Goal: Task Accomplishment & Management: Use online tool/utility

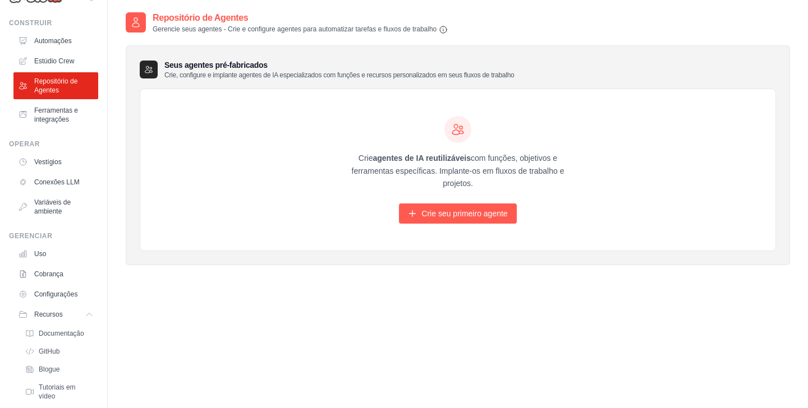
scroll to position [27, 0]
click at [59, 64] on font "Estúdio Crew" at bounding box center [55, 62] width 40 height 8
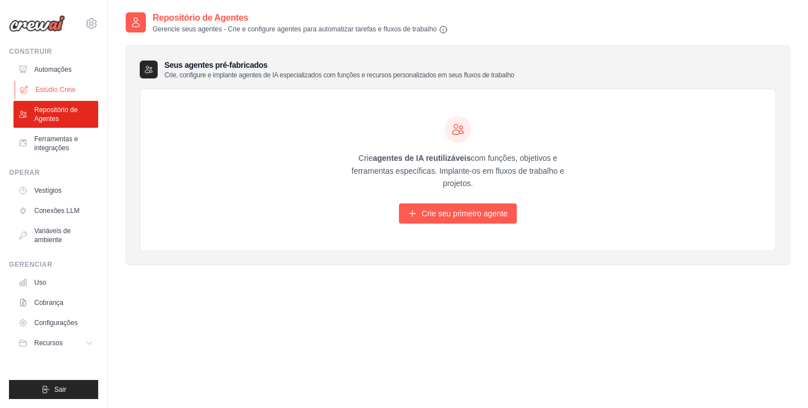
click at [61, 93] on font "Estúdio Crew" at bounding box center [55, 90] width 40 height 8
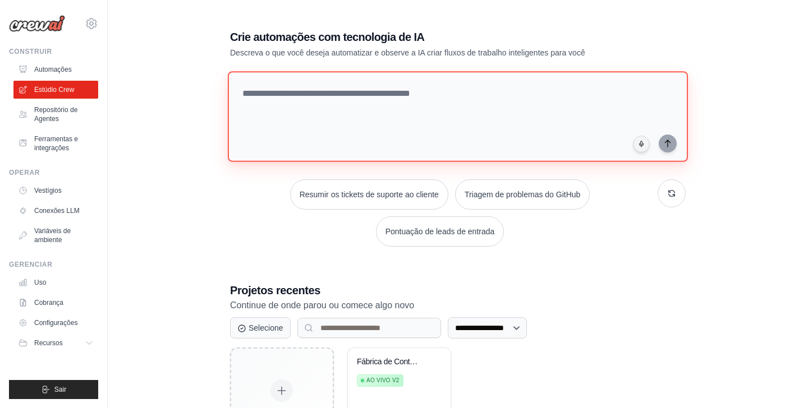
click at [291, 101] on textarea at bounding box center [458, 116] width 460 height 91
paste textarea "**********"
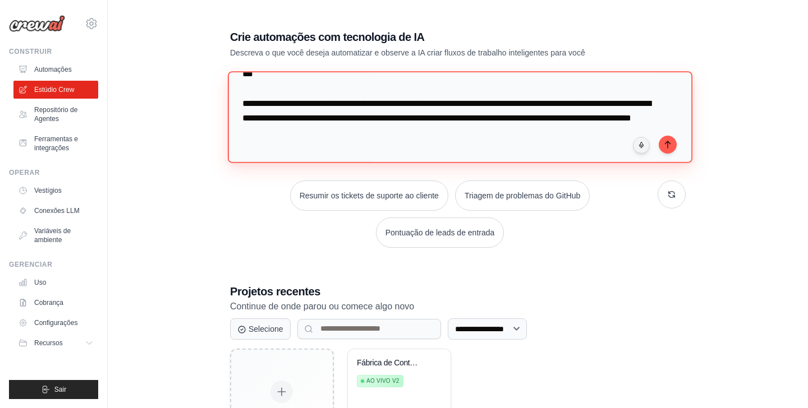
scroll to position [4831, 0]
drag, startPoint x: 449, startPoint y: 134, endPoint x: 233, endPoint y: 79, distance: 223.4
click at [233, 79] on textarea at bounding box center [460, 116] width 464 height 91
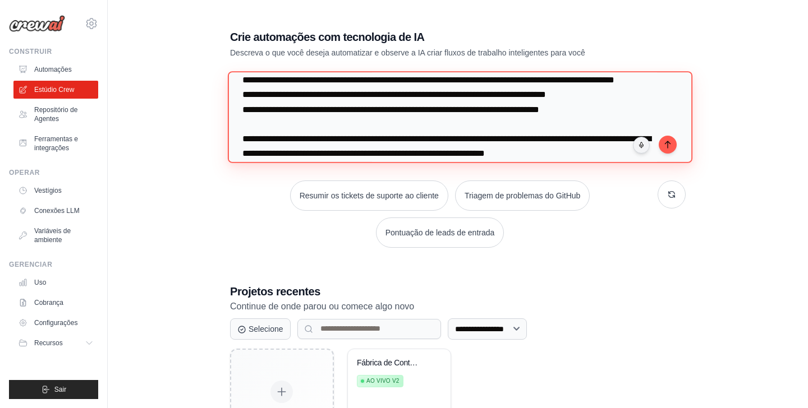
scroll to position [162, 0]
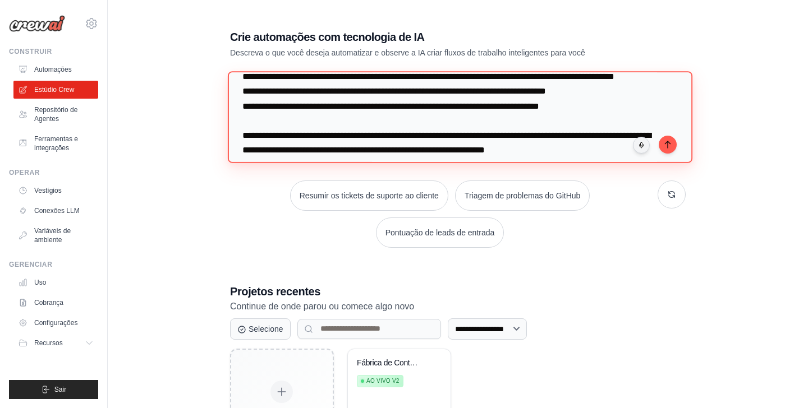
click at [412, 105] on textarea at bounding box center [460, 116] width 464 height 91
click at [323, 108] on textarea at bounding box center [460, 116] width 464 height 91
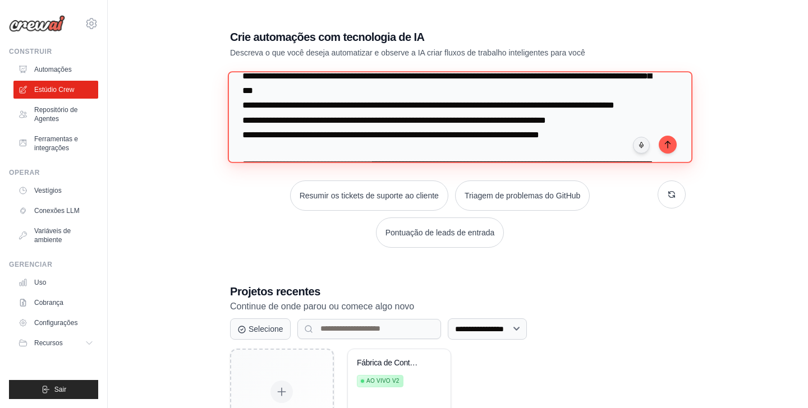
scroll to position [146, 0]
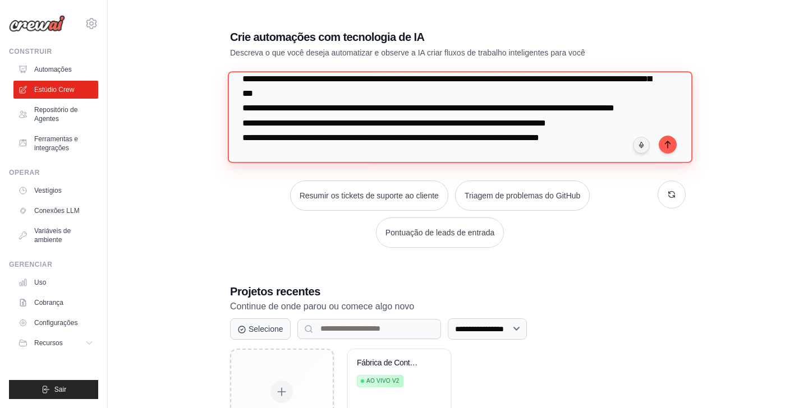
drag, startPoint x: 458, startPoint y: 76, endPoint x: 510, endPoint y: 91, distance: 53.8
click at [510, 91] on textarea at bounding box center [460, 116] width 464 height 91
click at [461, 125] on textarea at bounding box center [460, 116] width 464 height 91
click at [467, 125] on textarea at bounding box center [460, 116] width 464 height 91
paste textarea "*********"
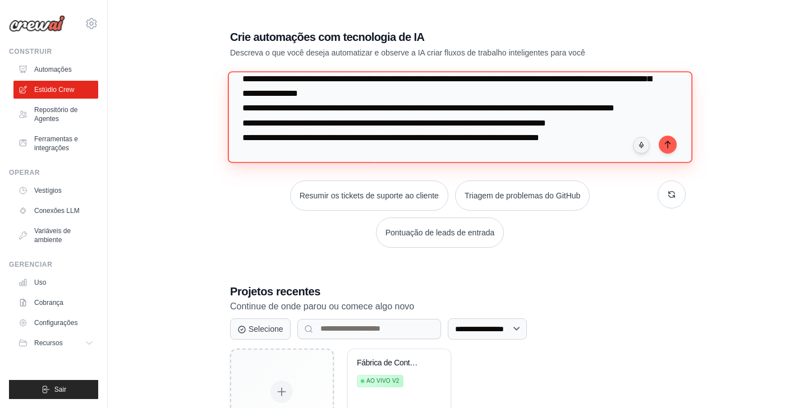
drag, startPoint x: 476, startPoint y: 107, endPoint x: 509, endPoint y: 108, distance: 33.7
click at [509, 108] on textarea at bounding box center [460, 116] width 464 height 91
click at [535, 122] on textarea at bounding box center [460, 116] width 464 height 91
paste textarea "*******"
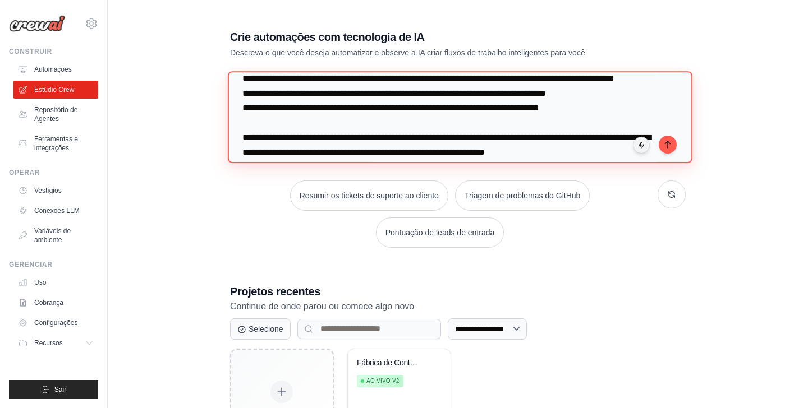
scroll to position [177, 0]
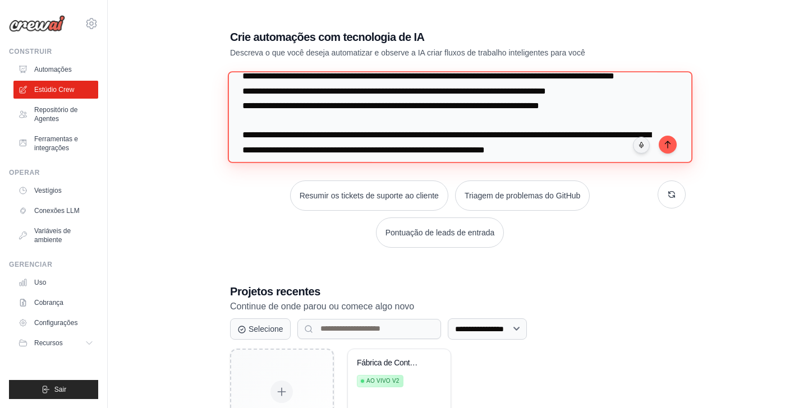
click at [596, 91] on textarea at bounding box center [460, 116] width 464 height 91
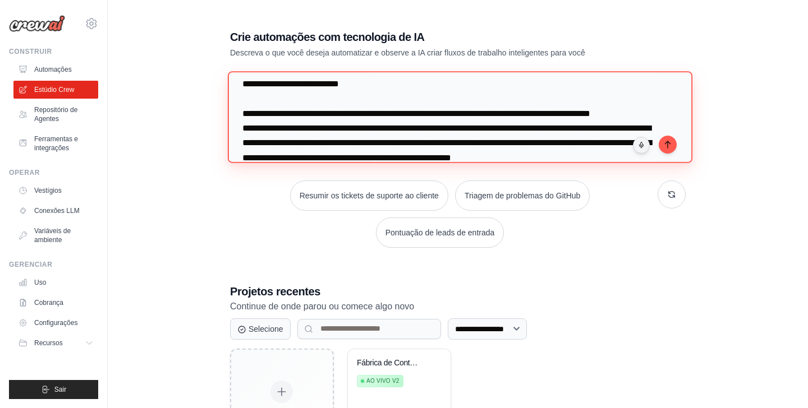
scroll to position [0, 0]
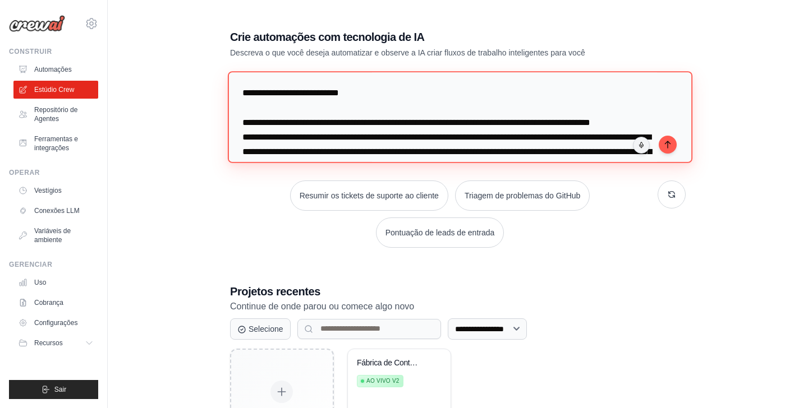
drag, startPoint x: 453, startPoint y: 101, endPoint x: 197, endPoint y: 9, distance: 271.3
click at [197, 9] on main "**********" at bounding box center [458, 245] width 700 height 490
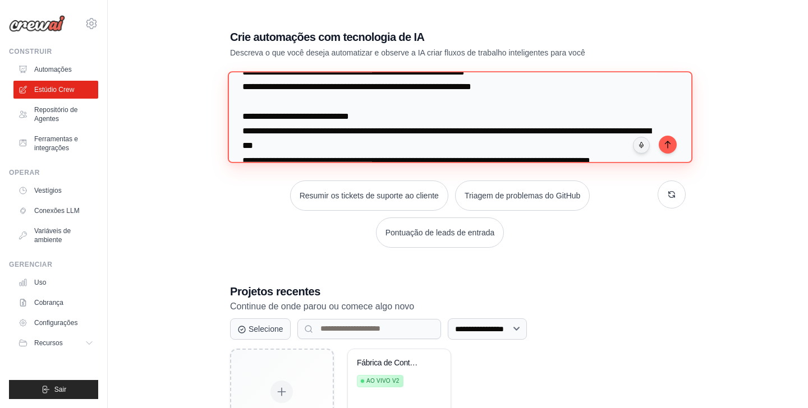
scroll to position [443, 0]
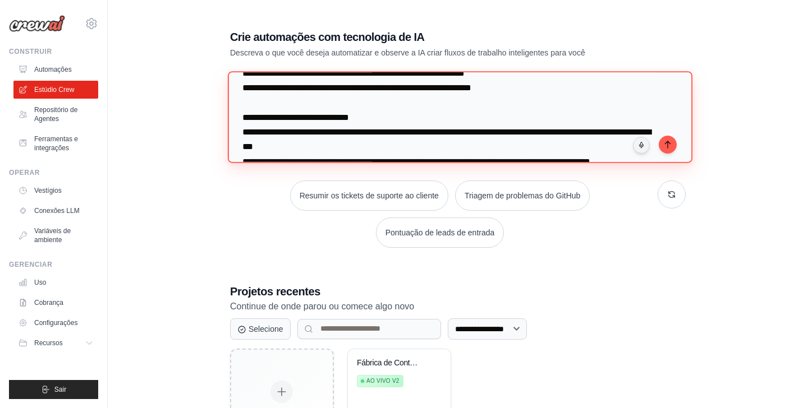
click at [510, 135] on textarea at bounding box center [460, 116] width 464 height 91
click at [420, 114] on textarea at bounding box center [460, 116] width 464 height 91
drag, startPoint x: 511, startPoint y: 134, endPoint x: 249, endPoint y: 133, distance: 261.9
click at [249, 133] on textarea at bounding box center [460, 116] width 464 height 91
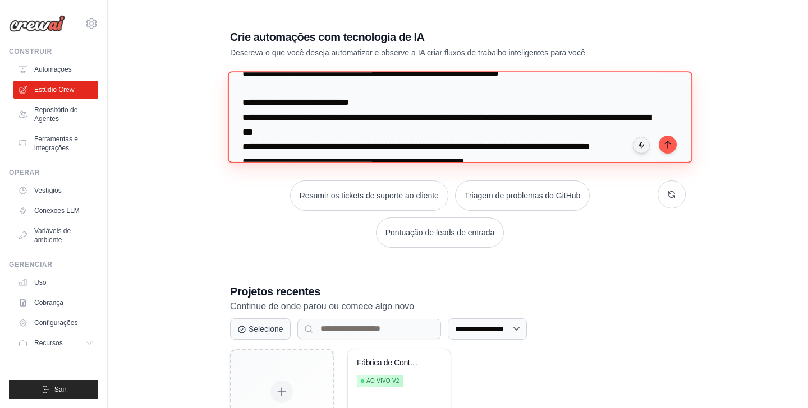
drag, startPoint x: 310, startPoint y: 118, endPoint x: 249, endPoint y: 118, distance: 61.1
click at [249, 118] on textarea at bounding box center [460, 116] width 464 height 91
click at [273, 87] on textarea at bounding box center [460, 116] width 464 height 91
click at [273, 103] on textarea at bounding box center [460, 116] width 464 height 91
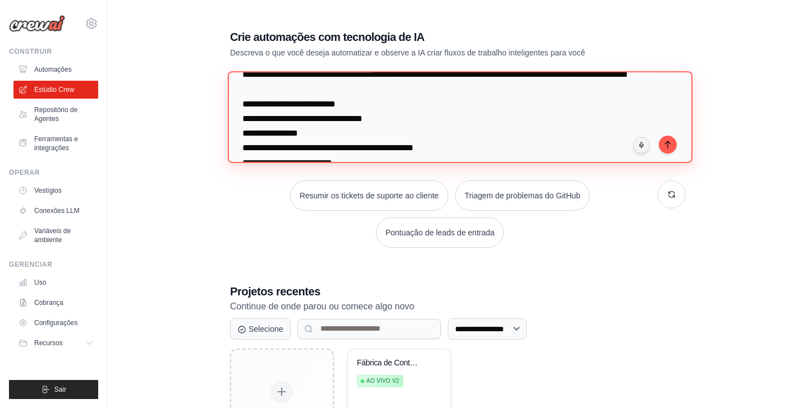
scroll to position [561, 0]
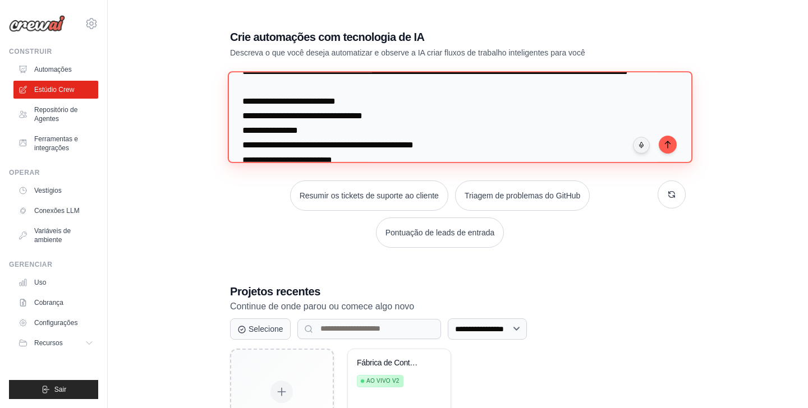
click at [601, 118] on textarea at bounding box center [460, 116] width 464 height 91
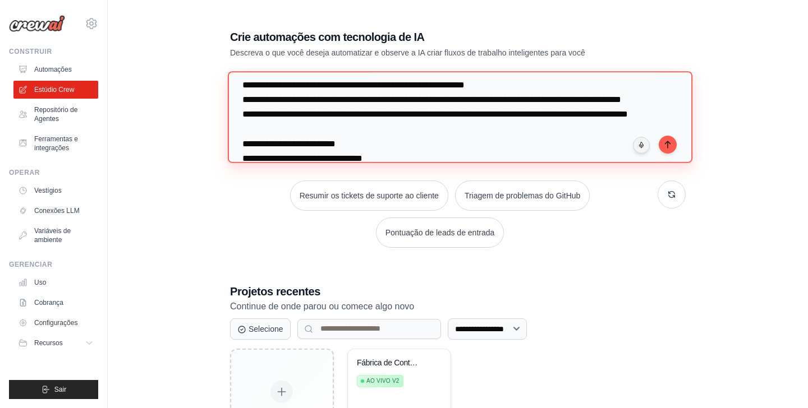
scroll to position [526, 0]
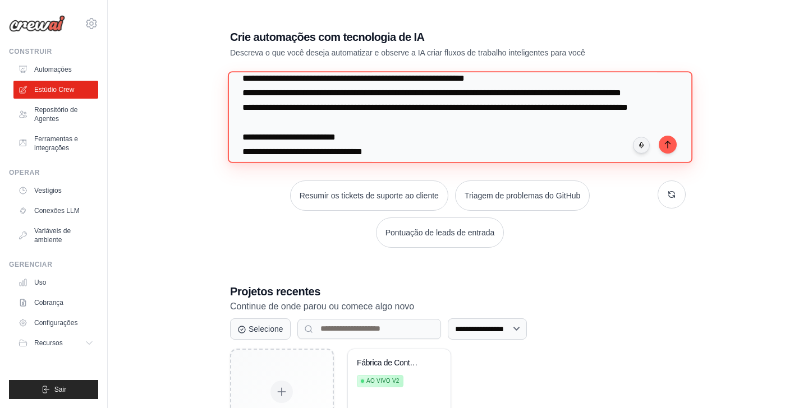
drag, startPoint x: 554, startPoint y: 107, endPoint x: 606, endPoint y: 108, distance: 51.6
click at [606, 108] on textarea at bounding box center [460, 116] width 464 height 91
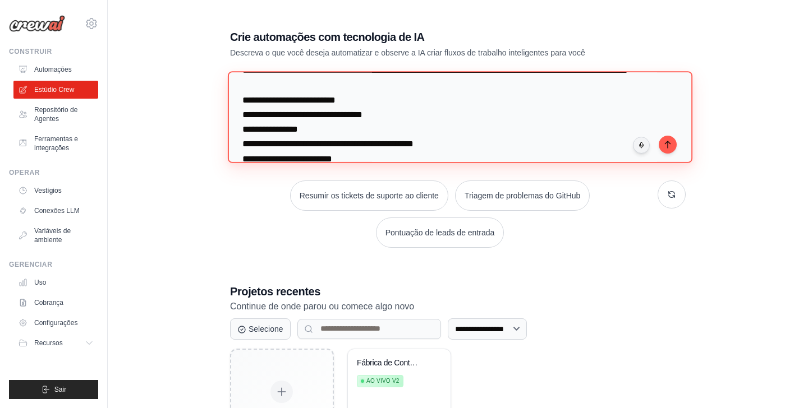
scroll to position [567, 0]
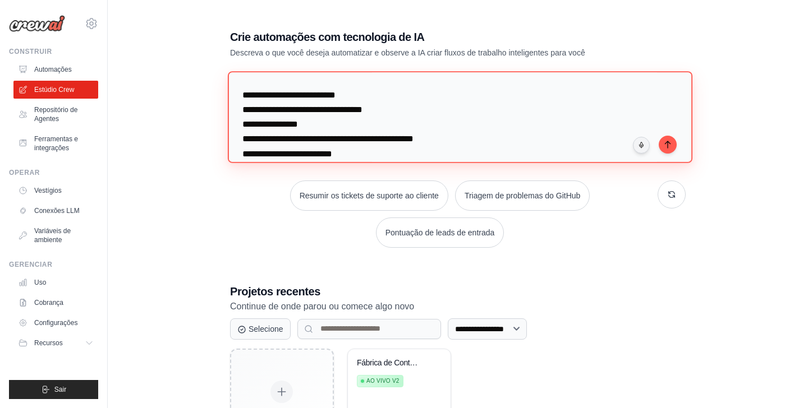
click at [620, 113] on textarea at bounding box center [460, 116] width 464 height 91
click at [343, 127] on textarea at bounding box center [460, 116] width 464 height 91
paste textarea "*********"
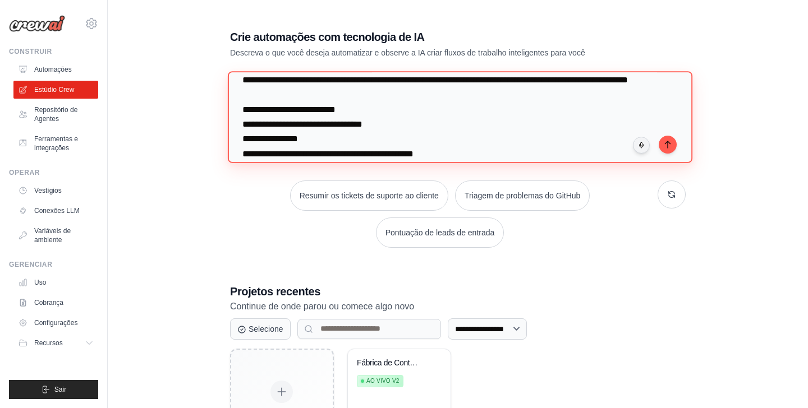
drag, startPoint x: 434, startPoint y: 108, endPoint x: 474, endPoint y: 110, distance: 40.4
click at [474, 110] on textarea at bounding box center [460, 116] width 464 height 91
click at [440, 120] on textarea at bounding box center [460, 116] width 464 height 91
paste textarea "********"
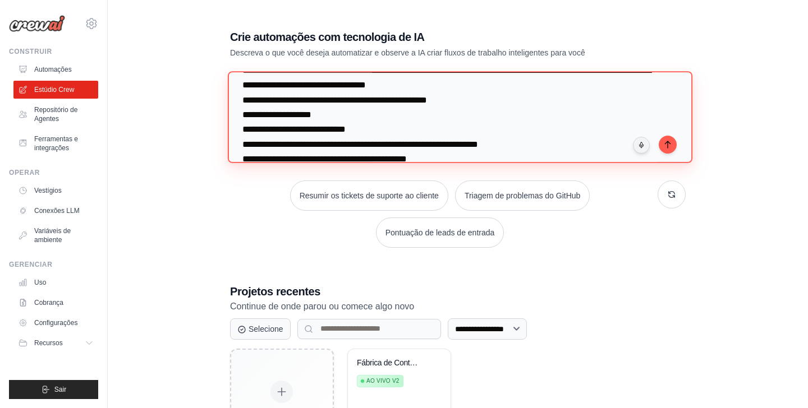
scroll to position [798, 0]
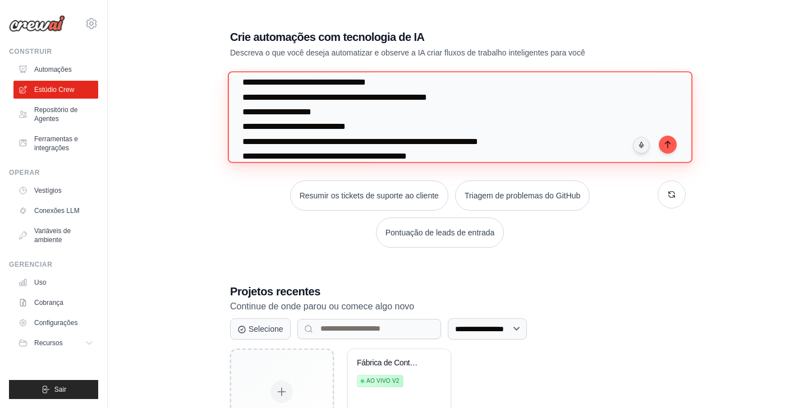
drag, startPoint x: 406, startPoint y: 100, endPoint x: 297, endPoint y: 94, distance: 109.5
click at [297, 94] on textarea at bounding box center [460, 116] width 464 height 91
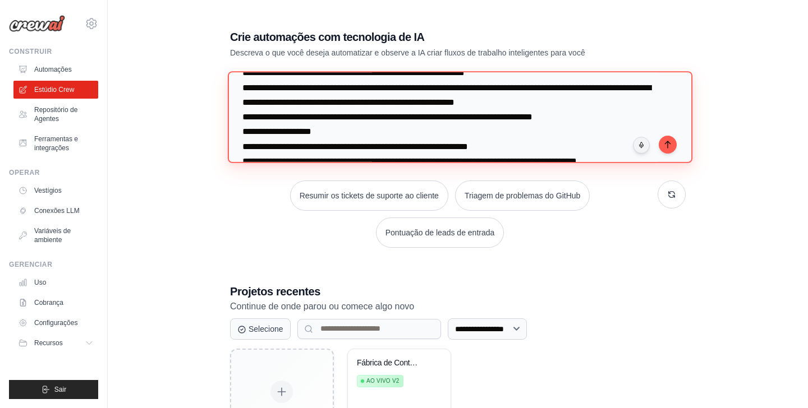
scroll to position [974, 0]
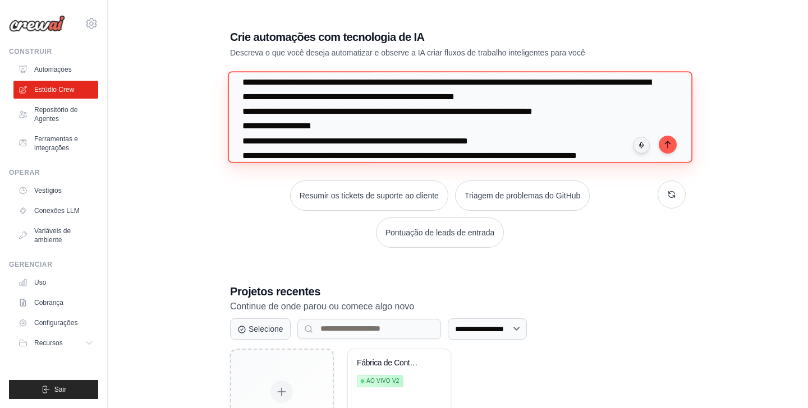
click at [301, 83] on textarea at bounding box center [460, 116] width 464 height 91
click at [332, 81] on textarea at bounding box center [460, 116] width 464 height 91
drag, startPoint x: 342, startPoint y: 85, endPoint x: 467, endPoint y: 82, distance: 124.5
click at [467, 82] on textarea at bounding box center [460, 116] width 464 height 91
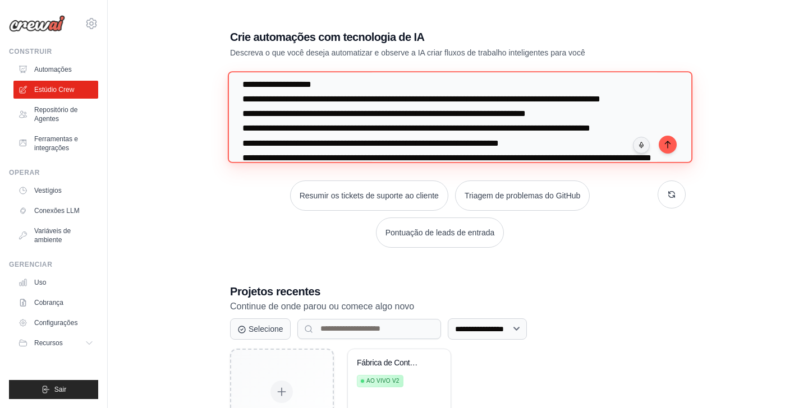
scroll to position [1644, 0]
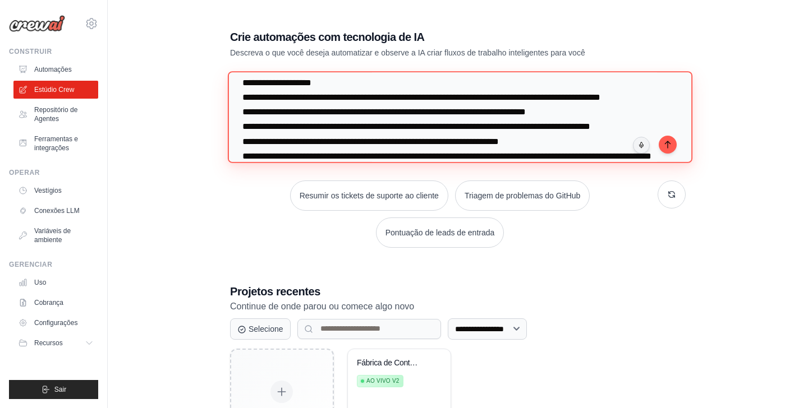
click at [354, 98] on textarea at bounding box center [460, 116] width 464 height 91
click at [538, 96] on textarea at bounding box center [460, 116] width 464 height 91
click at [539, 97] on textarea at bounding box center [460, 116] width 464 height 91
click at [350, 95] on textarea at bounding box center [460, 116] width 464 height 91
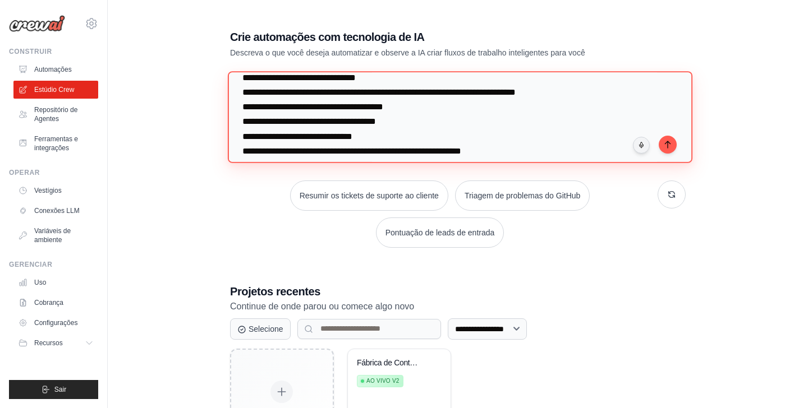
scroll to position [2229, 0]
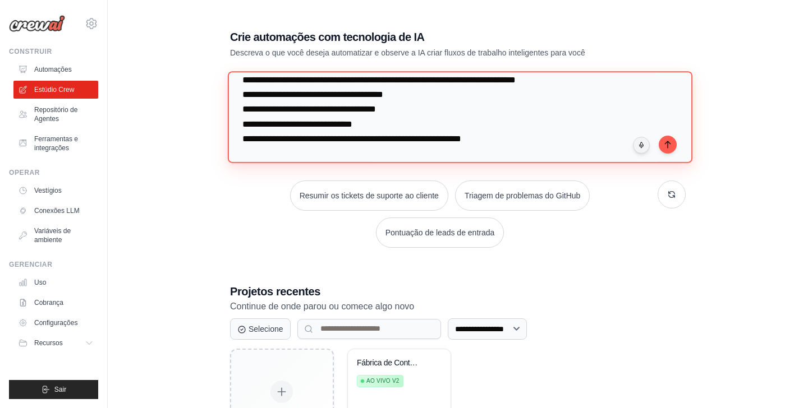
drag, startPoint x: 241, startPoint y: 97, endPoint x: 352, endPoint y: 118, distance: 113.5
click at [352, 118] on textarea at bounding box center [460, 116] width 464 height 91
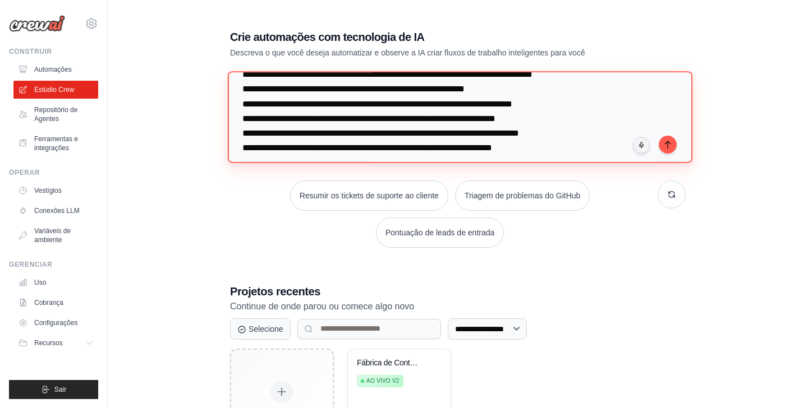
scroll to position [2346, 0]
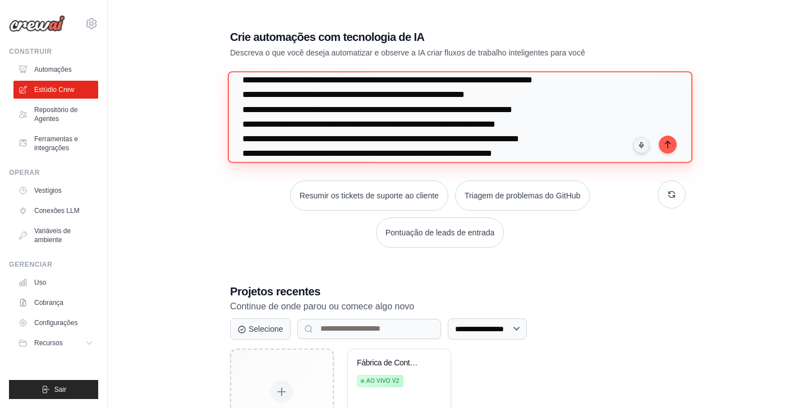
drag, startPoint x: 519, startPoint y: 129, endPoint x: 243, endPoint y: 92, distance: 279.0
click at [243, 92] on textarea at bounding box center [460, 116] width 464 height 91
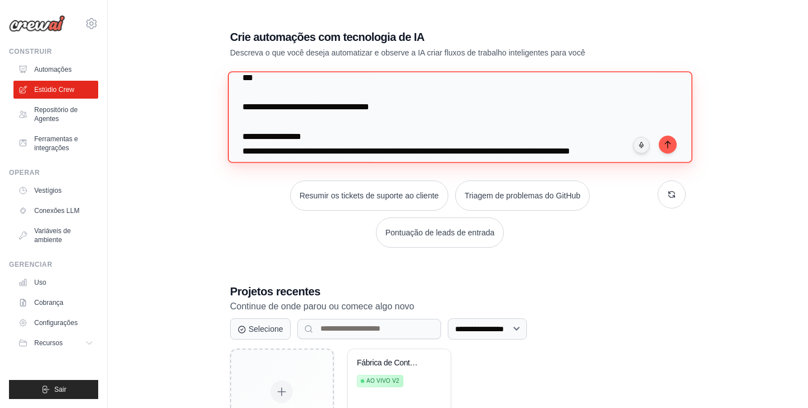
scroll to position [2732, 0]
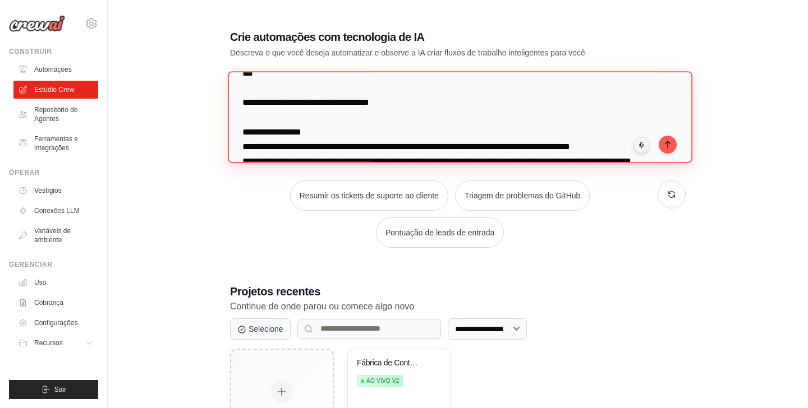
click at [241, 84] on textarea at bounding box center [460, 116] width 464 height 91
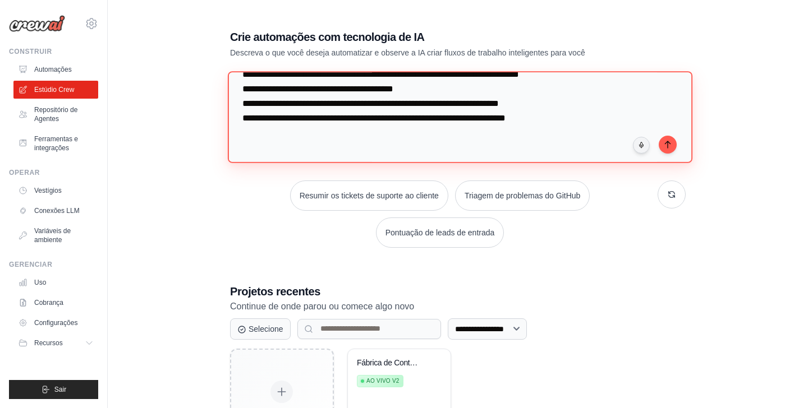
scroll to position [3972, 0]
drag, startPoint x: 242, startPoint y: 94, endPoint x: 374, endPoint y: 158, distance: 147.0
click at [374, 158] on textarea at bounding box center [460, 116] width 464 height 91
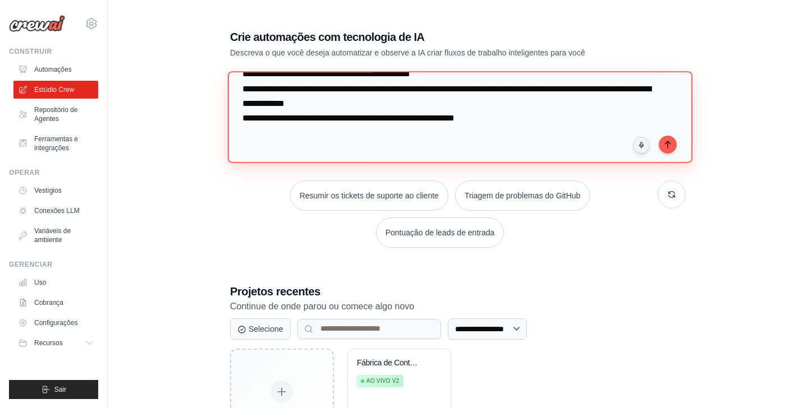
scroll to position [2645, 0]
type textarea "**********"
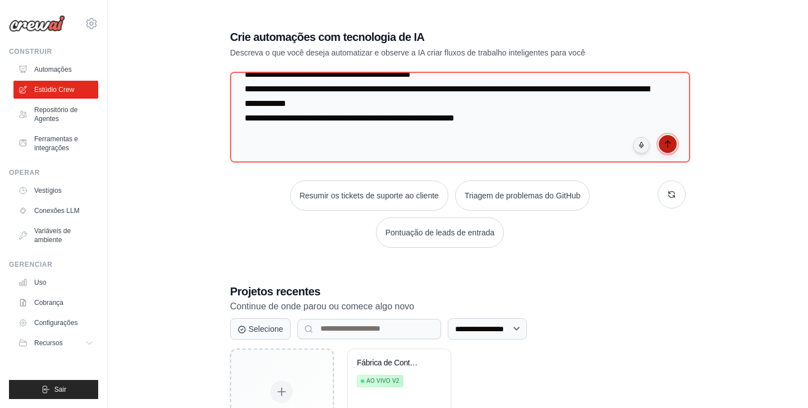
click at [672, 142] on button "submit" at bounding box center [667, 144] width 18 height 18
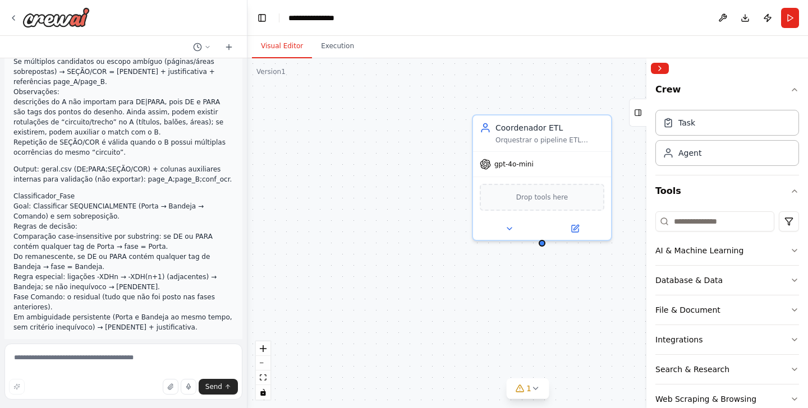
scroll to position [1415, 0]
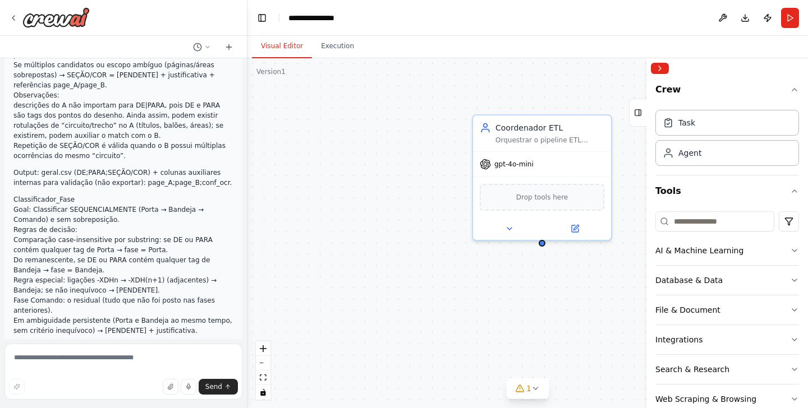
click at [164, 235] on li "Comparação case‑insensitive por substring: se DE ou PARA contém qualquer tag de…" at bounding box center [123, 245] width 220 height 20
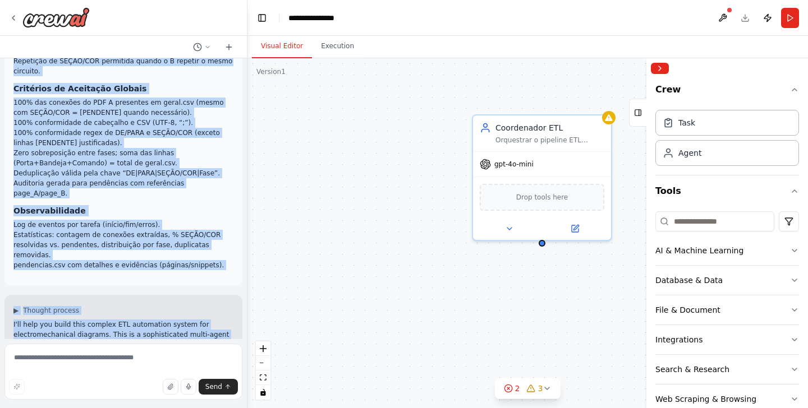
scroll to position [2203, 0]
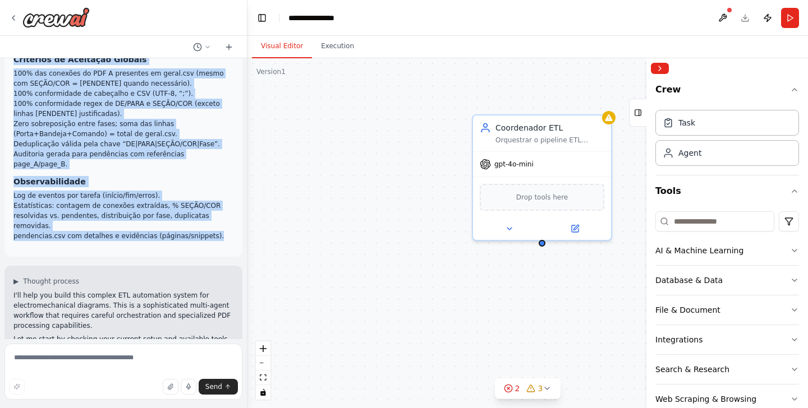
drag, startPoint x: 15, startPoint y: 89, endPoint x: 216, endPoint y: 200, distance: 229.9
copy div "Contexto do Projeto Construir um sistema multiagente para ETL de diagramas elet…"
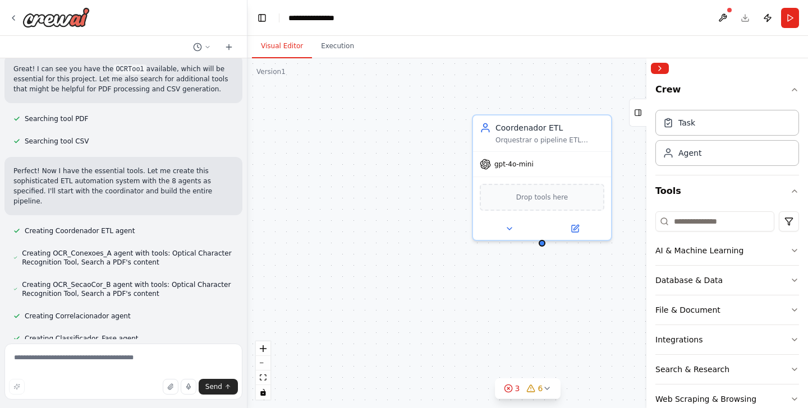
scroll to position [2573, 0]
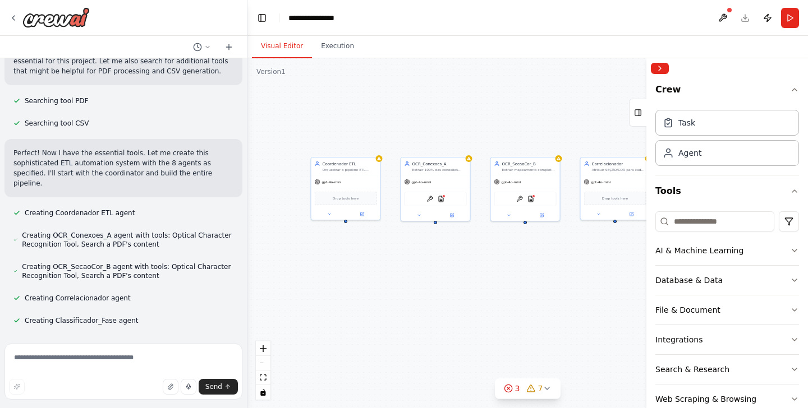
drag, startPoint x: 485, startPoint y: 270, endPoint x: 376, endPoint y: 271, distance: 108.8
click at [376, 271] on div "Coordenador ETL Orquestrar o pipeline ETL completo para diagramas eletromecânic…" at bounding box center [527, 233] width 560 height 350
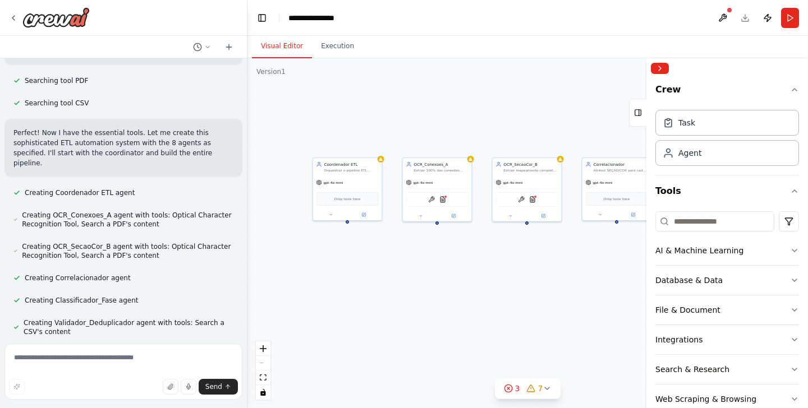
scroll to position [2596, 0]
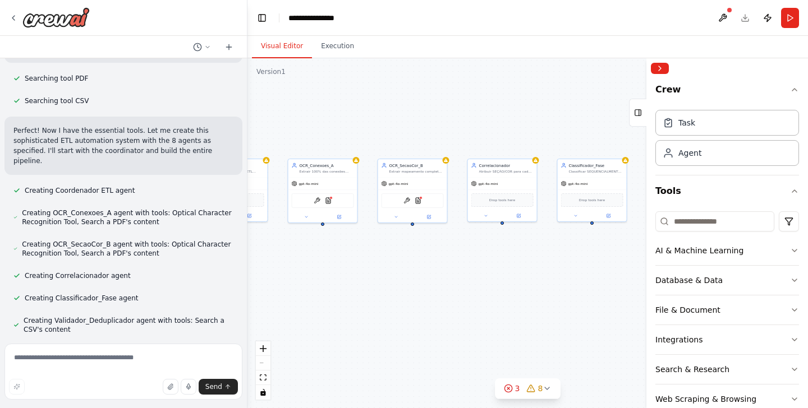
drag, startPoint x: 385, startPoint y: 322, endPoint x: 271, endPoint y: 324, distance: 114.4
click at [271, 324] on div "Coordenador ETL Orquestrar o pipeline ETL completo para diagramas eletromecânic…" at bounding box center [527, 233] width 560 height 350
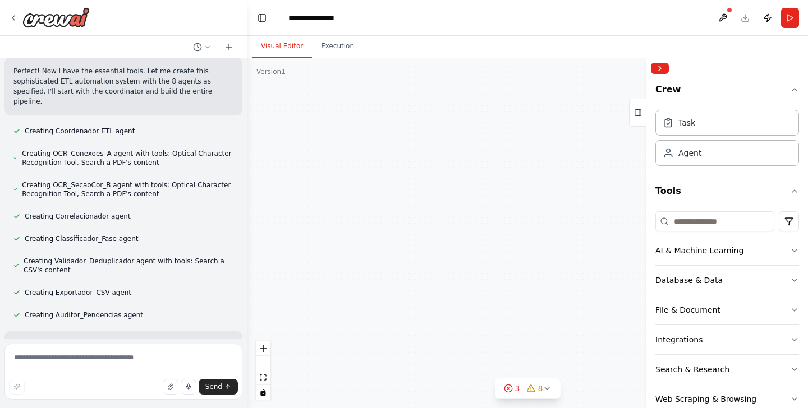
scroll to position [2665, 0]
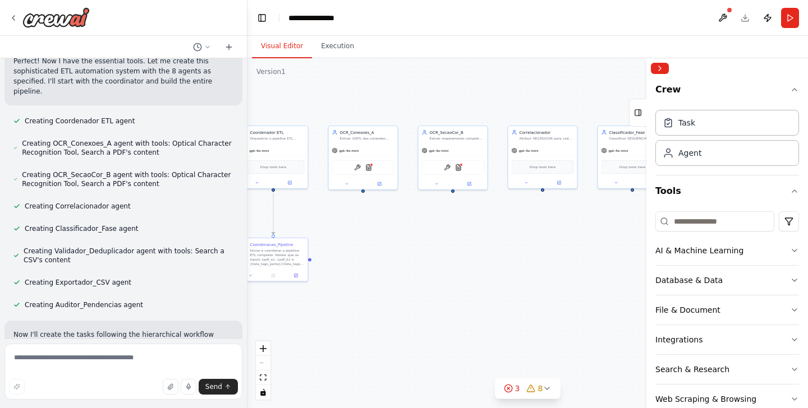
drag, startPoint x: 368, startPoint y: 311, endPoint x: 407, endPoint y: 277, distance: 52.1
click at [408, 277] on div ".deletable-edge-delete-btn { width: 20px; height: 20px; border: 0px solid #ffff…" at bounding box center [527, 233] width 560 height 350
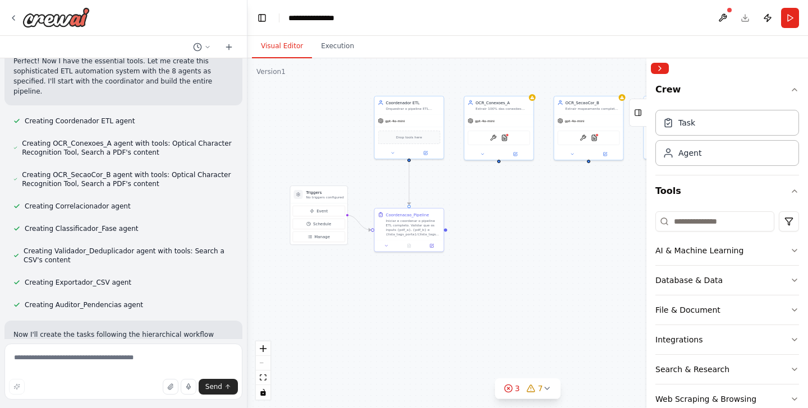
drag, startPoint x: 367, startPoint y: 261, endPoint x: 499, endPoint y: 232, distance: 135.5
click at [501, 232] on div ".deletable-edge-delete-btn { width: 20px; height: 20px; border: 0px solid #ffff…" at bounding box center [527, 233] width 560 height 350
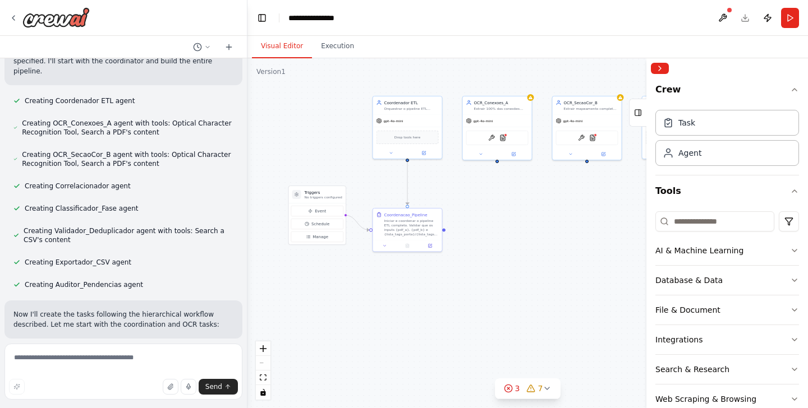
scroll to position [2688, 0]
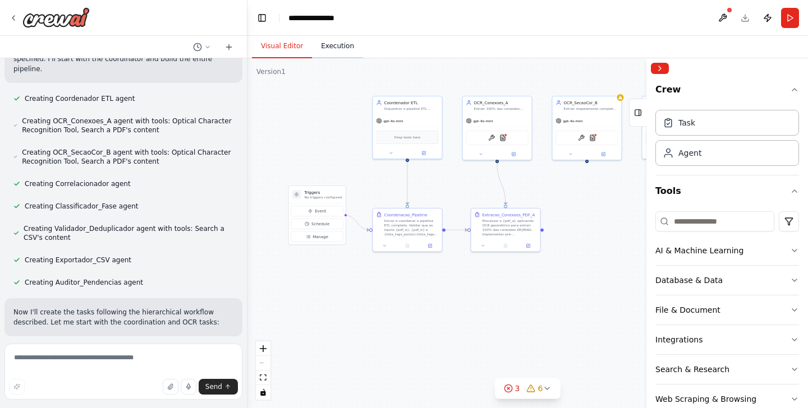
click at [331, 42] on button "Execution" at bounding box center [337, 47] width 51 height 24
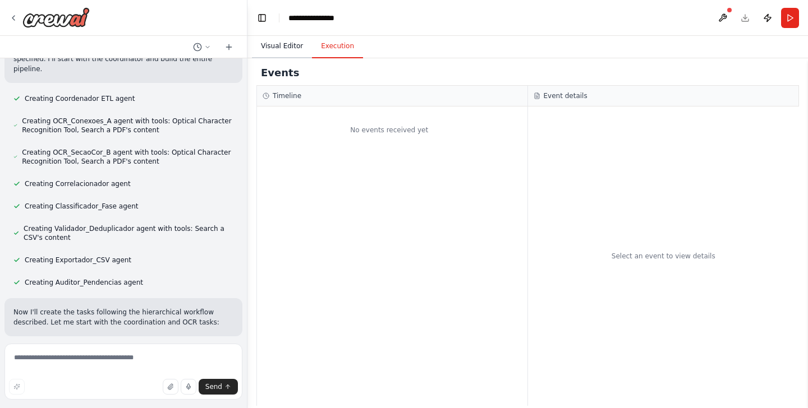
scroll to position [2710, 0]
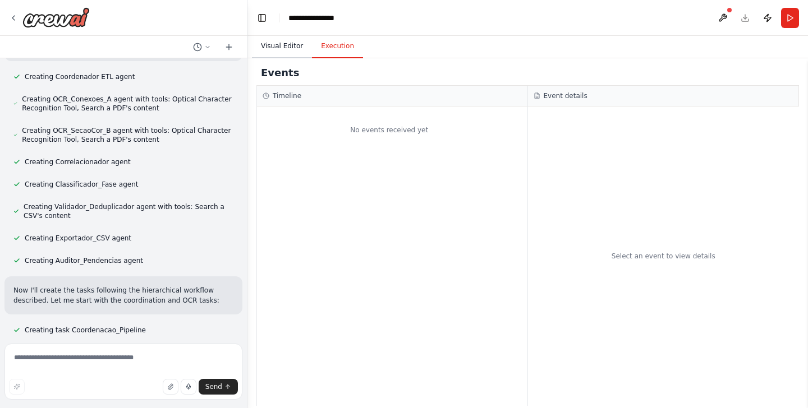
click at [280, 50] on button "Visual Editor" at bounding box center [282, 47] width 60 height 24
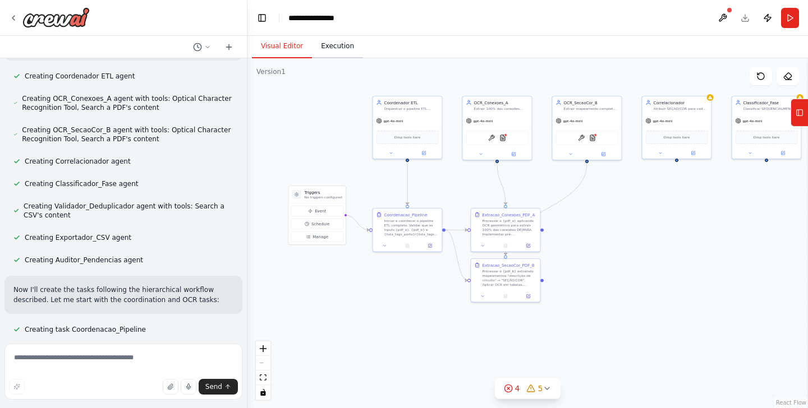
click at [341, 45] on button "Execution" at bounding box center [337, 47] width 51 height 24
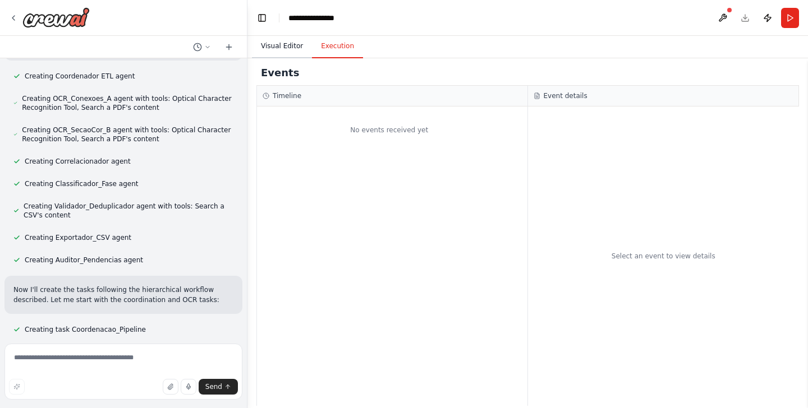
click at [301, 42] on button "Visual Editor" at bounding box center [282, 47] width 60 height 24
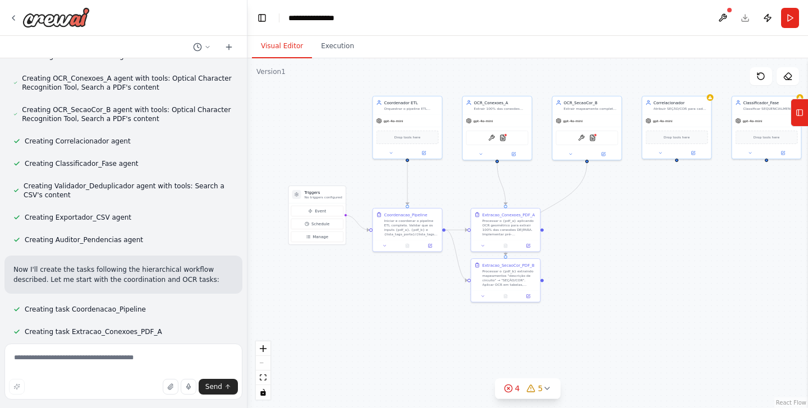
scroll to position [2732, 0]
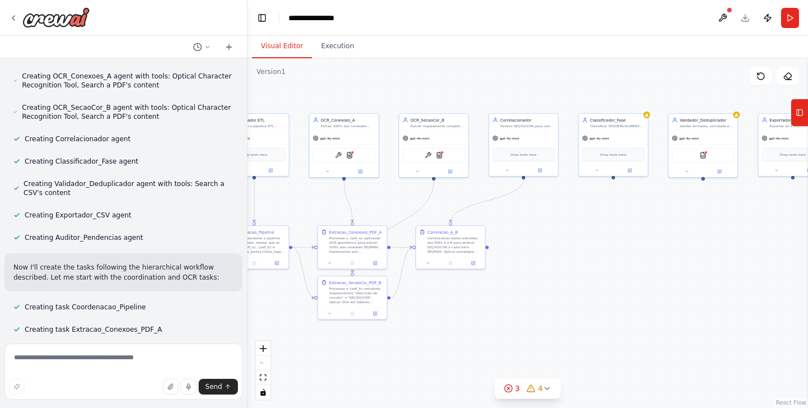
drag, startPoint x: 705, startPoint y: 270, endPoint x: 547, endPoint y: 287, distance: 158.6
click at [547, 287] on div ".deletable-edge-delete-btn { width: 20px; height: 20px; border: 0px solid #ffff…" at bounding box center [527, 233] width 560 height 350
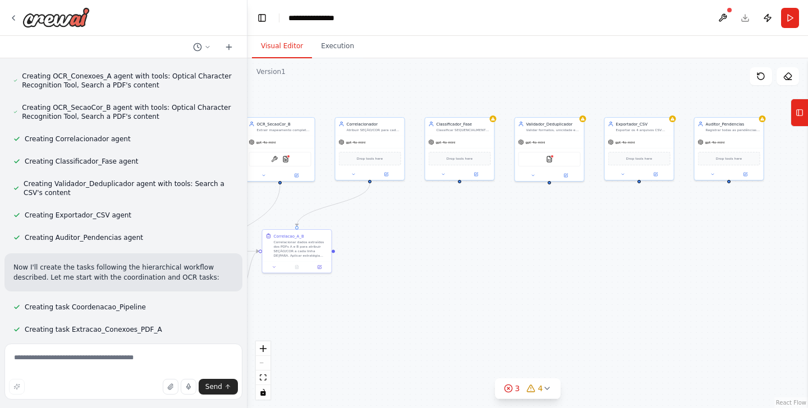
drag, startPoint x: 648, startPoint y: 302, endPoint x: 496, endPoint y: 308, distance: 152.1
click at [496, 308] on div ".deletable-edge-delete-btn { width: 20px; height: 20px; border: 0px solid #ffff…" at bounding box center [527, 233] width 560 height 350
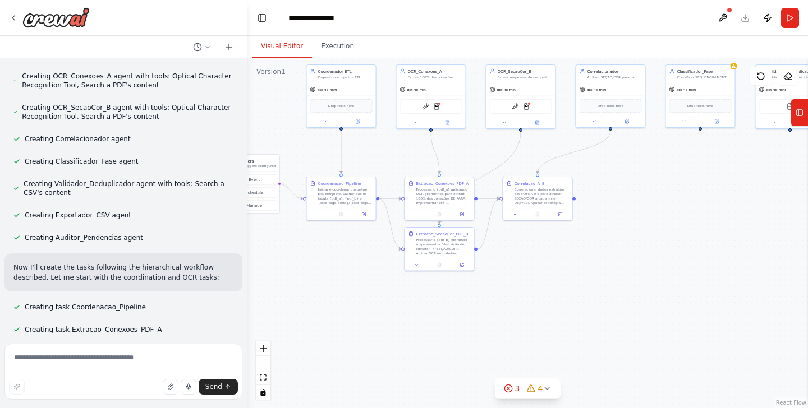
drag, startPoint x: 483, startPoint y: 290, endPoint x: 727, endPoint y: 235, distance: 250.1
click at [727, 235] on div ".deletable-edge-delete-btn { width: 20px; height: 20px; border: 0px solid #ffff…" at bounding box center [527, 233] width 560 height 350
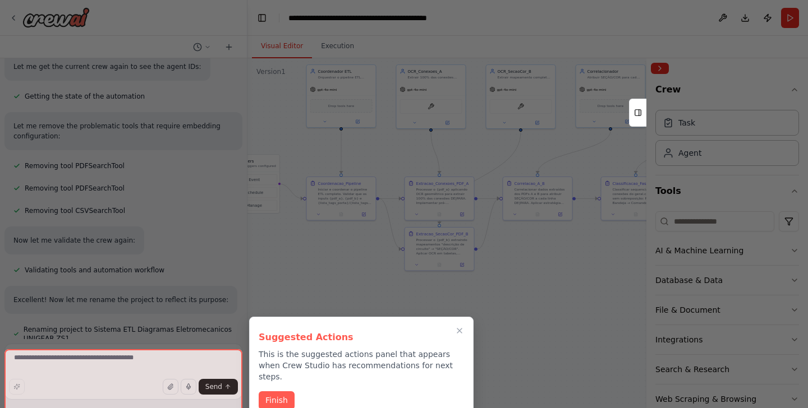
scroll to position [3298, 0]
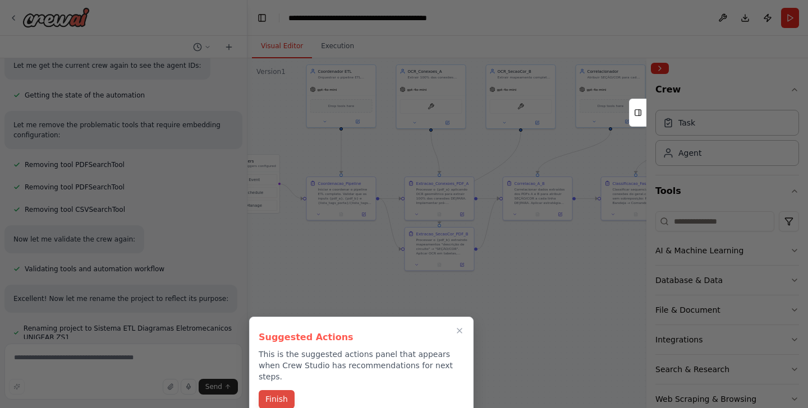
click at [287, 390] on button "Finish" at bounding box center [277, 399] width 36 height 19
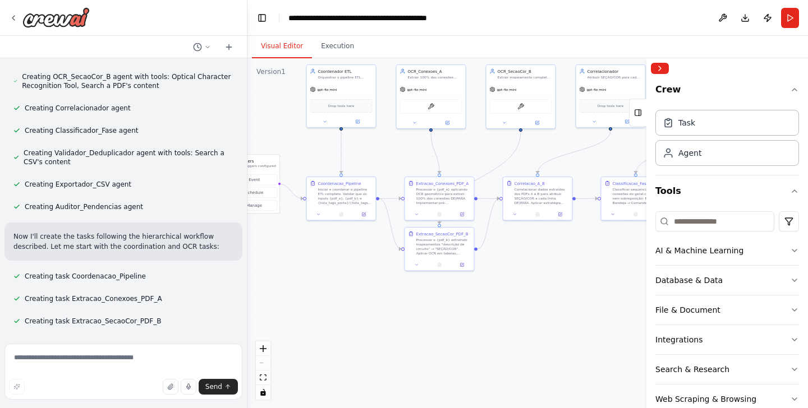
scroll to position [2758, 0]
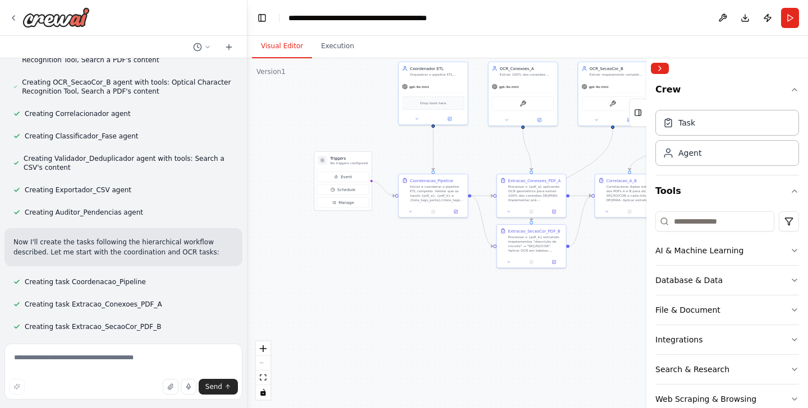
drag, startPoint x: 374, startPoint y: 326, endPoint x: 466, endPoint y: 324, distance: 92.0
click at [466, 324] on div ".deletable-edge-delete-btn { width: 20px; height: 20px; border: 0px solid #ffff…" at bounding box center [527, 233] width 560 height 350
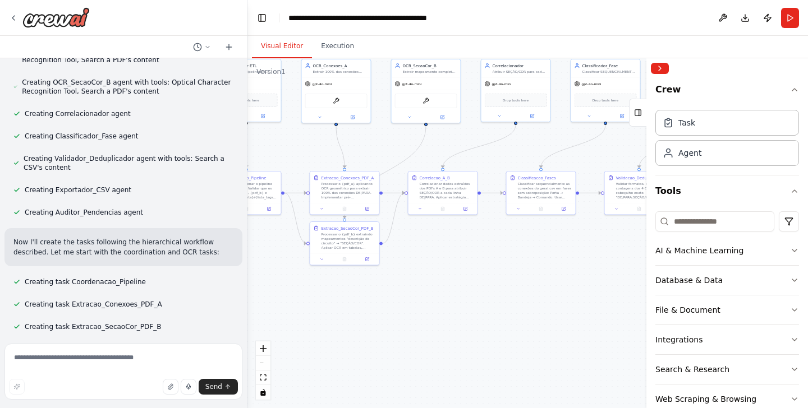
drag, startPoint x: 532, startPoint y: 320, endPoint x: 344, endPoint y: 317, distance: 187.9
click at [344, 317] on div ".deletable-edge-delete-btn { width: 20px; height: 20px; border: 0px solid #ffff…" at bounding box center [527, 233] width 560 height 350
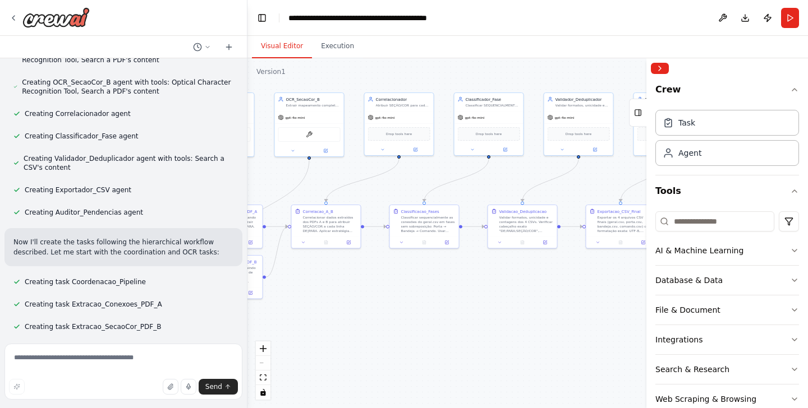
drag, startPoint x: 502, startPoint y: 286, endPoint x: 398, endPoint y: 319, distance: 108.9
click at [398, 319] on div ".deletable-edge-delete-btn { width: 20px; height: 20px; border: 0px solid #ffff…" at bounding box center [527, 233] width 560 height 350
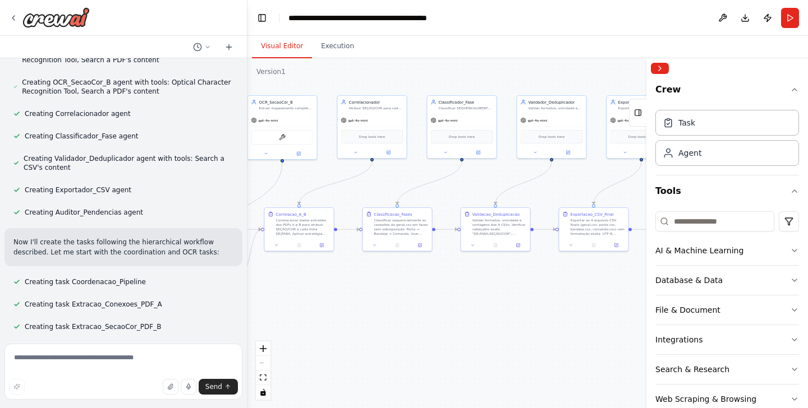
drag, startPoint x: 510, startPoint y: 320, endPoint x: 570, endPoint y: 334, distance: 62.2
click at [569, 333] on div ".deletable-edge-delete-btn { width: 20px; height: 20px; border: 0px solid #ffff…" at bounding box center [527, 233] width 560 height 350
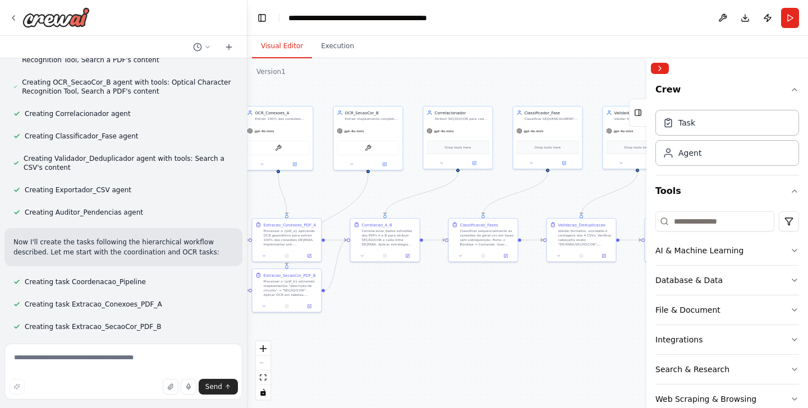
click at [640, 332] on div ".deletable-edge-delete-btn { width: 20px; height: 20px; border: 0px solid #ffff…" at bounding box center [527, 233] width 560 height 350
drag, startPoint x: 683, startPoint y: 340, endPoint x: 656, endPoint y: 332, distance: 27.7
click at [674, 339] on div "Integrations" at bounding box center [678, 339] width 47 height 11
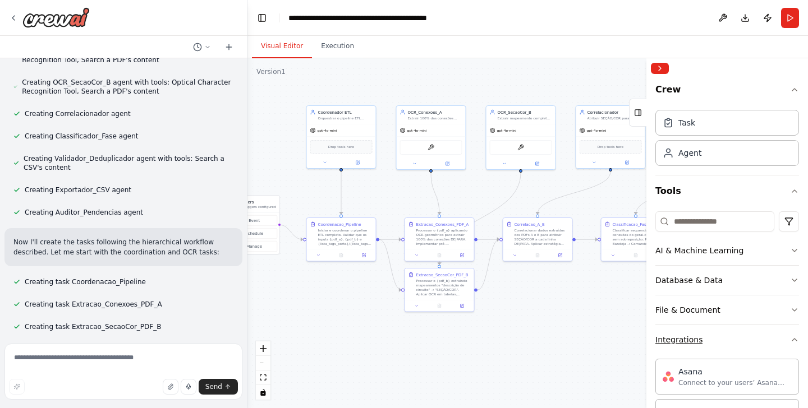
drag, startPoint x: 550, startPoint y: 338, endPoint x: 703, endPoint y: 337, distance: 152.6
click at [703, 337] on div "Contexto do Projeto Construir um sistema multiagente para ETL de diagramas elet…" at bounding box center [404, 204] width 808 height 408
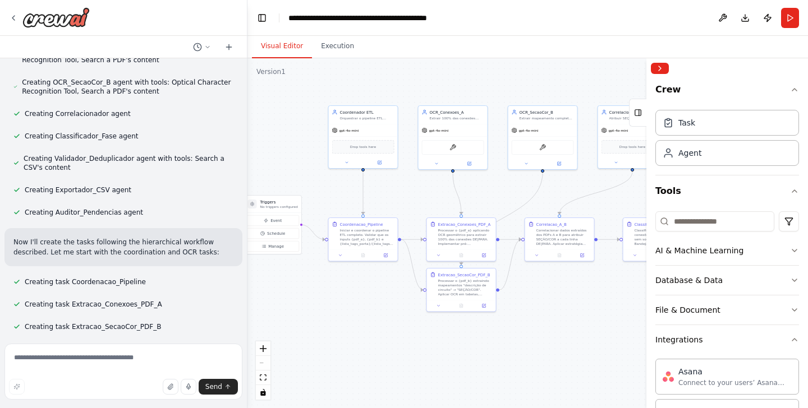
drag, startPoint x: 394, startPoint y: 352, endPoint x: 417, endPoint y: 352, distance: 23.0
click at [417, 352] on div ".deletable-edge-delete-btn { width: 20px; height: 20px; border: 0px solid #ffff…" at bounding box center [527, 233] width 560 height 350
click at [388, 256] on icon at bounding box center [386, 255] width 3 height 3
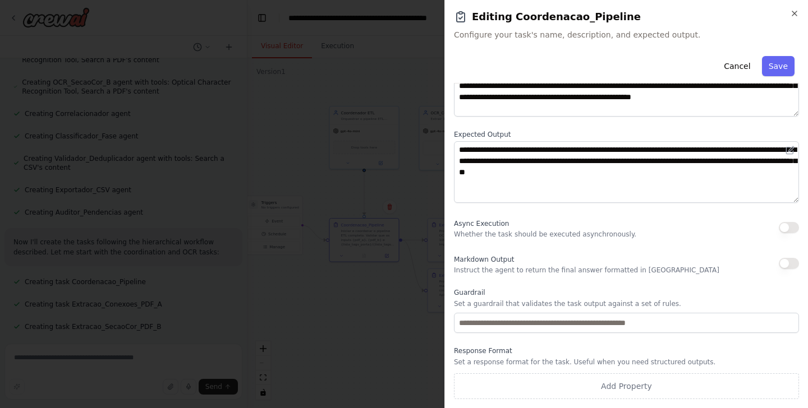
scroll to position [0, 0]
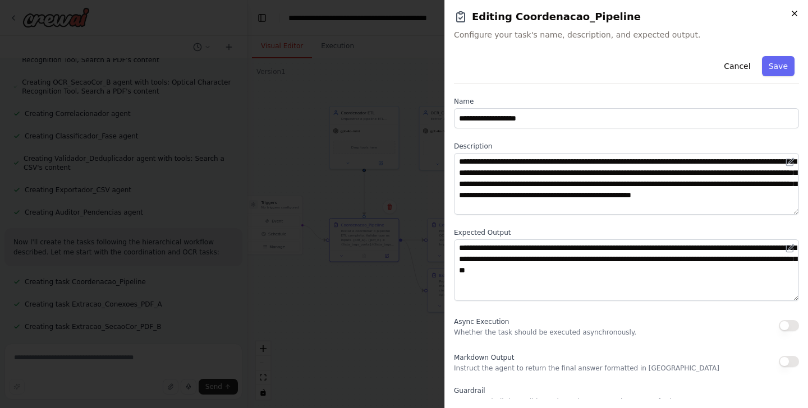
click at [796, 15] on icon "button" at bounding box center [794, 13] width 9 height 9
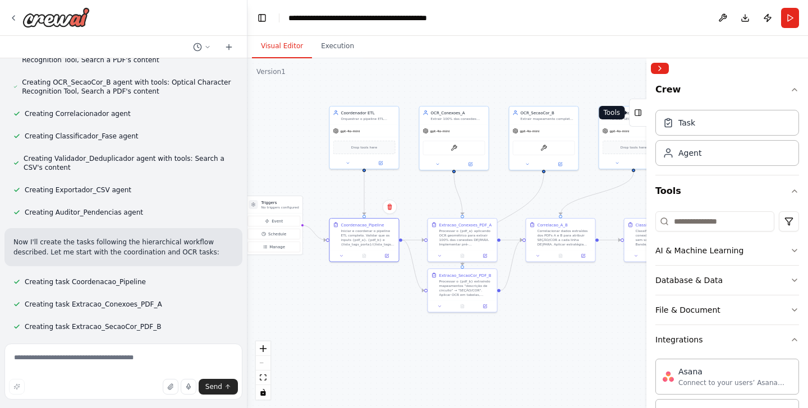
click at [640, 121] on icon at bounding box center [638, 113] width 8 height 18
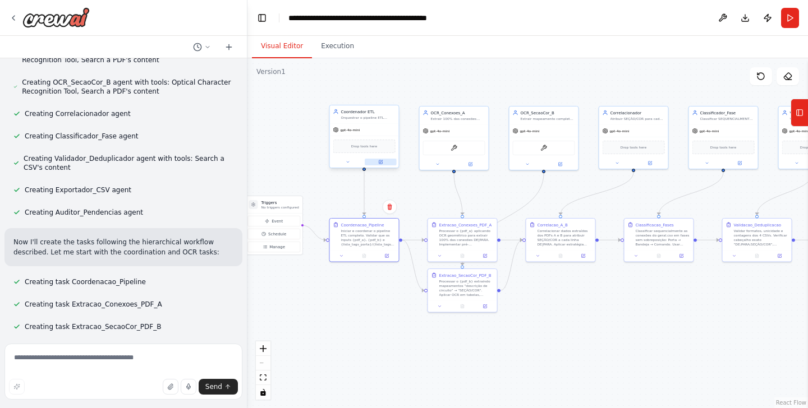
click at [381, 165] on button at bounding box center [381, 162] width 32 height 7
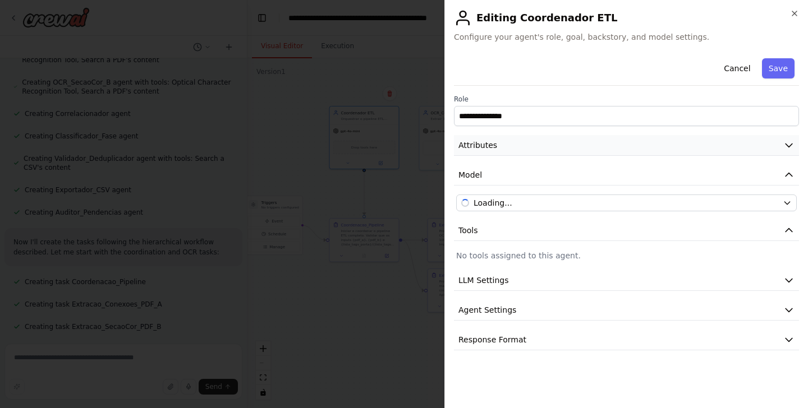
click at [503, 147] on button "Attributes" at bounding box center [626, 145] width 345 height 21
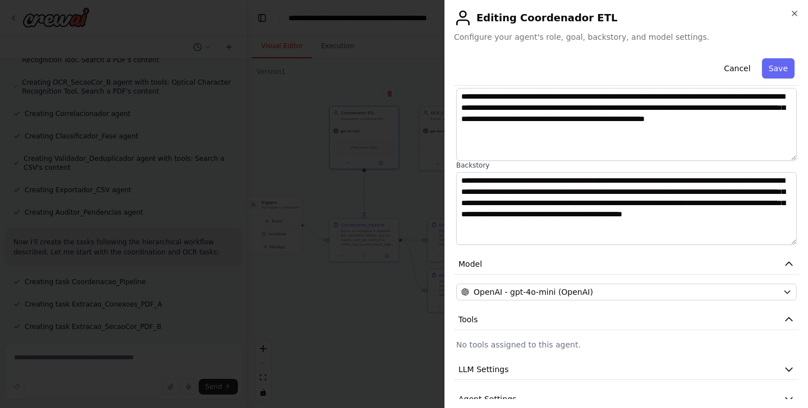
scroll to position [90, 0]
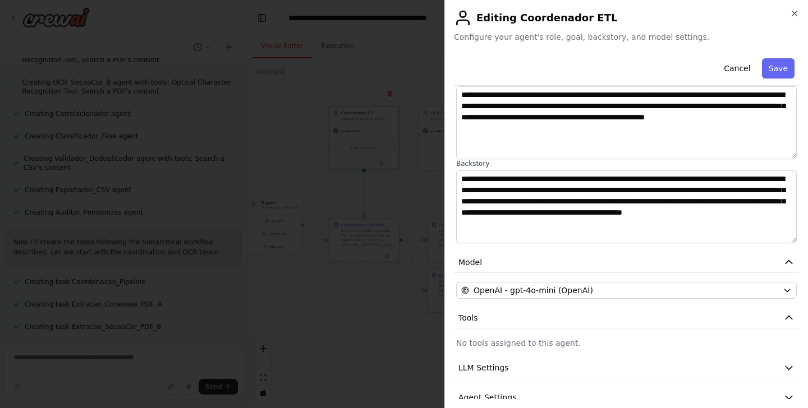
click at [528, 299] on div "**********" at bounding box center [626, 201] width 345 height 474
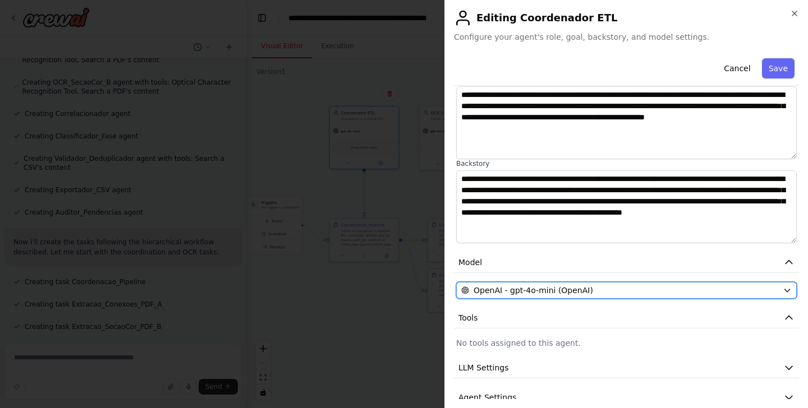
click at [528, 294] on span "OpenAI - gpt-4o-mini (OpenAI)" at bounding box center [532, 290] width 119 height 11
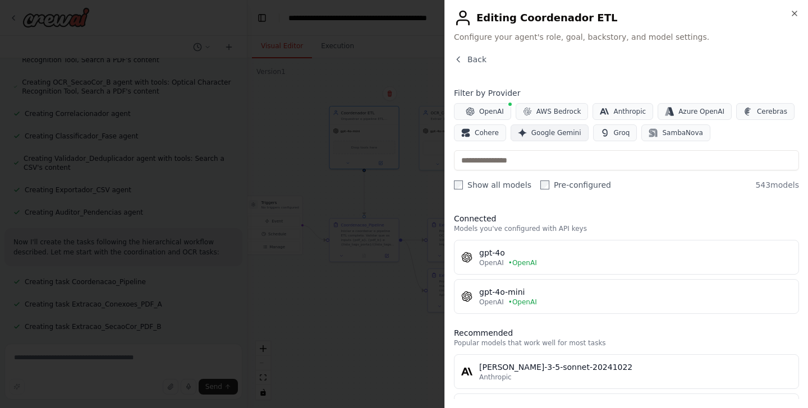
click at [559, 135] on span "Google Gemini" at bounding box center [556, 132] width 50 height 9
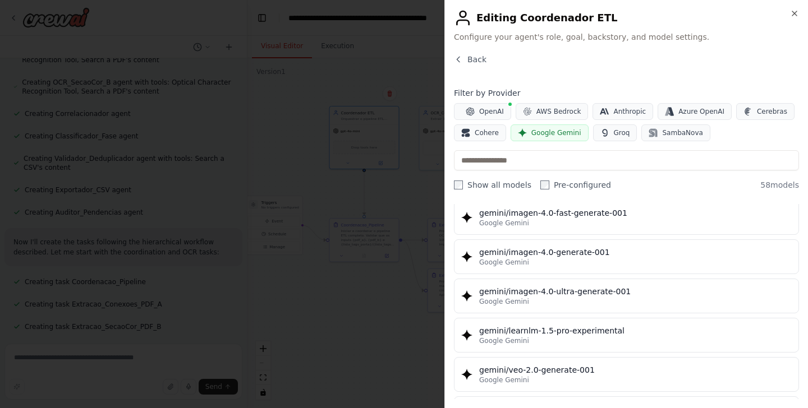
scroll to position [2122, 0]
click at [796, 13] on icon "button" at bounding box center [794, 13] width 9 height 9
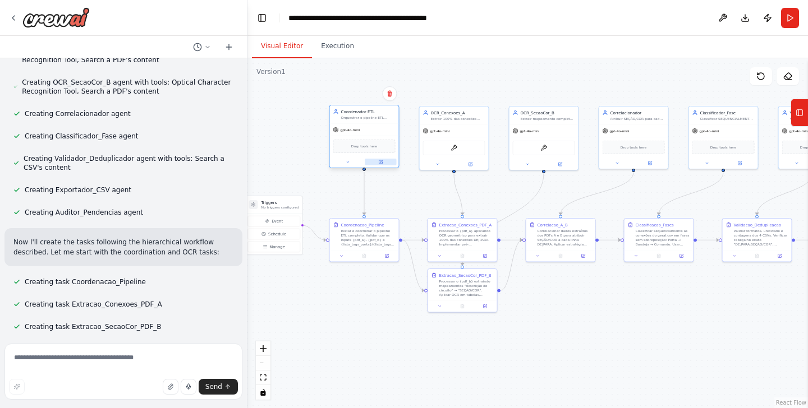
click at [382, 163] on icon at bounding box center [380, 161] width 3 height 3
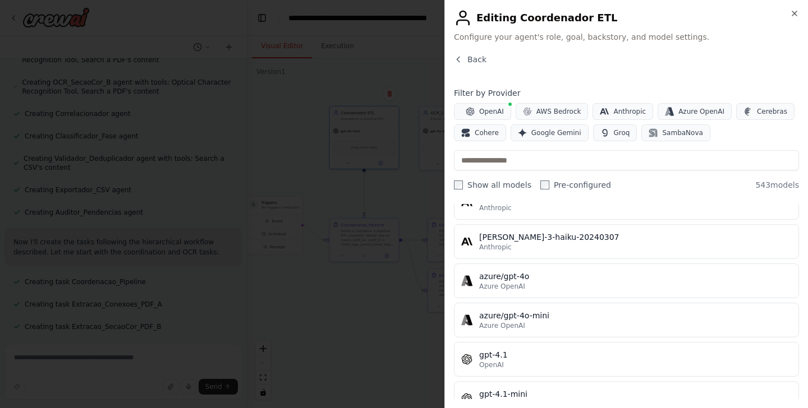
scroll to position [177, 0]
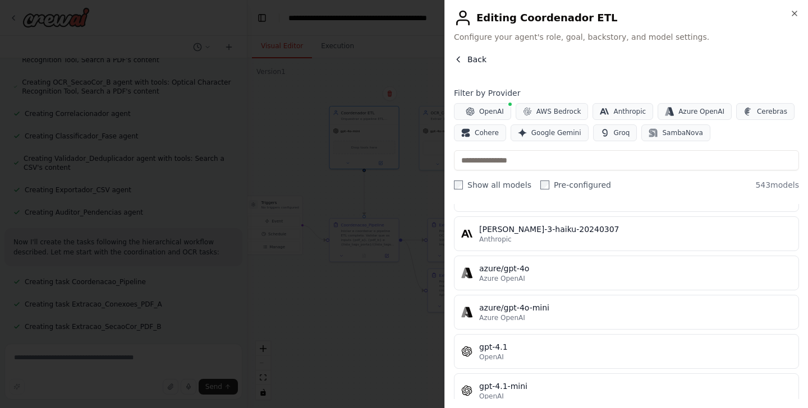
click at [468, 63] on span "Back" at bounding box center [476, 59] width 19 height 11
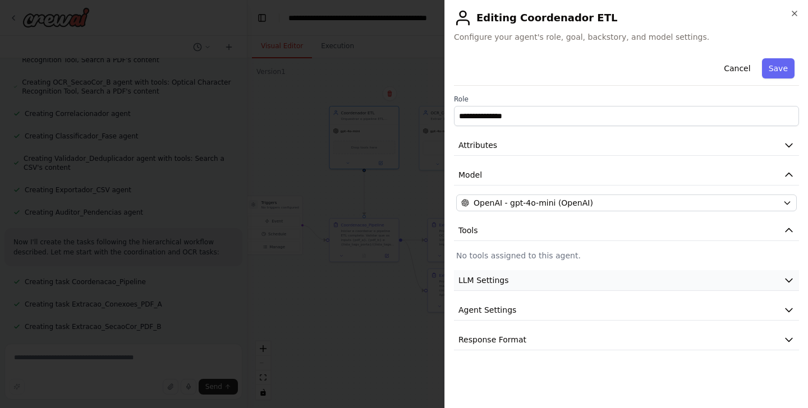
click at [536, 275] on button "LLM Settings" at bounding box center [626, 280] width 345 height 21
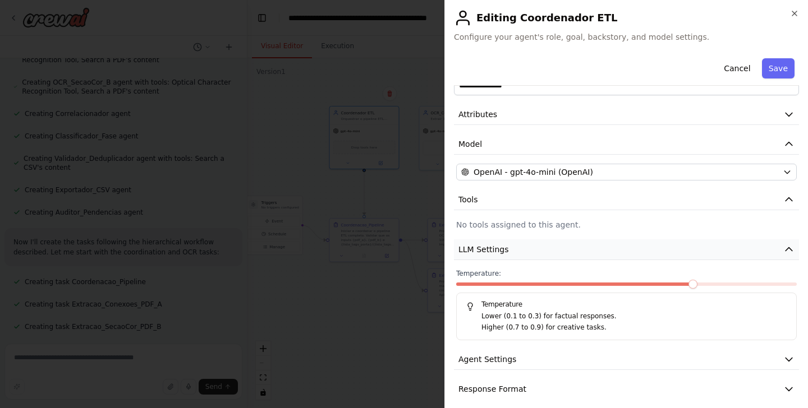
scroll to position [40, 0]
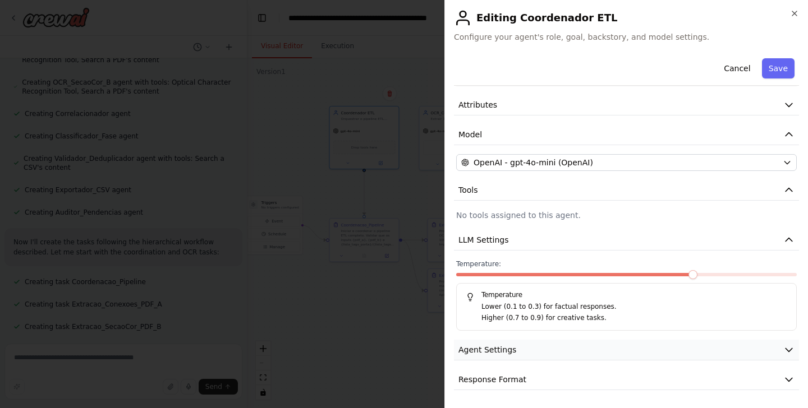
click at [532, 351] on button "Agent Settings" at bounding box center [626, 350] width 345 height 21
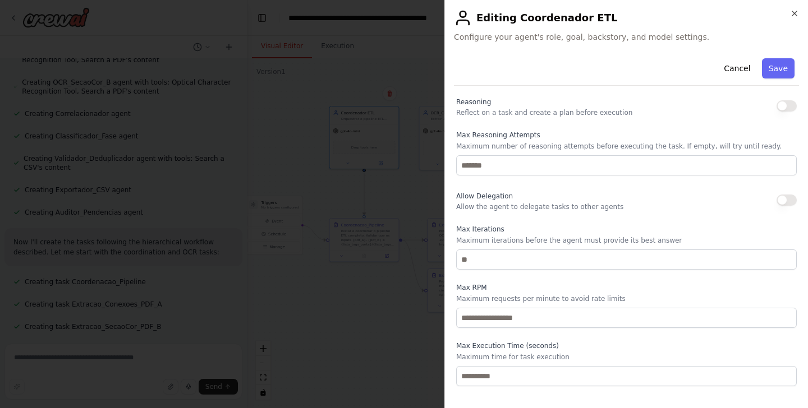
scroll to position [341, 0]
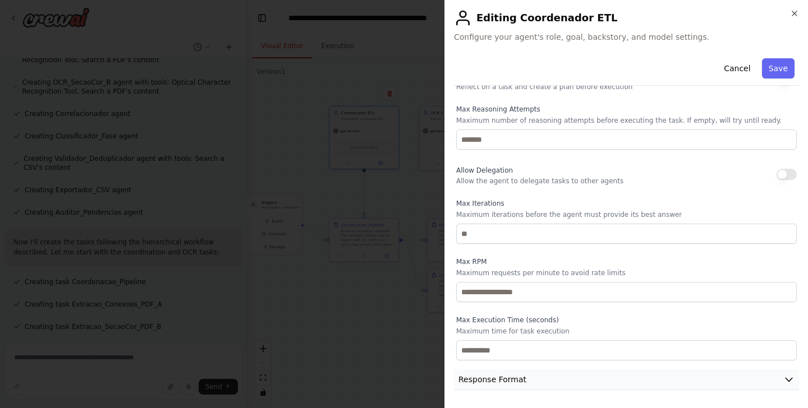
click at [531, 378] on button "Response Format" at bounding box center [626, 380] width 345 height 21
click at [799, 14] on div "**********" at bounding box center [625, 204] width 363 height 408
click at [795, 14] on icon "button" at bounding box center [794, 13] width 4 height 4
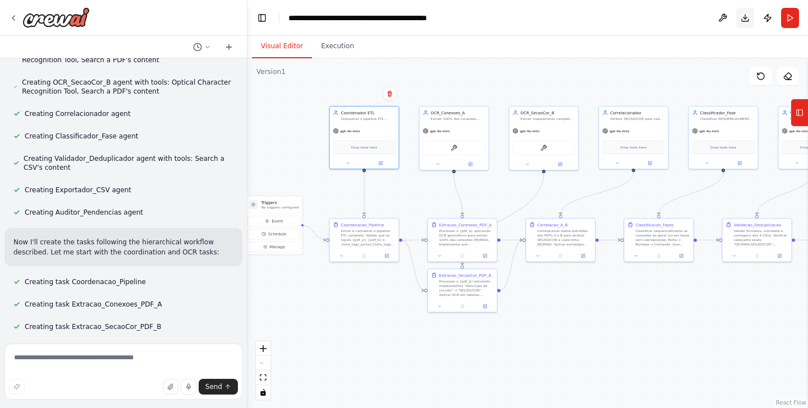
click at [744, 17] on button "Download" at bounding box center [745, 18] width 18 height 20
click at [131, 360] on textarea at bounding box center [123, 372] width 238 height 56
paste textarea "**********"
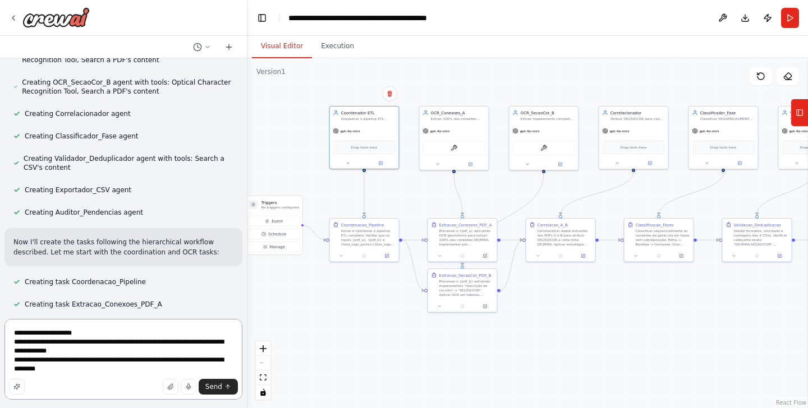
click at [14, 334] on textarea "**********" at bounding box center [123, 359] width 238 height 81
click at [15, 325] on textarea "**********" at bounding box center [123, 355] width 238 height 90
click at [70, 368] on textarea "**********" at bounding box center [123, 355] width 238 height 90
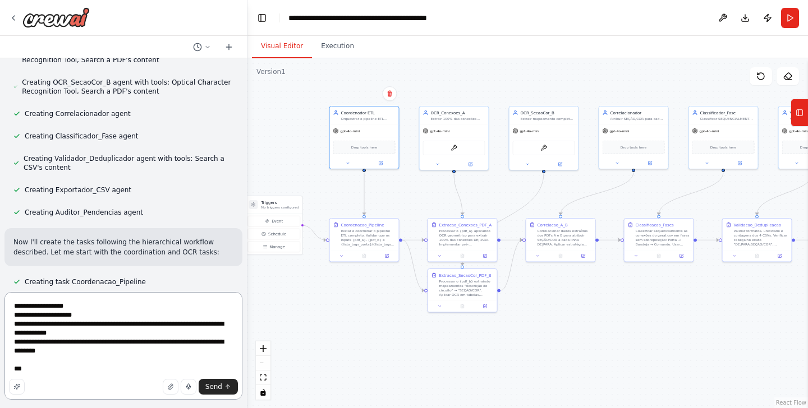
paste textarea "**********"
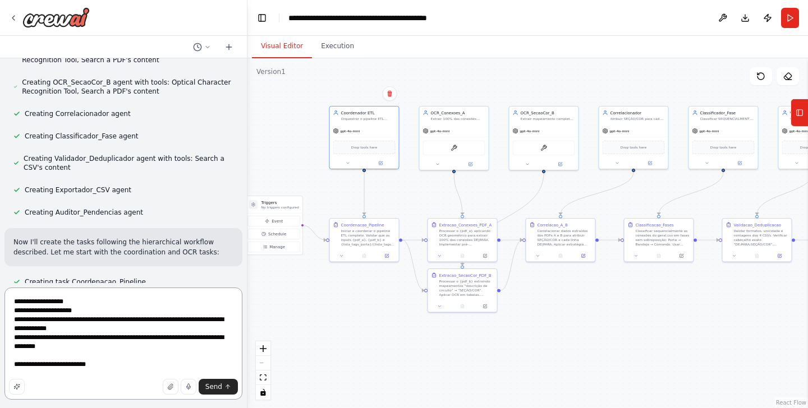
click at [79, 306] on textarea "**********" at bounding box center [123, 344] width 238 height 112
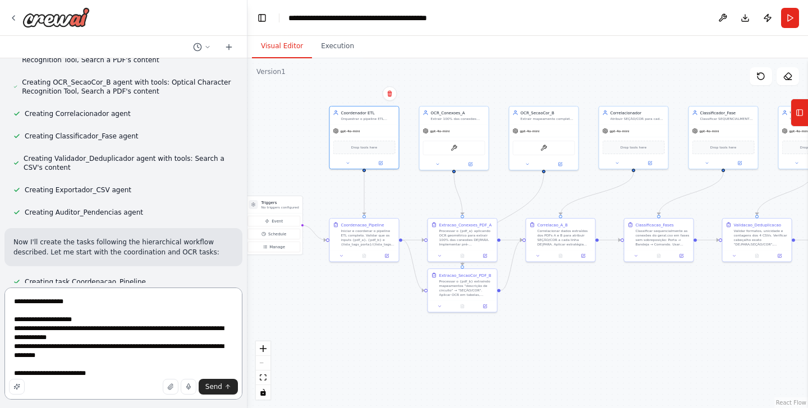
paste textarea "**********"
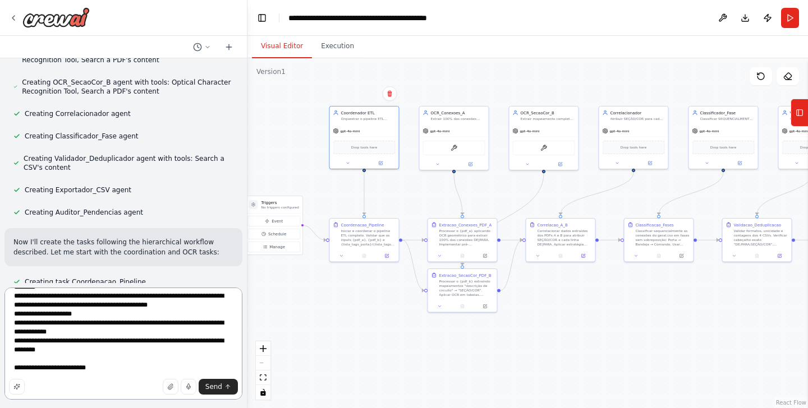
click at [130, 365] on textarea "**********" at bounding box center [123, 344] width 238 height 112
paste textarea "**********"
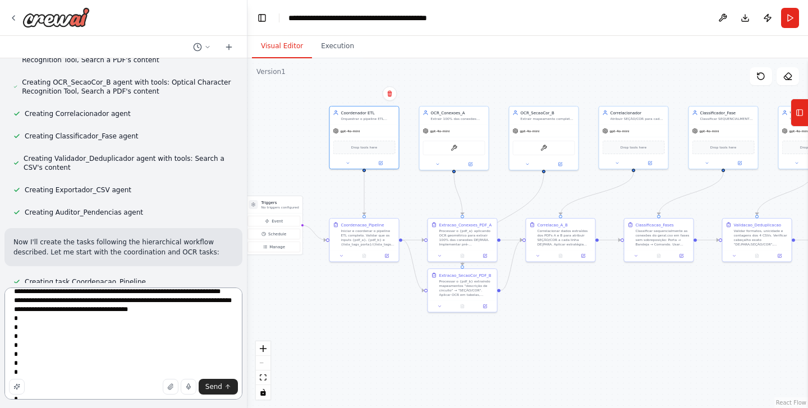
scroll to position [160, 0]
click at [14, 359] on textarea "**********" at bounding box center [123, 344] width 238 height 112
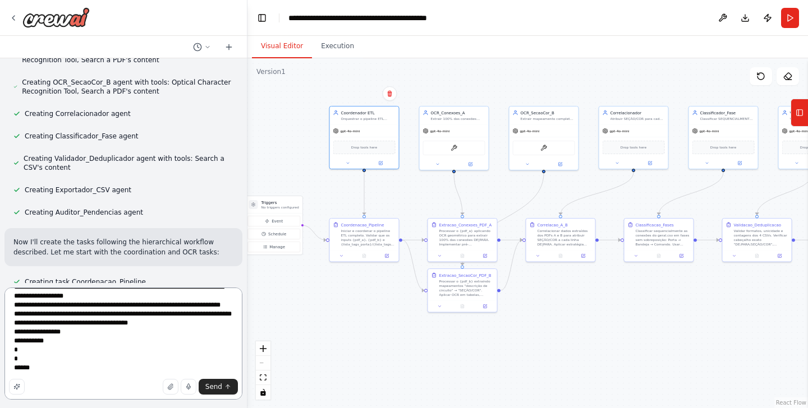
click at [15, 358] on textarea "**********" at bounding box center [123, 344] width 238 height 112
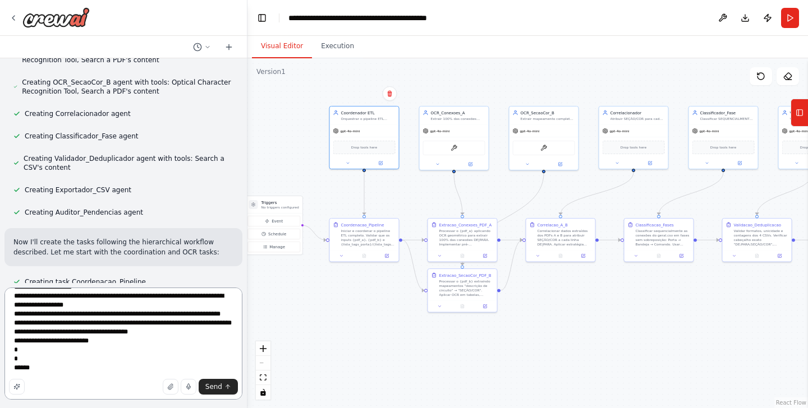
click at [14, 360] on textarea "**********" at bounding box center [123, 344] width 238 height 112
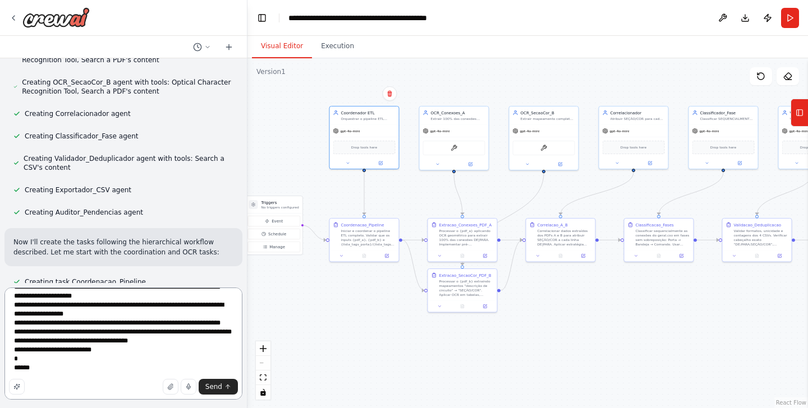
scroll to position [158, 0]
click at [15, 370] on textarea "**********" at bounding box center [123, 344] width 238 height 112
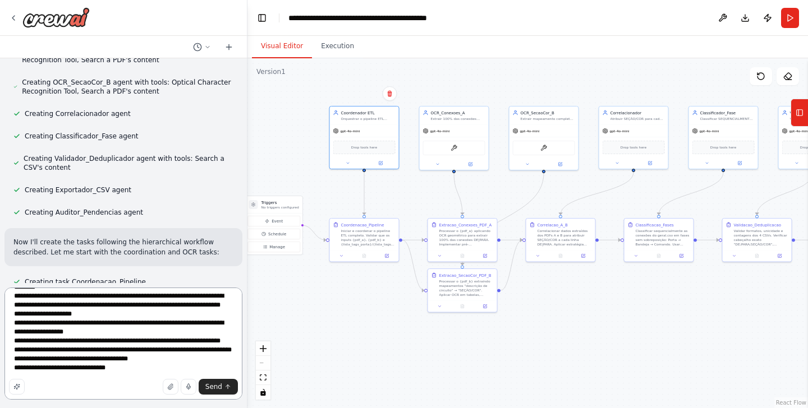
scroll to position [140, 0]
click at [145, 366] on textarea "**********" at bounding box center [123, 344] width 238 height 112
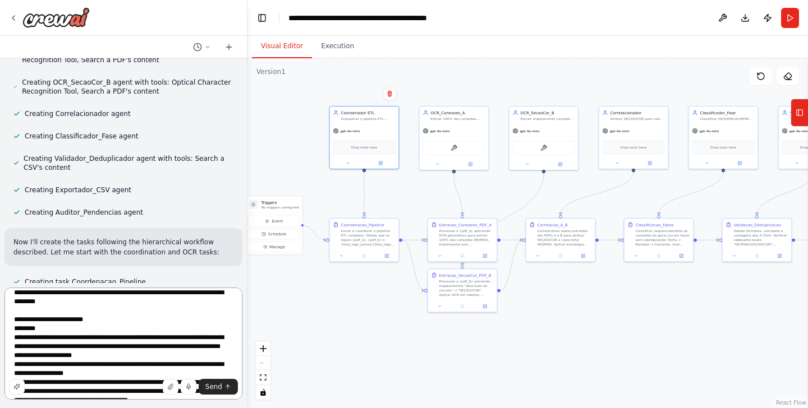
scroll to position [158, 0]
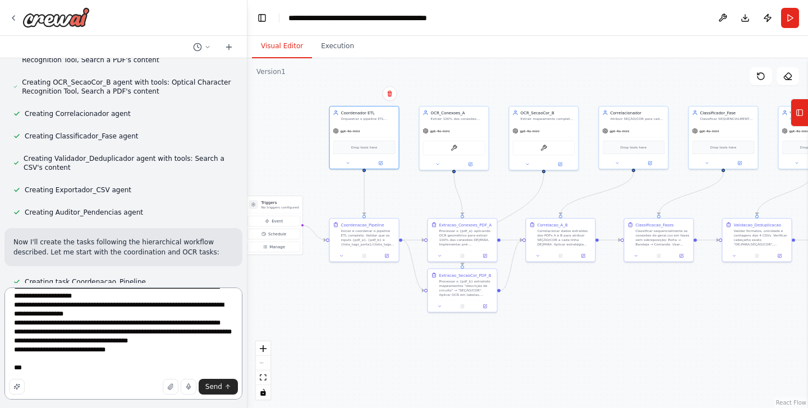
paste textarea "**********"
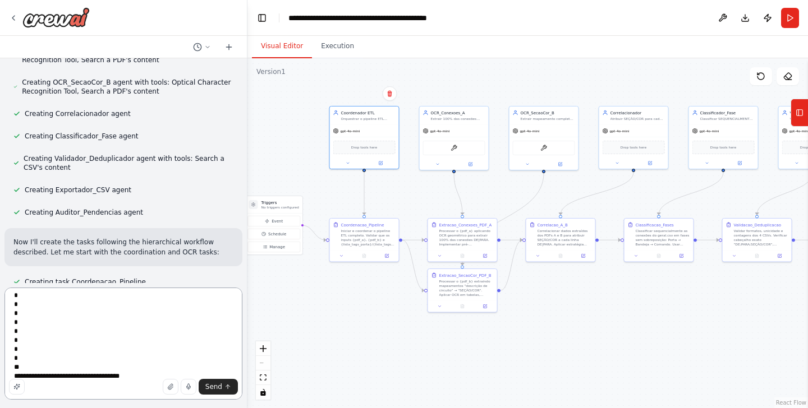
scroll to position [562, 0]
click at [12, 362] on textarea at bounding box center [123, 344] width 238 height 112
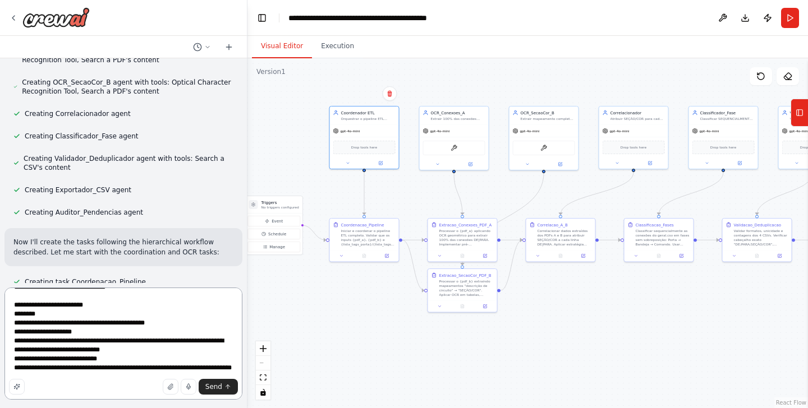
scroll to position [230, 0]
click at [110, 379] on div "Send" at bounding box center [123, 387] width 229 height 16
click at [110, 372] on textarea at bounding box center [123, 344] width 238 height 112
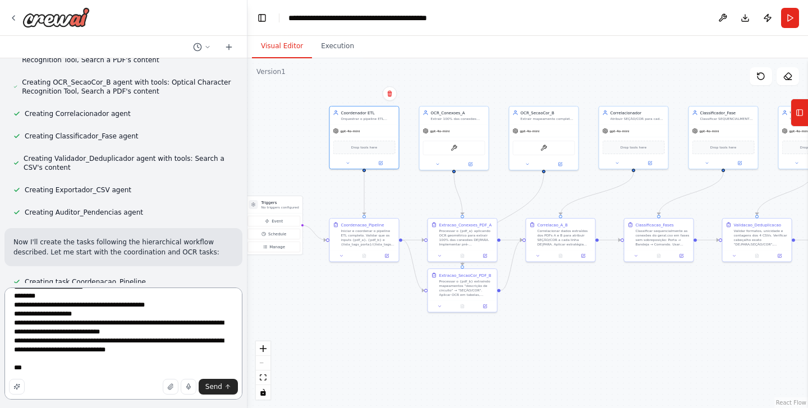
paste textarea "**********"
click at [128, 384] on div "Send" at bounding box center [123, 387] width 229 height 16
click at [115, 386] on div "Send" at bounding box center [123, 387] width 229 height 16
click at [107, 362] on textarea at bounding box center [123, 344] width 238 height 112
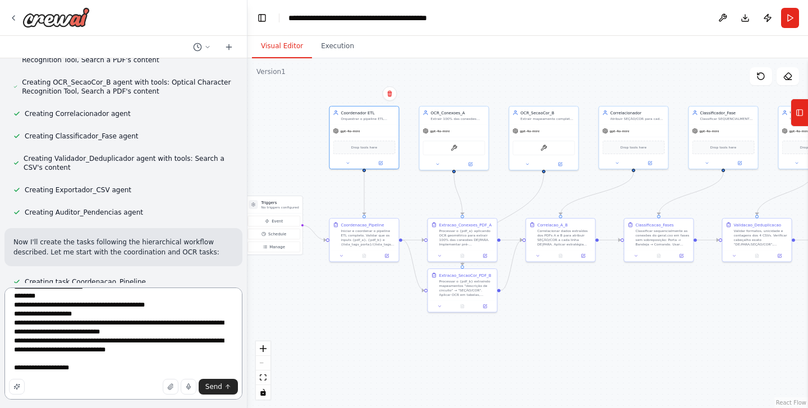
paste textarea "**********"
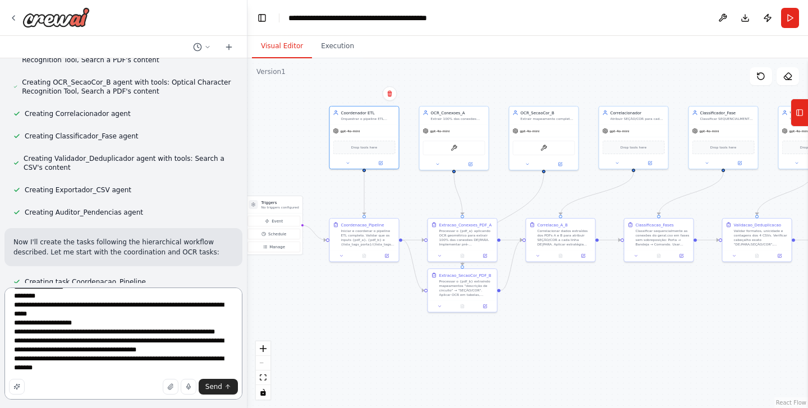
scroll to position [347, 0]
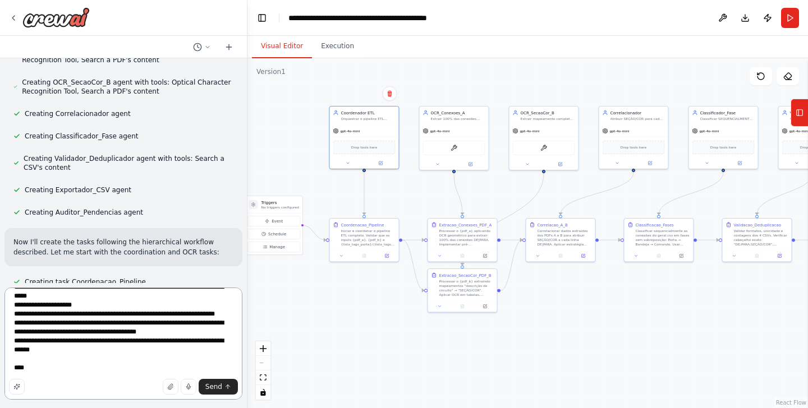
paste textarea "**********"
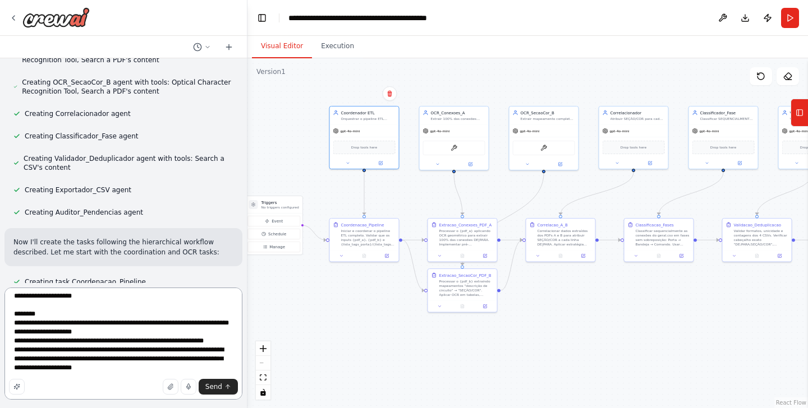
scroll to position [433, 0]
click at [44, 301] on textarea at bounding box center [123, 344] width 238 height 112
click at [178, 362] on textarea at bounding box center [123, 344] width 238 height 112
paste textarea "**********"
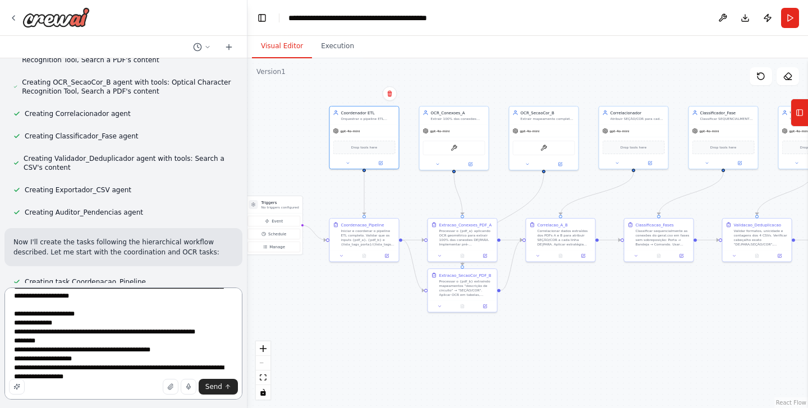
scroll to position [490, 0]
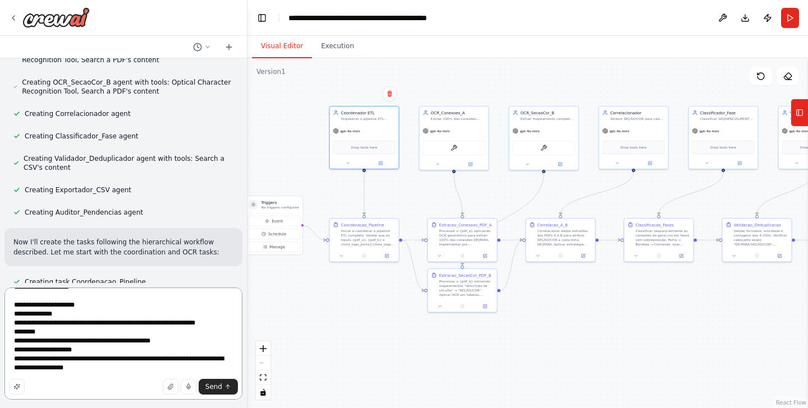
drag, startPoint x: 227, startPoint y: 352, endPoint x: 15, endPoint y: 353, distance: 212.0
click at [15, 353] on textarea at bounding box center [123, 344] width 238 height 112
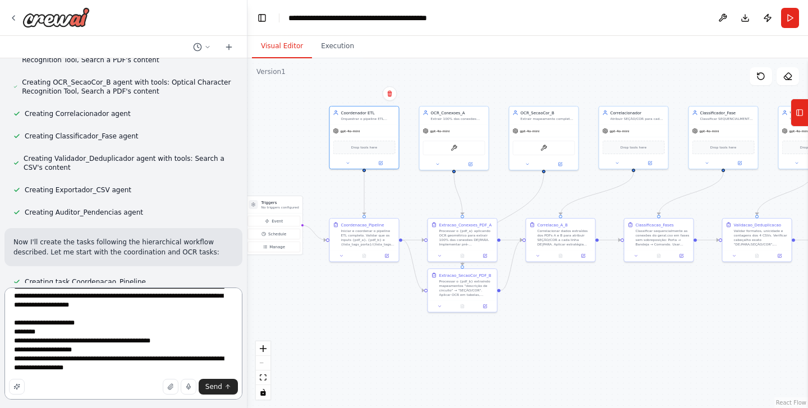
scroll to position [469, 0]
click at [14, 355] on textarea at bounding box center [123, 344] width 238 height 112
click at [128, 359] on textarea at bounding box center [123, 344] width 238 height 112
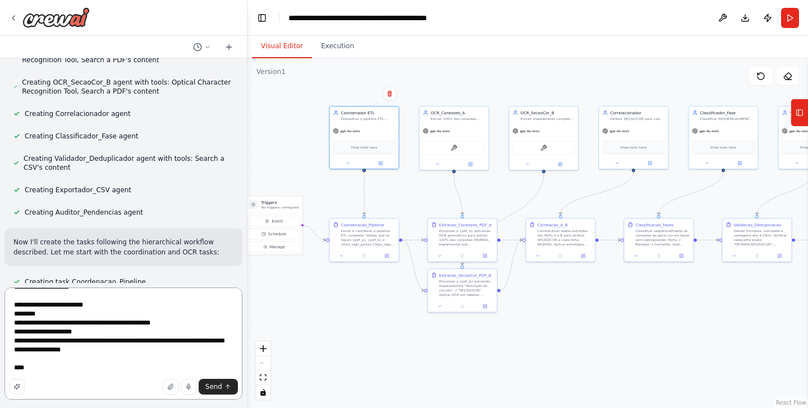
paste textarea "**********"
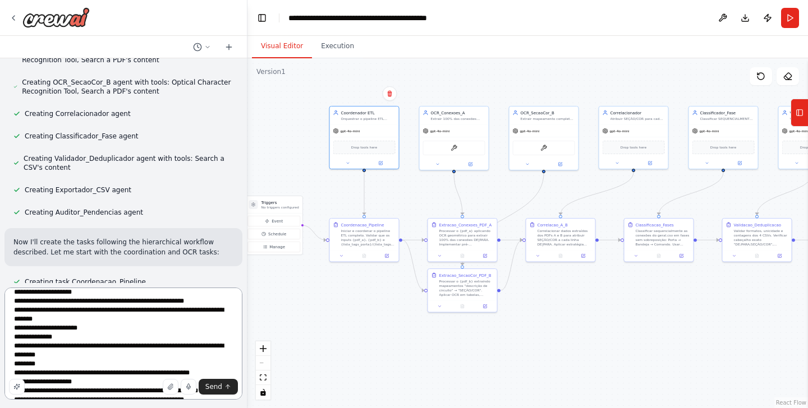
scroll to position [574, 0]
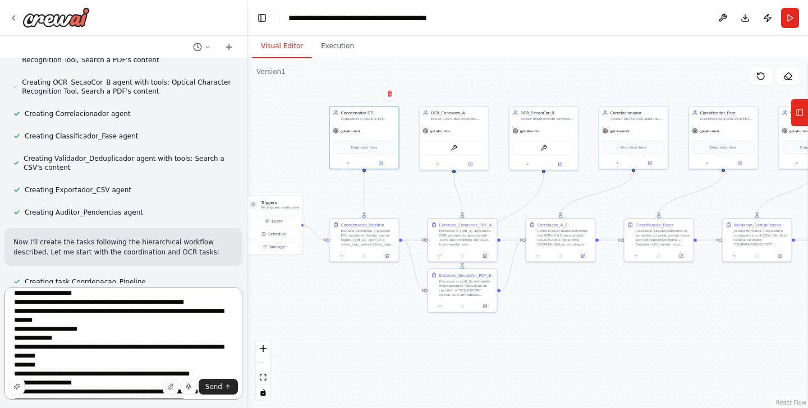
click at [27, 312] on textarea at bounding box center [123, 344] width 238 height 112
drag, startPoint x: 112, startPoint y: 333, endPoint x: 12, endPoint y: 324, distance: 99.7
click at [12, 324] on textarea at bounding box center [123, 344] width 238 height 112
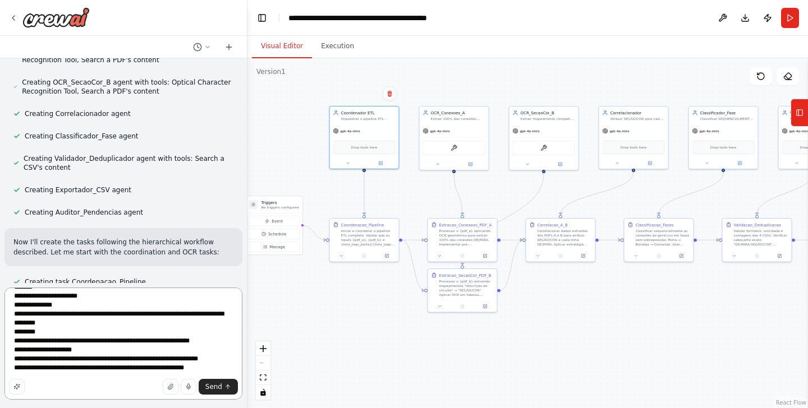
scroll to position [634, 0]
click at [21, 315] on textarea at bounding box center [123, 344] width 238 height 112
drag, startPoint x: 58, startPoint y: 349, endPoint x: 13, endPoint y: 334, distance: 47.2
click at [13, 334] on textarea at bounding box center [123, 344] width 238 height 112
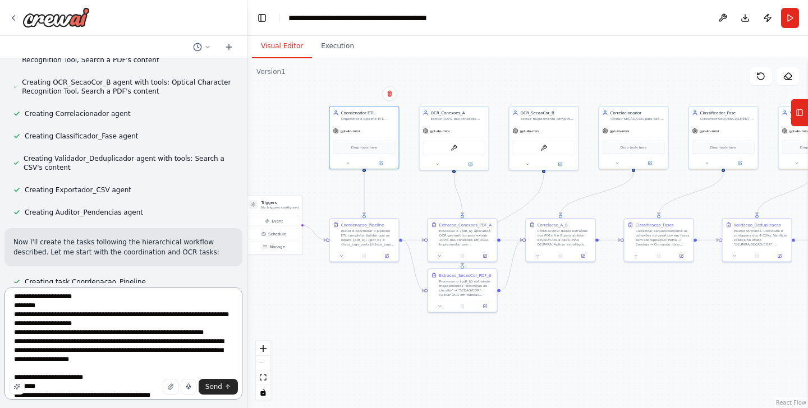
scroll to position [0, 0]
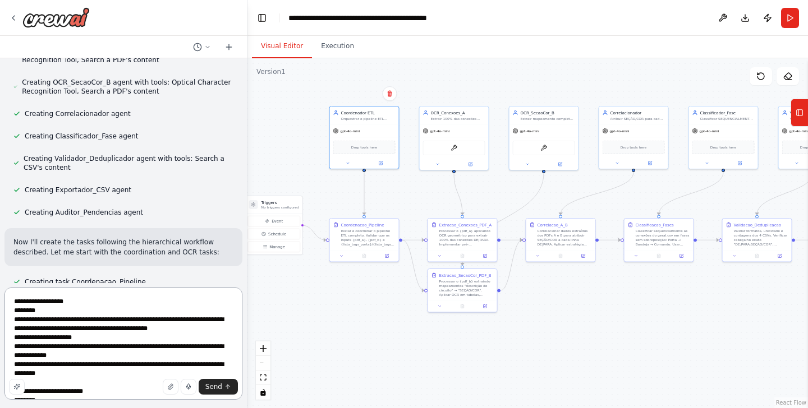
click at [14, 300] on textarea at bounding box center [123, 344] width 238 height 112
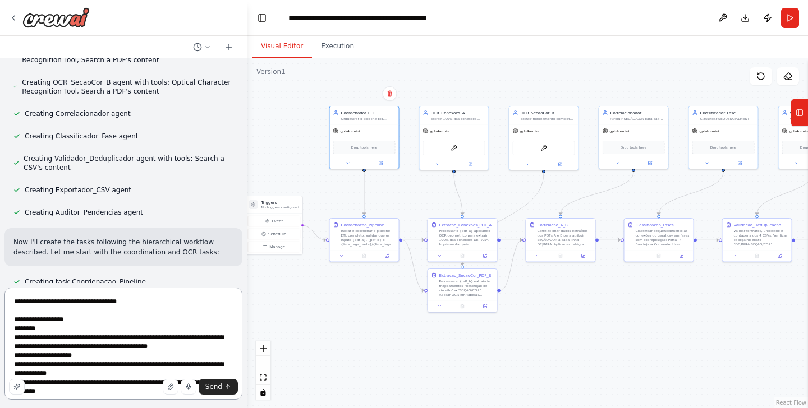
type textarea "**********"
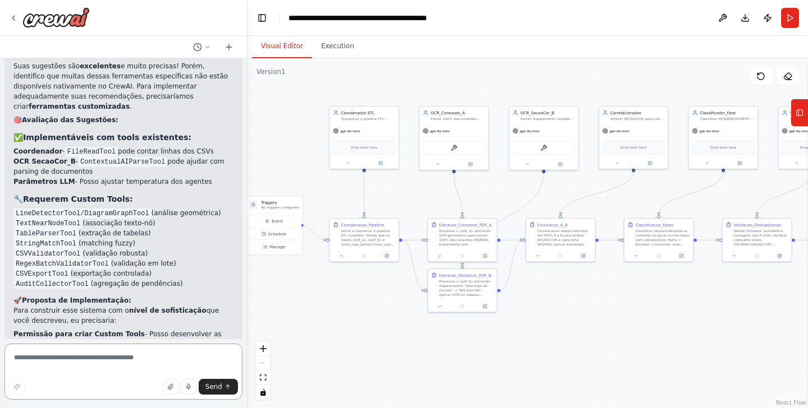
scroll to position [4878, 0]
click at [95, 357] on textarea at bounding box center [123, 372] width 238 height 56
type textarea "**********"
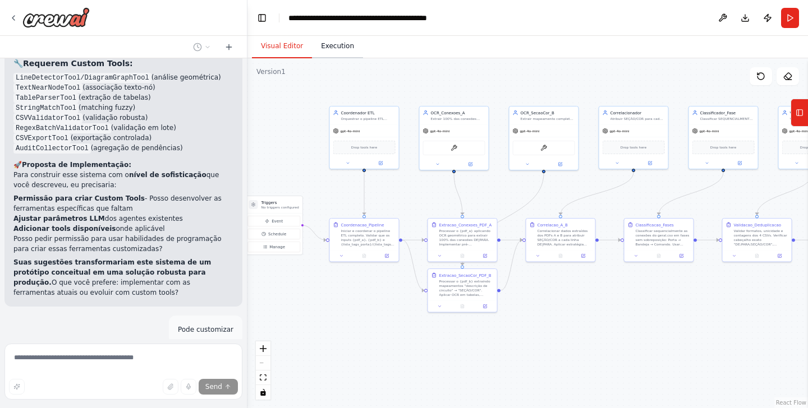
scroll to position [5068, 0]
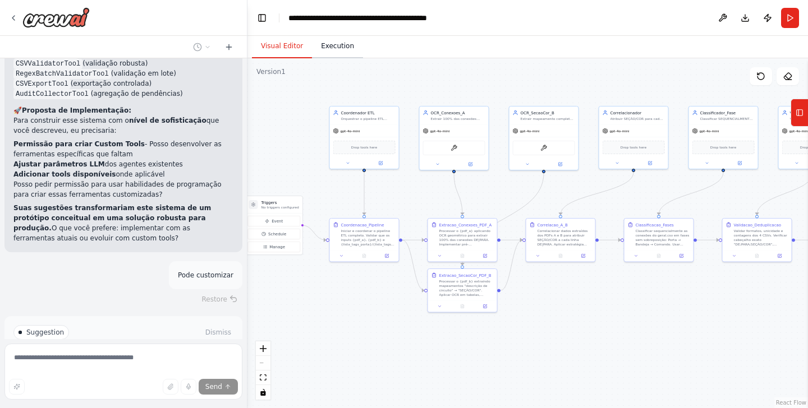
click at [331, 49] on button "Execution" at bounding box center [337, 47] width 51 height 24
click at [294, 46] on button "Visual Editor" at bounding box center [282, 47] width 60 height 24
click at [792, 14] on button "Run" at bounding box center [790, 18] width 18 height 20
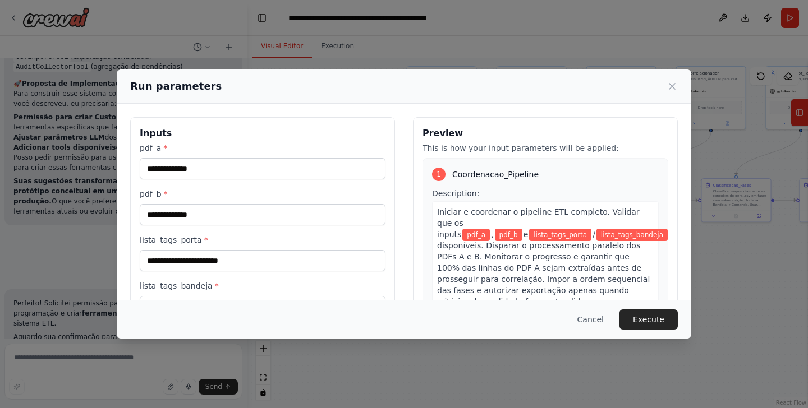
drag, startPoint x: 539, startPoint y: 202, endPoint x: 614, endPoint y: 161, distance: 85.4
click at [616, 162] on body "Contexto do Projeto Construir um sistema multiagente para ETL de diagramas elet…" at bounding box center [404, 204] width 808 height 408
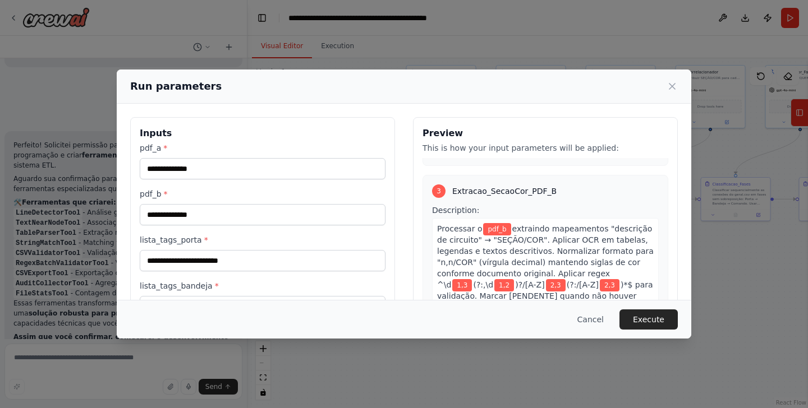
scroll to position [515, 0]
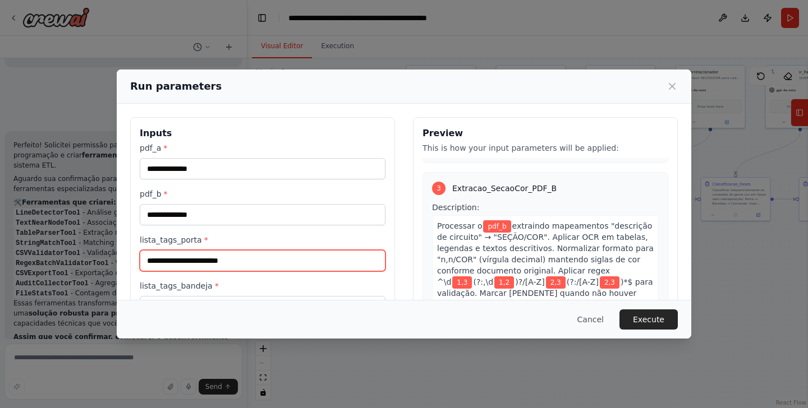
click at [348, 260] on input "lista_tags_porta *" at bounding box center [263, 260] width 246 height 21
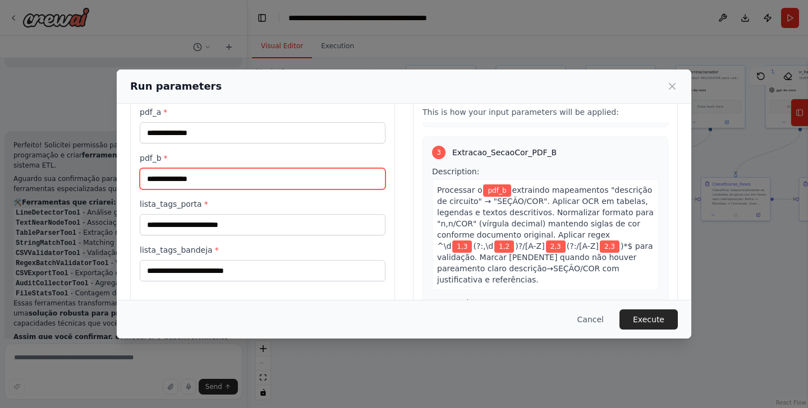
click at [328, 177] on input "pdf_b *" at bounding box center [263, 178] width 246 height 21
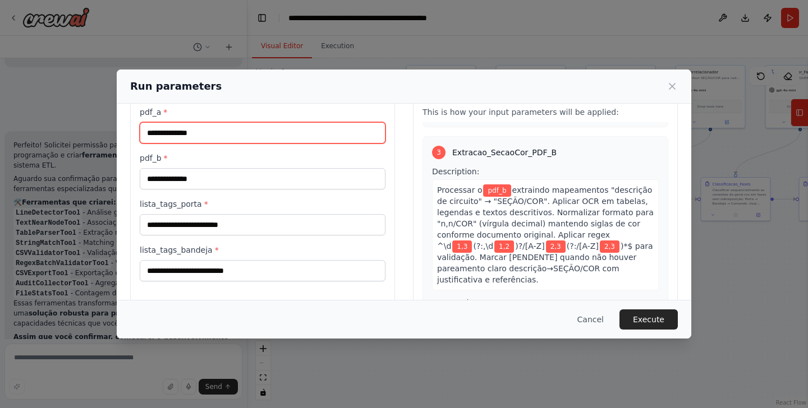
click at [329, 136] on input "pdf_a *" at bounding box center [263, 132] width 246 height 21
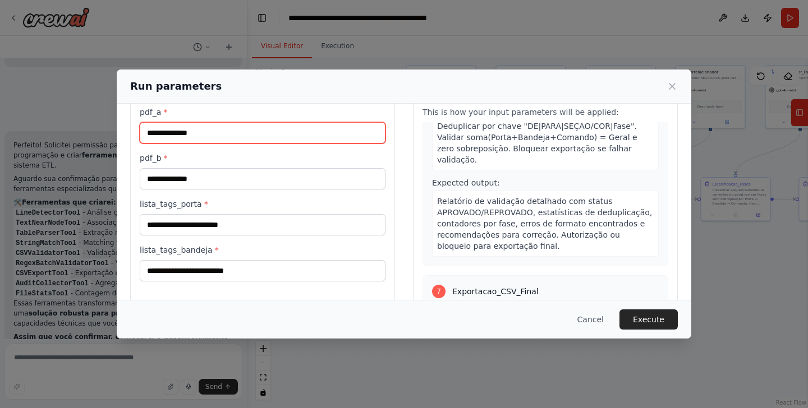
scroll to position [1547, 0]
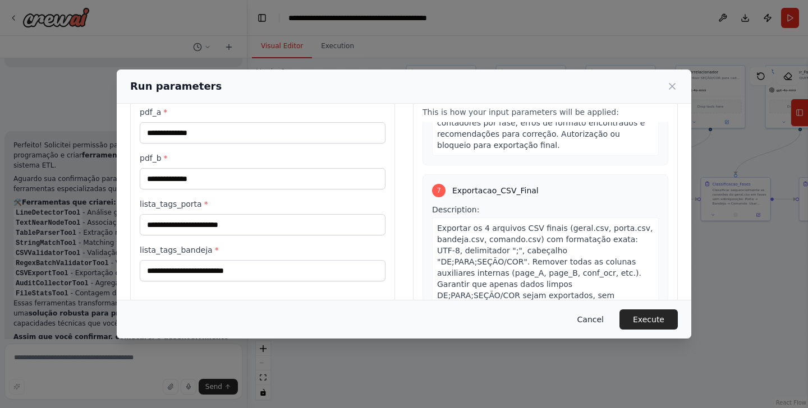
click at [595, 317] on button "Cancel" at bounding box center [590, 320] width 44 height 20
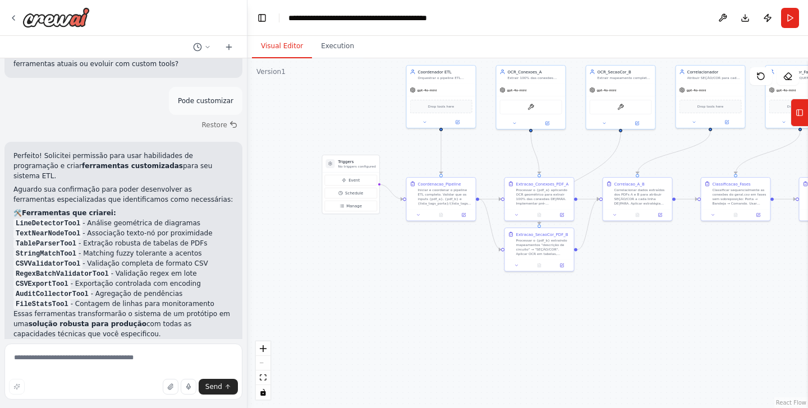
scroll to position [5253, 0]
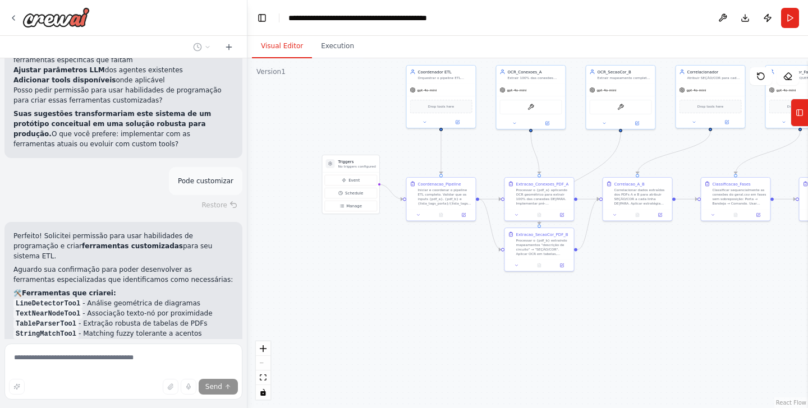
scroll to position [5206, 0]
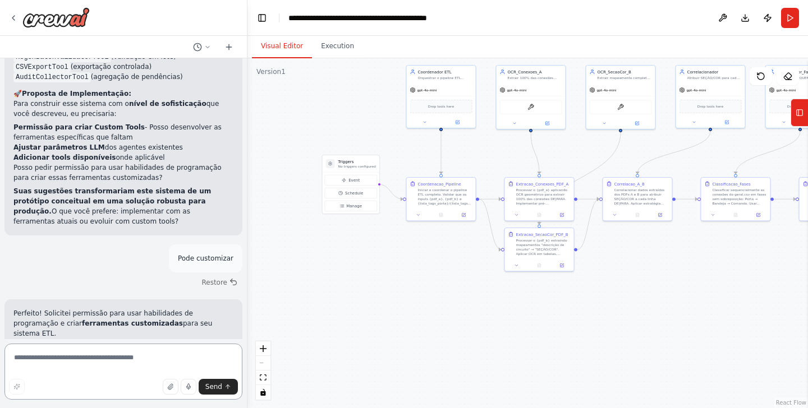
scroll to position [5162, 0]
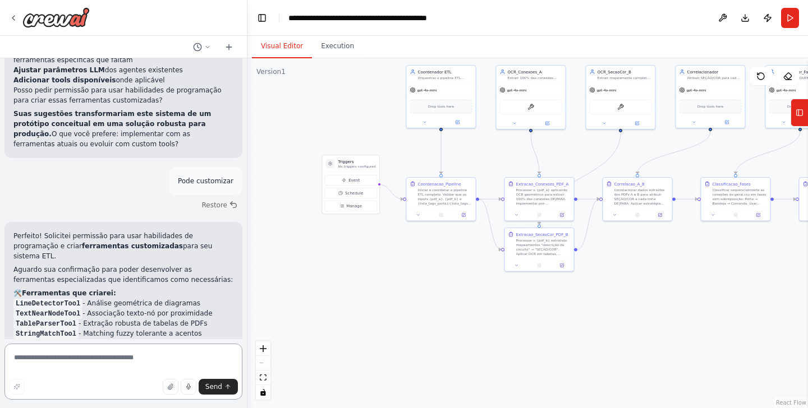
click at [104, 366] on textarea at bounding box center [123, 372] width 238 height 56
type textarea "**********"
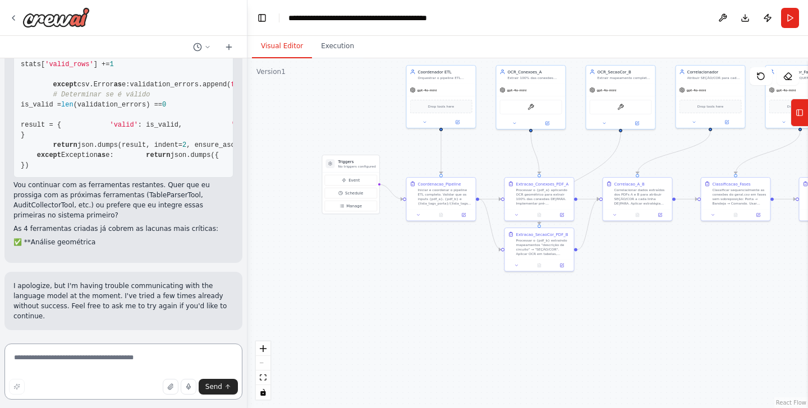
scroll to position [9861, 0]
click at [91, 357] on textarea at bounding box center [123, 372] width 238 height 56
type textarea "**********"
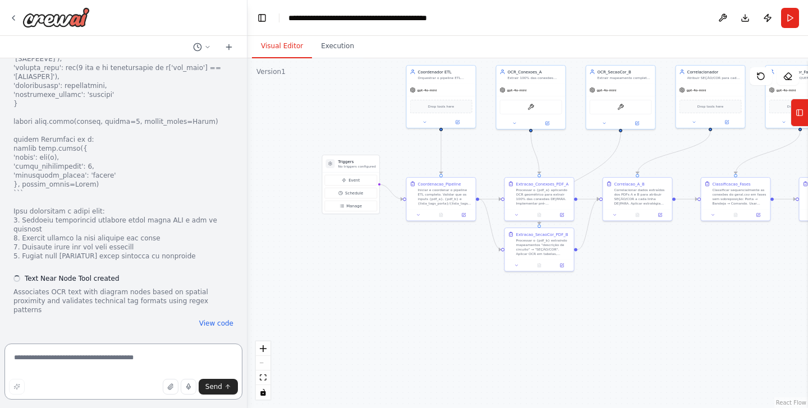
scroll to position [11292, 0]
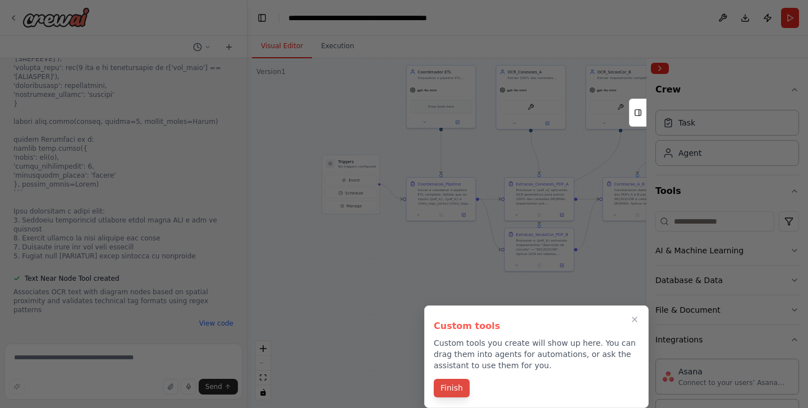
click at [453, 389] on button "Finish" at bounding box center [452, 388] width 36 height 19
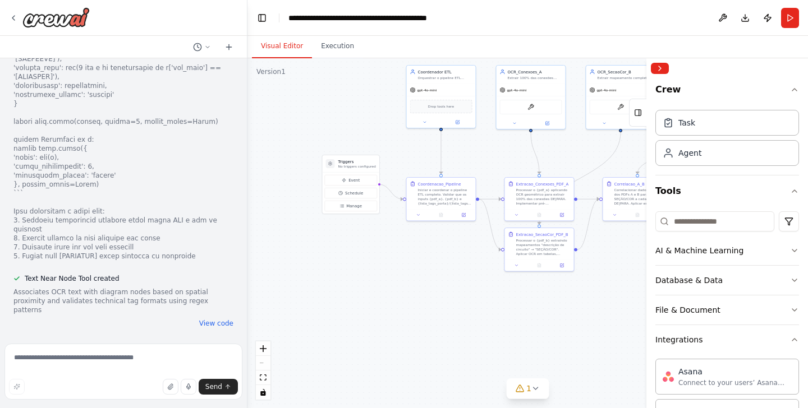
scroll to position [12598, 0]
click at [213, 326] on button "View code" at bounding box center [216, 323] width 34 height 9
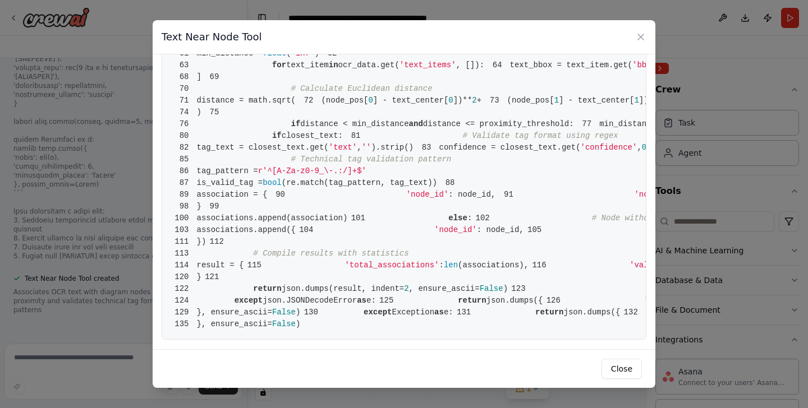
scroll to position [1333, 0]
click at [642, 39] on icon at bounding box center [640, 36] width 11 height 11
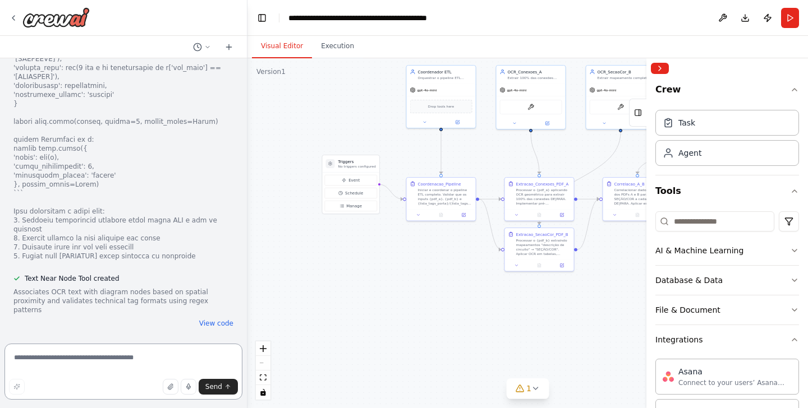
click at [152, 360] on textarea at bounding box center [123, 372] width 238 height 56
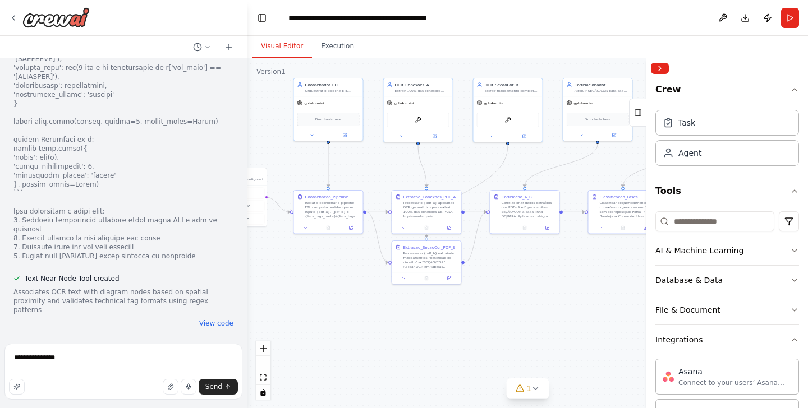
drag, startPoint x: 403, startPoint y: 312, endPoint x: 290, endPoint y: 325, distance: 113.5
click at [290, 325] on div ".deletable-edge-delete-btn { width: 20px; height: 20px; border: 0px solid #ffff…" at bounding box center [527, 233] width 560 height 350
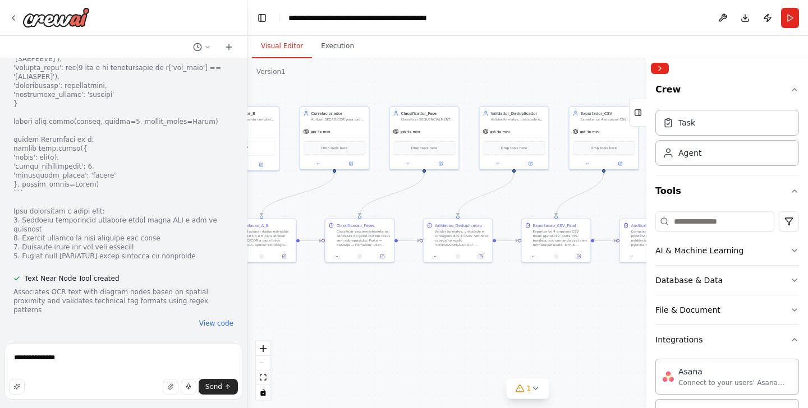
drag, startPoint x: 481, startPoint y: 316, endPoint x: 235, endPoint y: 343, distance: 247.6
click at [234, 343] on div "Contexto do Projeto Construir um sistema multiagente para ETL de diagramas elet…" at bounding box center [404, 204] width 808 height 408
click at [547, 294] on div ".deletable-edge-delete-btn { width: 20px; height: 20px; border: 0px solid #ffff…" at bounding box center [527, 233] width 560 height 350
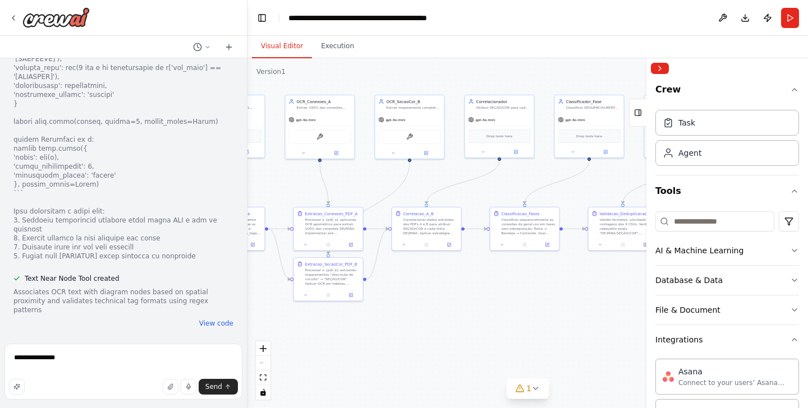
drag, startPoint x: 339, startPoint y: 340, endPoint x: 501, endPoint y: 334, distance: 162.8
click at [501, 334] on div ".deletable-edge-delete-btn { width: 20px; height: 20px; border: 0px solid #ffff…" at bounding box center [527, 233] width 560 height 350
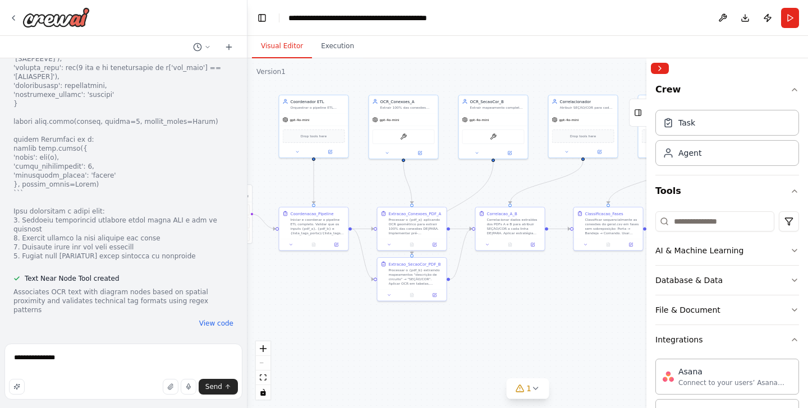
drag, startPoint x: 533, startPoint y: 334, endPoint x: 616, endPoint y: 334, distance: 83.0
click at [616, 334] on div ".deletable-edge-delete-btn { width: 20px; height: 20px; border: 0px solid #ffff…" at bounding box center [527, 233] width 560 height 350
click at [139, 358] on textarea "**********" at bounding box center [123, 372] width 238 height 56
type textarea "**********"
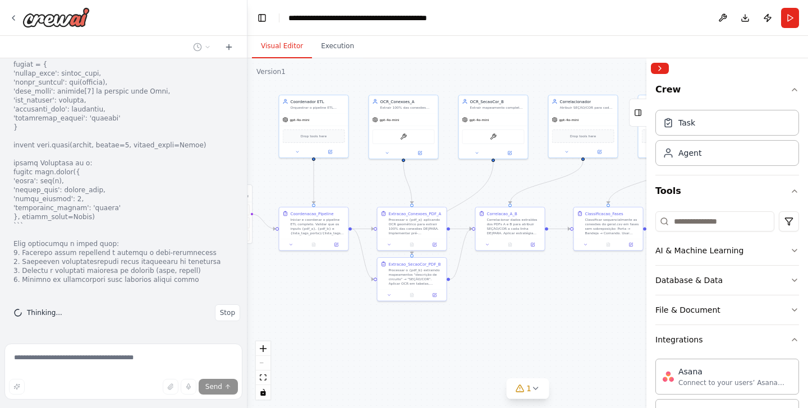
scroll to position [14016, 0]
click at [329, 108] on div "Orquestrar o pipeline ETL completo para diagramas eletromecânicos, validar comp…" at bounding box center [318, 106] width 54 height 4
click at [330, 150] on icon at bounding box center [330, 150] width 3 height 3
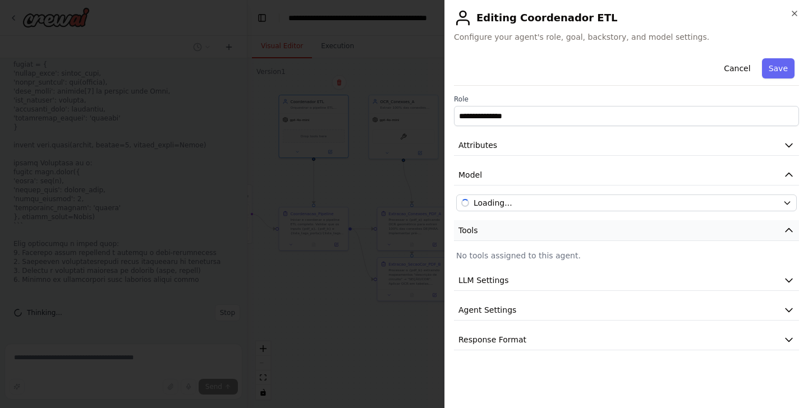
click at [505, 229] on button "Tools" at bounding box center [626, 230] width 345 height 21
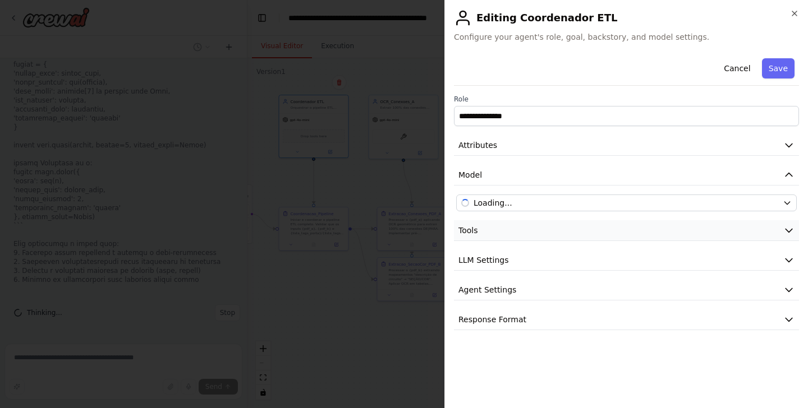
click at [505, 229] on button "Tools" at bounding box center [626, 230] width 345 height 21
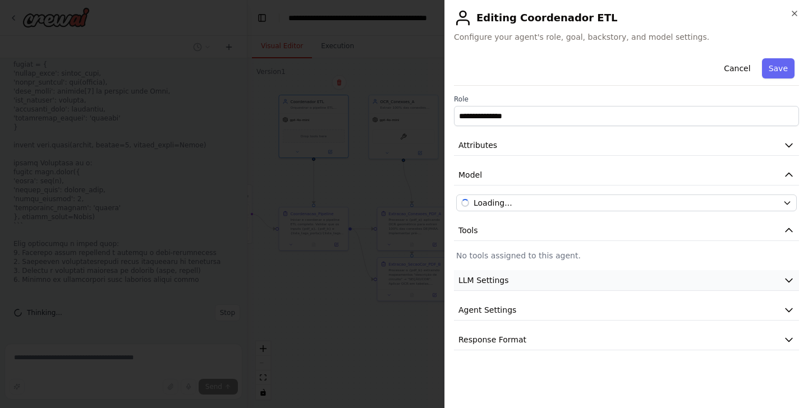
click at [505, 279] on span "LLM Settings" at bounding box center [483, 280] width 50 height 11
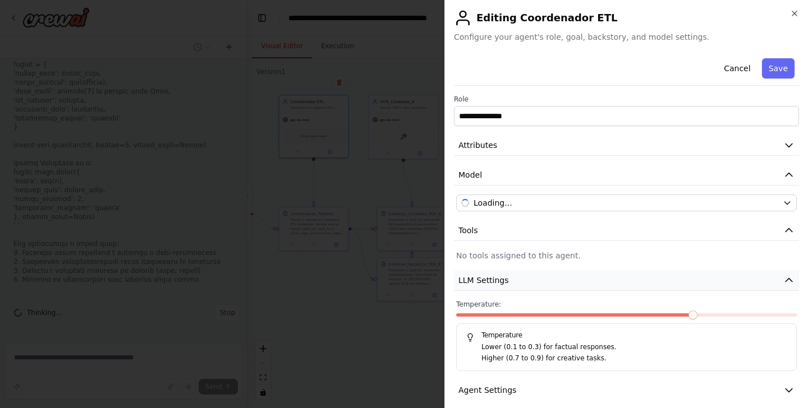
scroll to position [40, 0]
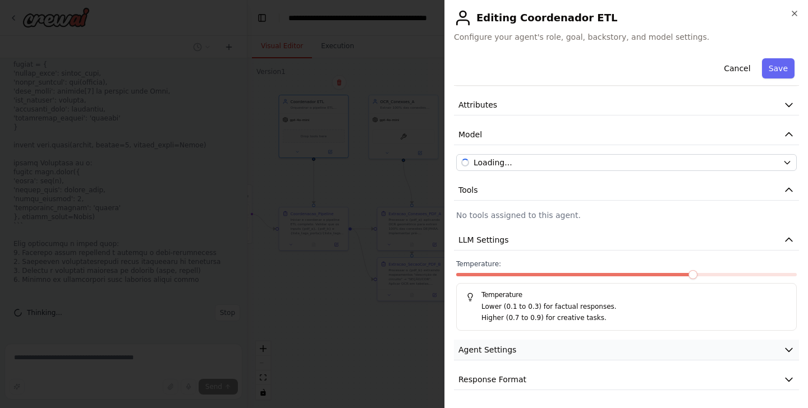
click at [508, 352] on span "Agent Settings" at bounding box center [487, 349] width 58 height 11
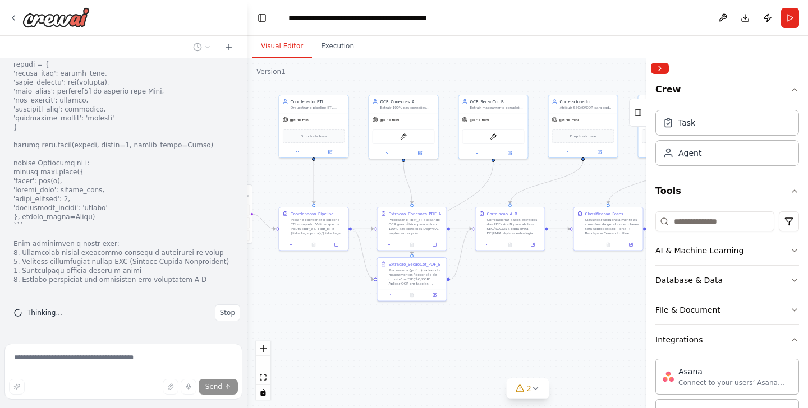
scroll to position [14315, 0]
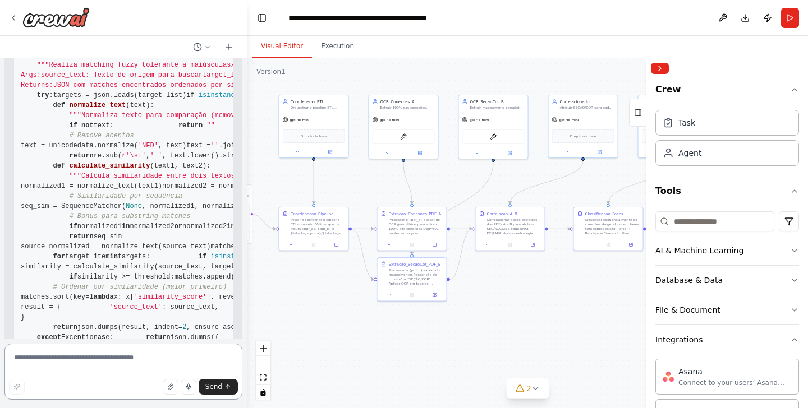
scroll to position [6526, 0]
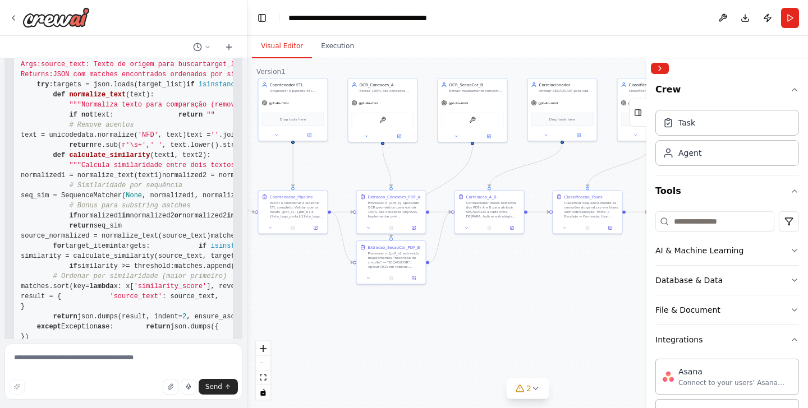
drag, startPoint x: 312, startPoint y: 327, endPoint x: 292, endPoint y: 310, distance: 26.3
click at [292, 310] on div ".deletable-edge-delete-btn { width: 20px; height: 20px; border: 0px solid #ffff…" at bounding box center [527, 233] width 560 height 350
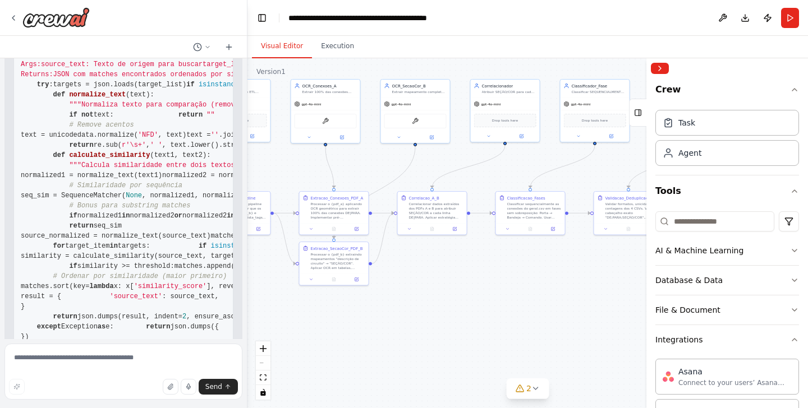
drag, startPoint x: 380, startPoint y: 342, endPoint x: 317, endPoint y: 344, distance: 62.3
click at [317, 344] on div ".deletable-edge-delete-btn { width: 20px; height: 20px; border: 0px solid #ffff…" at bounding box center [527, 233] width 560 height 350
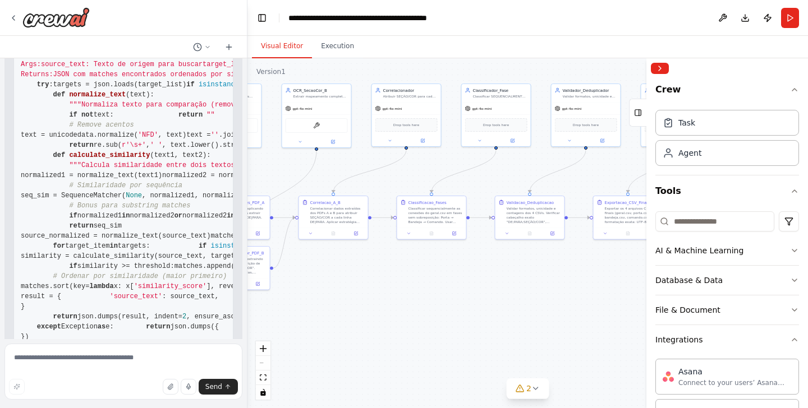
drag, startPoint x: 459, startPoint y: 340, endPoint x: 364, endPoint y: 344, distance: 94.9
click at [364, 344] on div ".deletable-edge-delete-btn { width: 20px; height: 20px; border: 0px solid #ffff…" at bounding box center [527, 233] width 560 height 350
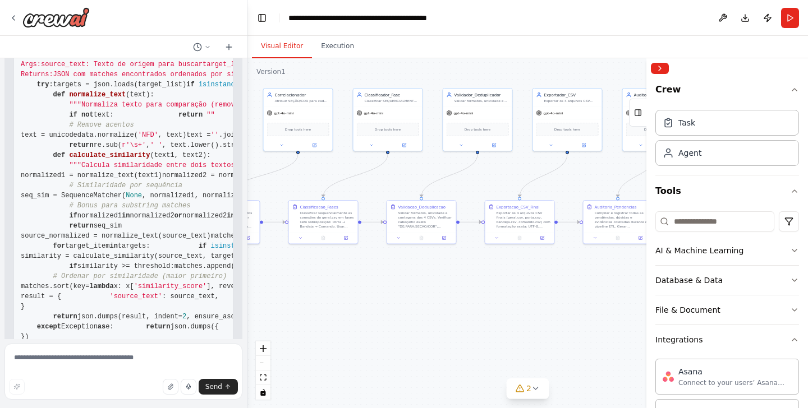
drag, startPoint x: 456, startPoint y: 336, endPoint x: 348, endPoint y: 340, distance: 107.8
click at [348, 340] on div ".deletable-edge-delete-btn { width: 20px; height: 20px; border: 0px solid #ffff…" at bounding box center [527, 233] width 560 height 350
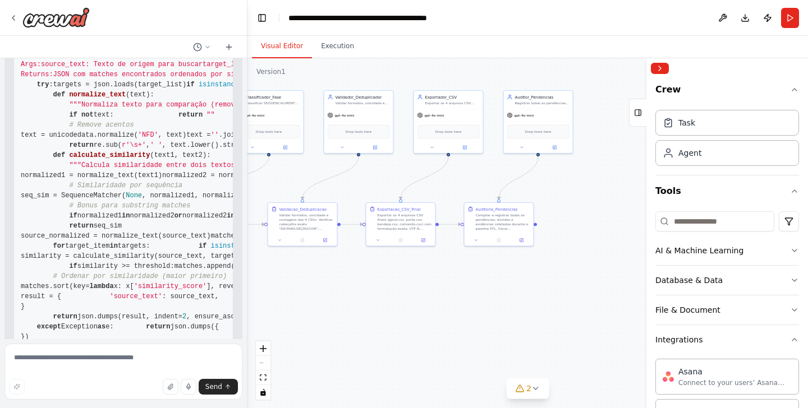
drag, startPoint x: 495, startPoint y: 329, endPoint x: 376, endPoint y: 330, distance: 119.5
click at [376, 330] on div ".deletable-edge-delete-btn { width: 20px; height: 20px; border: 0px solid #ffff…" at bounding box center [527, 233] width 560 height 350
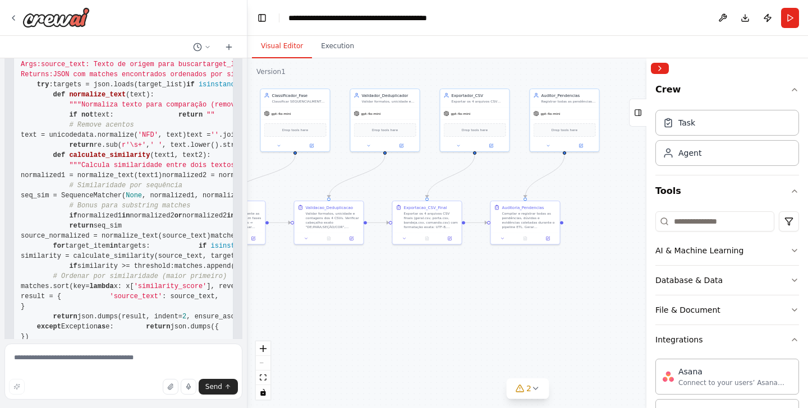
drag, startPoint x: 376, startPoint y: 330, endPoint x: 400, endPoint y: 329, distance: 24.7
click at [400, 329] on div ".deletable-edge-delete-btn { width: 20px; height: 20px; border: 0px solid #ffff…" at bounding box center [527, 233] width 560 height 350
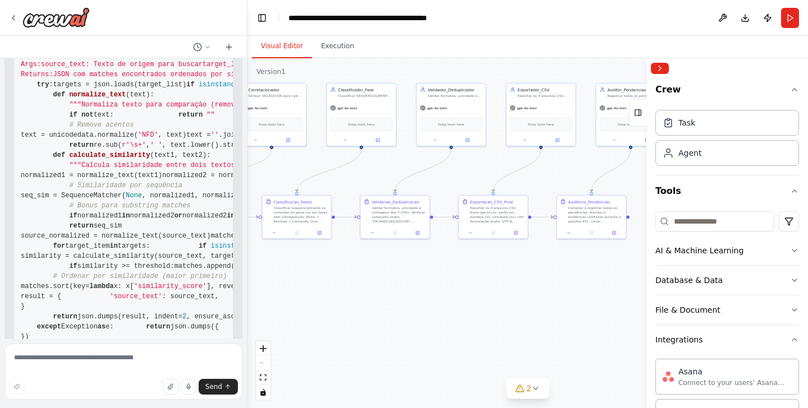
drag, startPoint x: 351, startPoint y: 319, endPoint x: 417, endPoint y: 312, distance: 65.9
click at [422, 314] on div ".deletable-edge-delete-btn { width: 20px; height: 20px; border: 0px solid #ffff…" at bounding box center [527, 233] width 560 height 350
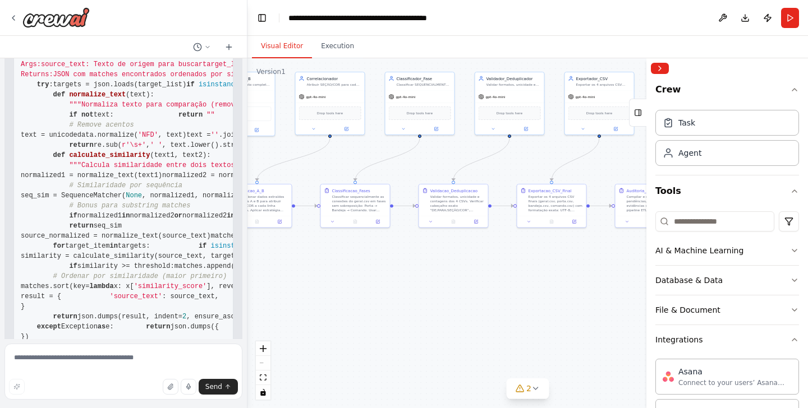
drag, startPoint x: 417, startPoint y: 312, endPoint x: 494, endPoint y: 295, distance: 79.3
click at [495, 296] on div ".deletable-edge-delete-btn { width: 20px; height: 20px; border: 0px solid #ffff…" at bounding box center [527, 233] width 560 height 350
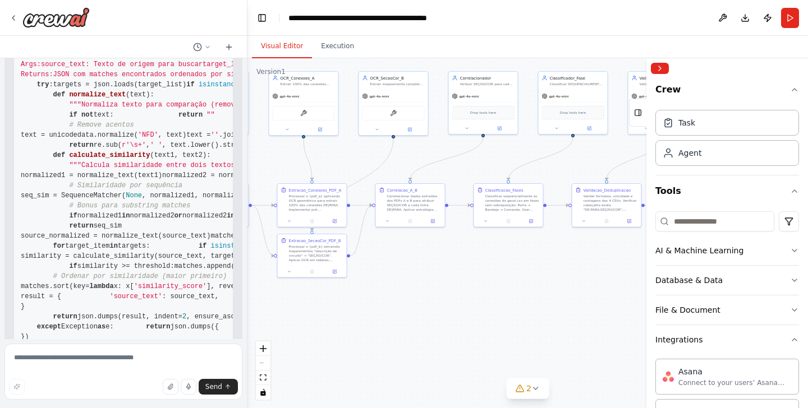
drag, startPoint x: 402, startPoint y: 292, endPoint x: 535, endPoint y: 301, distance: 133.7
click at [538, 299] on div ".deletable-edge-delete-btn { width: 20px; height: 20px; border: 0px solid #ffff…" at bounding box center [527, 233] width 560 height 350
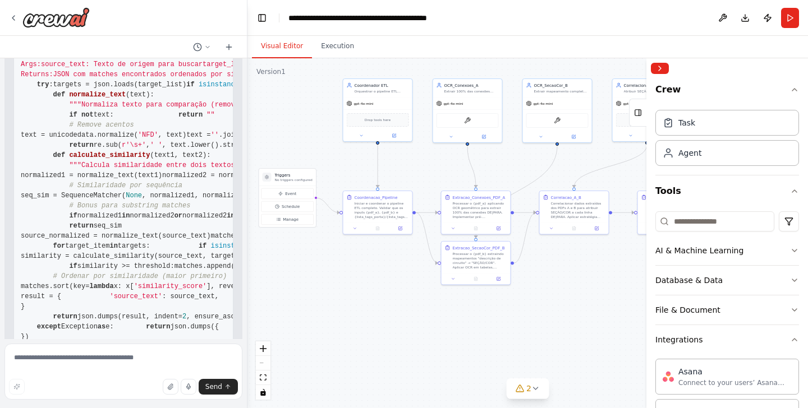
drag, startPoint x: 441, startPoint y: 315, endPoint x: 596, endPoint y: 319, distance: 155.4
click at [600, 319] on div ".deletable-edge-delete-btn { width: 20px; height: 20px; border: 0px solid #ffff…" at bounding box center [527, 233] width 560 height 350
click at [469, 86] on div "OCR_Conexoes_A" at bounding box center [471, 84] width 54 height 6
click at [487, 210] on div "Processar o {pdf_a} aplicando OCR geométrico para extrair 100% das conexões DE|…" at bounding box center [480, 209] width 54 height 18
click at [500, 227] on icon at bounding box center [498, 227] width 4 height 4
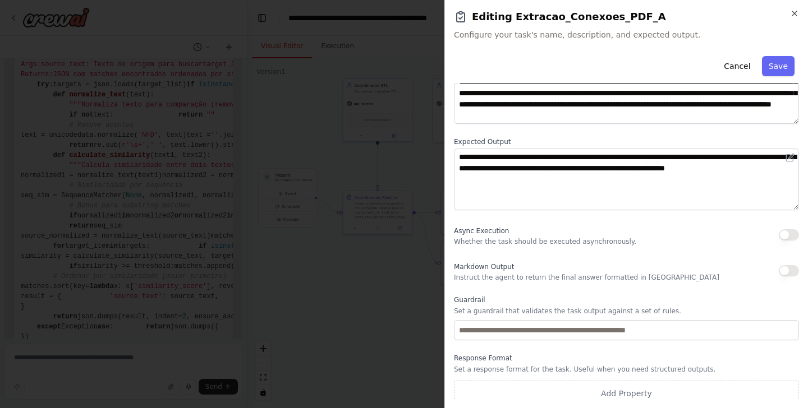
scroll to position [98, 0]
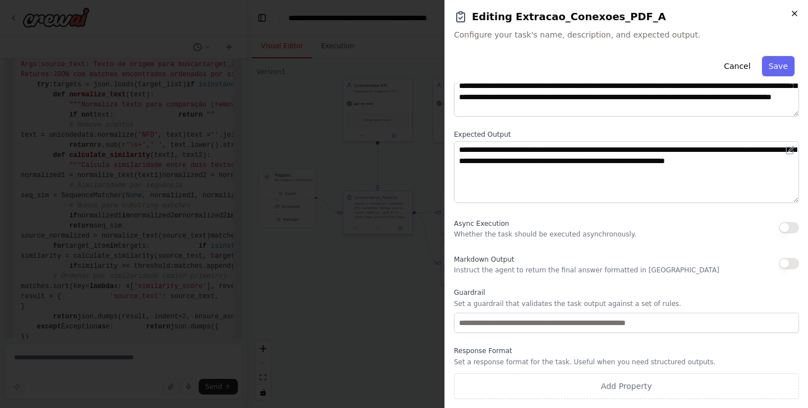
click at [795, 15] on icon "button" at bounding box center [794, 13] width 4 height 4
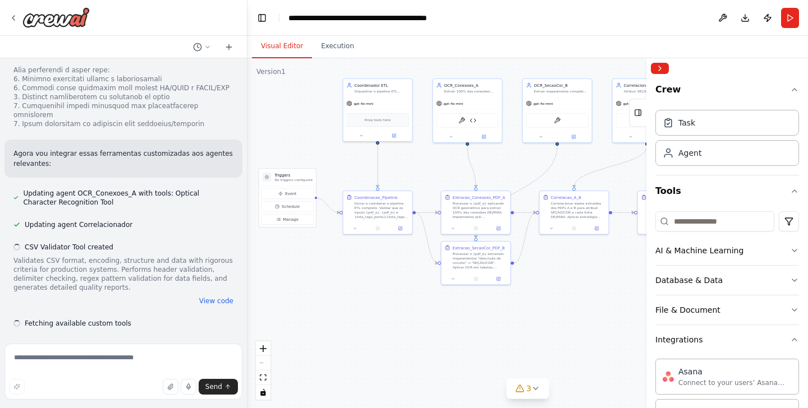
scroll to position [19754, 0]
click at [70, 359] on textarea at bounding box center [123, 372] width 238 height 56
type textarea "*"
type textarea "*********"
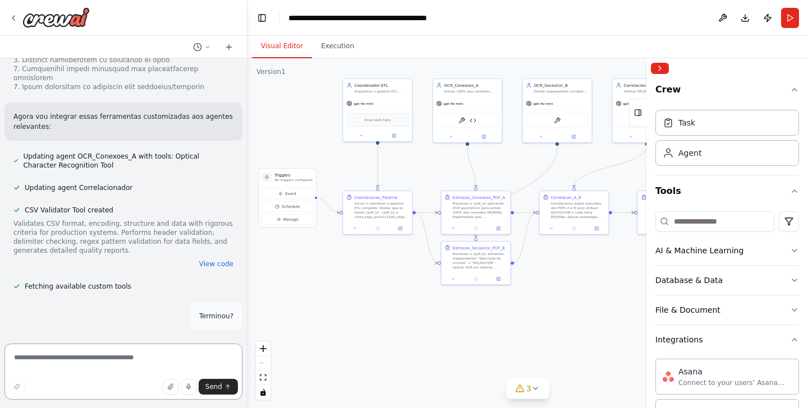
scroll to position [19791, 0]
click at [534, 393] on button "3" at bounding box center [527, 389] width 43 height 21
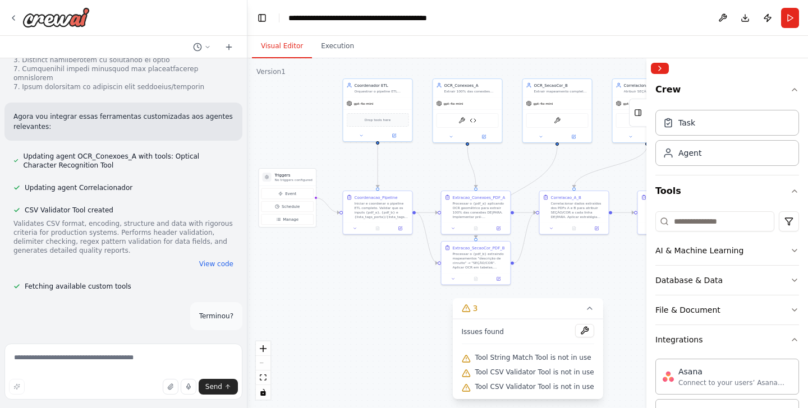
click at [532, 359] on span "Tool String Match Tool is not in use" at bounding box center [532, 357] width 116 height 9
click at [400, 369] on div ".deletable-edge-delete-btn { width: 20px; height: 20px; border: 0px solid #ffff…" at bounding box center [527, 233] width 560 height 350
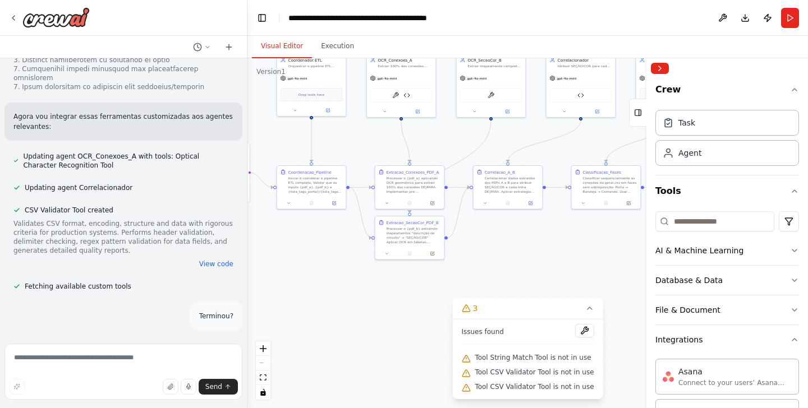
drag, startPoint x: 400, startPoint y: 369, endPoint x: 335, endPoint y: 343, distance: 70.2
click at [334, 343] on div ".deletable-edge-delete-btn { width: 20px; height: 20px; border: 0px solid #ffff…" at bounding box center [527, 233] width 560 height 350
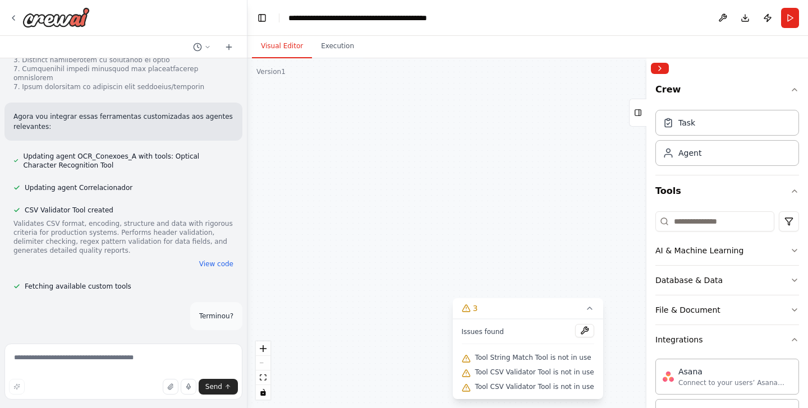
drag, startPoint x: 335, startPoint y: 343, endPoint x: 498, endPoint y: 91, distance: 300.6
click at [495, 91] on div ".deletable-edge-delete-btn { width: 20px; height: 20px; border: 0px solid #ffff…" at bounding box center [527, 233] width 560 height 350
drag, startPoint x: 451, startPoint y: 139, endPoint x: 540, endPoint y: 333, distance: 213.6
click at [540, 329] on div "Version 1 Show Tools Hide Agents .deletable-edge-delete-btn { width: 20px; heig…" at bounding box center [527, 233] width 560 height 350
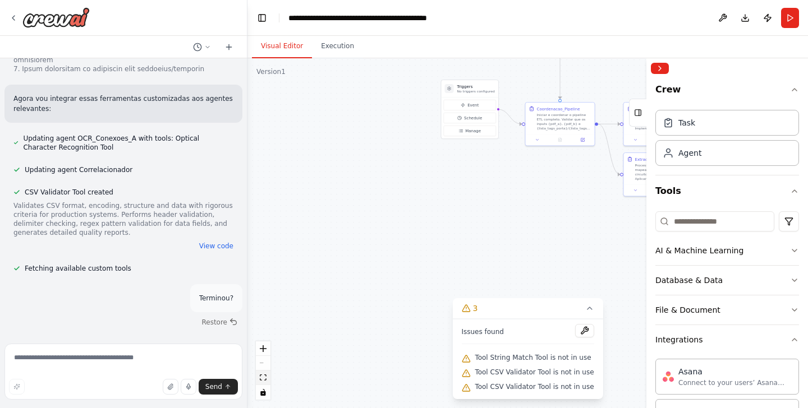
click at [262, 374] on button "fit view" at bounding box center [263, 378] width 15 height 15
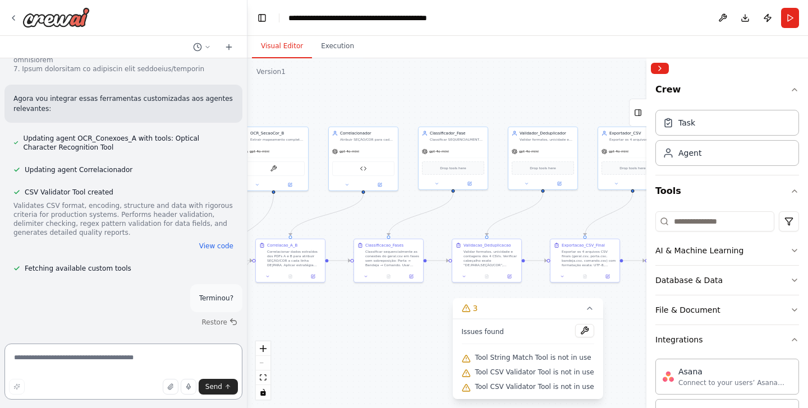
drag, startPoint x: 383, startPoint y: 367, endPoint x: 221, endPoint y: 364, distance: 161.6
click at [221, 364] on div "Contexto do Projeto Construir um sistema multiagente para ETL de diagramas elet…" at bounding box center [404, 204] width 808 height 408
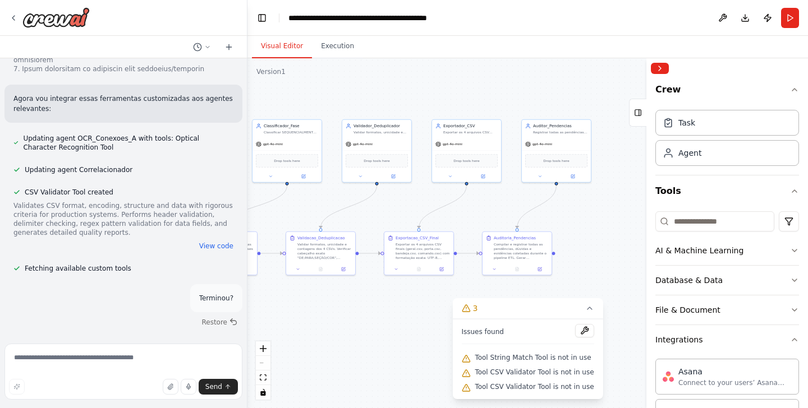
drag, startPoint x: 350, startPoint y: 363, endPoint x: 181, endPoint y: 354, distance: 169.6
click at [181, 356] on div "Contexto do Projeto Construir um sistema multiagente para ETL de diagramas elet…" at bounding box center [404, 204] width 808 height 408
click at [587, 329] on button at bounding box center [584, 330] width 19 height 13
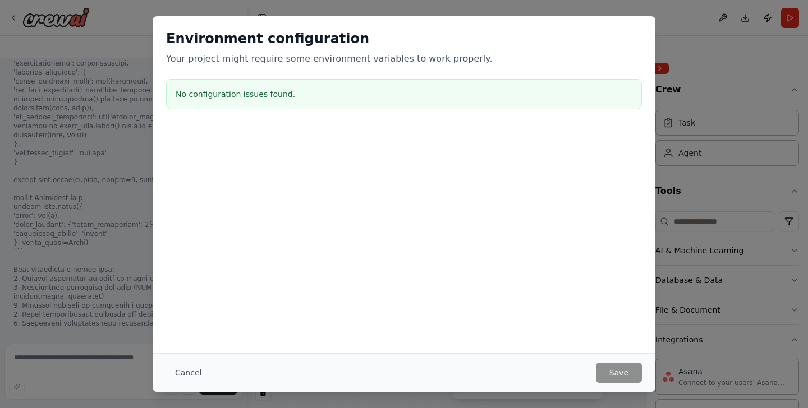
scroll to position [22176, 0]
click at [188, 375] on button "Cancel" at bounding box center [188, 373] width 44 height 20
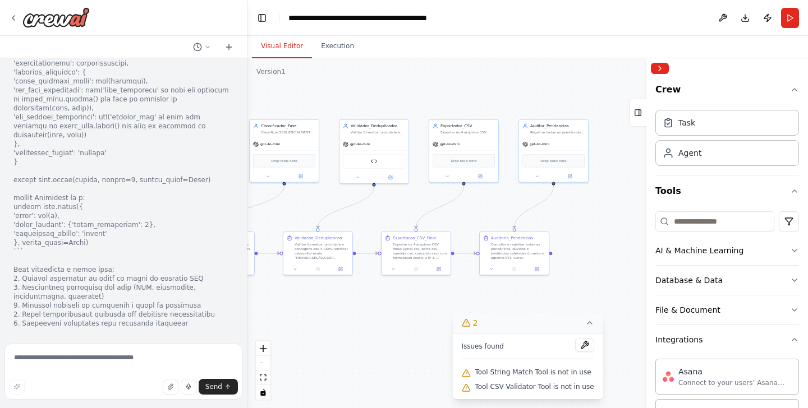
click at [589, 325] on icon at bounding box center [589, 323] width 9 height 9
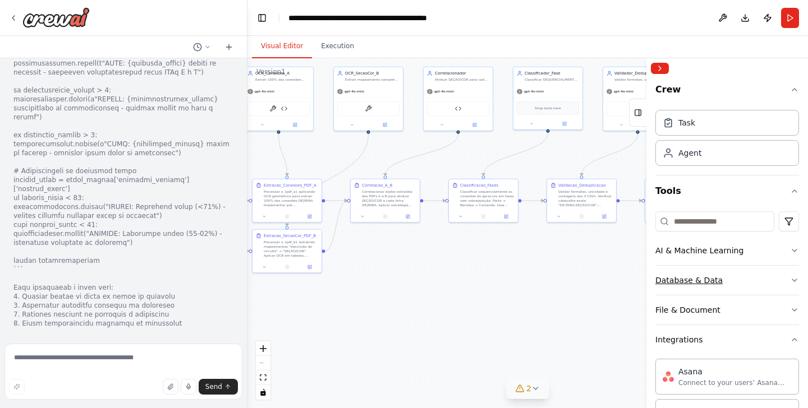
drag, startPoint x: 393, startPoint y: 335, endPoint x: 671, endPoint y: 280, distance: 283.6
click at [671, 281] on div "Contexto do Projeto Construir um sistema multiagente para ETL de diagramas elet…" at bounding box center [404, 204] width 808 height 408
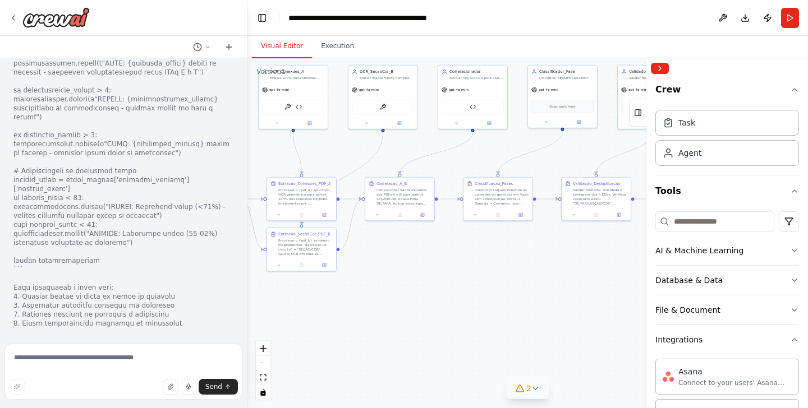
scroll to position [24690, 0]
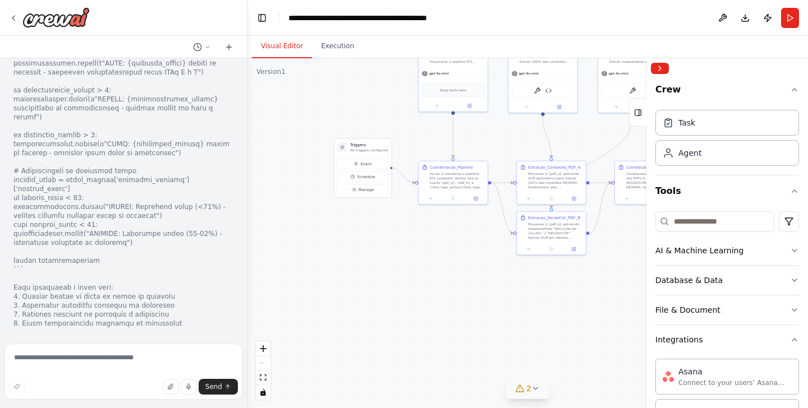
drag, startPoint x: 381, startPoint y: 285, endPoint x: 631, endPoint y: 269, distance: 250.1
click at [631, 269] on div ".deletable-edge-delete-btn { width: 20px; height: 20px; border: 0px solid #ffff…" at bounding box center [527, 233] width 560 height 350
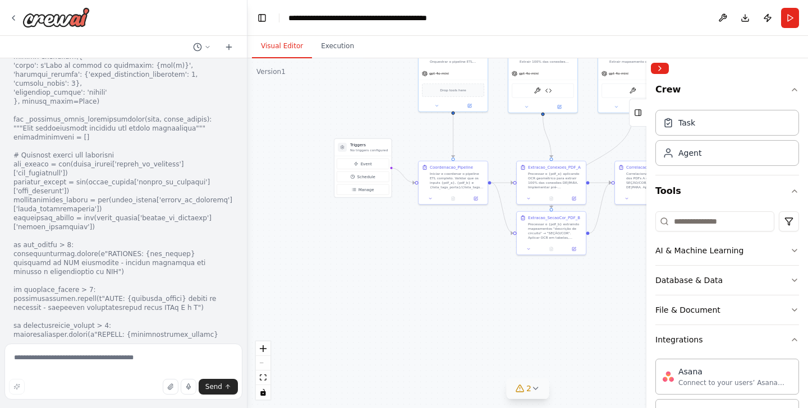
scroll to position [22357, 0]
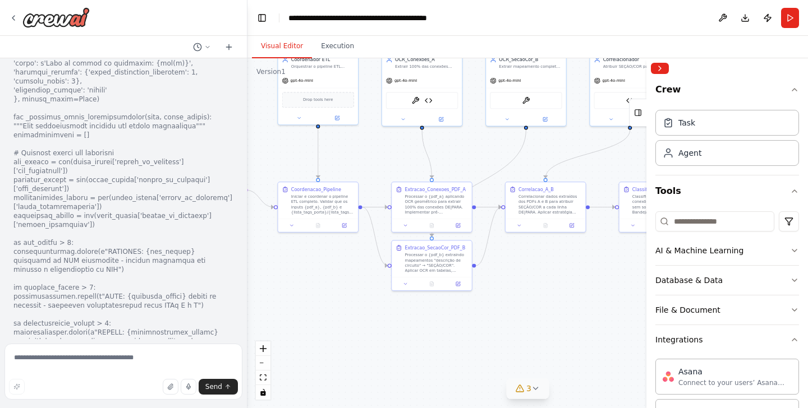
drag, startPoint x: 455, startPoint y: 277, endPoint x: 321, endPoint y: 316, distance: 140.2
click at [321, 316] on div ".deletable-edge-delete-btn { width: 20px; height: 20px; border: 0px solid #ffff…" at bounding box center [527, 233] width 560 height 350
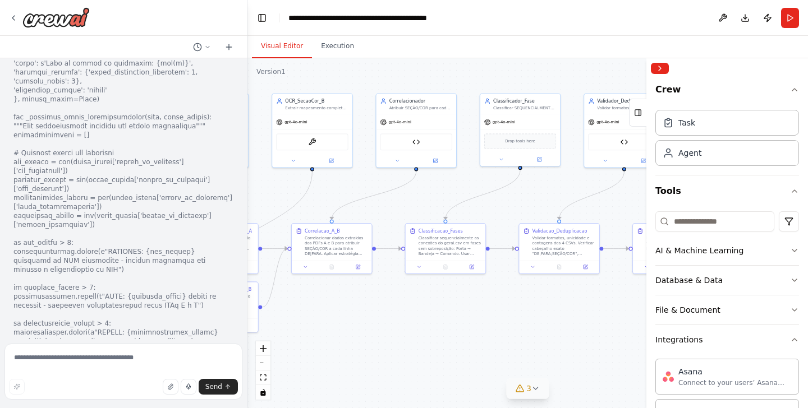
drag, startPoint x: 596, startPoint y: 328, endPoint x: 333, endPoint y: 374, distance: 267.6
click at [333, 374] on div ".deletable-edge-delete-btn { width: 20px; height: 20px; border: 0px solid #ffff…" at bounding box center [527, 233] width 560 height 350
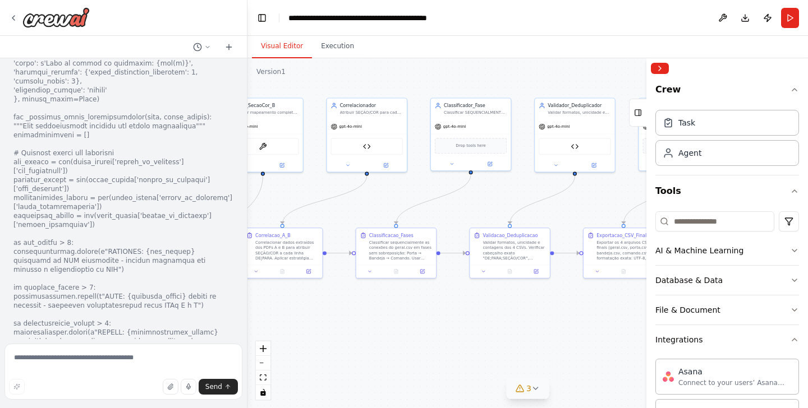
drag, startPoint x: 403, startPoint y: 358, endPoint x: 206, endPoint y: 401, distance: 201.4
click at [207, 402] on div "Contexto do Projeto Construir um sistema multiagente para ETL de diagramas elet…" at bounding box center [404, 204] width 808 height 408
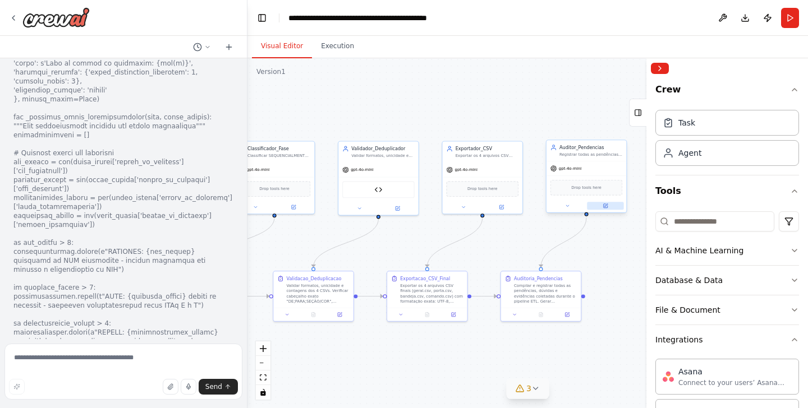
click at [606, 207] on icon at bounding box center [605, 206] width 4 height 4
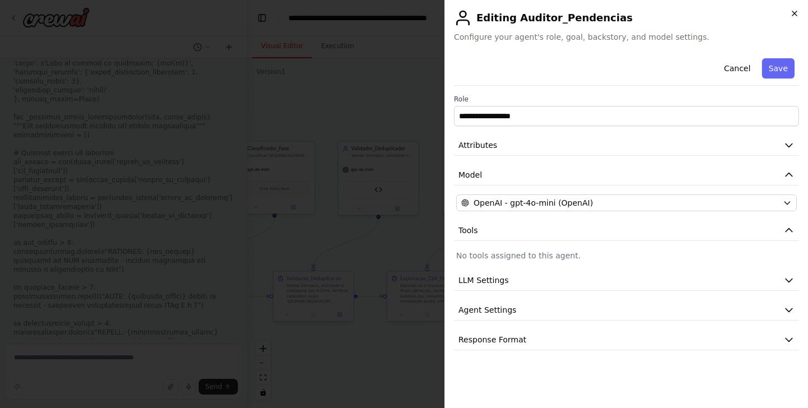
click at [796, 10] on icon "button" at bounding box center [794, 13] width 9 height 9
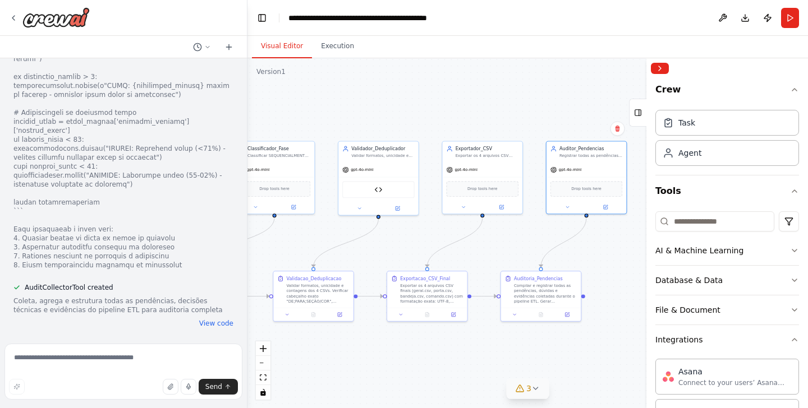
scroll to position [24758, 0]
click at [113, 367] on textarea at bounding box center [123, 372] width 238 height 56
type textarea "*"
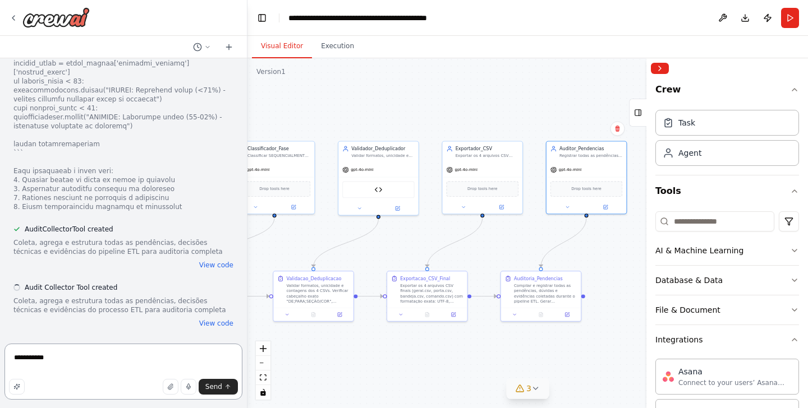
scroll to position [24817, 0]
type textarea "*"
type textarea "**********"
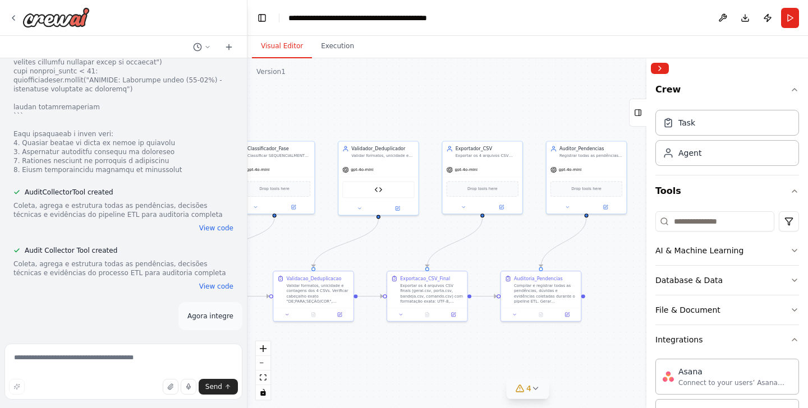
scroll to position [24872, 0]
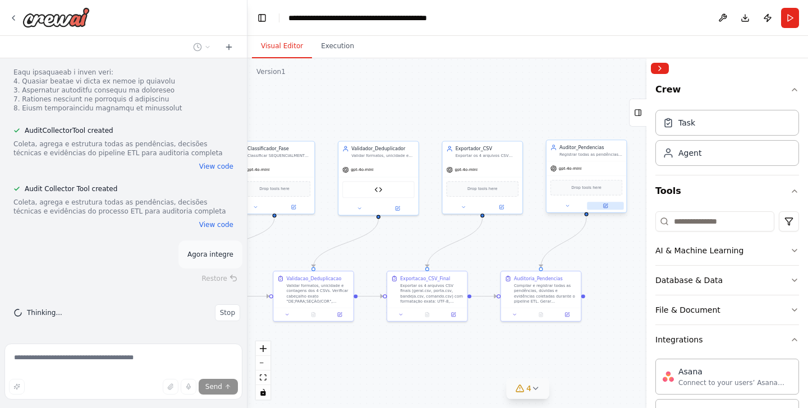
click at [607, 209] on button at bounding box center [605, 206] width 36 height 8
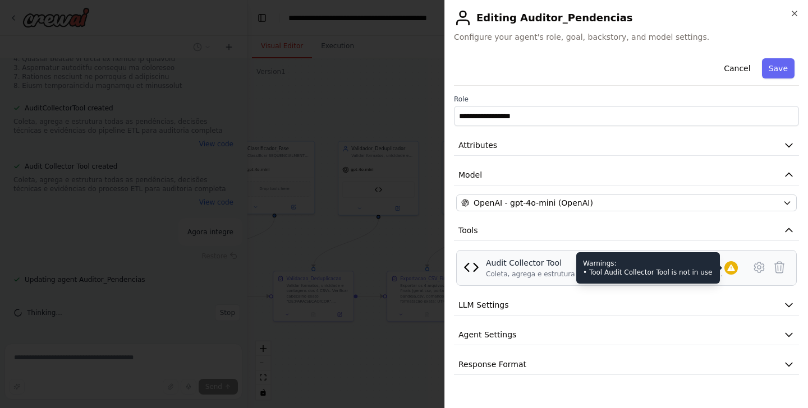
click at [730, 267] on icon at bounding box center [730, 268] width 7 height 7
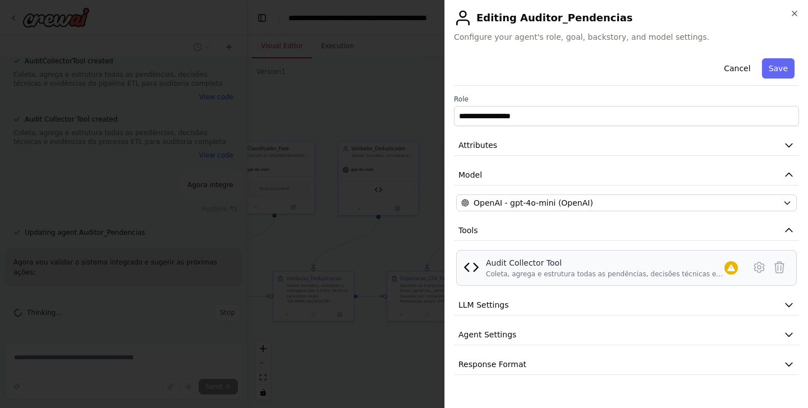
click at [546, 269] on div "Audit Collector Tool Coleta, agrega e estrutura todas as pendências, decisões t…" at bounding box center [605, 267] width 238 height 21
click at [795, 13] on icon "button" at bounding box center [794, 13] width 9 height 9
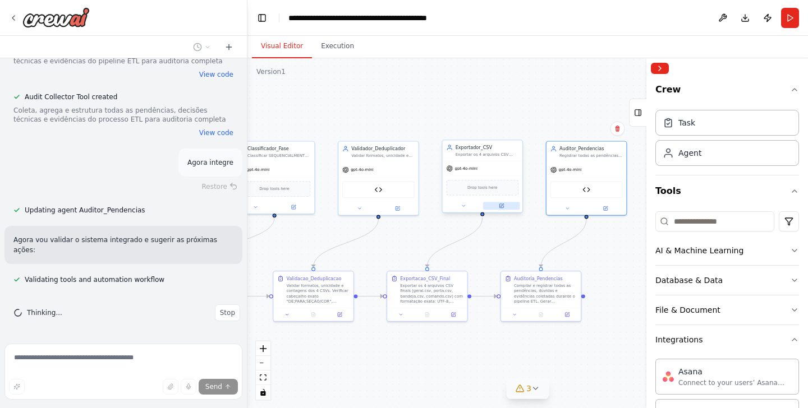
click at [497, 206] on button at bounding box center [501, 206] width 36 height 8
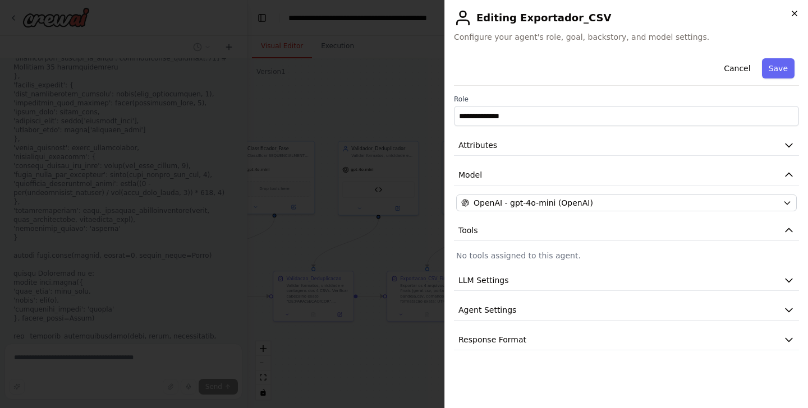
click at [794, 16] on icon "button" at bounding box center [794, 13] width 9 height 9
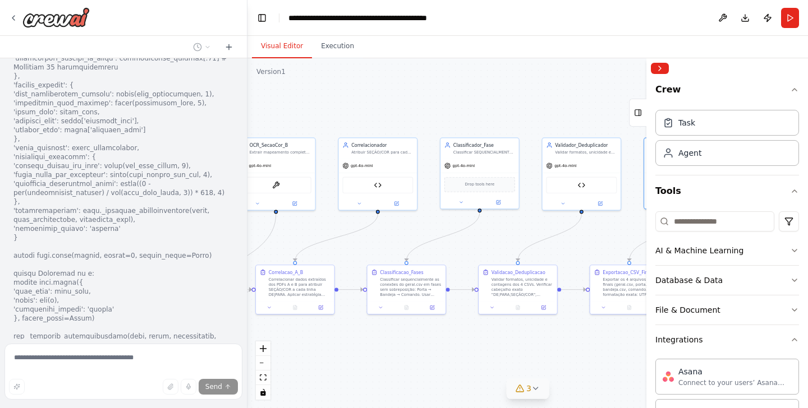
drag, startPoint x: 306, startPoint y: 239, endPoint x: 537, endPoint y: 237, distance: 231.6
click at [536, 237] on div ".deletable-edge-delete-btn { width: 20px; height: 20px; border: 0px solid #ffff…" at bounding box center [527, 233] width 560 height 350
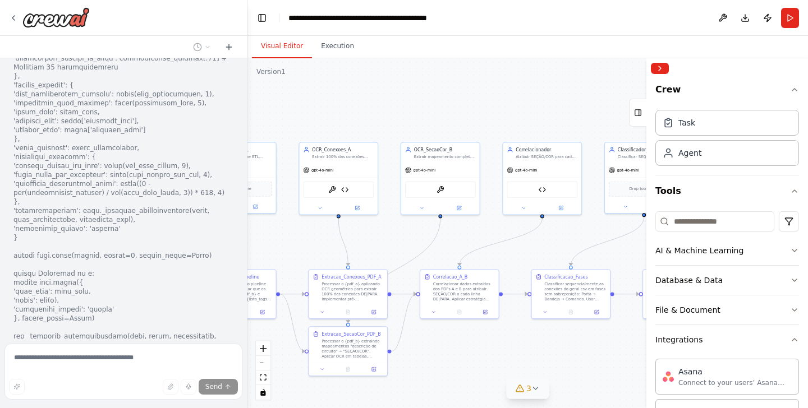
drag, startPoint x: 313, startPoint y: 237, endPoint x: 453, endPoint y: 240, distance: 139.7
click at [453, 241] on div ".deletable-edge-delete-btn { width: 20px; height: 20px; border: 0px solid #ffff…" at bounding box center [527, 233] width 560 height 350
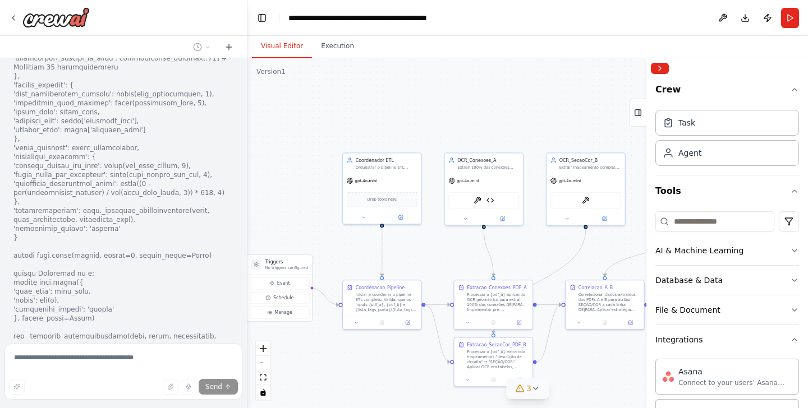
drag, startPoint x: 300, startPoint y: 233, endPoint x: 441, endPoint y: 244, distance: 141.2
click at [441, 244] on div ".deletable-edge-delete-btn { width: 20px; height: 20px; border: 0px solid #ffff…" at bounding box center [527, 233] width 560 height 350
click at [402, 216] on icon at bounding box center [401, 216] width 4 height 4
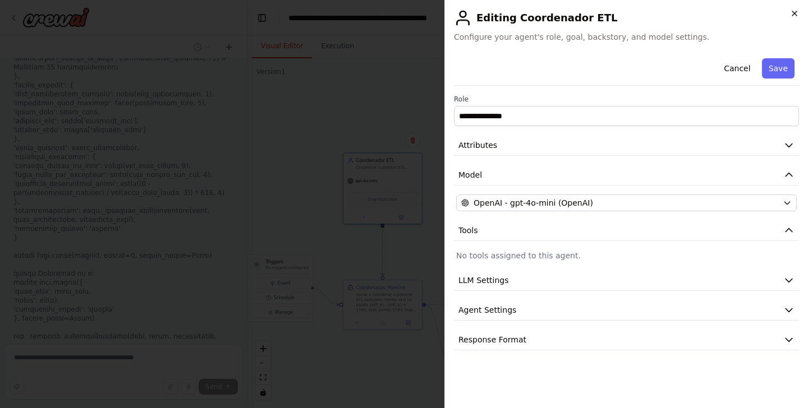
click at [792, 15] on icon "button" at bounding box center [794, 13] width 4 height 4
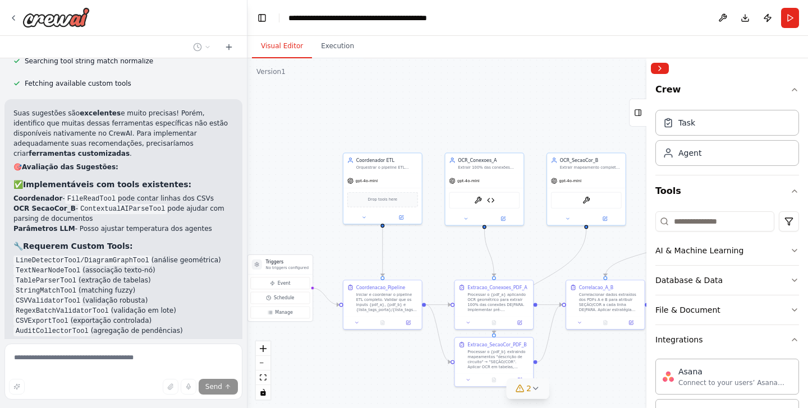
scroll to position [4834, 0]
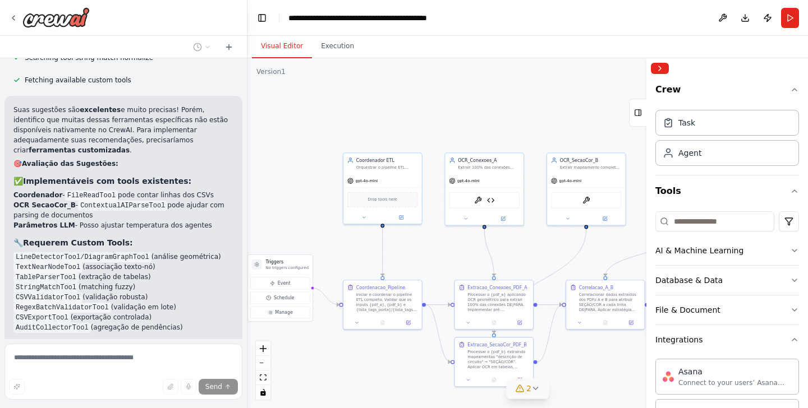
drag, startPoint x: 17, startPoint y: 145, endPoint x: 185, endPoint y: 220, distance: 184.3
click at [185, 252] on ul "LineDetectorTool/DiagramGraphTool (análise geométrica) TextNearNodeTool (associ…" at bounding box center [123, 292] width 220 height 81
copy ul "LineDetectorTool/DiagramGraphTool (análise geométrica) TextNearNodeTool (associ…"
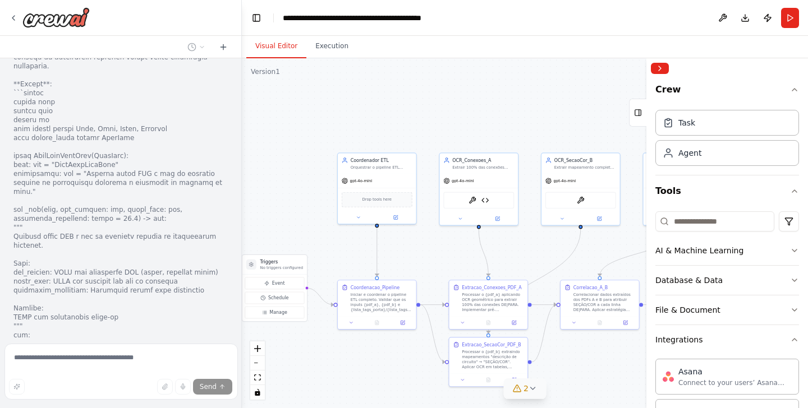
scroll to position [9321, 0]
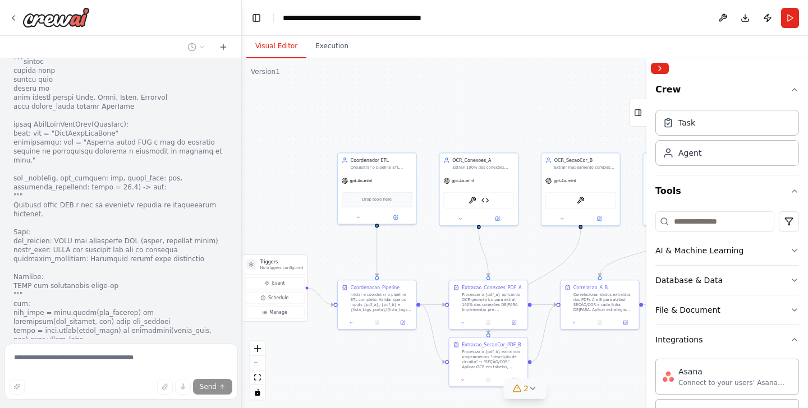
drag, startPoint x: 243, startPoint y: 153, endPoint x: 242, endPoint y: 180, distance: 27.5
click at [242, 180] on div "Contexto do Projeto Construir um sistema multiagente para ETL de diagramas elet…" at bounding box center [404, 204] width 808 height 408
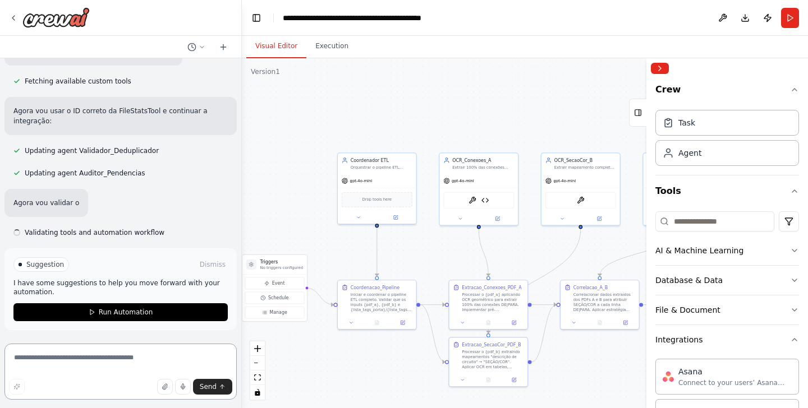
scroll to position [28688, 0]
click at [141, 351] on textarea at bounding box center [120, 372] width 232 height 56
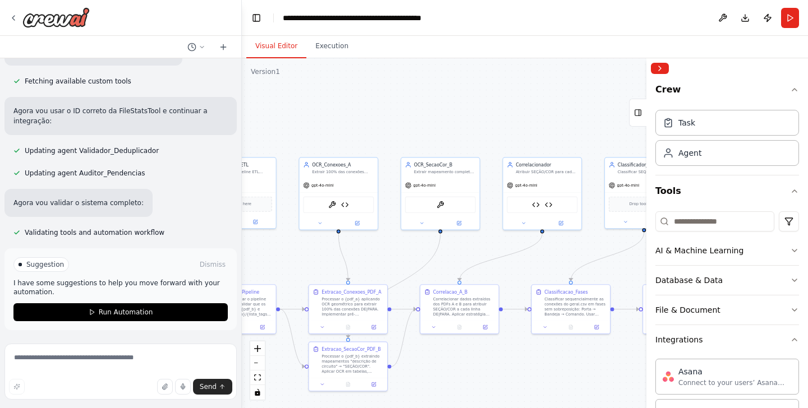
drag, startPoint x: 540, startPoint y: 237, endPoint x: 349, endPoint y: 230, distance: 191.4
click at [349, 232] on div ".deletable-edge-delete-btn { width: 20px; height: 20px; border: 0px solid #ffff…" at bounding box center [525, 233] width 566 height 350
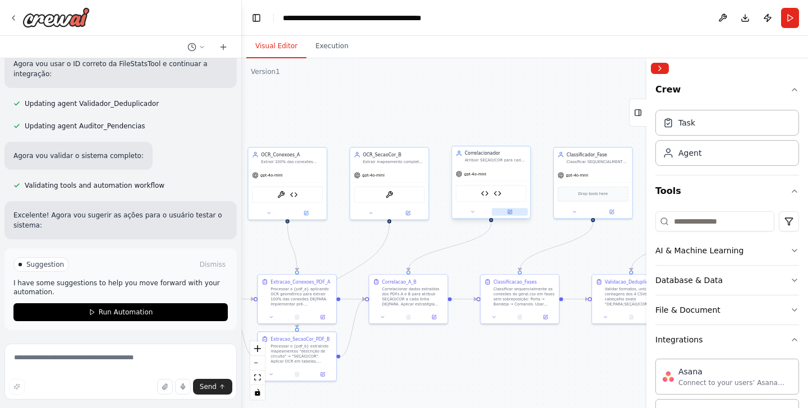
scroll to position [28735, 0]
click at [512, 214] on icon at bounding box center [509, 211] width 5 height 5
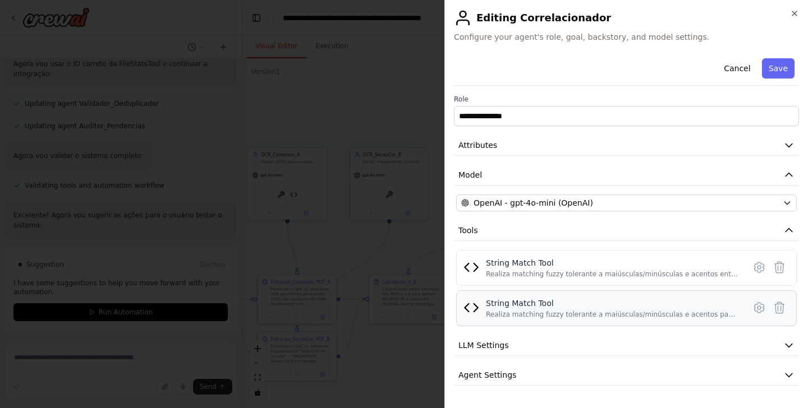
click at [620, 308] on div "String Match Tool" at bounding box center [612, 303] width 252 height 11
click at [758, 305] on icon at bounding box center [758, 307] width 13 height 13
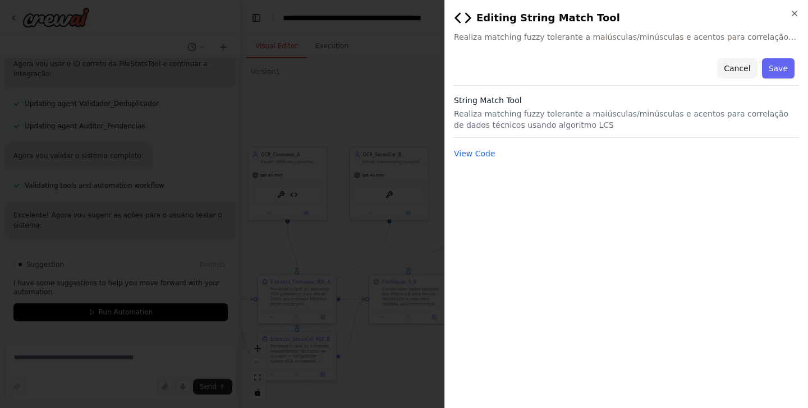
click at [741, 71] on button "Cancel" at bounding box center [737, 68] width 40 height 20
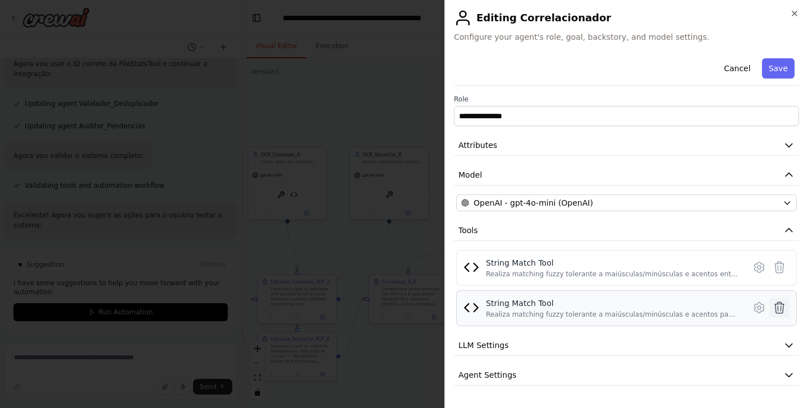
click at [779, 307] on icon at bounding box center [778, 307] width 13 height 13
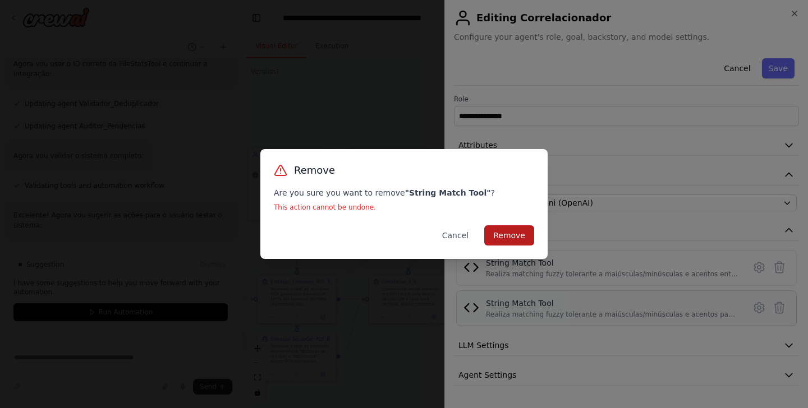
click at [515, 235] on button "Remove" at bounding box center [509, 235] width 50 height 20
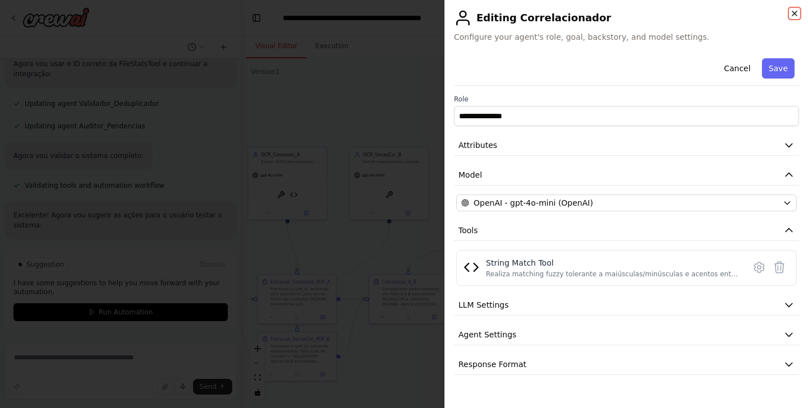
click at [798, 16] on icon "button" at bounding box center [794, 13] width 9 height 9
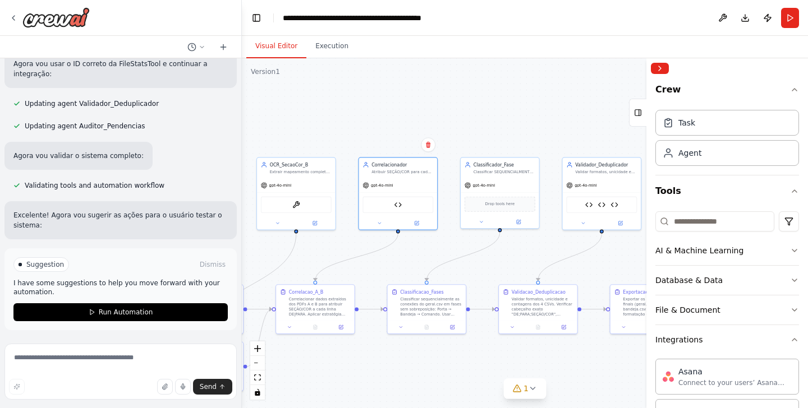
drag, startPoint x: 546, startPoint y: 198, endPoint x: 450, endPoint y: 205, distance: 96.1
click at [451, 206] on div ".deletable-edge-delete-btn { width: 20px; height: 20px; border: 0px solid #ffff…" at bounding box center [525, 233] width 566 height 350
click at [617, 220] on icon at bounding box center [618, 219] width 3 height 3
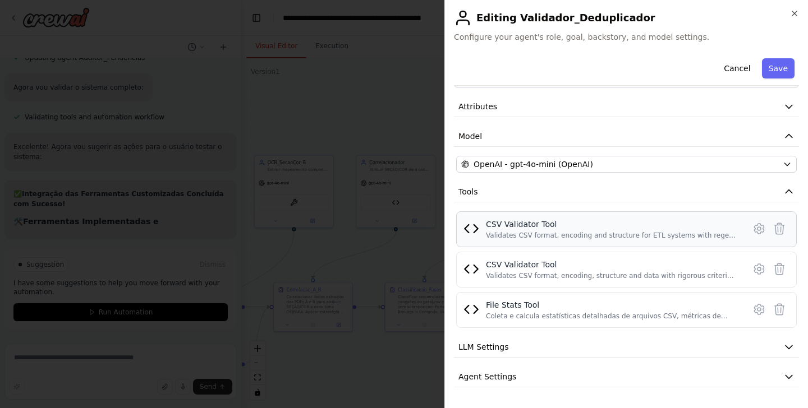
scroll to position [40, 0]
click at [780, 266] on icon at bounding box center [780, 267] width 10 height 11
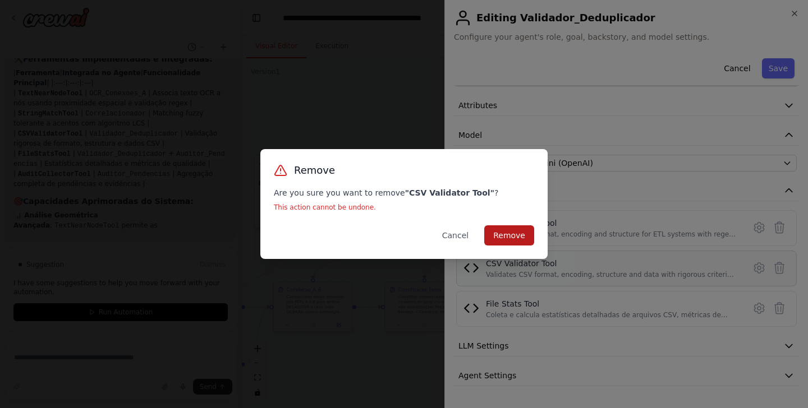
click at [508, 232] on button "Remove" at bounding box center [509, 235] width 50 height 20
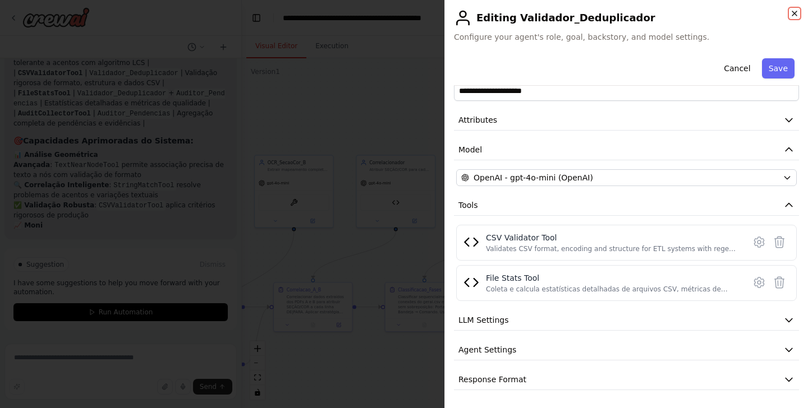
click at [792, 14] on icon "button" at bounding box center [794, 13] width 4 height 4
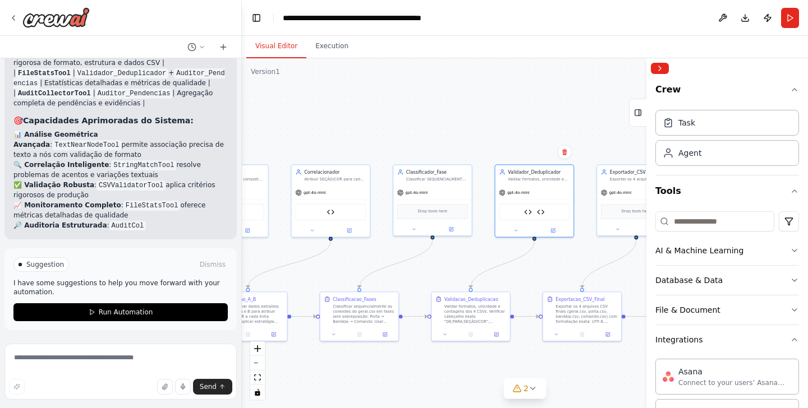
drag, startPoint x: 547, startPoint y: 112, endPoint x: 467, endPoint y: 120, distance: 80.6
click at [467, 121] on div ".deletable-edge-delete-btn { width: 20px; height: 20px; border: 0px solid #ffff…" at bounding box center [525, 233] width 566 height 350
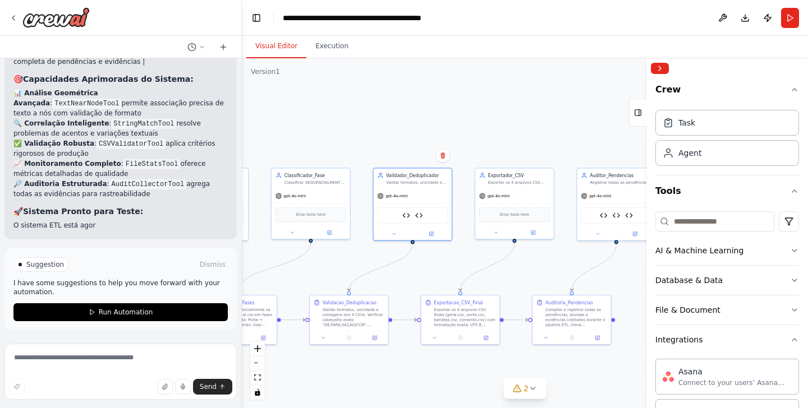
drag, startPoint x: 545, startPoint y: 105, endPoint x: 361, endPoint y: 118, distance: 185.0
click at [361, 118] on div ".deletable-edge-delete-btn { width: 20px; height: 20px; border: 0px solid #ffff…" at bounding box center [525, 233] width 566 height 350
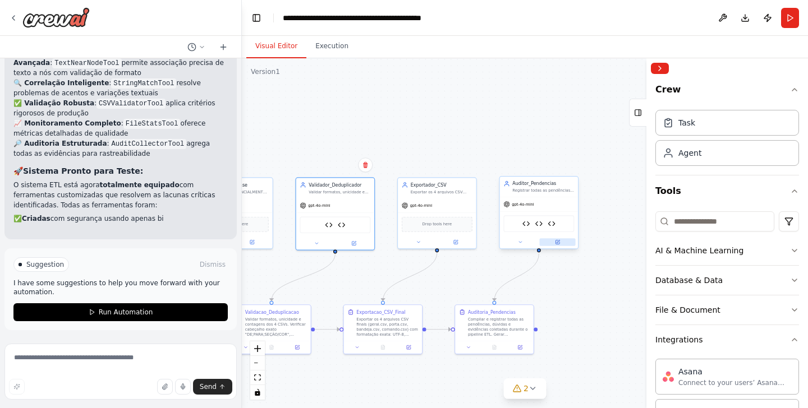
click at [560, 243] on button at bounding box center [558, 242] width 36 height 8
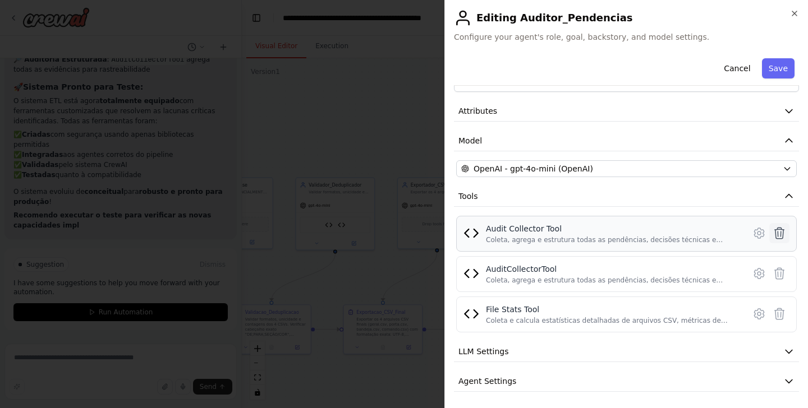
scroll to position [29182, 0]
click at [779, 238] on icon at bounding box center [778, 233] width 13 height 13
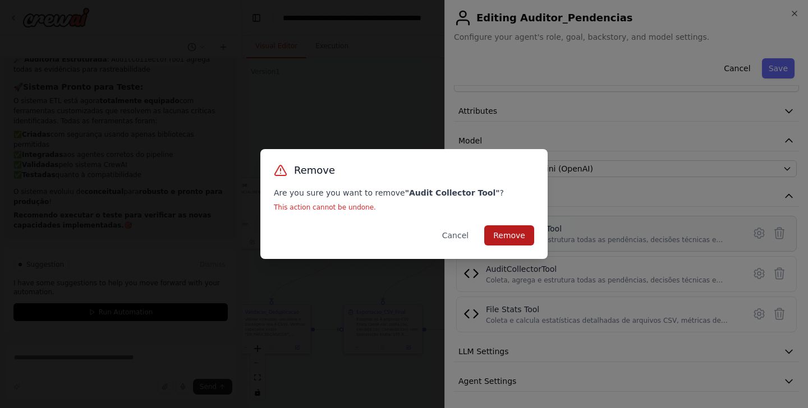
click at [512, 233] on button "Remove" at bounding box center [509, 235] width 50 height 20
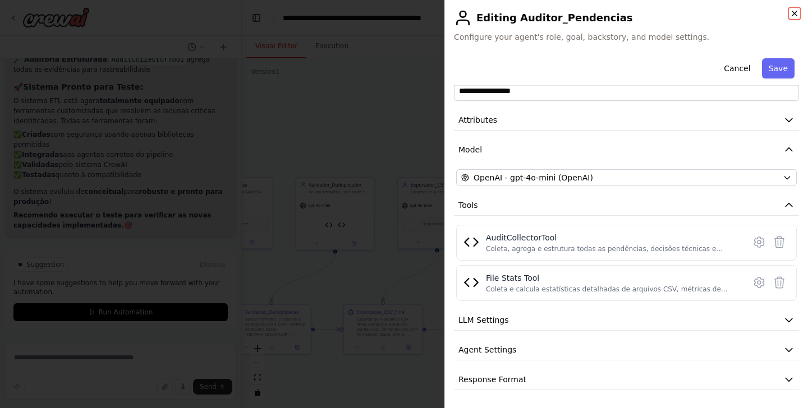
click at [797, 10] on icon "button" at bounding box center [794, 13] width 9 height 9
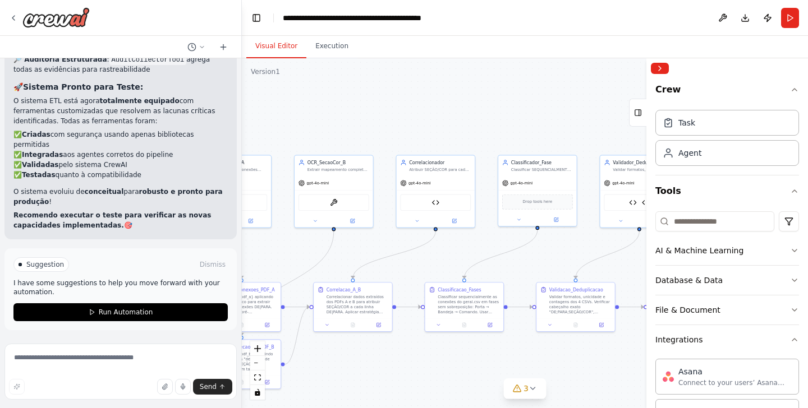
drag, startPoint x: 503, startPoint y: 141, endPoint x: 807, endPoint y: 119, distance: 304.8
click at [807, 119] on div "Contexto do Projeto Construir um sistema multiagente para ETL de diagramas elet…" at bounding box center [404, 204] width 808 height 408
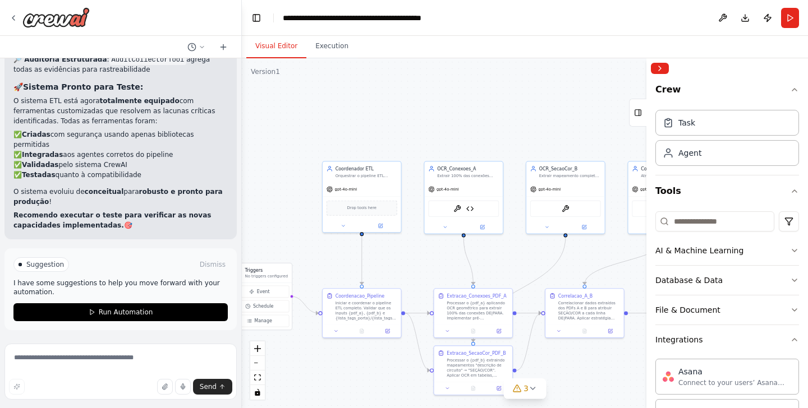
drag, startPoint x: 356, startPoint y: 99, endPoint x: 587, endPoint y: 105, distance: 231.7
click at [587, 105] on div ".deletable-edge-delete-btn { width: 20px; height: 20px; border: 0px solid #ffff…" at bounding box center [525, 233] width 566 height 350
click at [79, 365] on textarea at bounding box center [120, 372] width 232 height 56
type textarea "**********"
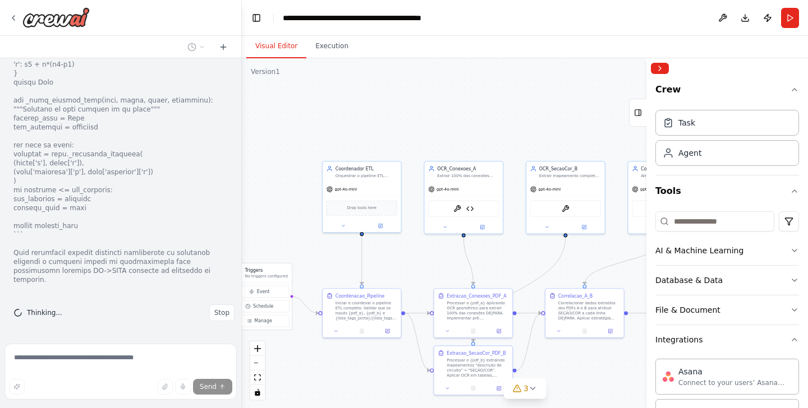
scroll to position [33346, 0]
click at [484, 225] on icon at bounding box center [482, 225] width 5 height 5
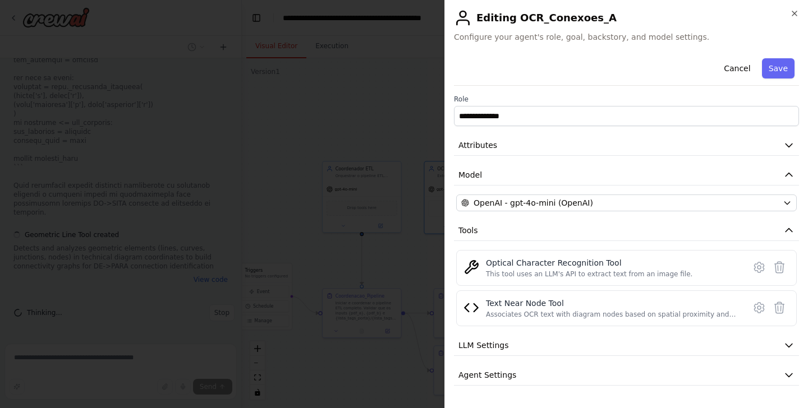
scroll to position [33414, 0]
click at [795, 14] on icon "button" at bounding box center [794, 13] width 4 height 4
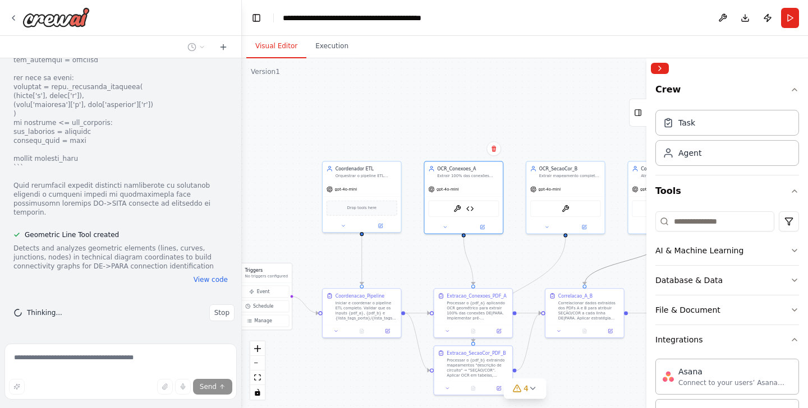
drag, startPoint x: 607, startPoint y: 266, endPoint x: 578, endPoint y: 273, distance: 29.5
click at [578, 274] on div ".deletable-edge-delete-btn { width: 20px; height: 20px; border: 0px solid #ffff…" at bounding box center [525, 233] width 566 height 350
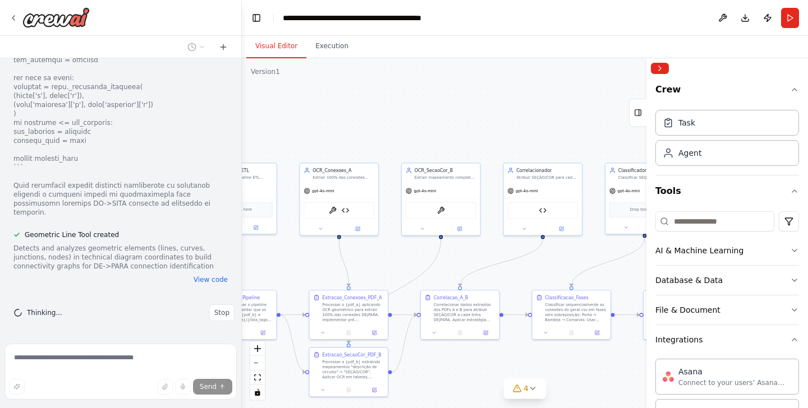
drag, startPoint x: 626, startPoint y: 282, endPoint x: 488, endPoint y: 283, distance: 138.0
click at [489, 283] on div ".deletable-edge-delete-btn { width: 20px; height: 20px; border: 0px solid #ffff…" at bounding box center [525, 233] width 566 height 350
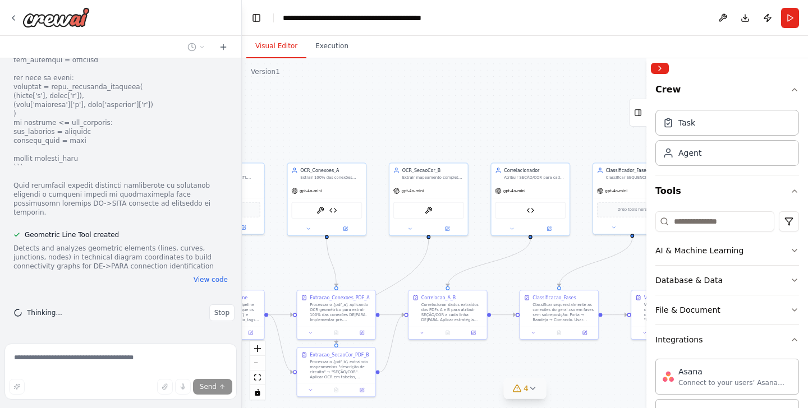
click at [518, 390] on icon at bounding box center [516, 388] width 9 height 9
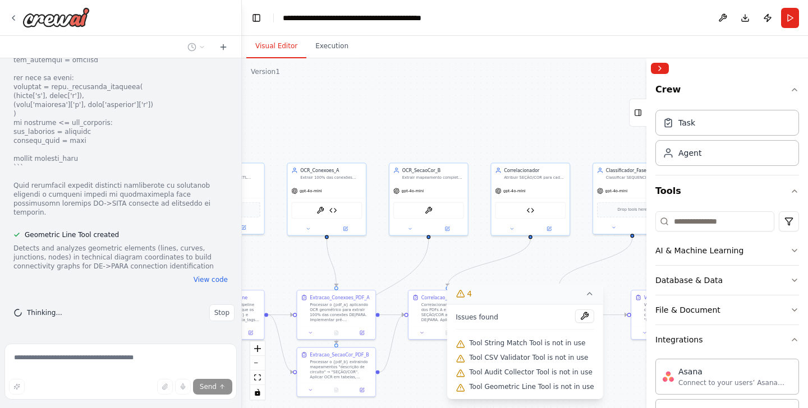
click at [587, 295] on icon at bounding box center [589, 293] width 9 height 9
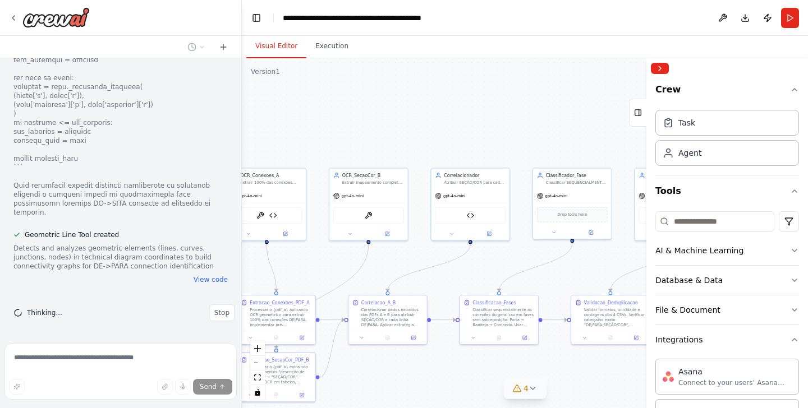
drag, startPoint x: 589, startPoint y: 259, endPoint x: 526, endPoint y: 261, distance: 64.0
click at [526, 262] on div ".deletable-edge-delete-btn { width: 20px; height: 20px; border: 0px solid #ffff…" at bounding box center [525, 233] width 566 height 350
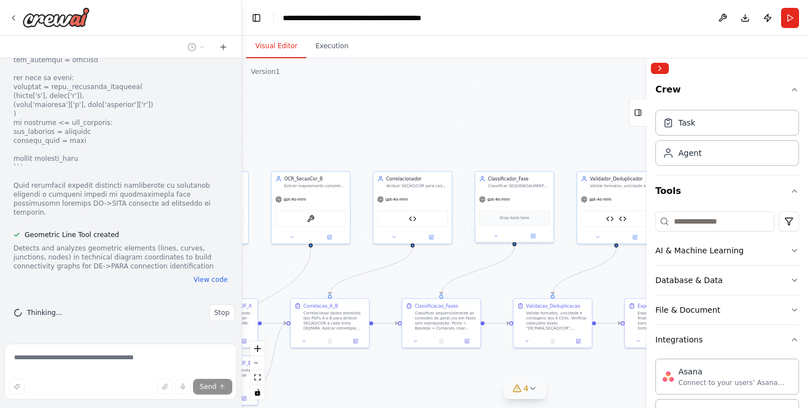
drag, startPoint x: 588, startPoint y: 280, endPoint x: 513, endPoint y: 283, distance: 75.2
click at [513, 285] on div ".deletable-edge-delete-btn { width: 20px; height: 20px; border: 0px solid #ffff…" at bounding box center [525, 233] width 566 height 350
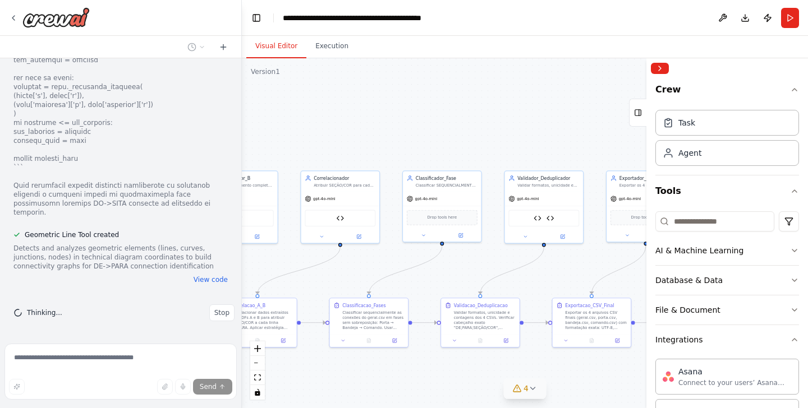
drag, startPoint x: 581, startPoint y: 284, endPoint x: 509, endPoint y: 282, distance: 71.8
click at [511, 282] on div ".deletable-edge-delete-btn { width: 20px; height: 20px; border: 0px solid #ffff…" at bounding box center [525, 233] width 566 height 350
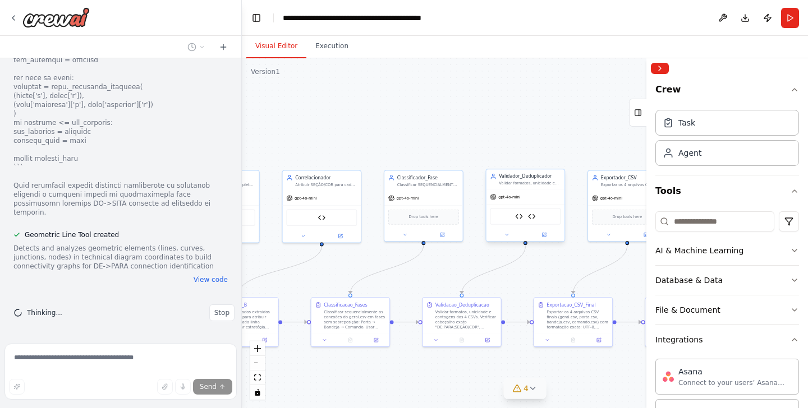
click at [547, 240] on div at bounding box center [525, 235] width 79 height 13
click at [547, 237] on button at bounding box center [544, 235] width 36 height 8
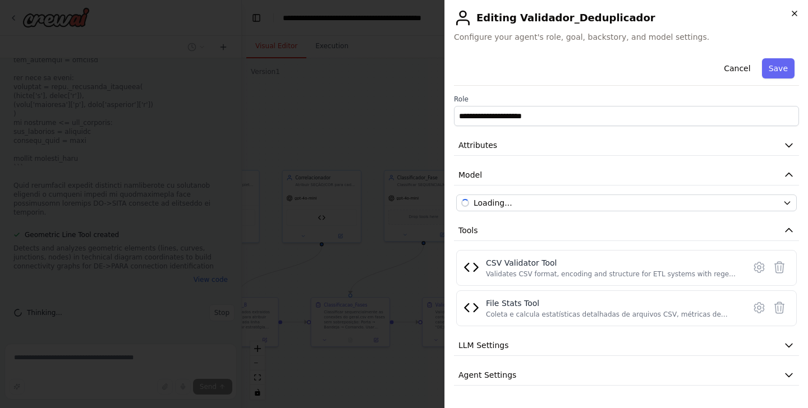
click at [795, 15] on icon "button" at bounding box center [794, 13] width 4 height 4
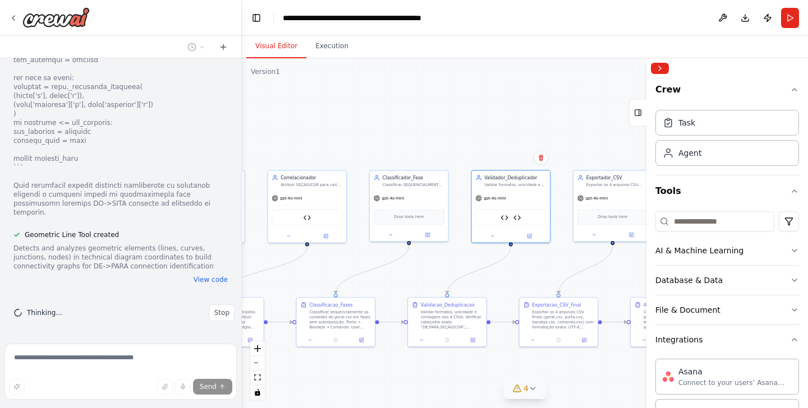
drag, startPoint x: 568, startPoint y: 129, endPoint x: 445, endPoint y: 132, distance: 123.4
click at [445, 132] on div ".deletable-edge-delete-btn { width: 20px; height: 20px; border: 0px solid #ffff…" at bounding box center [525, 233] width 566 height 350
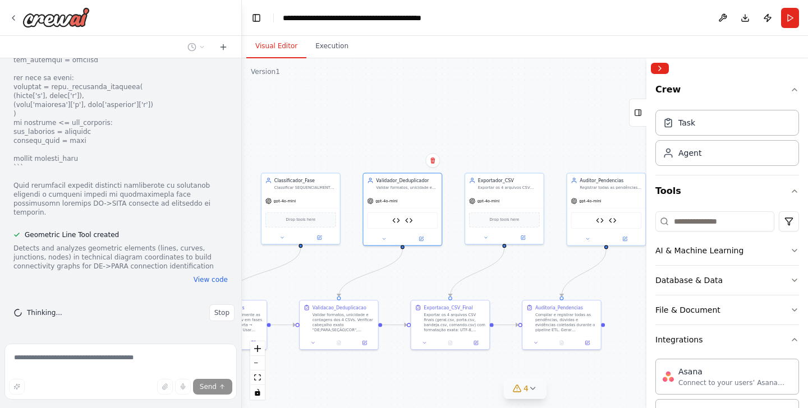
click at [436, 84] on div ".deletable-edge-delete-btn { width: 20px; height: 20px; border: 0px solid #ffff…" at bounding box center [525, 233] width 566 height 350
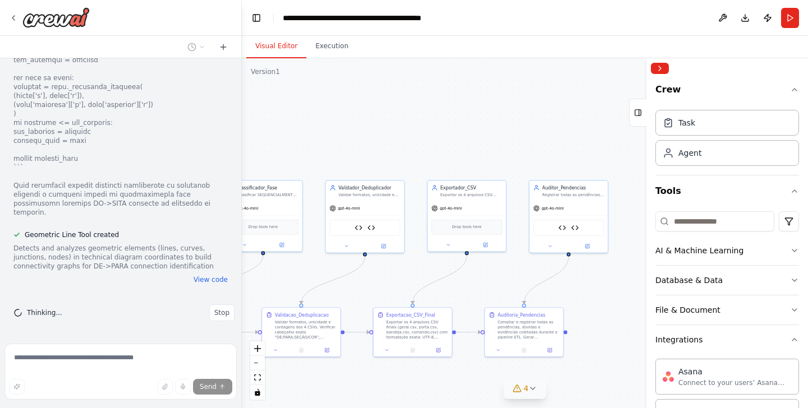
drag, startPoint x: 472, startPoint y: 91, endPoint x: 344, endPoint y: 117, distance: 131.0
click at [345, 118] on div ".deletable-edge-delete-btn { width: 20px; height: 20px; border: 0px solid #ffff…" at bounding box center [525, 233] width 566 height 350
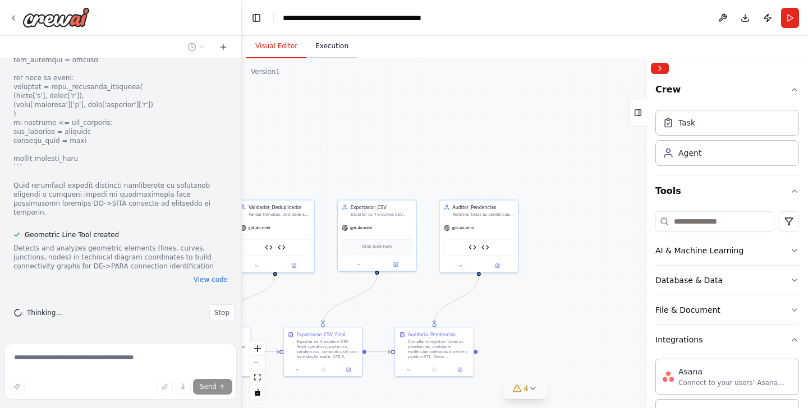
click at [333, 52] on button "Execution" at bounding box center [331, 47] width 51 height 24
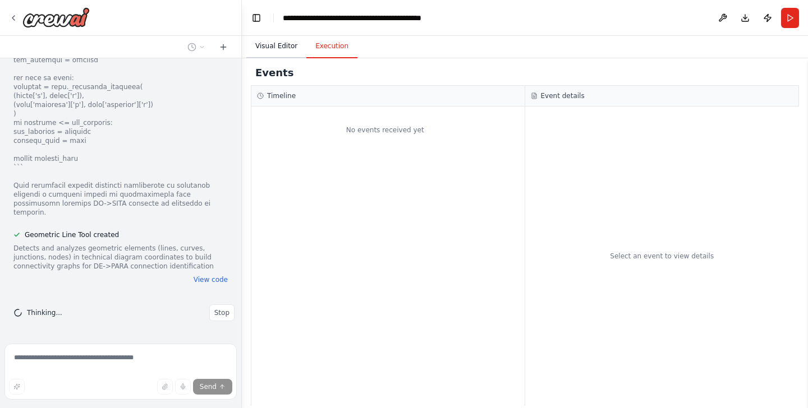
click at [277, 47] on button "Visual Editor" at bounding box center [276, 47] width 60 height 24
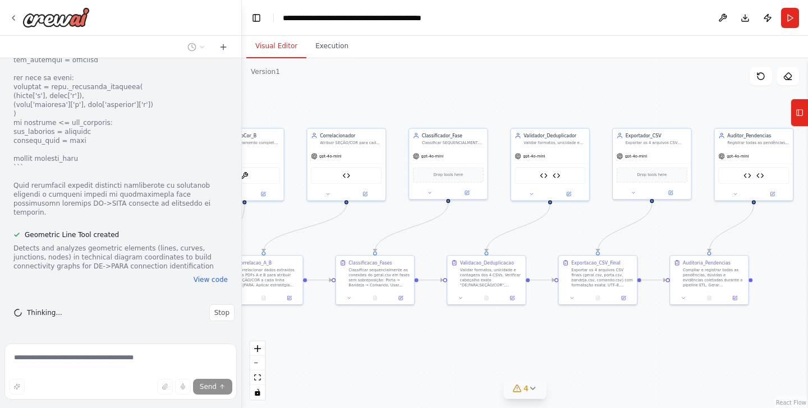
drag, startPoint x: 532, startPoint y: 126, endPoint x: 807, endPoint y: 53, distance: 284.2
click at [807, 53] on div "Visual Editor Execution Version 1 Show Tools Hide Agents .deletable-edge-delete…" at bounding box center [525, 222] width 566 height 372
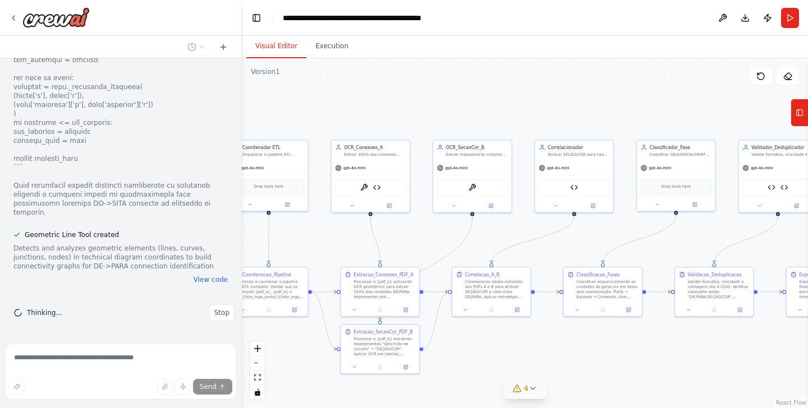
drag, startPoint x: 513, startPoint y: 84, endPoint x: 740, endPoint y: 96, distance: 227.5
click at [740, 96] on div ".deletable-edge-delete-btn { width: 20px; height: 20px; border: 0px solid #ffff…" at bounding box center [525, 233] width 566 height 350
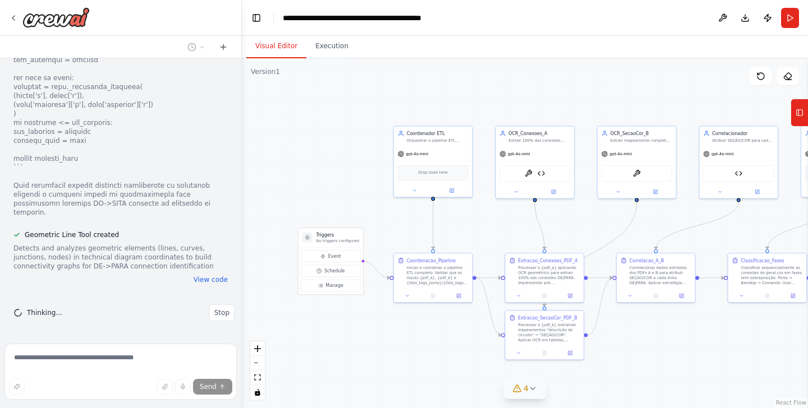
drag, startPoint x: 544, startPoint y: 100, endPoint x: 708, endPoint y: 85, distance: 165.0
click at [709, 85] on div ".deletable-edge-delete-btn { width: 20px; height: 20px; border: 0px solid #ffff…" at bounding box center [525, 233] width 566 height 350
click at [447, 277] on div "Iniciar e coordenar o pipeline ETL completo. Validar que os inputs {pdf_a}, {pd…" at bounding box center [438, 273] width 62 height 20
click at [340, 284] on span "Manage" at bounding box center [334, 285] width 18 height 6
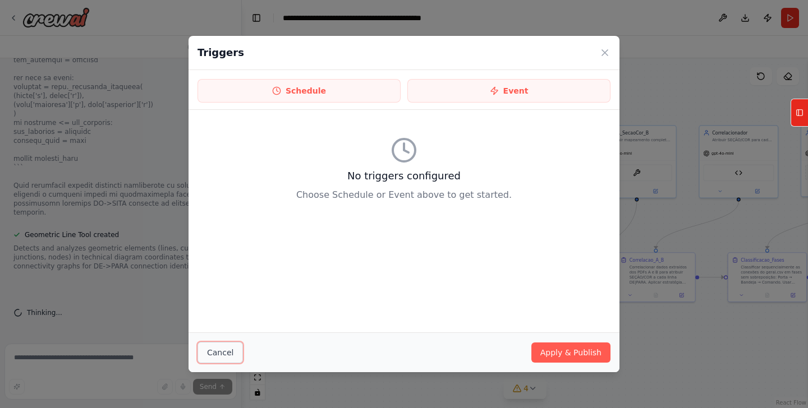
click at [214, 344] on button "Cancel" at bounding box center [219, 352] width 45 height 21
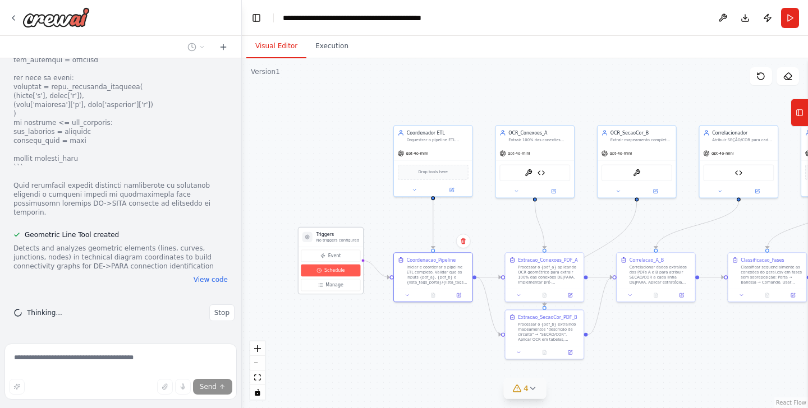
click at [329, 271] on span "Schedule" at bounding box center [334, 271] width 20 height 6
select select "******"
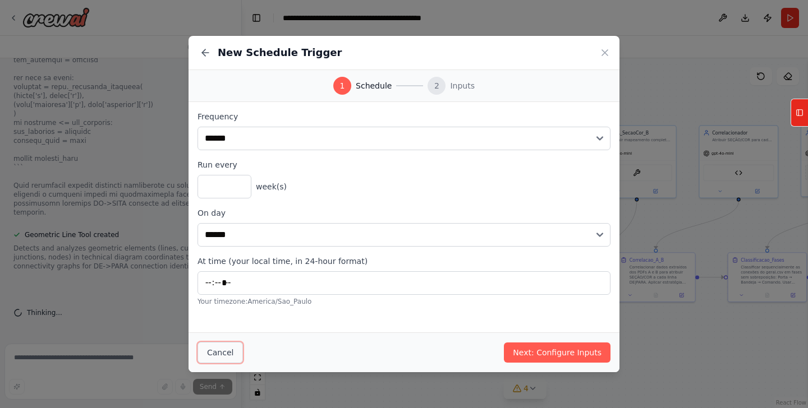
click at [218, 356] on button "Cancel" at bounding box center [219, 352] width 45 height 21
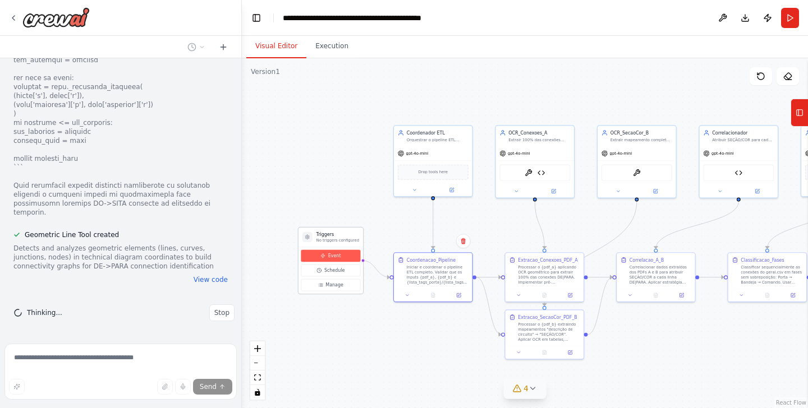
click at [339, 256] on button "Event" at bounding box center [330, 256] width 59 height 12
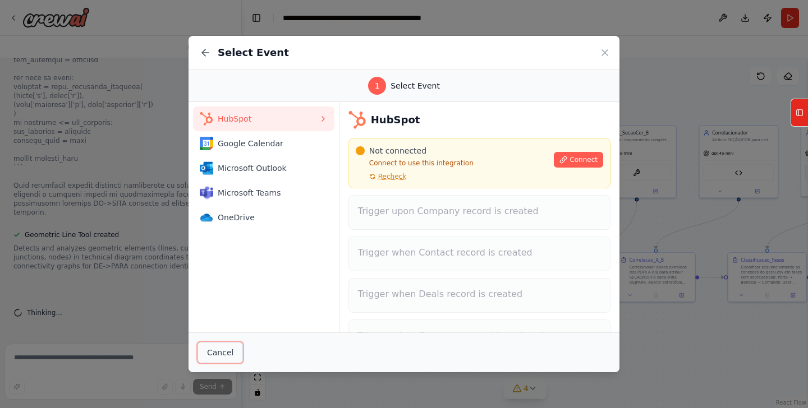
click at [224, 351] on button "Cancel" at bounding box center [219, 352] width 45 height 21
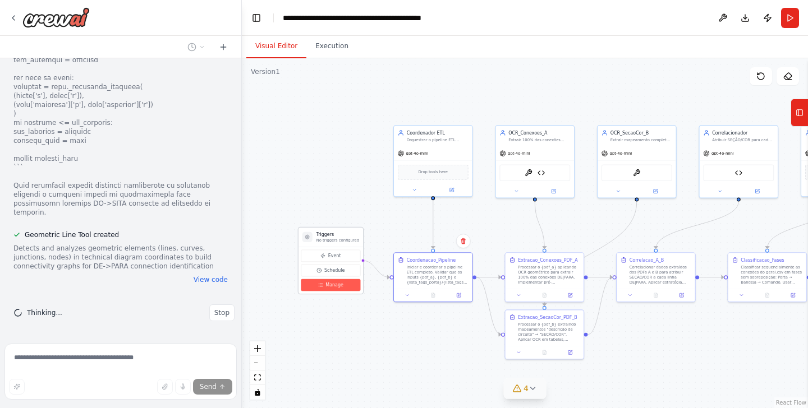
click at [325, 285] on span "Manage" at bounding box center [334, 285] width 18 height 6
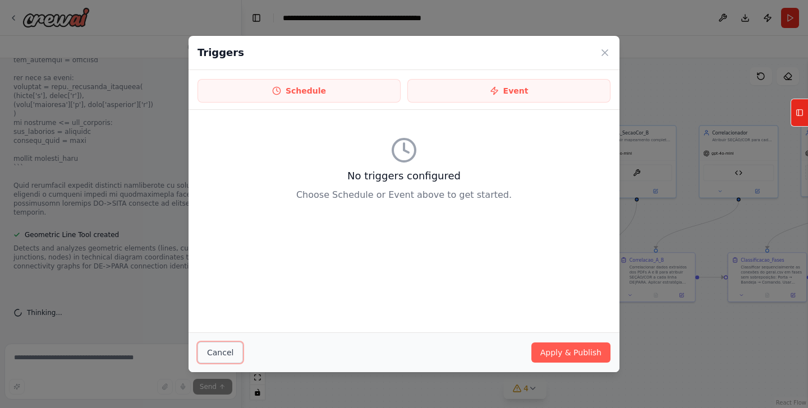
click at [227, 357] on button "Cancel" at bounding box center [219, 352] width 45 height 21
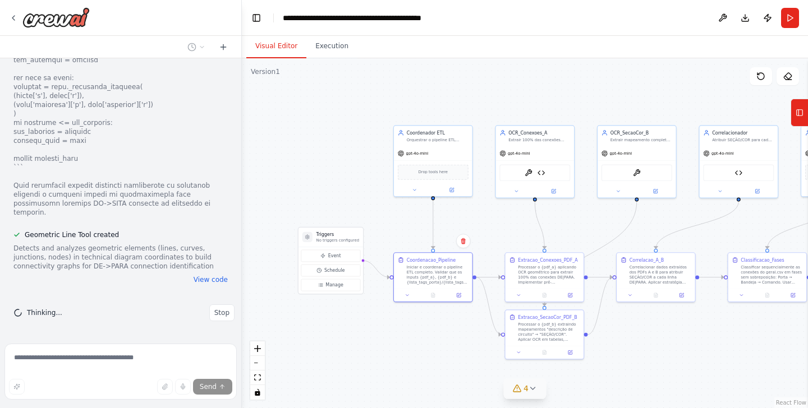
click at [384, 322] on div ".deletable-edge-delete-btn { width: 20px; height: 20px; border: 0px solid #ffff…" at bounding box center [525, 233] width 566 height 350
click at [427, 278] on div "Iniciar e coordenar o pipeline ETL completo. Validar que os inputs {pdf_a}, {pd…" at bounding box center [438, 273] width 62 height 20
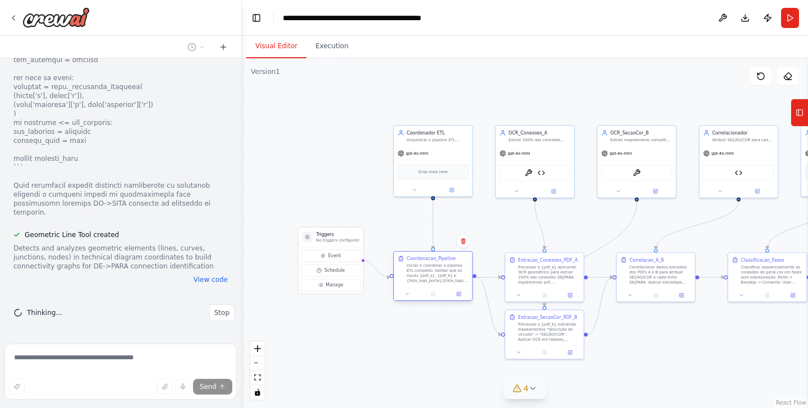
click at [427, 278] on div "Iniciar e coordenar o pipeline ETL completo. Validar que os inputs {pdf_a}, {pd…" at bounding box center [438, 273] width 62 height 20
click at [409, 297] on button at bounding box center [408, 295] width 22 height 8
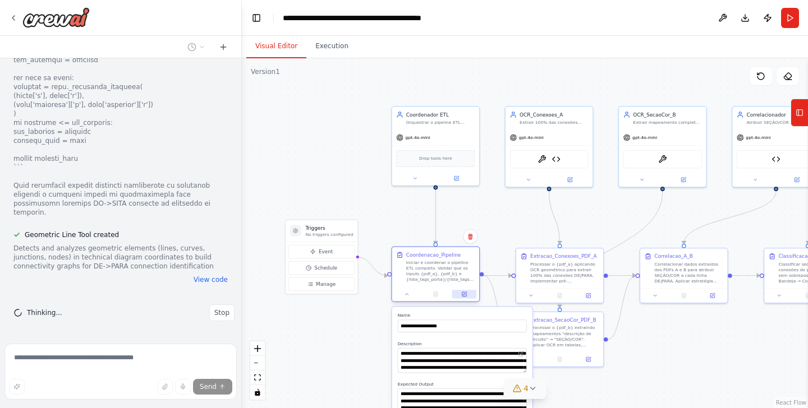
click at [462, 293] on icon at bounding box center [464, 294] width 4 height 4
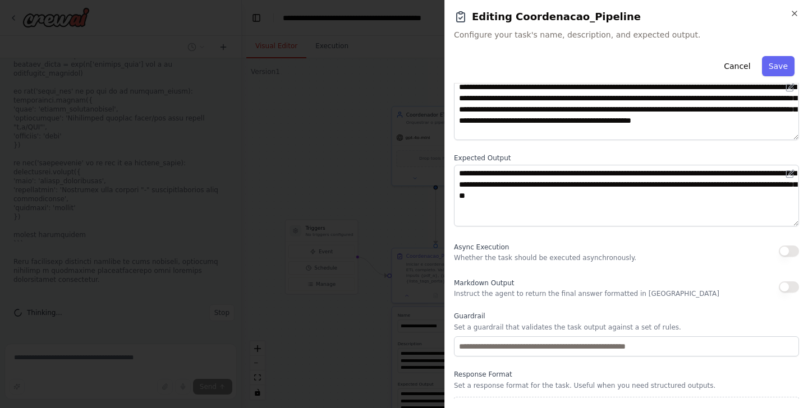
scroll to position [98, 0]
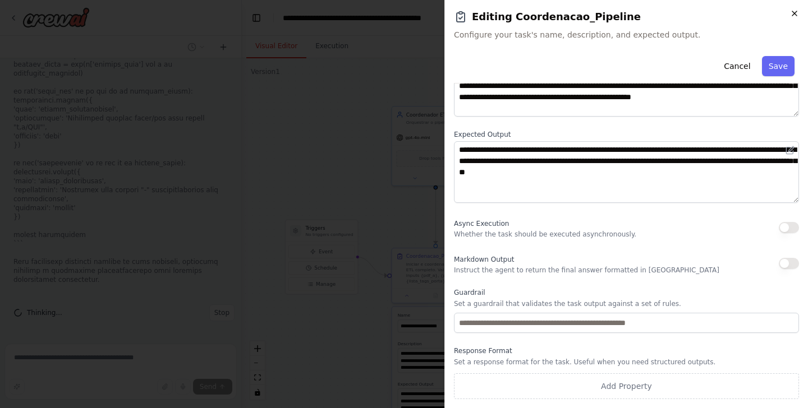
click at [790, 13] on icon "button" at bounding box center [794, 13] width 9 height 9
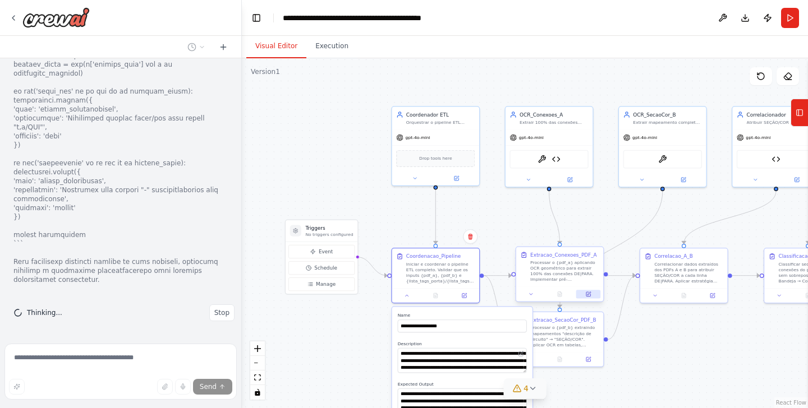
click at [595, 296] on button at bounding box center [588, 294] width 24 height 8
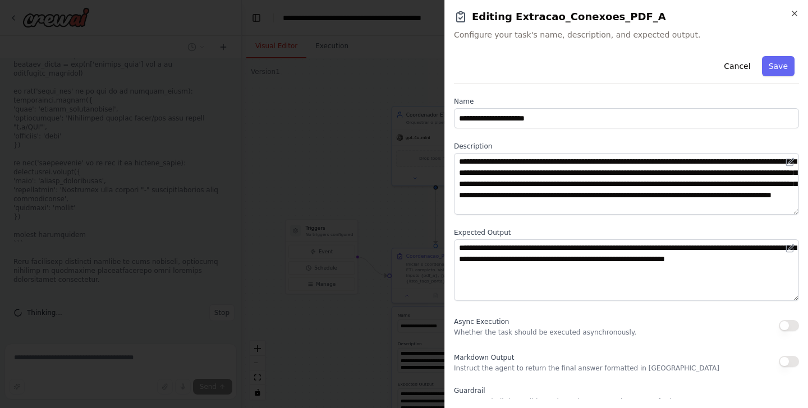
scroll to position [11, 0]
click at [794, 18] on h2 "Editing Extracao_Conexoes_PDF_A" at bounding box center [626, 17] width 345 height 16
click at [798, 12] on icon "button" at bounding box center [794, 13] width 9 height 9
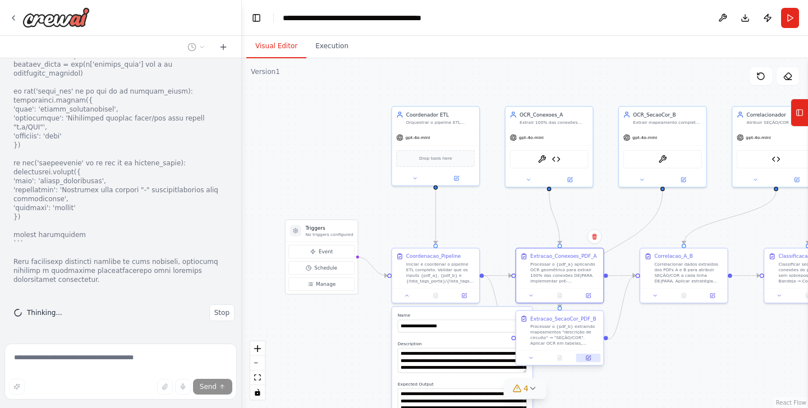
click at [585, 359] on icon at bounding box center [588, 359] width 6 height 6
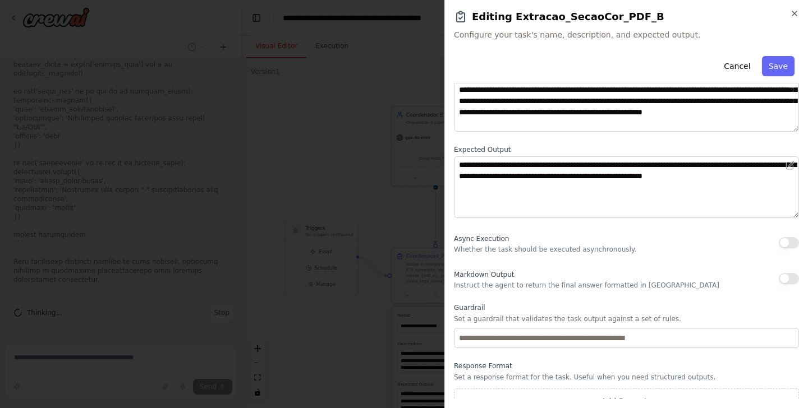
scroll to position [98, 0]
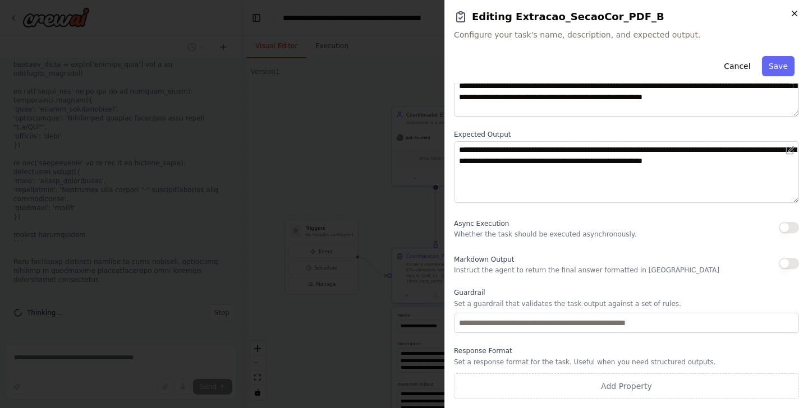
click at [795, 15] on icon "button" at bounding box center [794, 13] width 4 height 4
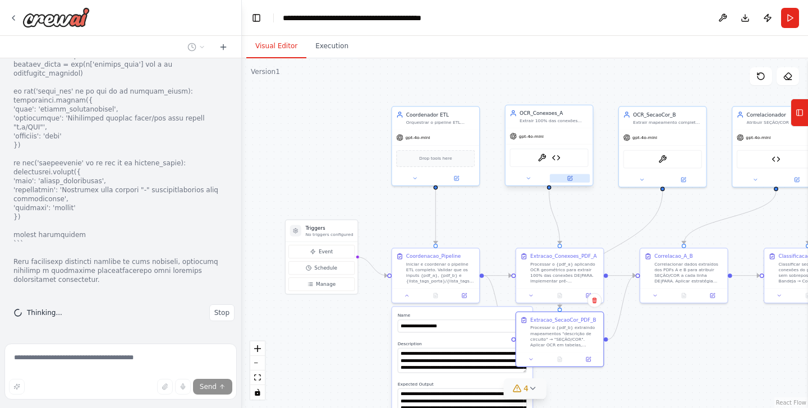
click at [577, 176] on button at bounding box center [570, 178] width 40 height 8
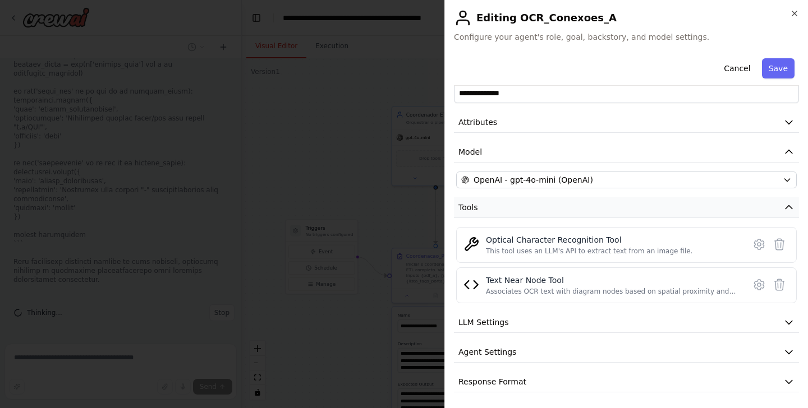
scroll to position [25, 0]
click at [563, 125] on button "Attributes" at bounding box center [626, 120] width 345 height 21
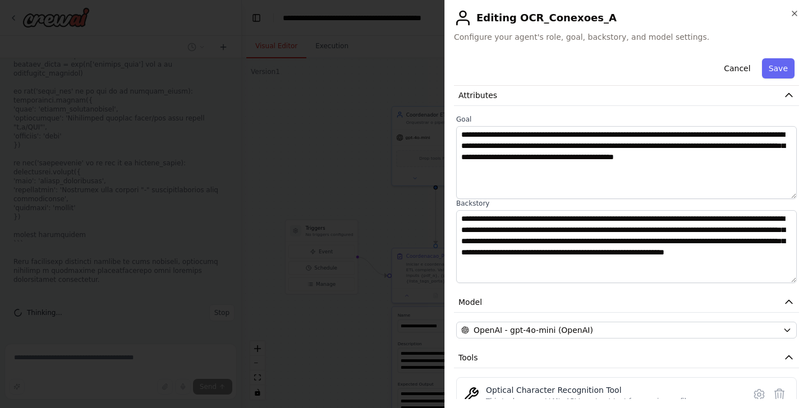
scroll to position [65, 0]
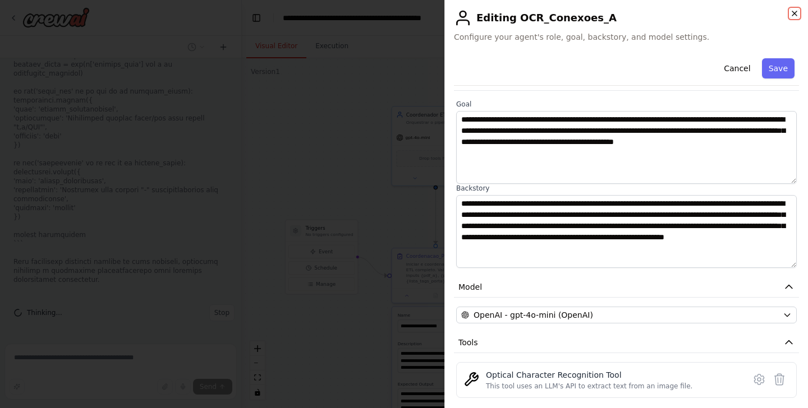
click at [791, 10] on icon "button" at bounding box center [794, 13] width 9 height 9
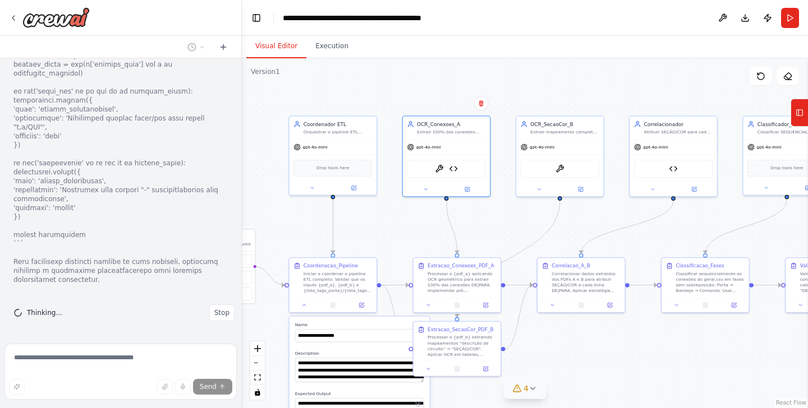
drag, startPoint x: 680, startPoint y: 215, endPoint x: 574, endPoint y: 225, distance: 106.4
click at [574, 225] on div ".deletable-edge-delete-btn { width: 20px; height: 20px; border: 0px solid #ffff…" at bounding box center [525, 233] width 566 height 350
click at [581, 188] on button at bounding box center [577, 188] width 40 height 8
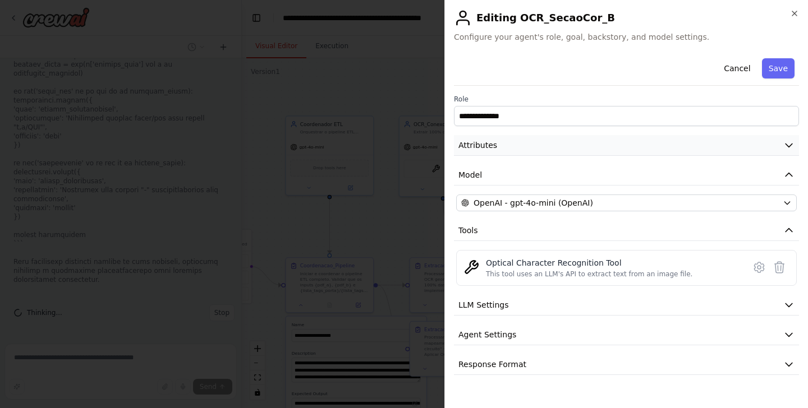
click at [602, 146] on button "Attributes" at bounding box center [626, 145] width 345 height 21
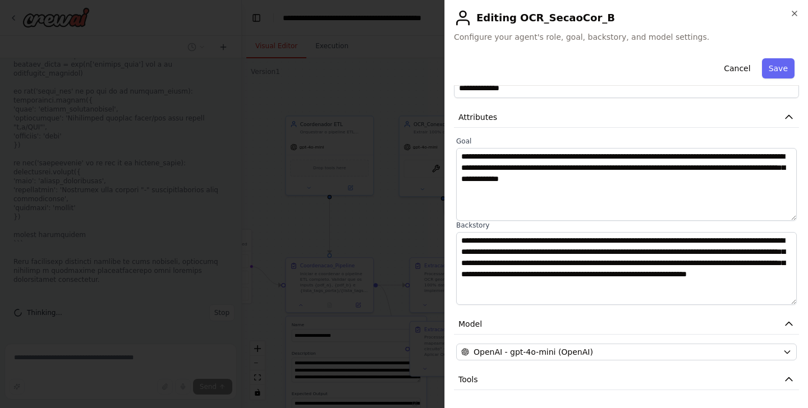
scroll to position [30, 0]
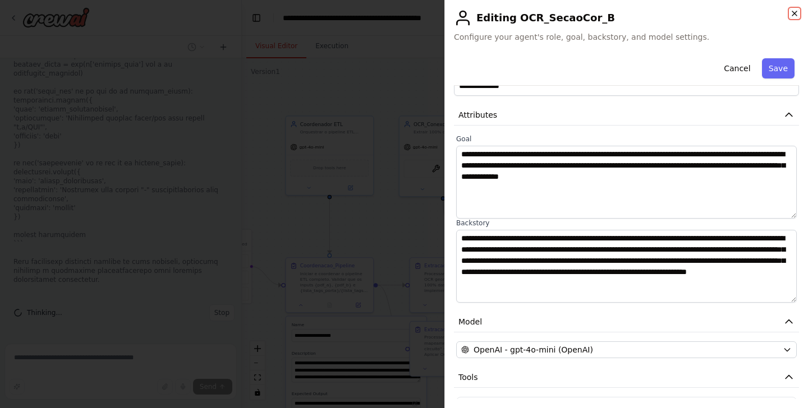
click at [794, 15] on icon "button" at bounding box center [794, 13] width 9 height 9
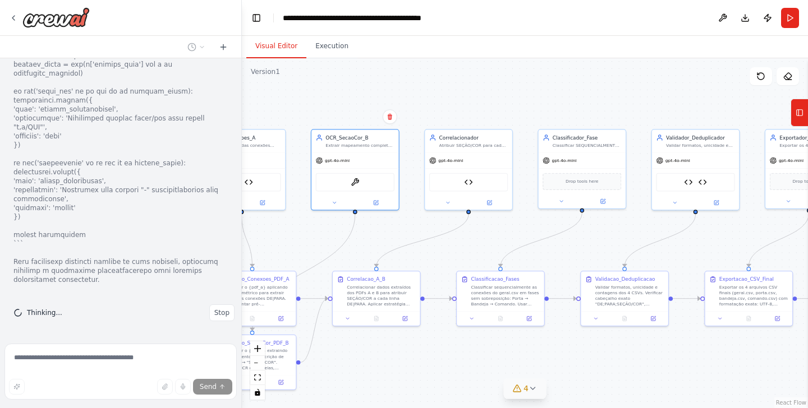
drag, startPoint x: 653, startPoint y: 248, endPoint x: 451, endPoint y: 260, distance: 202.3
click at [451, 260] on div ".deletable-edge-delete-btn { width: 20px; height: 20px; border: 0px solid #ffff…" at bounding box center [525, 233] width 566 height 350
click at [532, 316] on button at bounding box center [528, 316] width 24 height 8
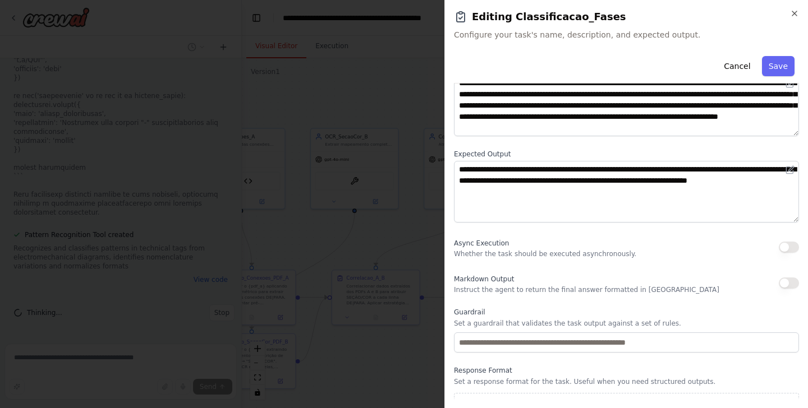
scroll to position [98, 0]
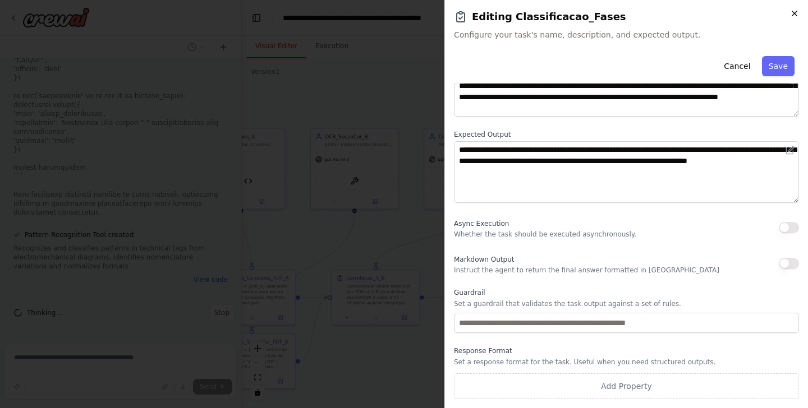
click at [796, 15] on icon "button" at bounding box center [794, 13] width 4 height 4
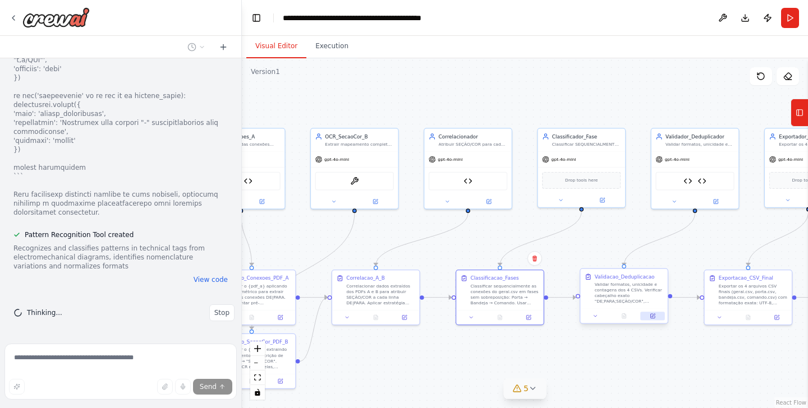
click at [657, 316] on button at bounding box center [652, 316] width 24 height 8
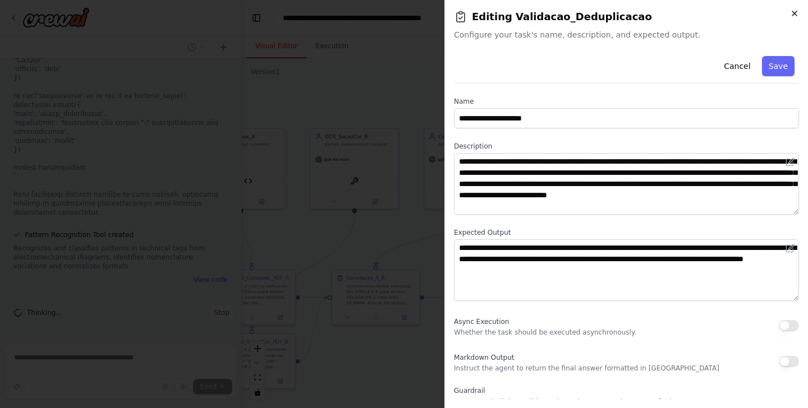
click at [790, 13] on icon "button" at bounding box center [794, 13] width 9 height 9
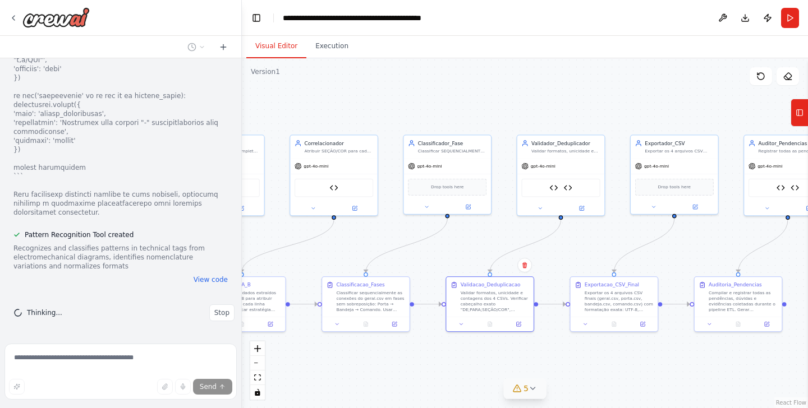
drag, startPoint x: 736, startPoint y: 241, endPoint x: 596, endPoint y: 242, distance: 140.2
click at [595, 245] on div ".deletable-edge-delete-btn { width: 20px; height: 20px; border: 0px solid #ffff…" at bounding box center [525, 233] width 566 height 350
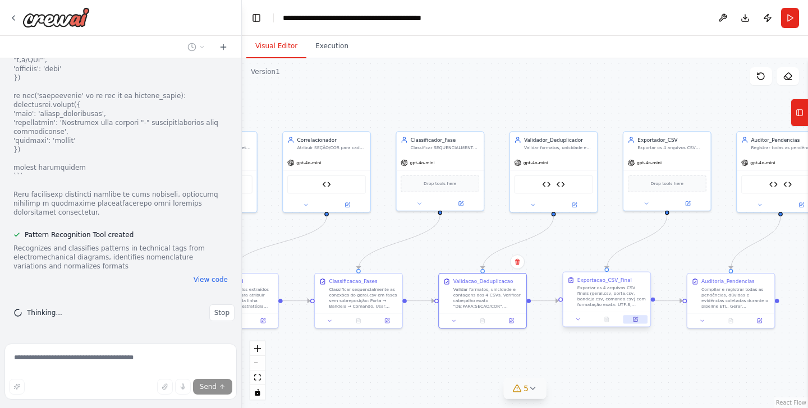
click at [638, 318] on button at bounding box center [635, 319] width 24 height 8
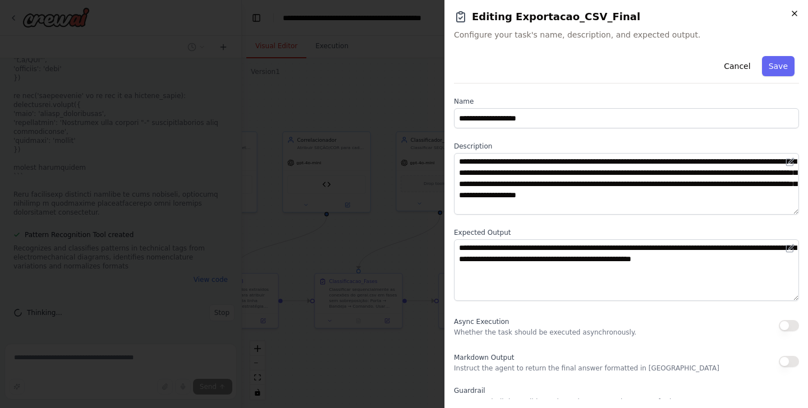
click at [796, 14] on icon "button" at bounding box center [794, 13] width 9 height 9
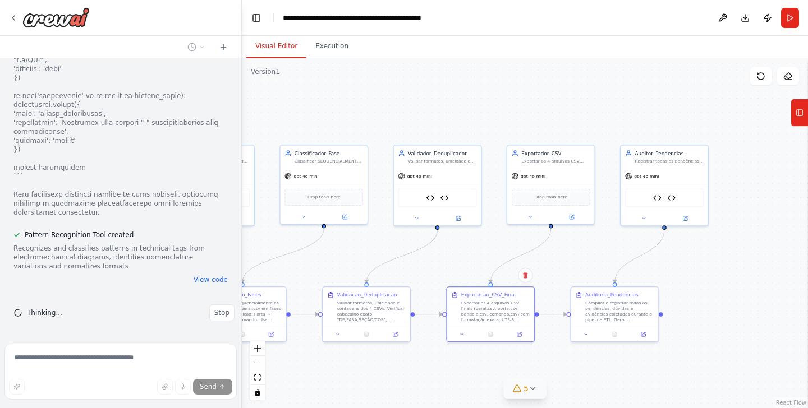
drag, startPoint x: 703, startPoint y: 233, endPoint x: 586, endPoint y: 245, distance: 118.4
click at [586, 245] on div ".deletable-edge-delete-btn { width: 20px; height: 20px; border: 0px solid #ffff…" at bounding box center [525, 233] width 566 height 350
click at [686, 218] on button at bounding box center [683, 216] width 40 height 8
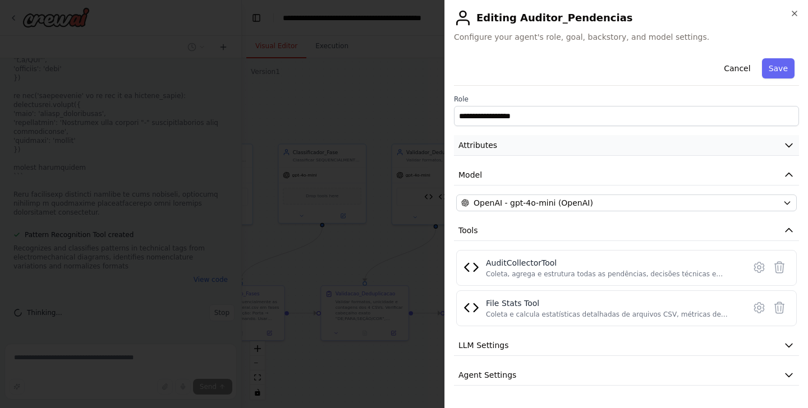
click at [695, 139] on button "Attributes" at bounding box center [626, 145] width 345 height 21
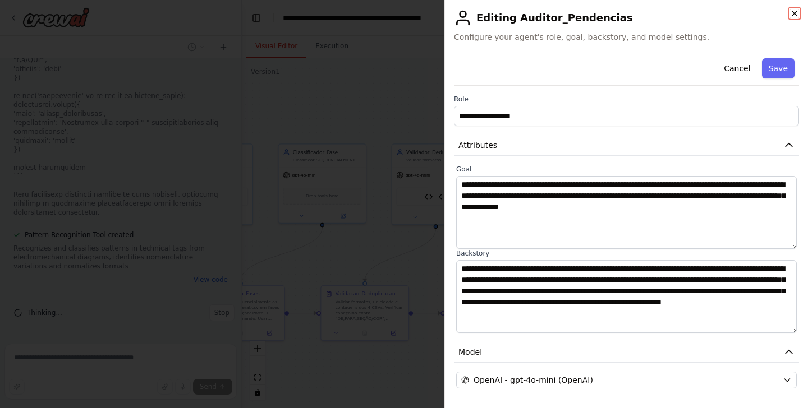
click at [792, 11] on icon "button" at bounding box center [794, 13] width 9 height 9
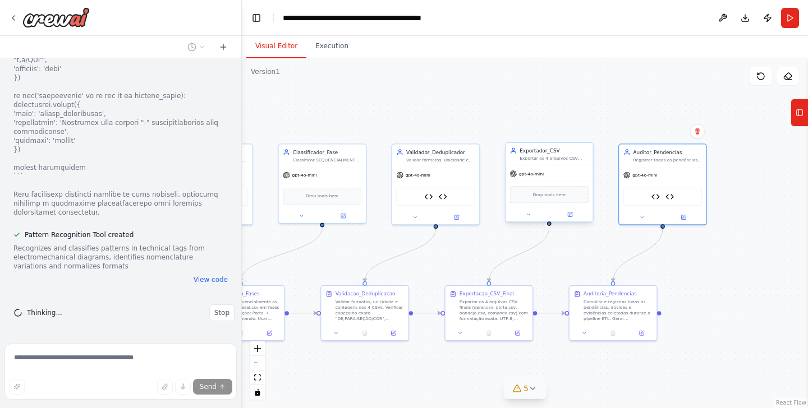
click at [573, 220] on div at bounding box center [548, 215] width 87 height 14
click at [572, 216] on button at bounding box center [570, 214] width 40 height 8
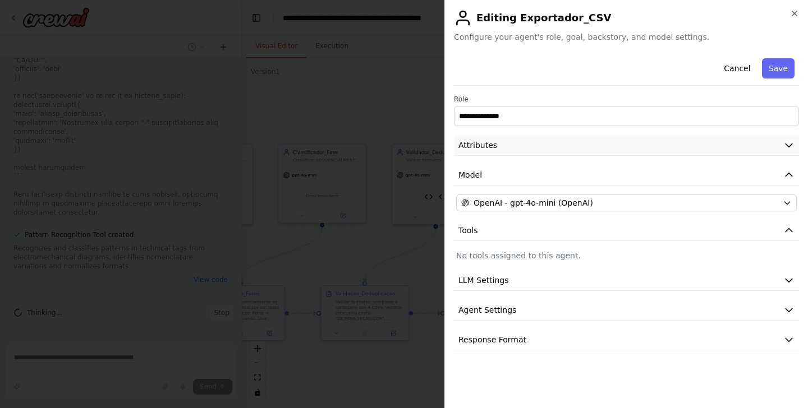
click at [623, 148] on button "Attributes" at bounding box center [626, 145] width 345 height 21
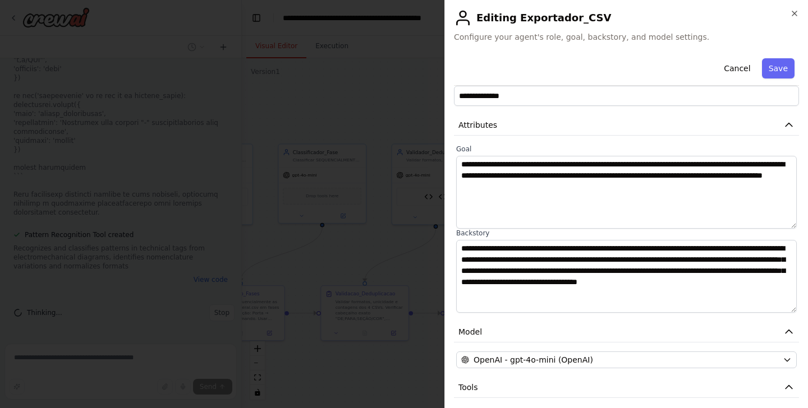
scroll to position [21, 0]
click at [792, 13] on icon "button" at bounding box center [794, 13] width 9 height 9
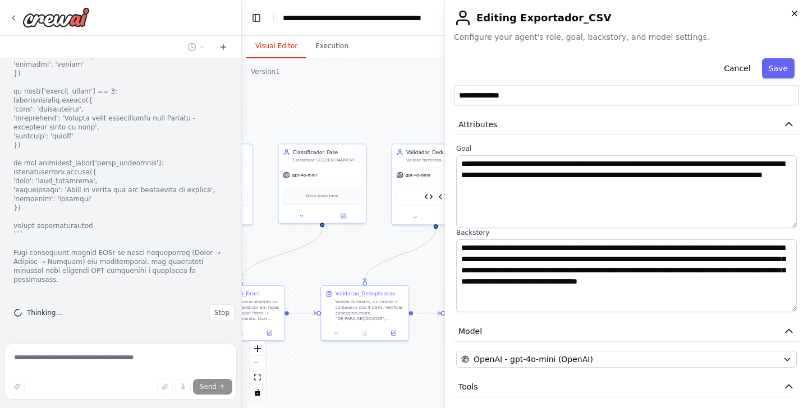
scroll to position [41234, 0]
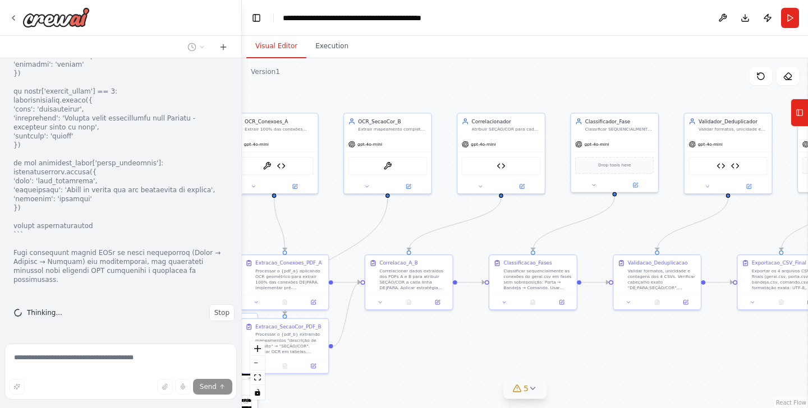
drag, startPoint x: 451, startPoint y: 248, endPoint x: 758, endPoint y: 222, distance: 308.5
click at [757, 222] on div ".deletable-edge-delete-btn { width: 20px; height: 20px; border: 0px solid #ffff…" at bounding box center [525, 233] width 566 height 350
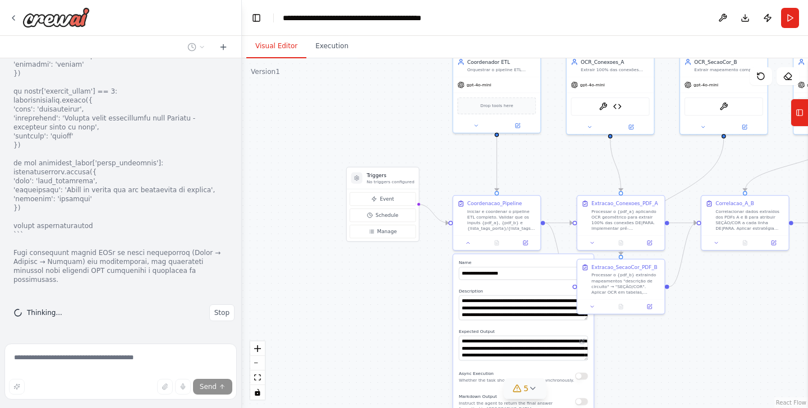
drag, startPoint x: 354, startPoint y: 228, endPoint x: 675, endPoint y: 132, distance: 334.8
click at [676, 134] on div ".deletable-edge-delete-btn { width: 20px; height: 20px; border: 0px solid #ffff…" at bounding box center [525, 233] width 566 height 350
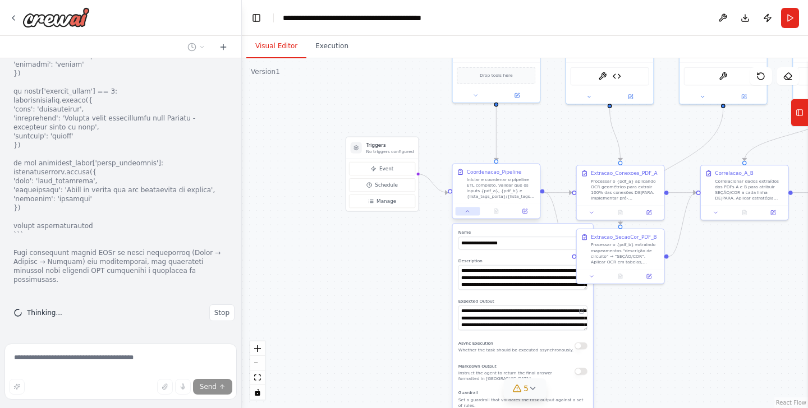
click at [469, 210] on icon at bounding box center [467, 212] width 6 height 6
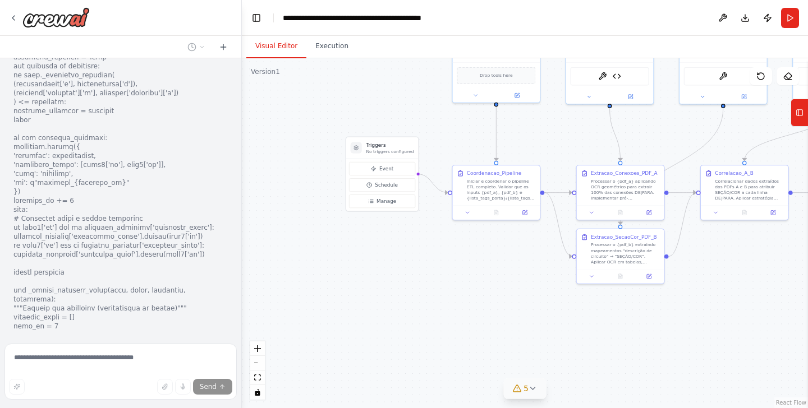
scroll to position [29521, 0]
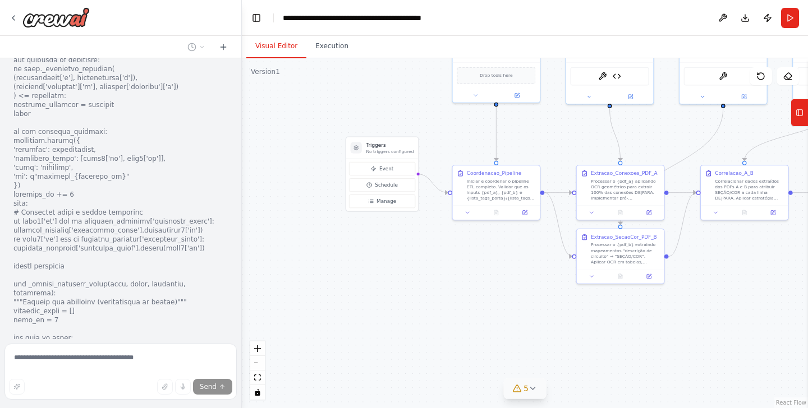
click at [531, 388] on icon at bounding box center [533, 389] width 4 height 2
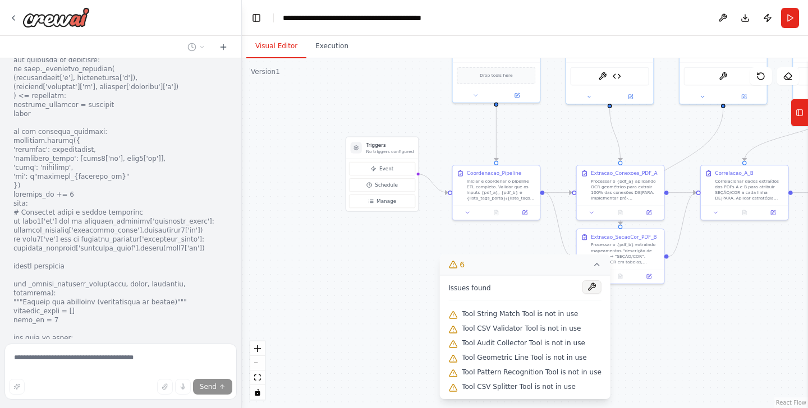
click at [589, 290] on button at bounding box center [591, 286] width 19 height 13
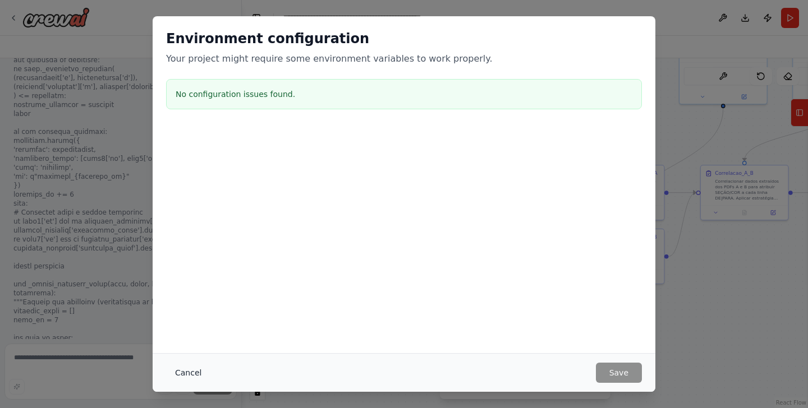
click at [183, 371] on button "Cancel" at bounding box center [188, 373] width 44 height 20
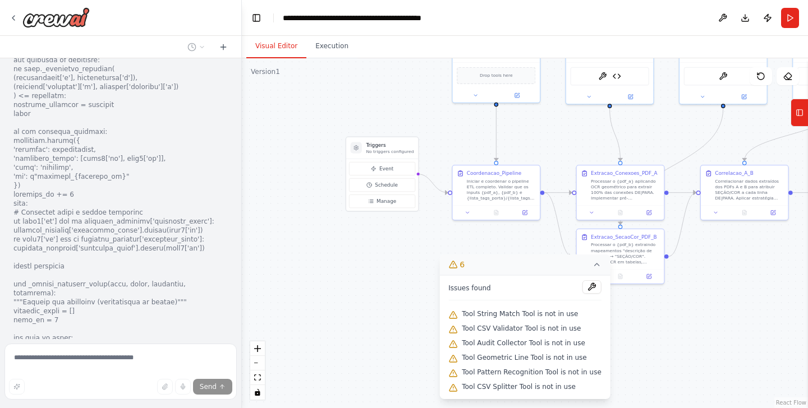
click at [595, 266] on icon at bounding box center [596, 264] width 9 height 9
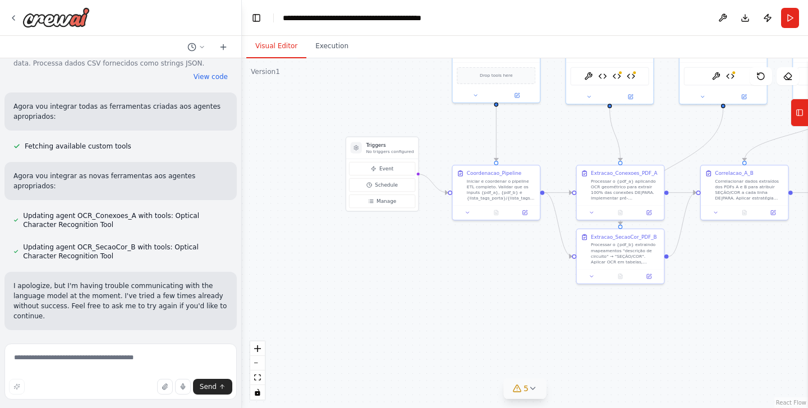
scroll to position [45896, 0]
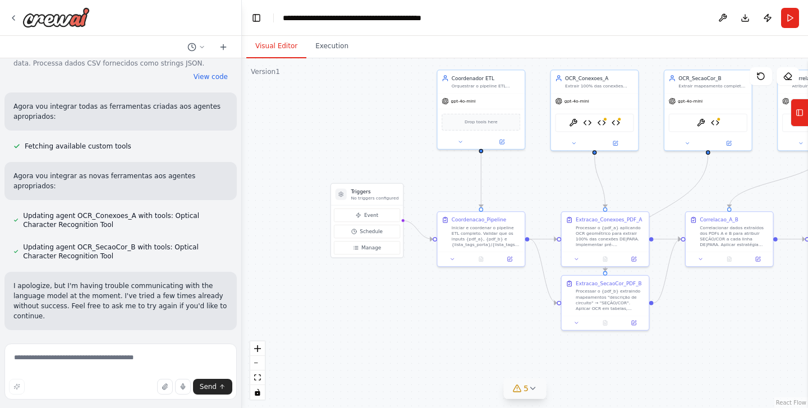
drag, startPoint x: 362, startPoint y: 301, endPoint x: 344, endPoint y: 355, distance: 56.8
click at [345, 354] on div ".deletable-edge-delete-btn { width: 20px; height: 20px; border: 0px solid #ffff…" at bounding box center [525, 233] width 566 height 350
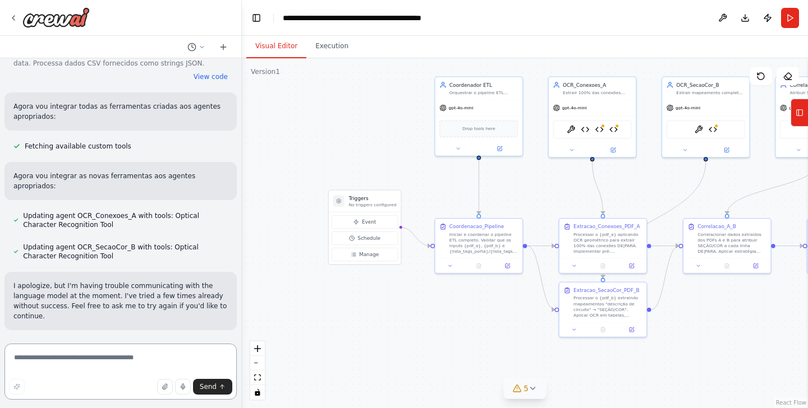
click at [159, 359] on textarea at bounding box center [120, 372] width 232 height 56
click at [606, 148] on button at bounding box center [613, 149] width 40 height 8
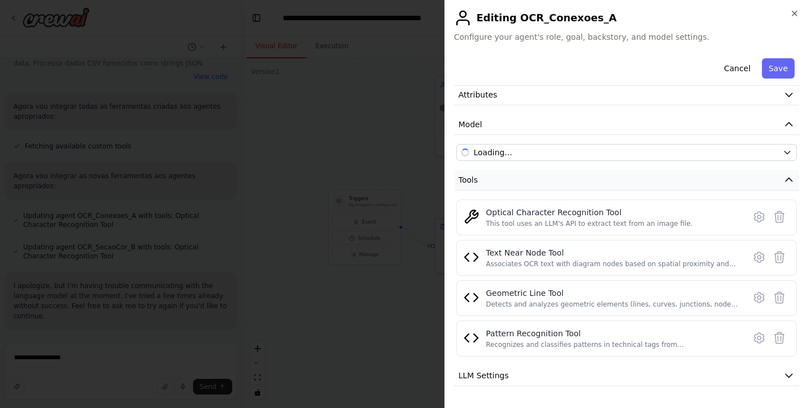
scroll to position [52, 0]
click at [796, 13] on icon "button" at bounding box center [794, 13] width 9 height 9
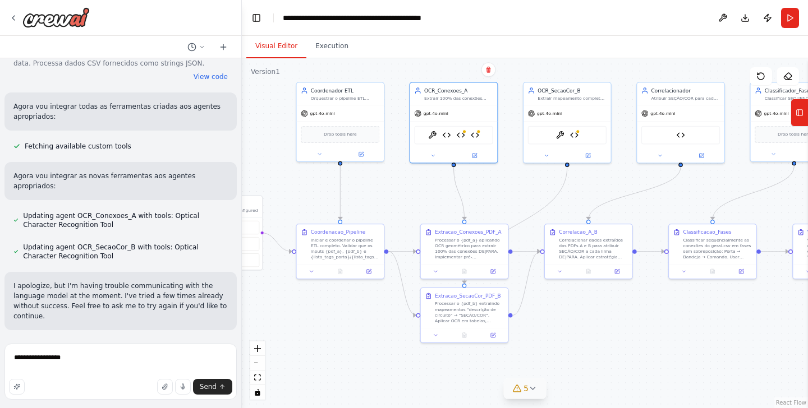
drag, startPoint x: 694, startPoint y: 66, endPoint x: 554, endPoint y: 72, distance: 140.3
click at [554, 72] on div ".deletable-edge-delete-btn { width: 20px; height: 20px; border: 0px solid #ffff…" at bounding box center [525, 233] width 566 height 350
click at [589, 155] on button at bounding box center [586, 154] width 40 height 8
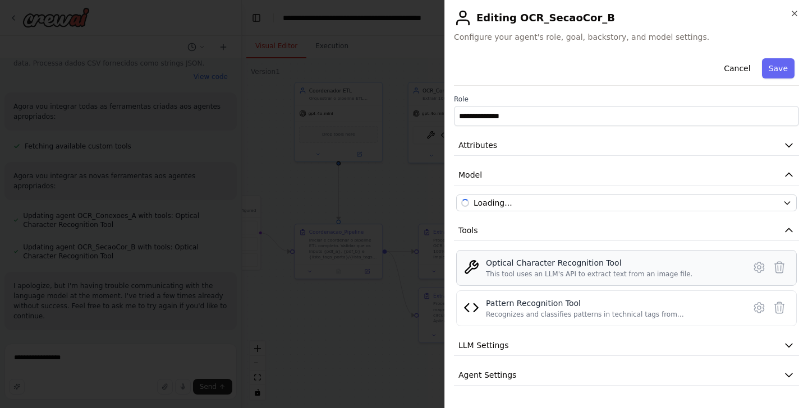
scroll to position [25, 0]
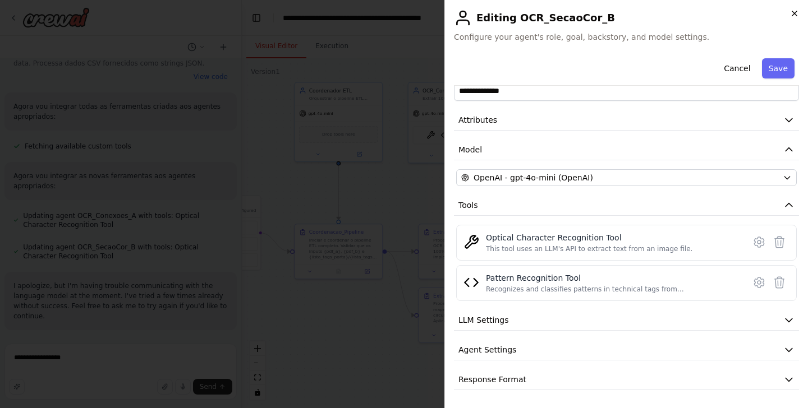
click at [792, 16] on icon "button" at bounding box center [794, 13] width 4 height 4
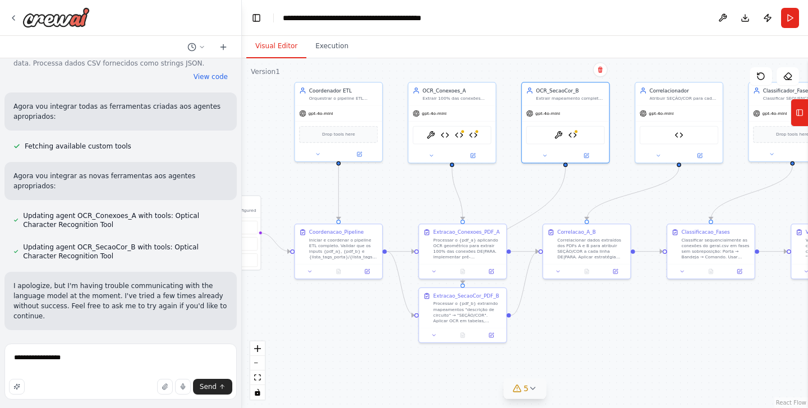
click at [521, 385] on div "5" at bounding box center [520, 388] width 16 height 11
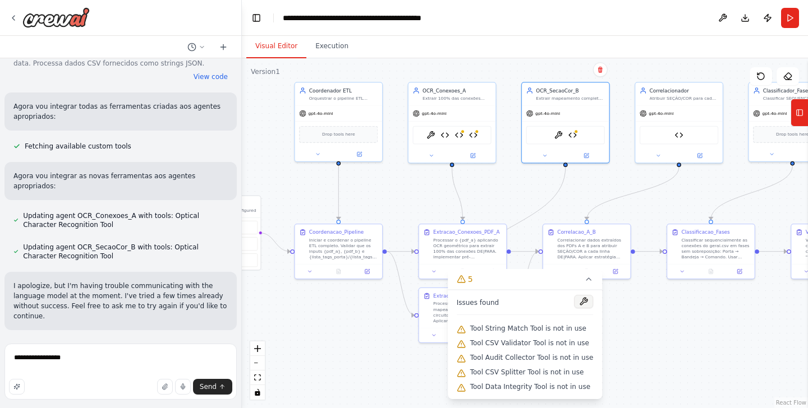
click at [575, 301] on button at bounding box center [583, 301] width 19 height 13
click at [582, 301] on div at bounding box center [583, 302] width 19 height 15
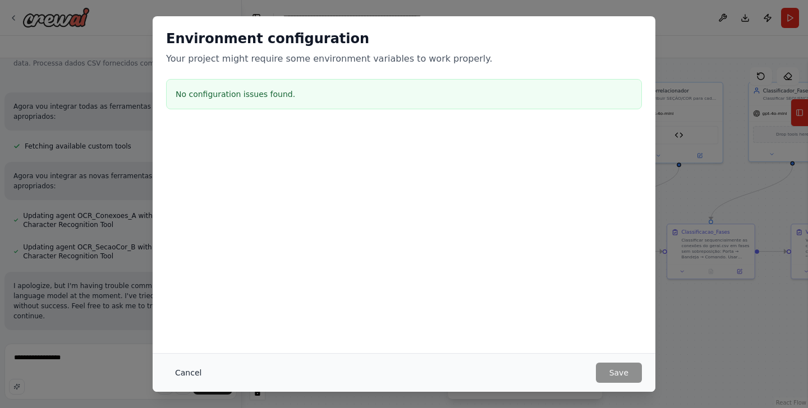
click at [181, 371] on button "Cancel" at bounding box center [188, 373] width 44 height 20
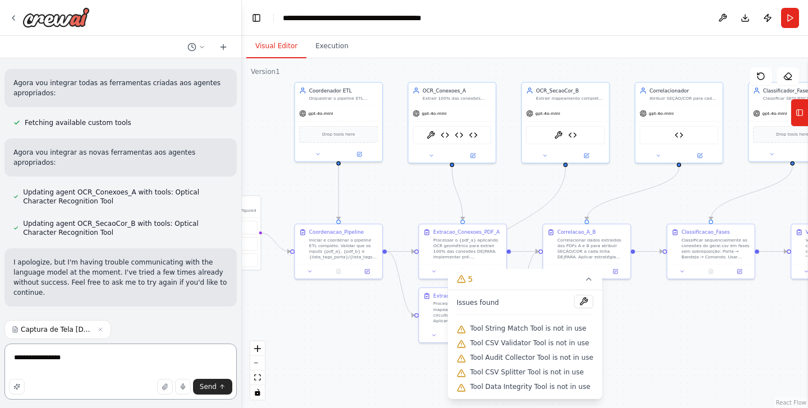
click at [76, 360] on textarea "**********" at bounding box center [120, 372] width 232 height 56
type textarea "*"
type textarea "**********"
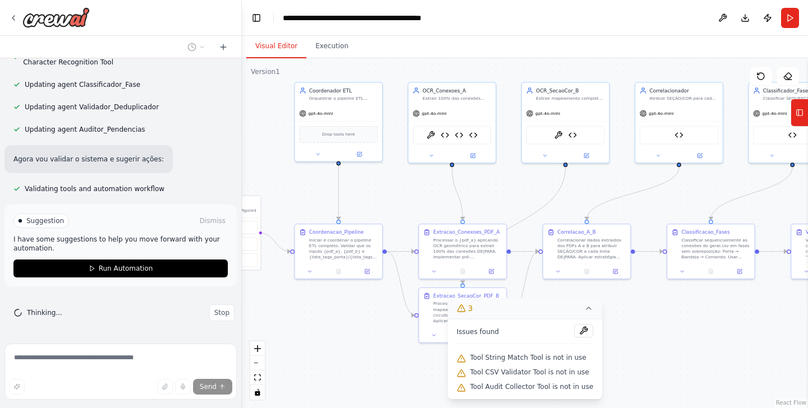
scroll to position [46360, 0]
click at [587, 311] on icon at bounding box center [588, 308] width 9 height 9
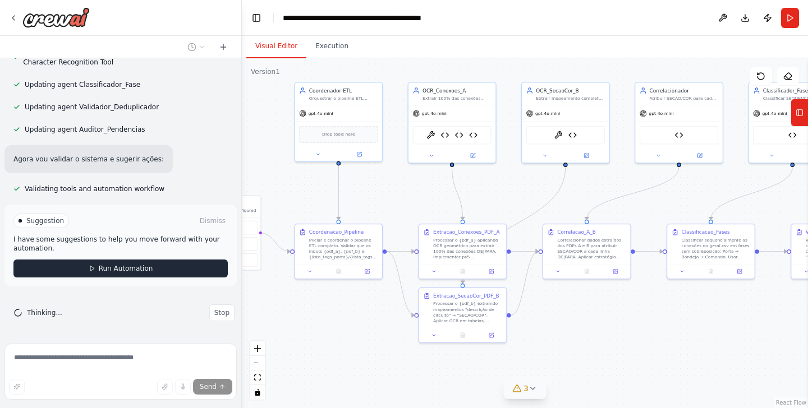
click at [77, 264] on button "Run Automation" at bounding box center [120, 269] width 214 height 18
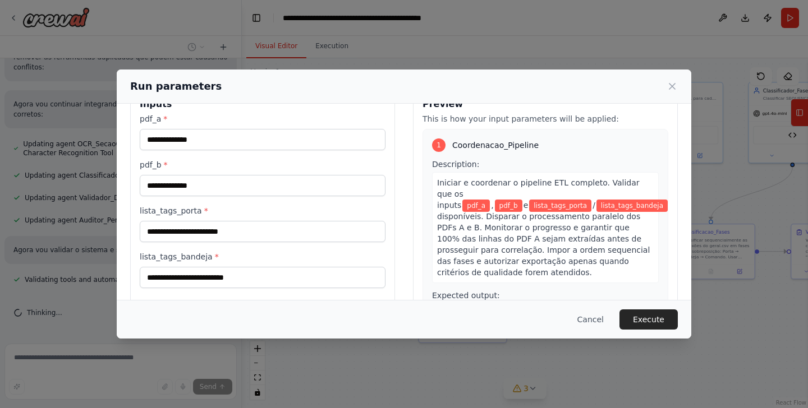
scroll to position [21, 0]
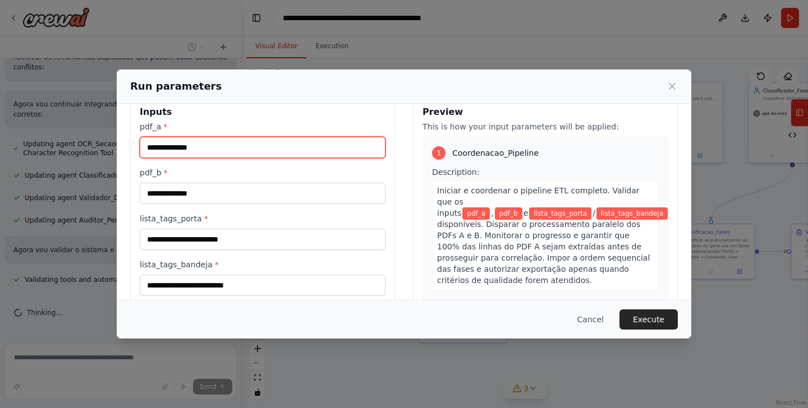
click at [360, 144] on input "pdf_a *" at bounding box center [263, 147] width 246 height 21
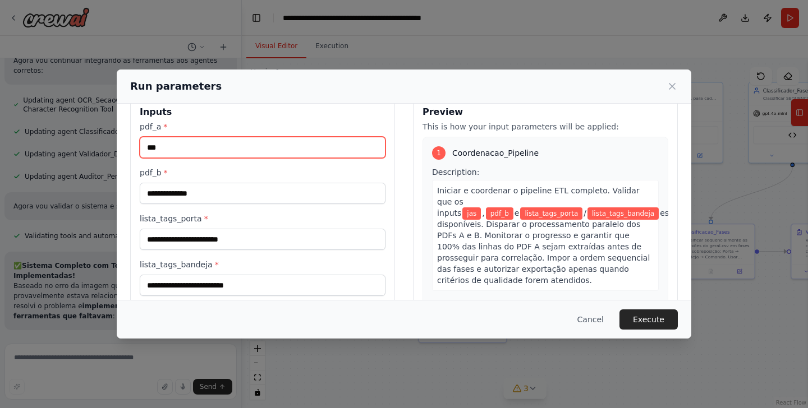
click at [222, 150] on input "***" at bounding box center [263, 147] width 246 height 21
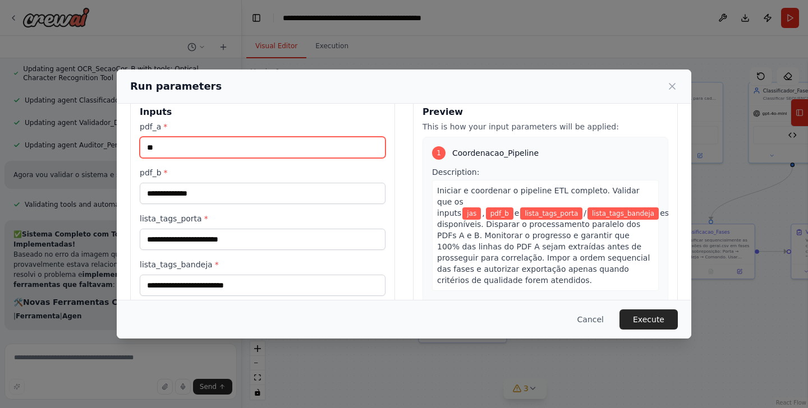
type input "*"
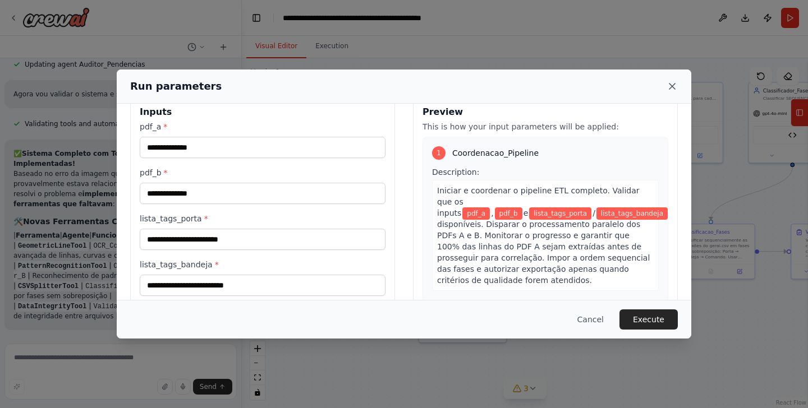
click at [668, 87] on icon at bounding box center [671, 86] width 11 height 11
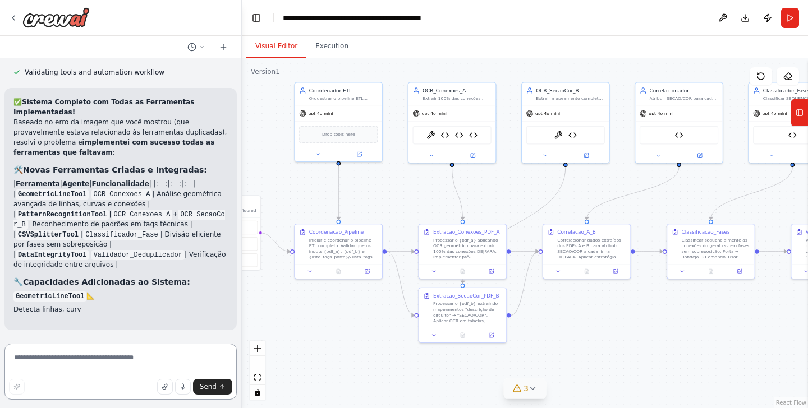
click at [135, 361] on textarea at bounding box center [120, 372] width 232 height 56
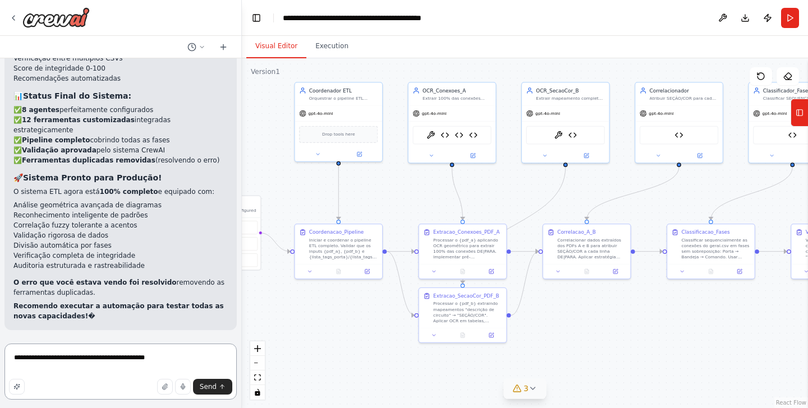
scroll to position [46870, 0]
type textarea "**********"
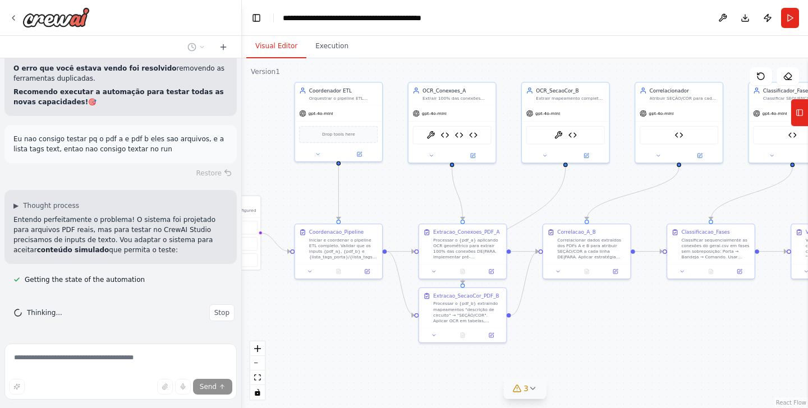
scroll to position [47084, 0]
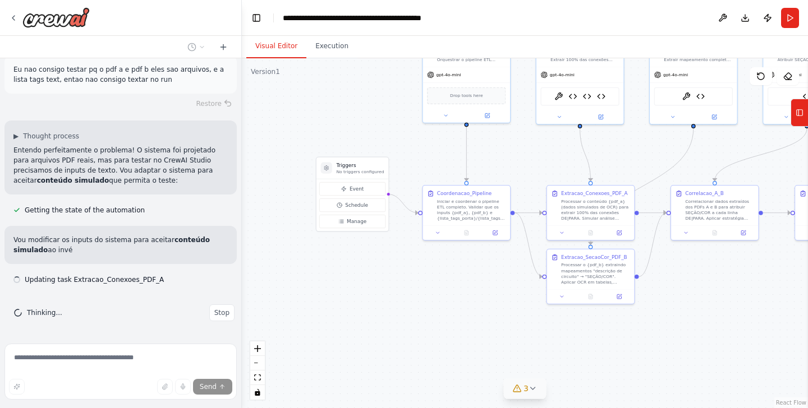
drag, startPoint x: 399, startPoint y: 374, endPoint x: 527, endPoint y: 334, distance: 133.4
click at [527, 334] on div ".deletable-edge-delete-btn { width: 20px; height: 20px; border: 0px solid #ffff…" at bounding box center [525, 233] width 566 height 350
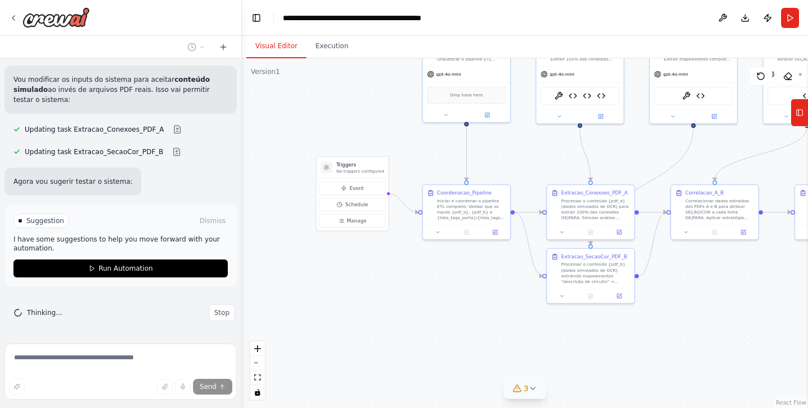
scroll to position [47314, 0]
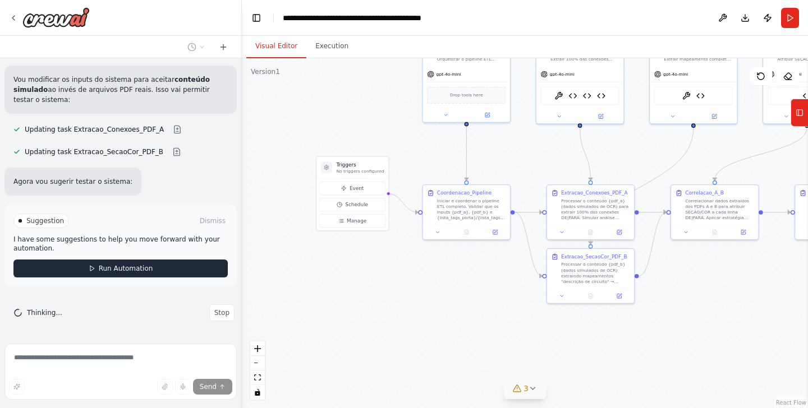
click at [154, 270] on button "Run Automation" at bounding box center [120, 269] width 214 height 18
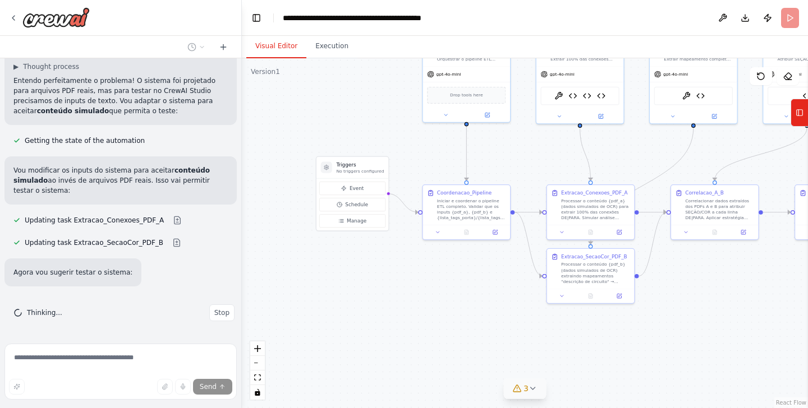
scroll to position [47223, 0]
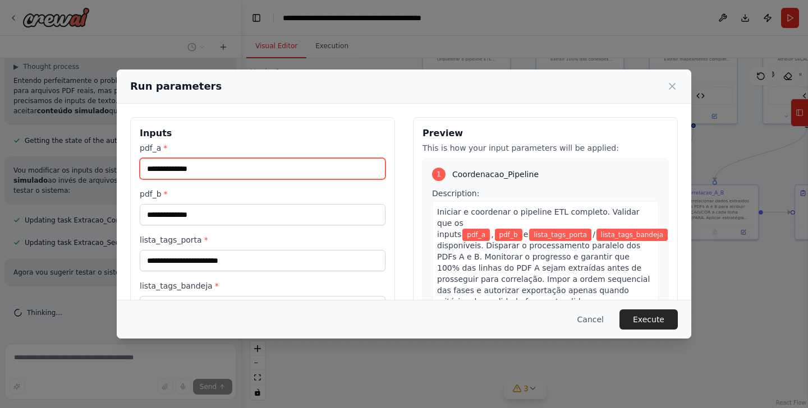
click at [267, 167] on input "pdf_a *" at bounding box center [263, 168] width 246 height 21
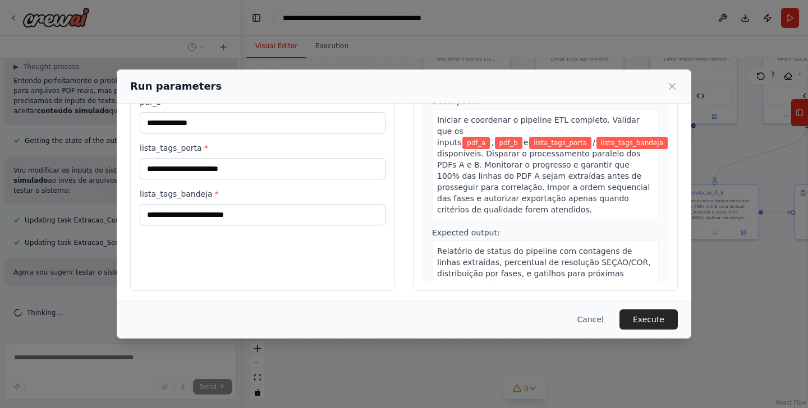
scroll to position [96, 0]
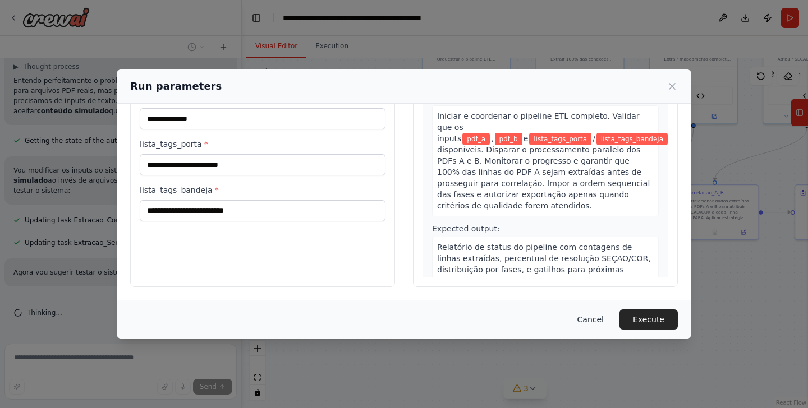
click at [598, 320] on button "Cancel" at bounding box center [590, 320] width 44 height 20
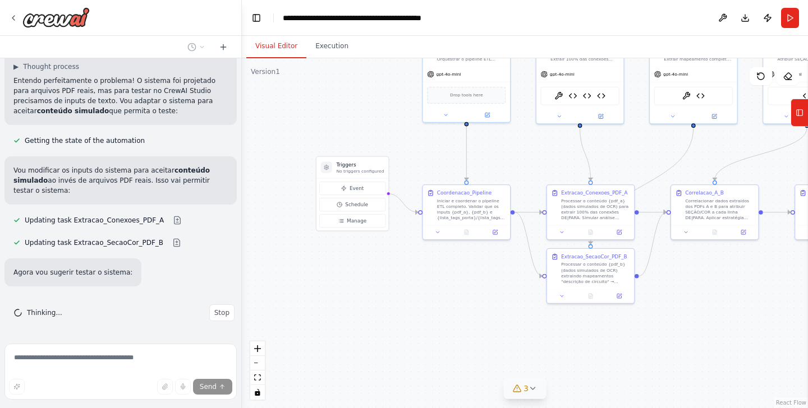
click at [532, 390] on icon at bounding box center [532, 388] width 9 height 9
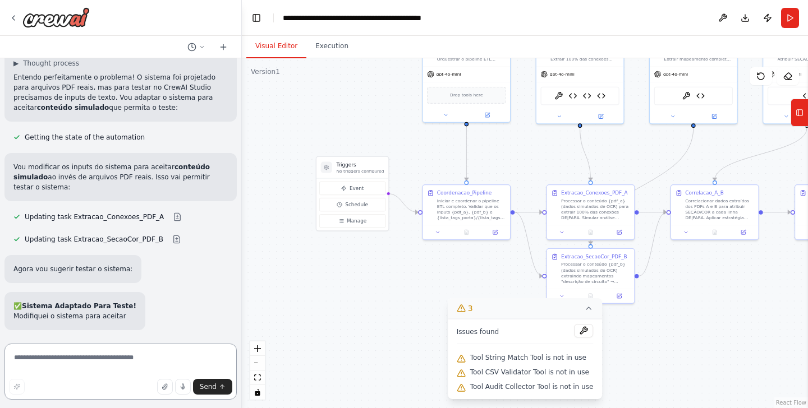
drag, startPoint x: 591, startPoint y: 386, endPoint x: 499, endPoint y: 357, distance: 97.2
click at [500, 357] on div "Issues found Tool String Match Tool is not in use Tool CSV Validator Tool is no…" at bounding box center [525, 359] width 155 height 80
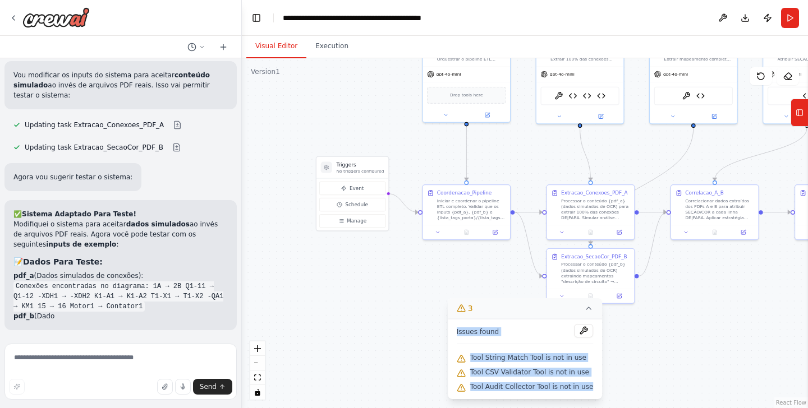
drag, startPoint x: 589, startPoint y: 387, endPoint x: 462, endPoint y: 327, distance: 140.7
click at [462, 327] on div "Issues found Tool String Match Tool is not in use Tool CSV Validator Tool is no…" at bounding box center [525, 359] width 155 height 80
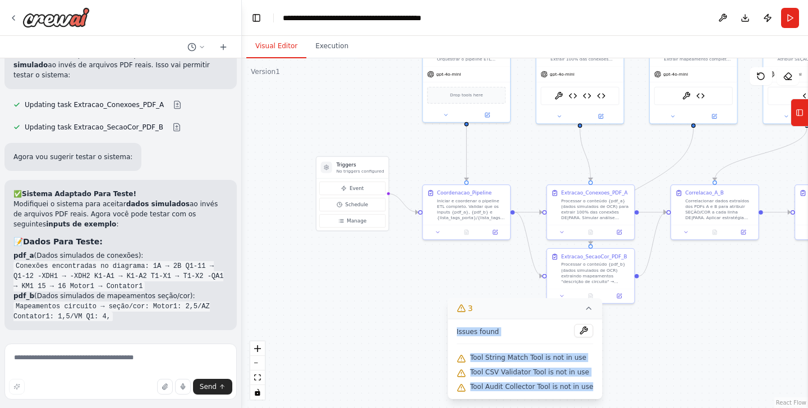
copy div "Issues found Tool String Match Tool is not in use Tool CSV Validator Tool is no…"
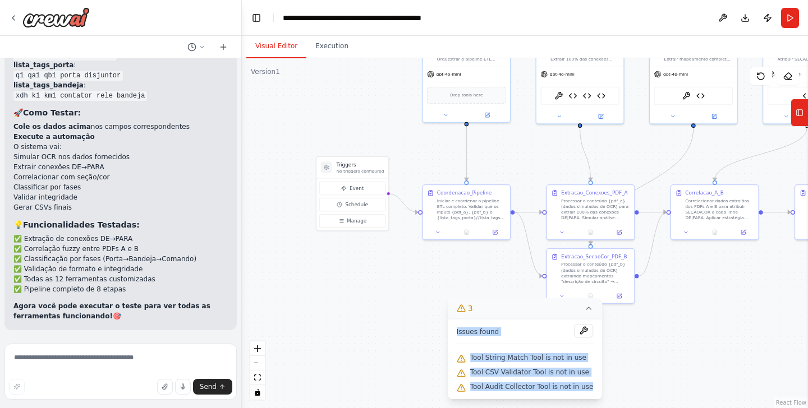
scroll to position [47610, 0]
click at [82, 361] on textarea at bounding box center [120, 372] width 232 height 56
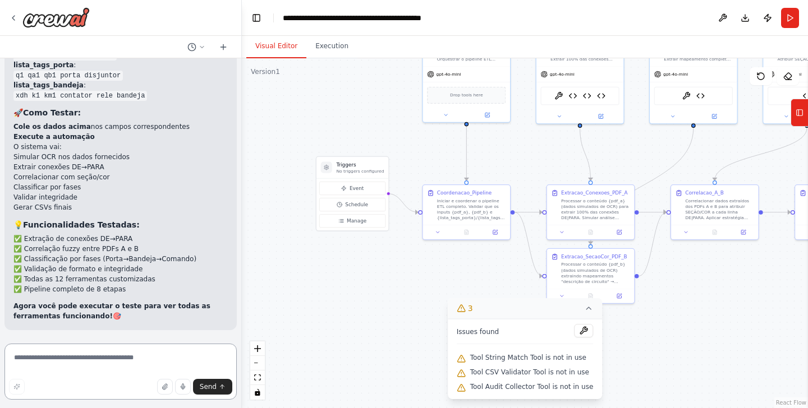
paste textarea "**********"
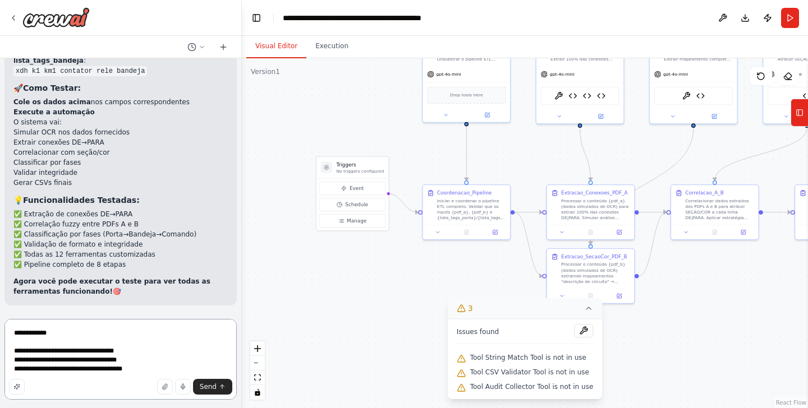
scroll to position [47513, 0]
type textarea "**********"
drag, startPoint x: 149, startPoint y: 192, endPoint x: 16, endPoint y: 93, distance: 165.5
click at [16, 93] on div "✅ Sistema Adaptado Para Teste! Modifiquei o sistema para aceitar dados simulado…" at bounding box center [120, 95] width 214 height 404
copy div "Conexões encontradas no diagrama: 1A → 2B Q1-11 → Q1-12 -XDH1 → -XDH2 K1-A1 → K…"
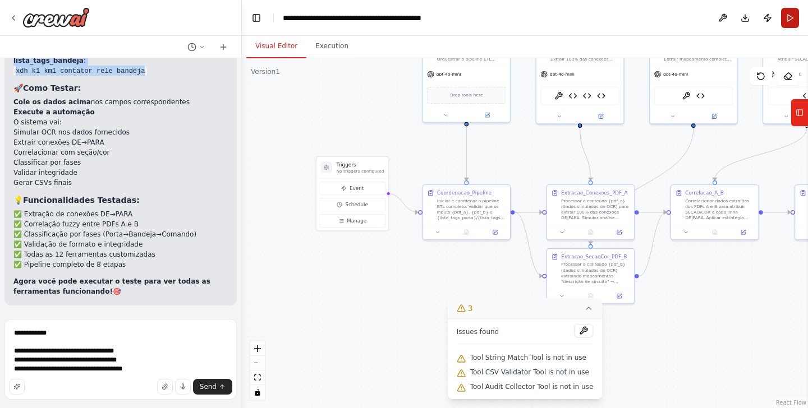
click at [793, 22] on button "Run" at bounding box center [790, 18] width 18 height 20
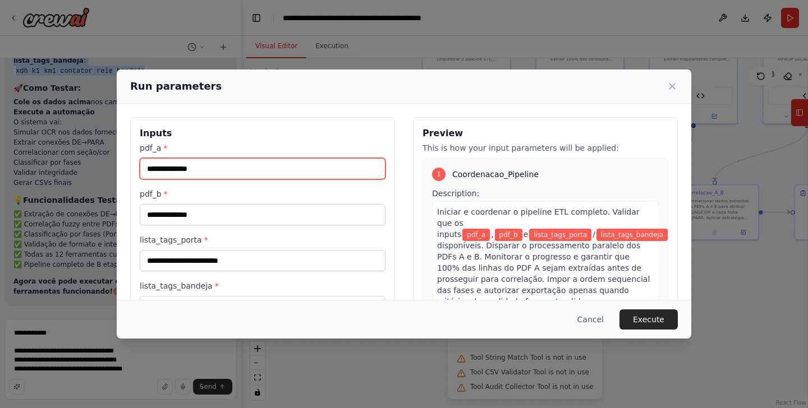
click at [271, 169] on input "pdf_a *" at bounding box center [263, 168] width 246 height 21
paste input "**********"
type input "**********"
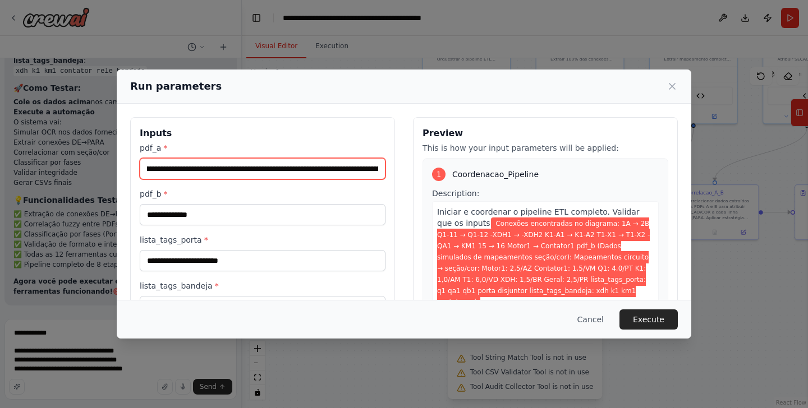
scroll to position [0, 0]
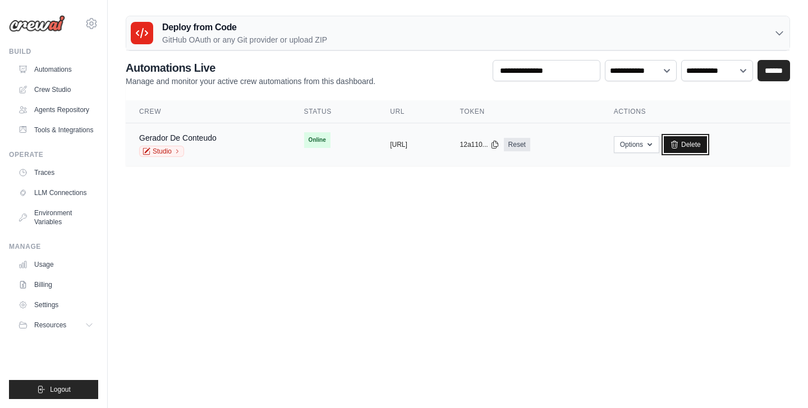
click at [707, 148] on link "Delete" at bounding box center [684, 144] width 43 height 17
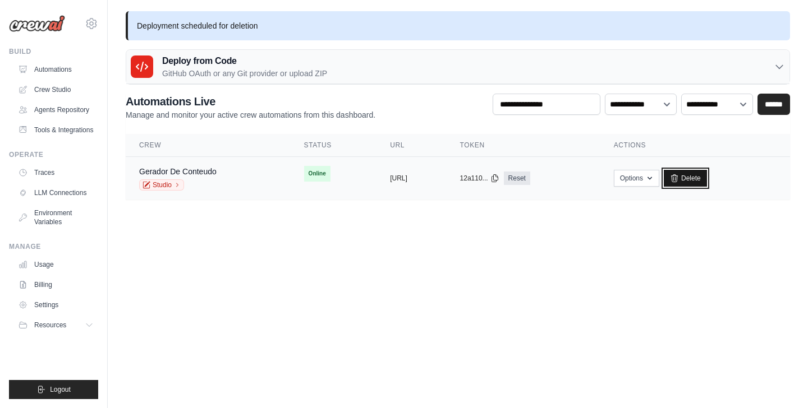
click at [679, 174] on icon at bounding box center [674, 178] width 9 height 9
click at [65, 88] on link "Crew Studio" at bounding box center [57, 90] width 85 height 18
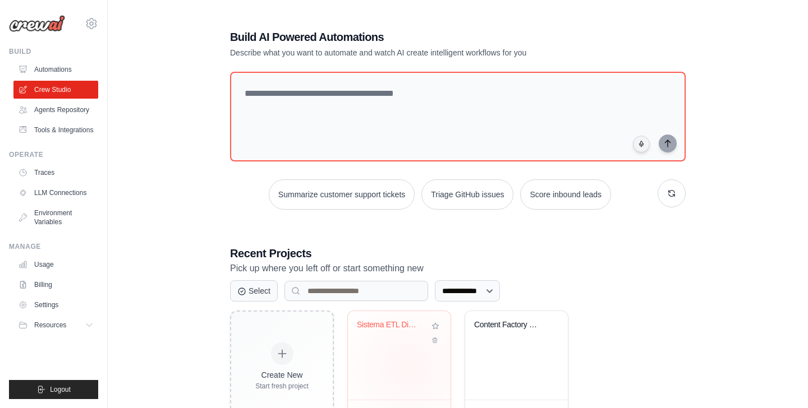
click at [409, 366] on div "Sistema ETL Diagramas Eletromecanic..." at bounding box center [399, 355] width 103 height 89
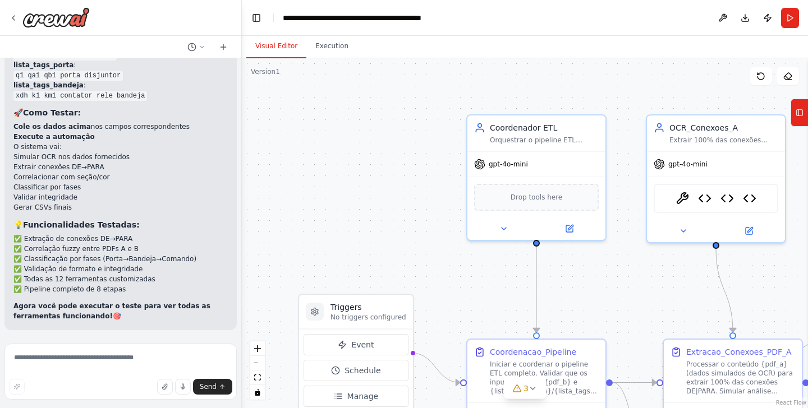
scroll to position [47366, 0]
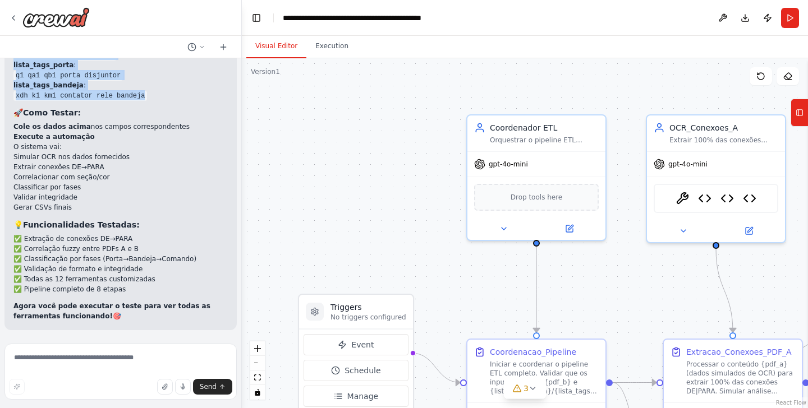
drag, startPoint x: 151, startPoint y: 208, endPoint x: 7, endPoint y: 110, distance: 173.9
click at [7, 110] on div "✅ Sistema Adaptado Para Teste! Modifiquei o sistema para aceitar dados simulado…" at bounding box center [120, 120] width 232 height 422
copy div "Conexões encontradas no diagrama: 1A → 2B Q1-11 → Q1-12 -XDH1 → -XDH2 K1-A1 → K…"
click at [793, 22] on button "Run" at bounding box center [790, 18] width 18 height 20
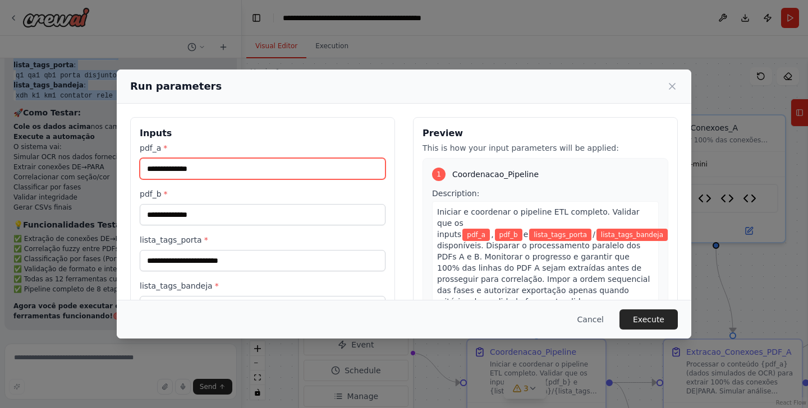
click at [191, 171] on input "pdf_a *" at bounding box center [263, 168] width 246 height 21
paste input "**********"
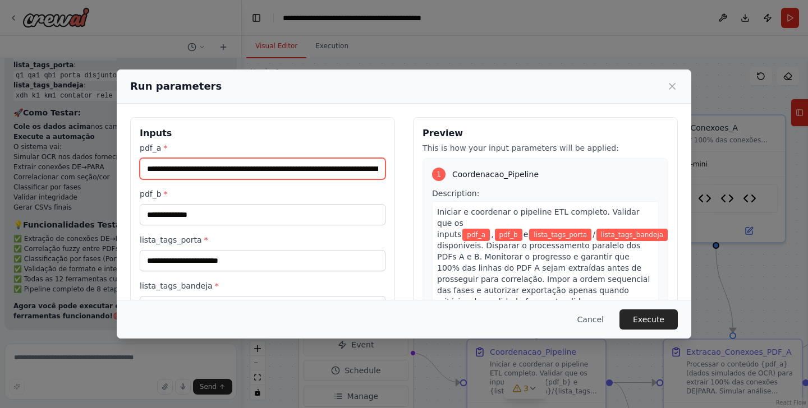
scroll to position [0, 311]
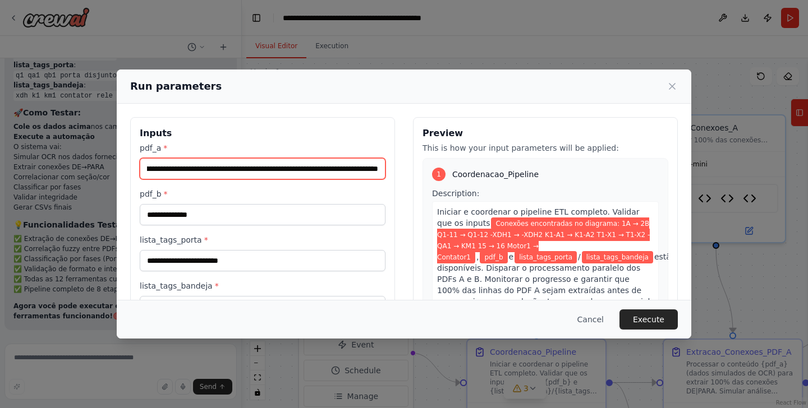
type input "**********"
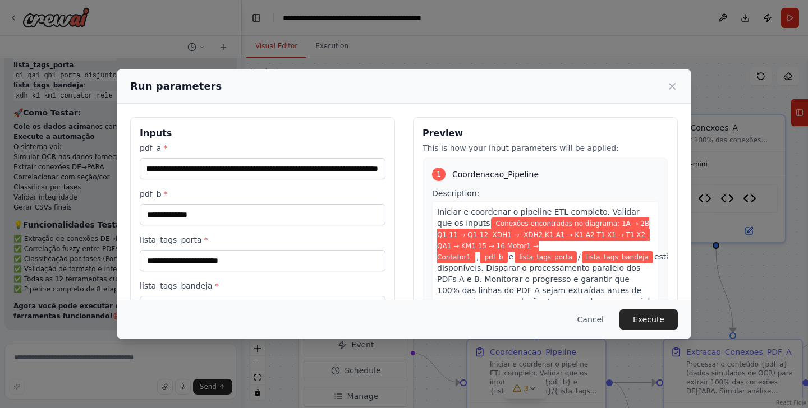
scroll to position [0, 0]
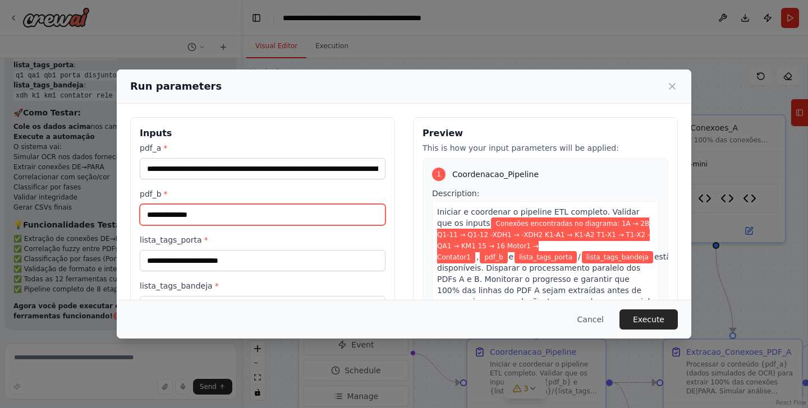
click at [169, 218] on input "pdf_b *" at bounding box center [263, 214] width 246 height 21
paste input "**********"
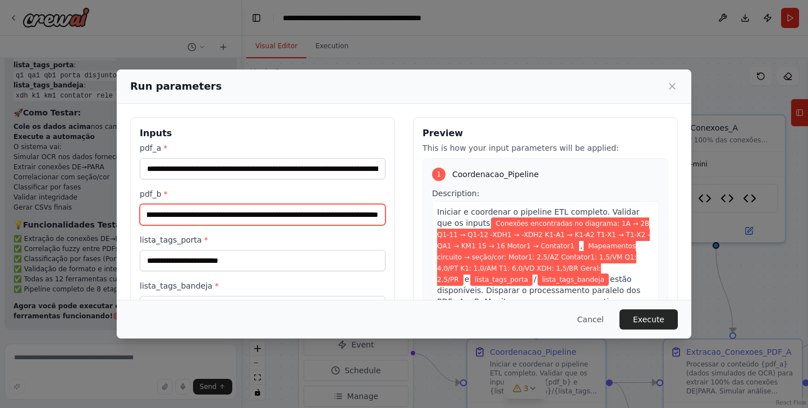
type input "**********"
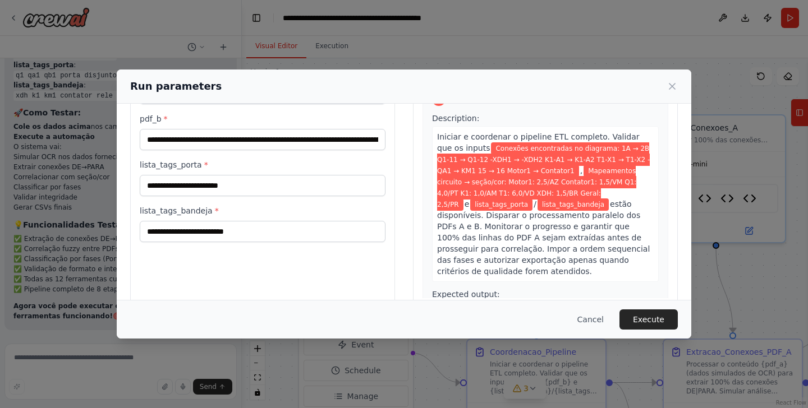
scroll to position [96, 0]
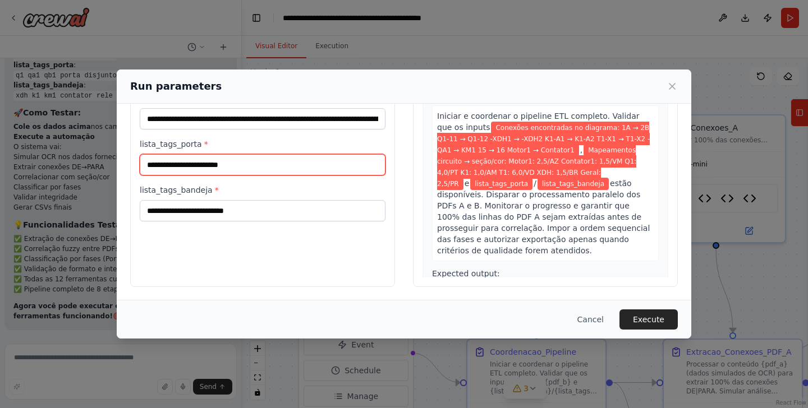
click at [243, 162] on input "lista_tags_porta *" at bounding box center [263, 164] width 246 height 21
paste input "**********"
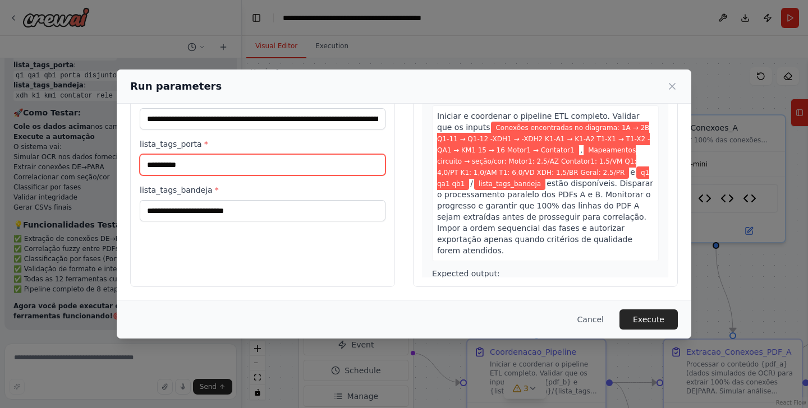
type input "**********"
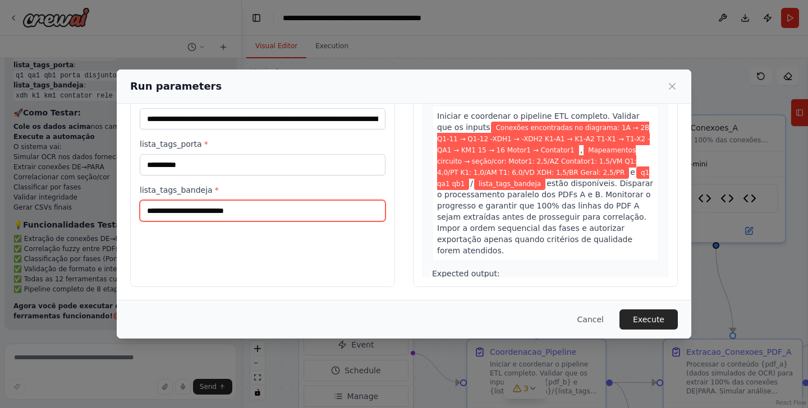
click at [288, 214] on input "lista_tags_bandeja *" at bounding box center [263, 210] width 246 height 21
paste input "**********"
click at [270, 211] on input "**********" at bounding box center [263, 210] width 246 height 21
paste input "**********"
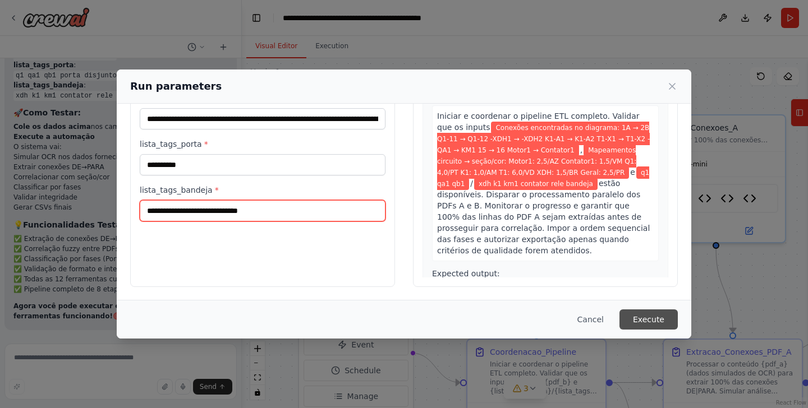
type input "**********"
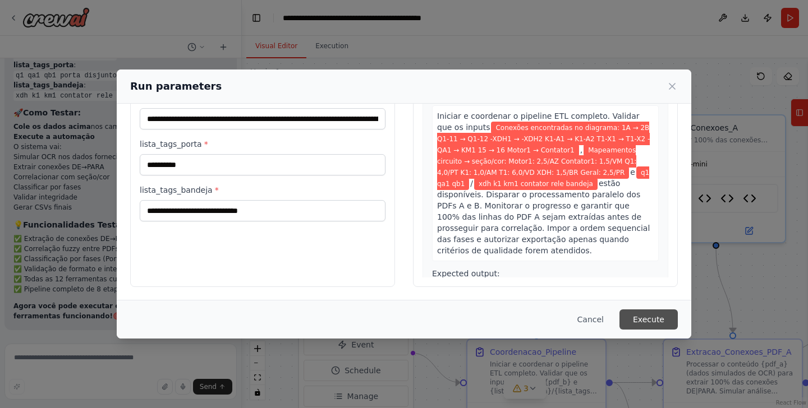
click at [650, 317] on button "Execute" at bounding box center [648, 320] width 58 height 20
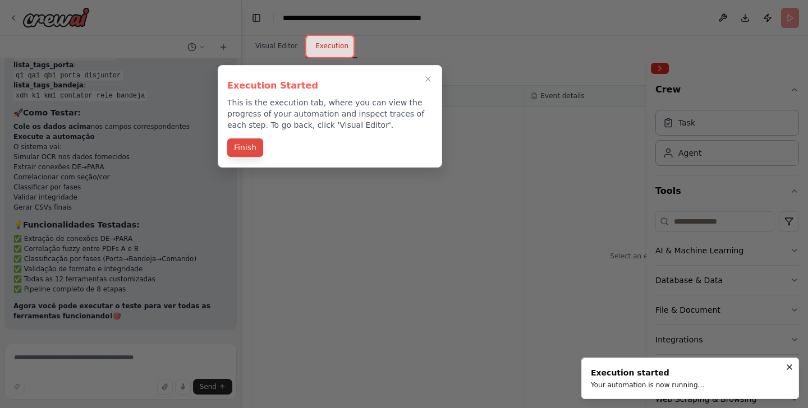
click at [247, 151] on button "Finish" at bounding box center [245, 148] width 36 height 19
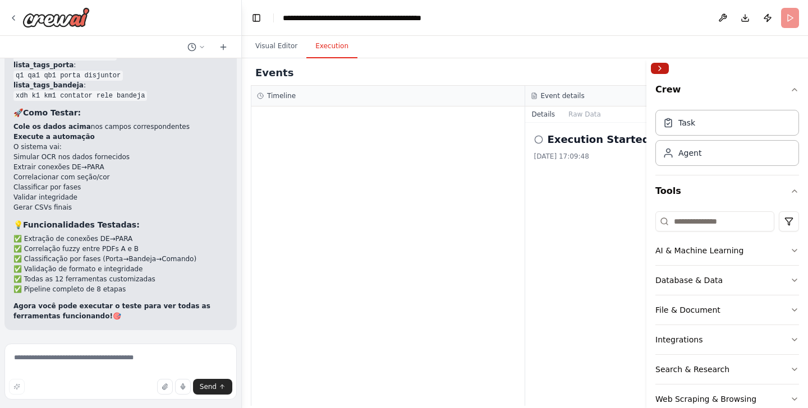
click at [660, 70] on button "Collapse right sidebar" at bounding box center [660, 68] width 18 height 11
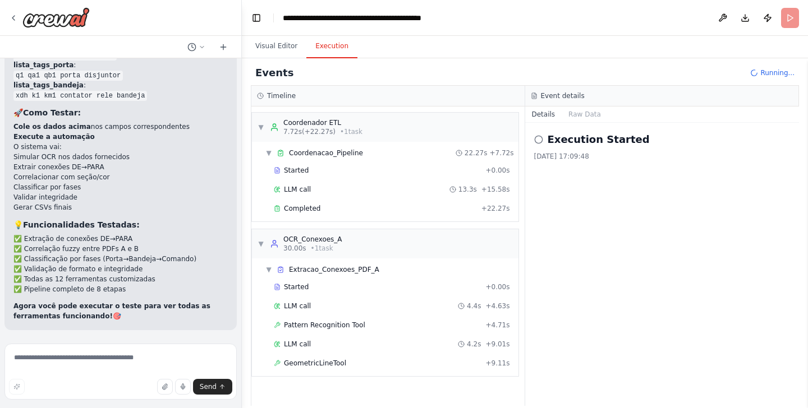
scroll to position [2, 0]
click at [297, 154] on span "Coordenacao_Pipeline" at bounding box center [326, 150] width 74 height 9
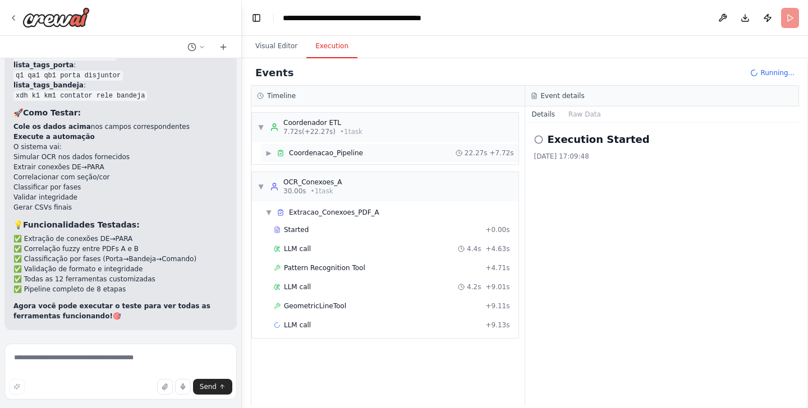
click at [296, 155] on span "Coordenacao_Pipeline" at bounding box center [326, 153] width 74 height 9
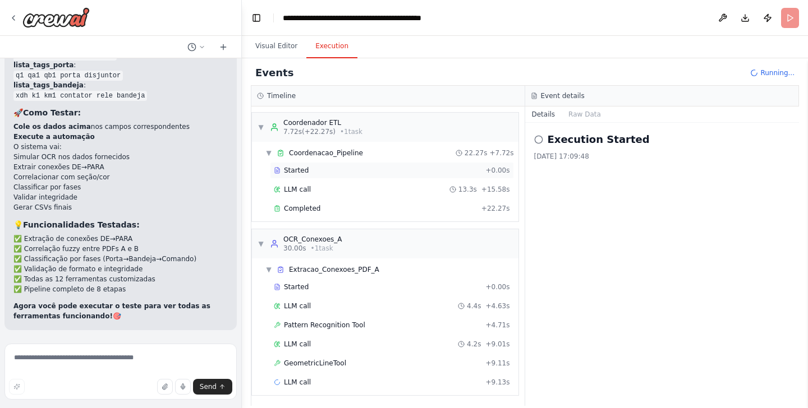
click at [296, 172] on span "Started" at bounding box center [296, 170] width 25 height 9
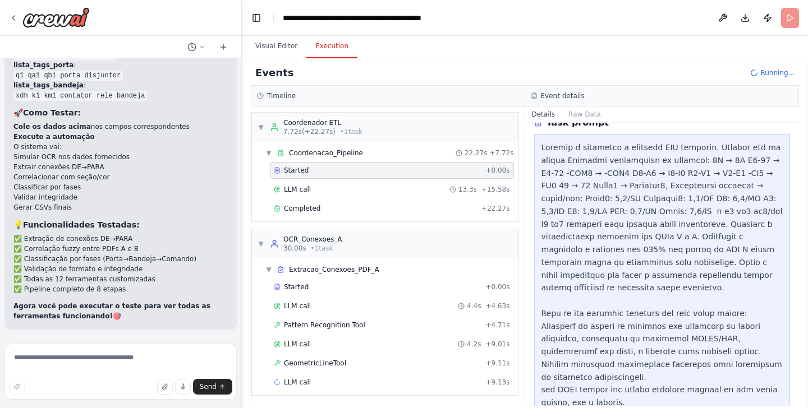
scroll to position [183, 0]
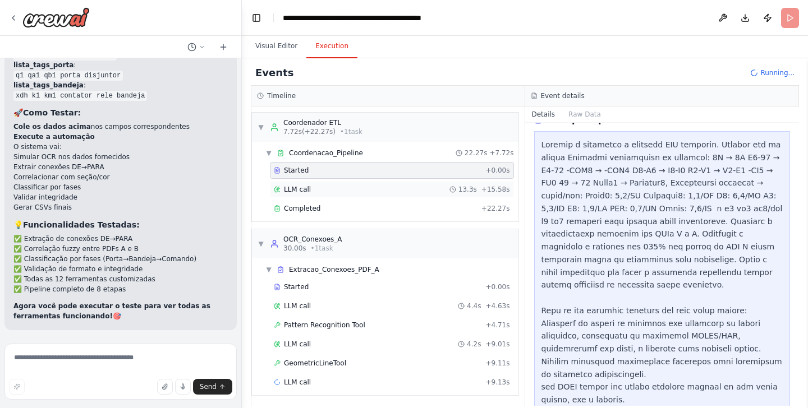
click at [409, 188] on div "LLM call 13.3s + 15.58s" at bounding box center [392, 189] width 236 height 9
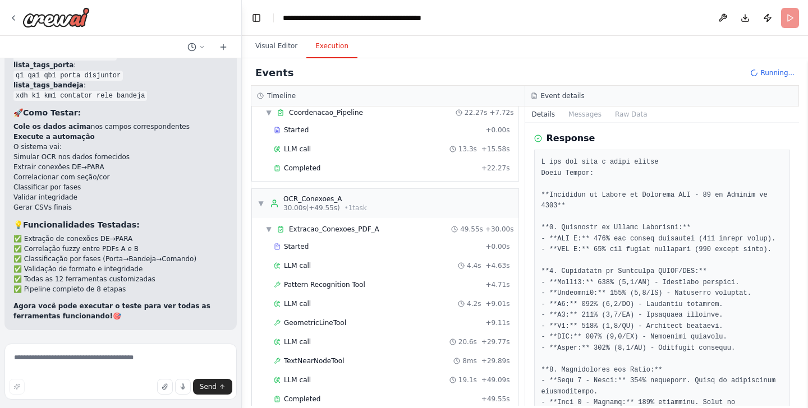
scroll to position [48, 0]
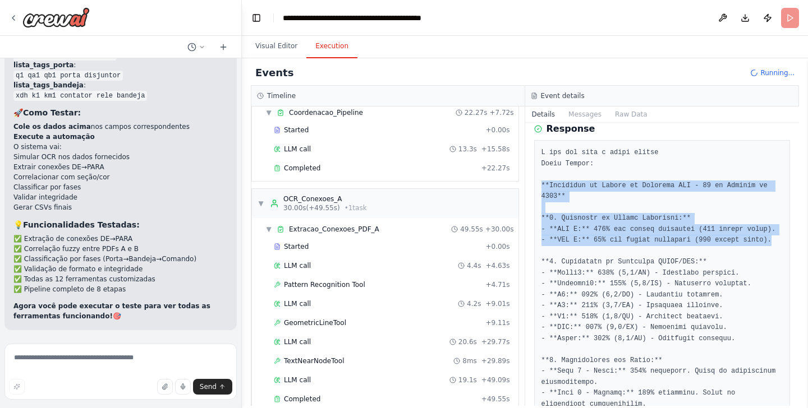
drag, startPoint x: 541, startPoint y: 185, endPoint x: 778, endPoint y: 243, distance: 244.2
copy pre "**Relatório de Status do Pipeline ETL - [DATE]** **1. Contagens de Linhas Extra…"
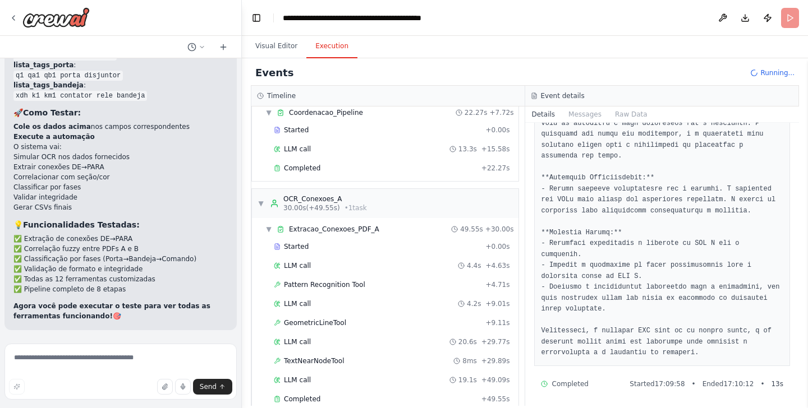
scroll to position [550, 0]
click at [369, 268] on div "LLM call 4.4s + 4.63s" at bounding box center [392, 265] width 236 height 9
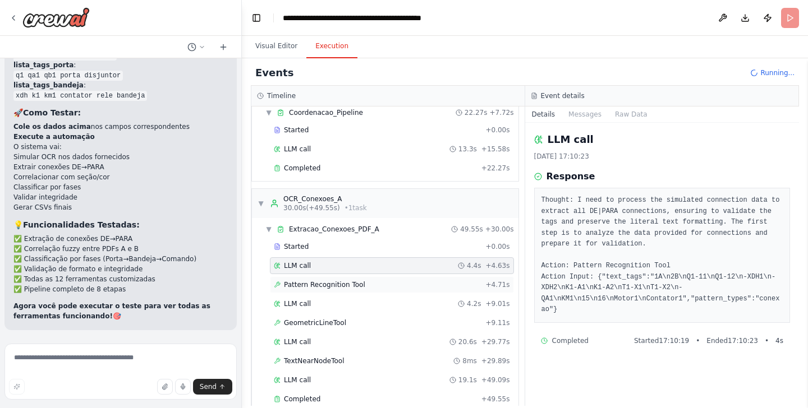
click at [370, 280] on div "Pattern Recognition Tool + 4.71s" at bounding box center [392, 284] width 236 height 9
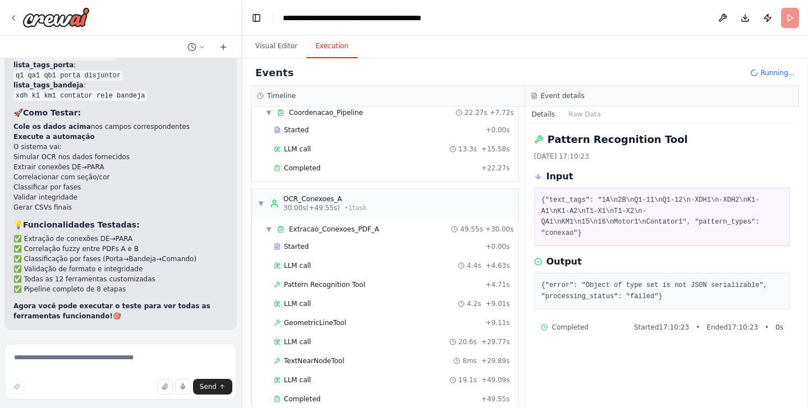
click at [368, 293] on div "Started + 0.00s LLM call 4.4s + 4.63s Pattern Recognition Tool + 4.71s LLM call…" at bounding box center [389, 324] width 257 height 172
click at [363, 305] on div "LLM call 4.2s + 9.01s" at bounding box center [392, 303] width 236 height 9
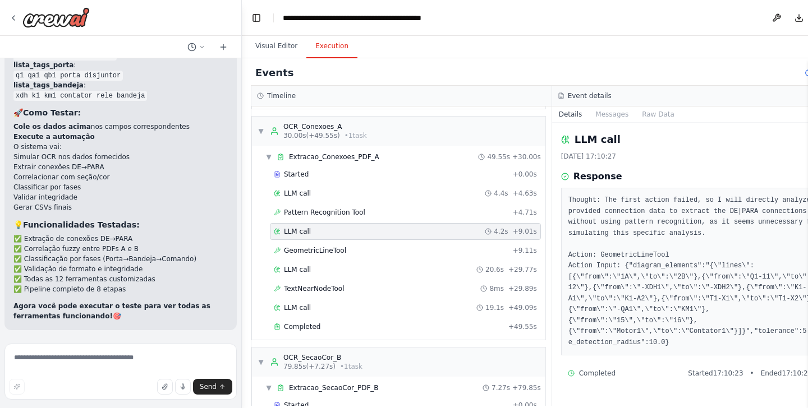
scroll to position [123, 0]
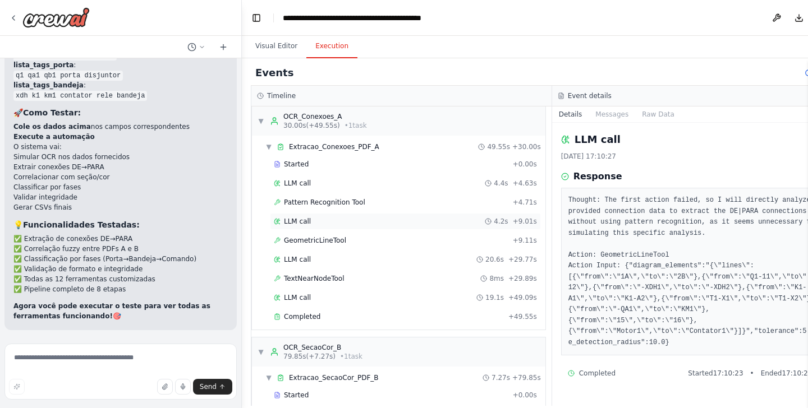
click at [363, 305] on div "LLM call 19.1s + 49.09s" at bounding box center [405, 297] width 271 height 17
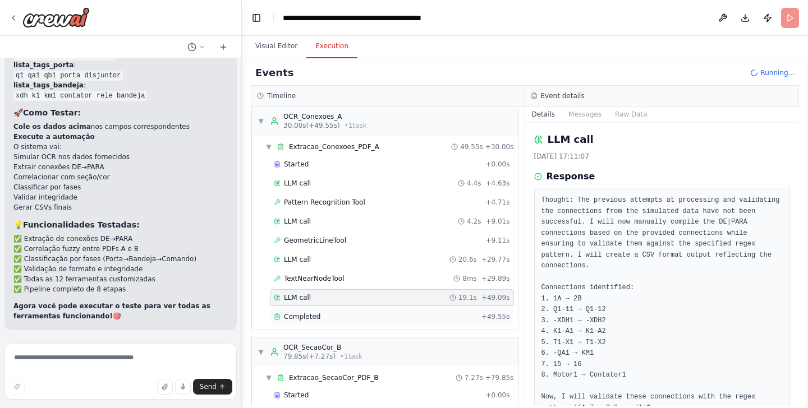
click at [363, 315] on div "Completed" at bounding box center [375, 316] width 203 height 9
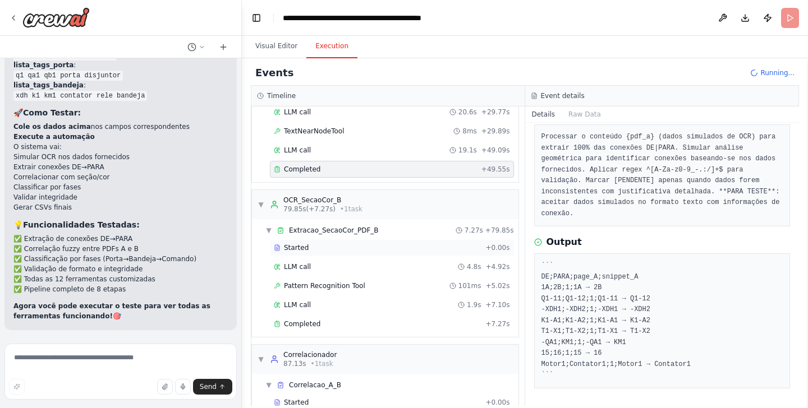
scroll to position [275, 0]
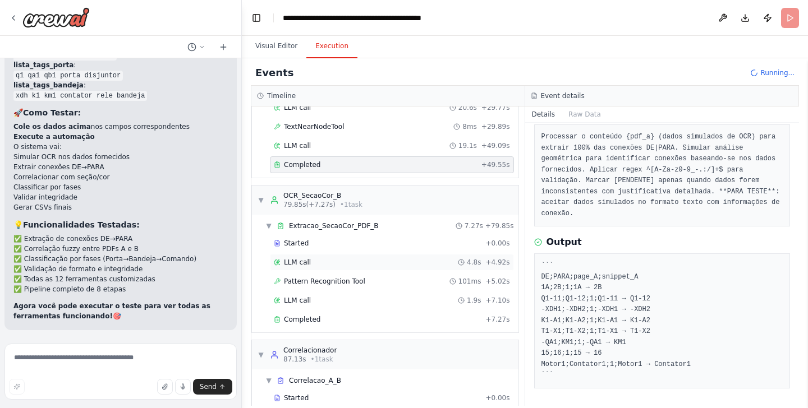
click at [384, 262] on div "LLM call 4.8s + 4.92s" at bounding box center [392, 262] width 236 height 9
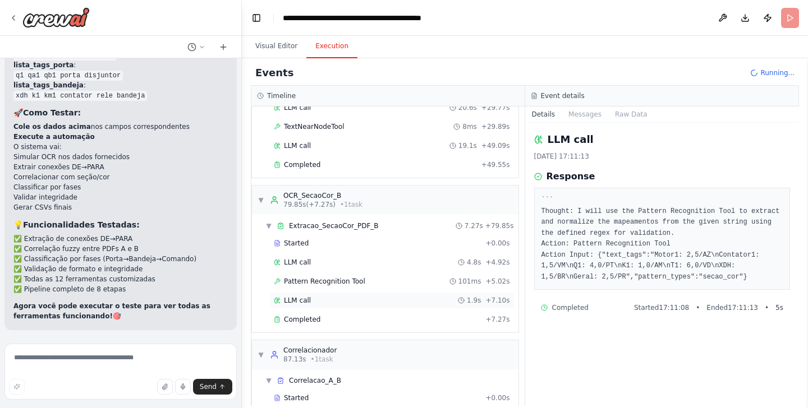
click at [374, 301] on div "LLM call 1.9s + 7.10s" at bounding box center [392, 300] width 236 height 9
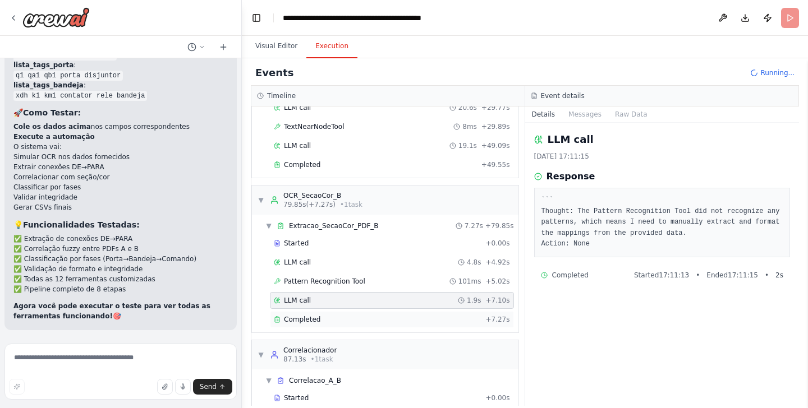
click at [375, 317] on div "Completed" at bounding box center [377, 319] width 207 height 9
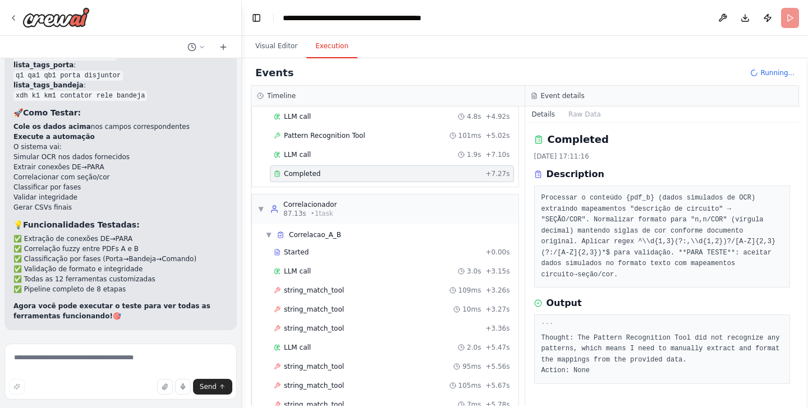
scroll to position [446, 0]
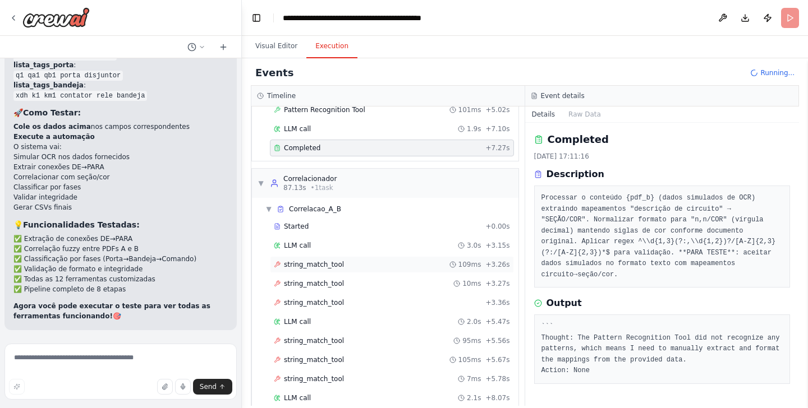
click at [366, 271] on div "string_match_tool 109ms + 3.26s" at bounding box center [392, 264] width 244 height 17
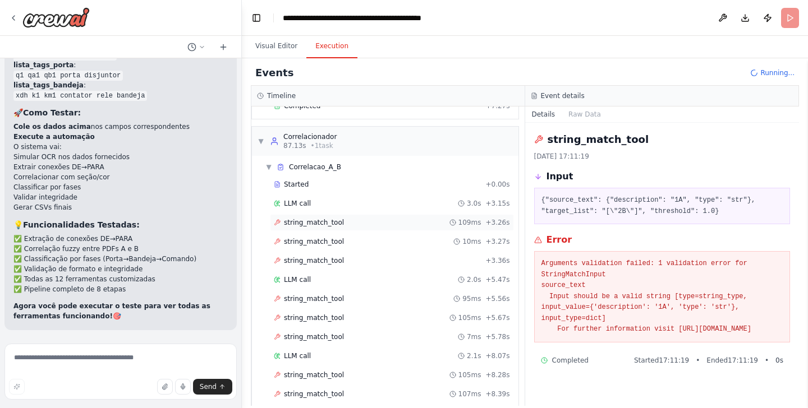
scroll to position [489, 0]
click at [353, 206] on div "LLM call 3.0s + 3.15s" at bounding box center [392, 203] width 236 height 9
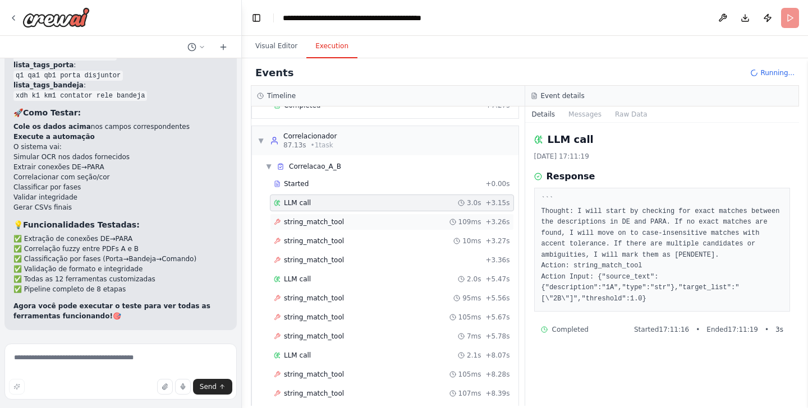
click at [354, 222] on div "string_match_tool 109ms + 3.26s" at bounding box center [392, 222] width 236 height 9
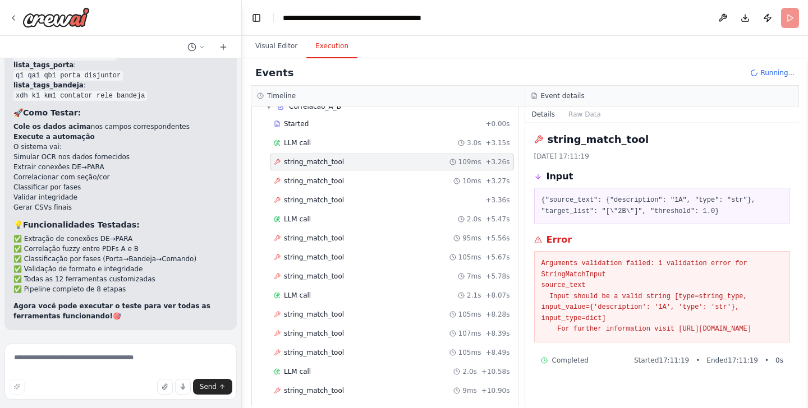
scroll to position [550, 0]
click at [361, 186] on div "string_match_tool 10ms + 3.27s" at bounding box center [392, 180] width 244 height 17
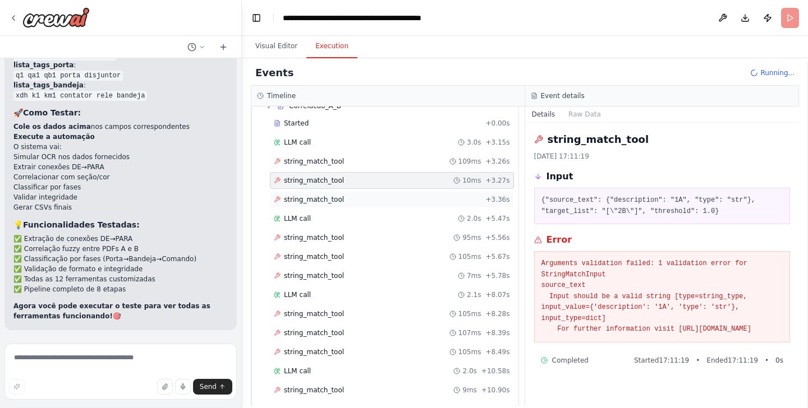
click at [360, 195] on div "string_match_tool + 3.36s" at bounding box center [392, 199] width 236 height 9
click at [361, 238] on div "string_match_tool 95ms + 5.56s" at bounding box center [392, 237] width 236 height 9
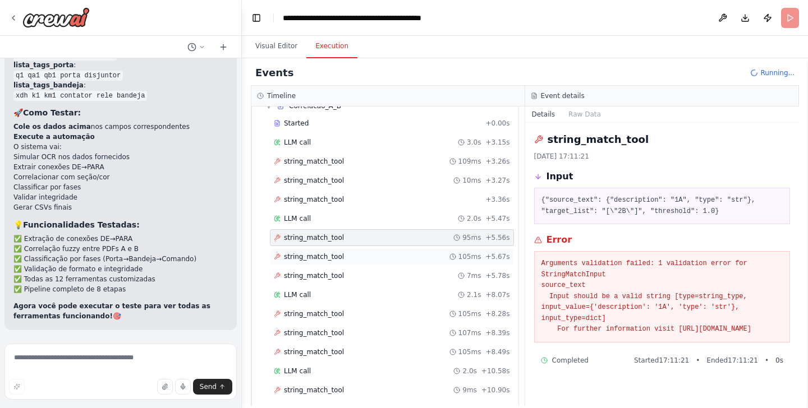
click at [361, 255] on div "string_match_tool 105ms + 5.67s" at bounding box center [392, 256] width 236 height 9
click at [361, 263] on div "string_match_tool 105ms + 5.67s" at bounding box center [392, 256] width 244 height 17
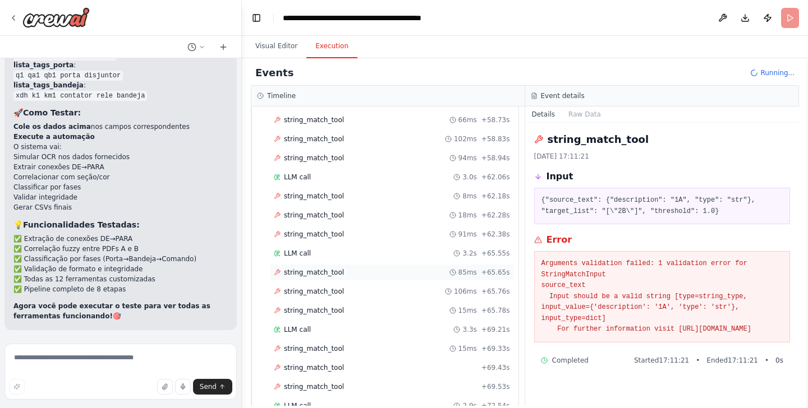
scroll to position [2219, 0]
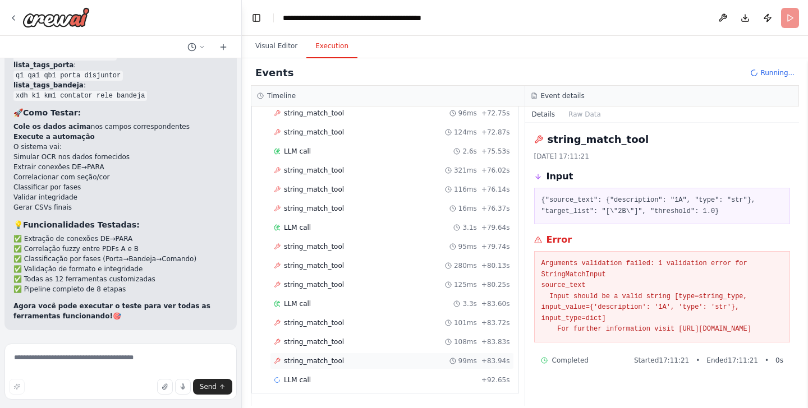
click at [346, 358] on div "string_match_tool 99ms + 83.94s" at bounding box center [392, 361] width 236 height 9
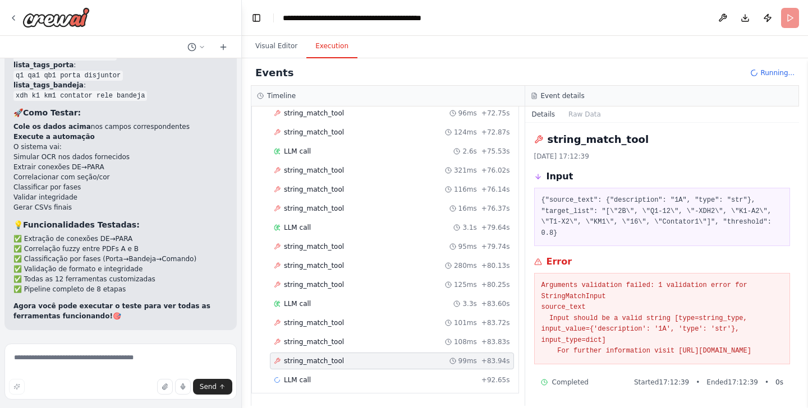
scroll to position [12, 0]
drag, startPoint x: 736, startPoint y: 353, endPoint x: 541, endPoint y: 278, distance: 208.9
click at [541, 279] on pre "Arguments validation failed: 1 validation error for StringMatchInput source_tex…" at bounding box center [662, 317] width 242 height 77
copy pre "Arguments validation failed: 1 validation error for StringMatchInput source_tex…"
click at [117, 353] on textarea at bounding box center [120, 372] width 232 height 56
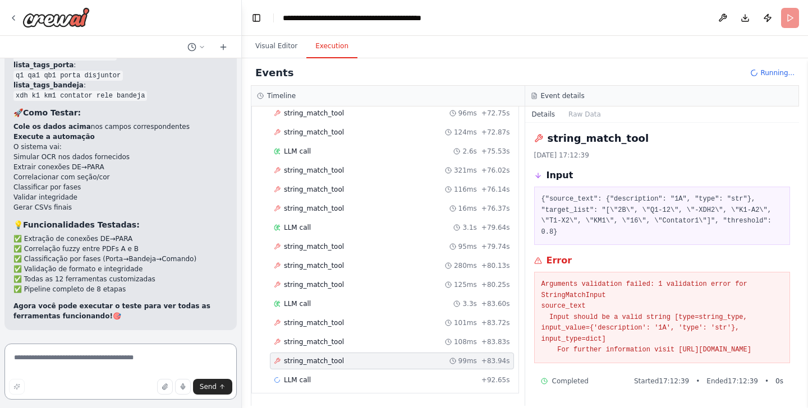
paste textarea "**********"
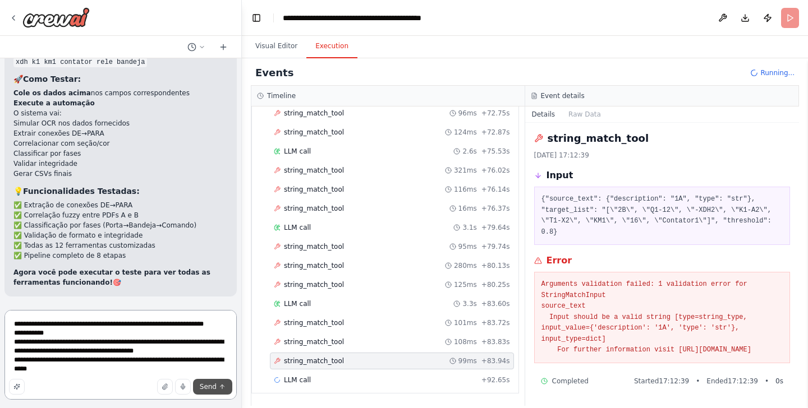
type textarea "**********"
click at [209, 386] on span "Send" at bounding box center [208, 387] width 17 height 9
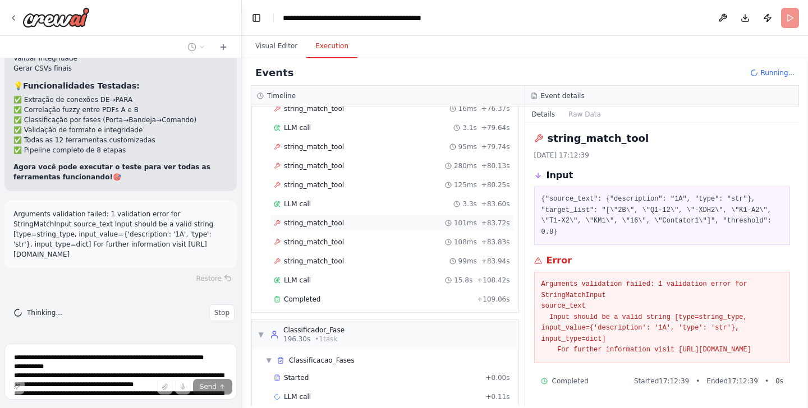
scroll to position [2324, 0]
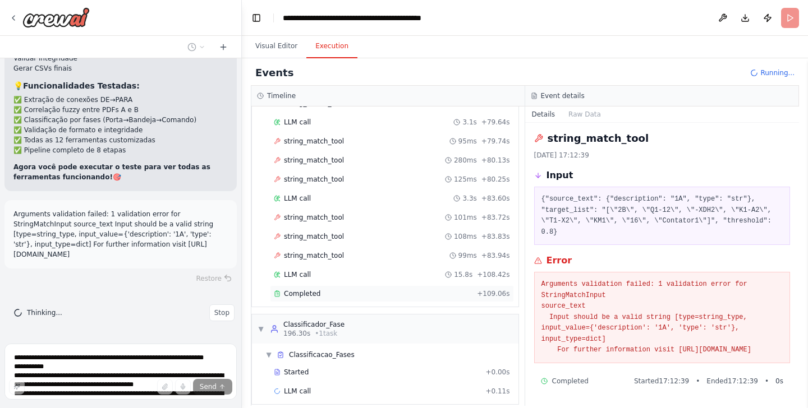
click at [356, 299] on div "Completed + 109.06s" at bounding box center [392, 293] width 244 height 17
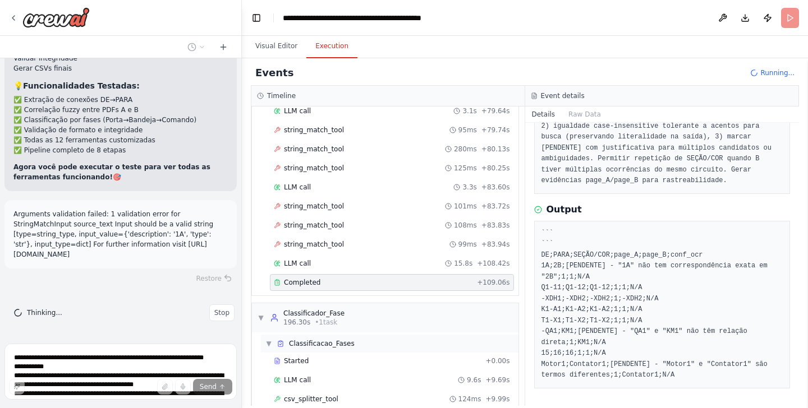
scroll to position [2374, 0]
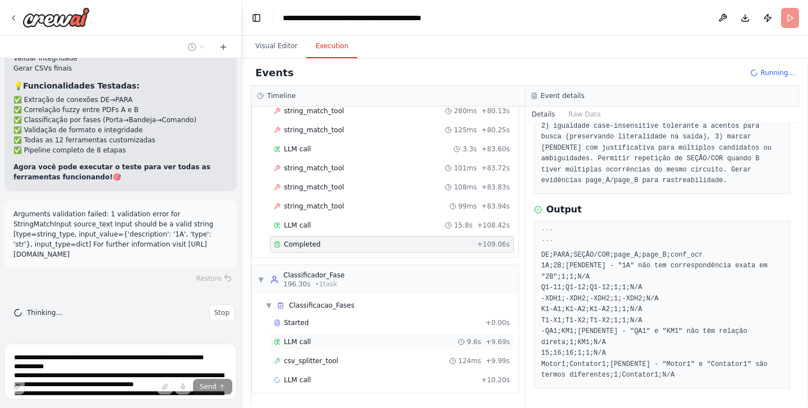
click at [398, 339] on div "LLM call 9.6s + 9.69s" at bounding box center [392, 342] width 236 height 9
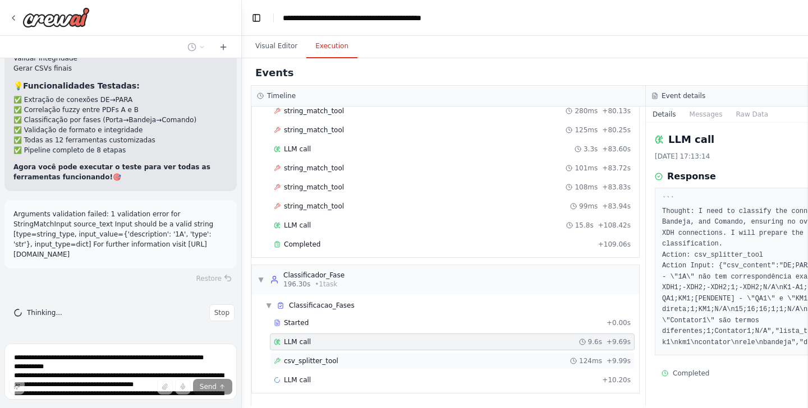
click at [394, 360] on div "csv_splitter_tool 124ms + 9.99s" at bounding box center [452, 361] width 357 height 9
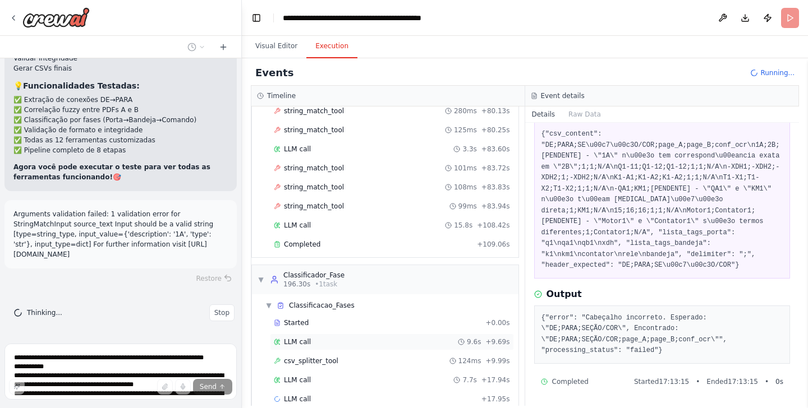
scroll to position [2412, 0]
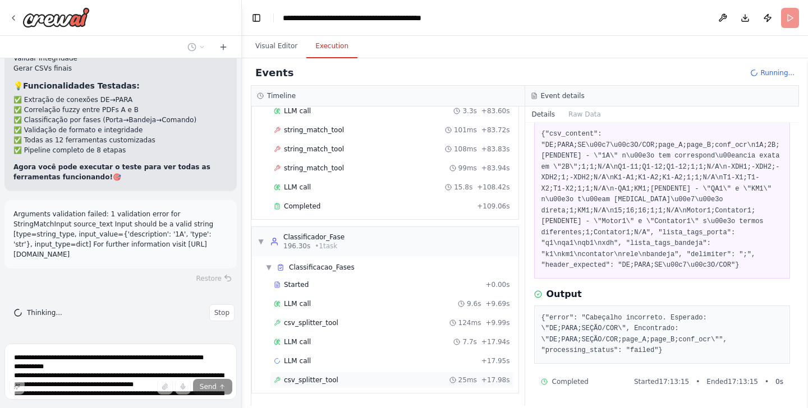
click at [352, 383] on div "csv_splitter_tool 25ms + 17.98s" at bounding box center [392, 380] width 236 height 9
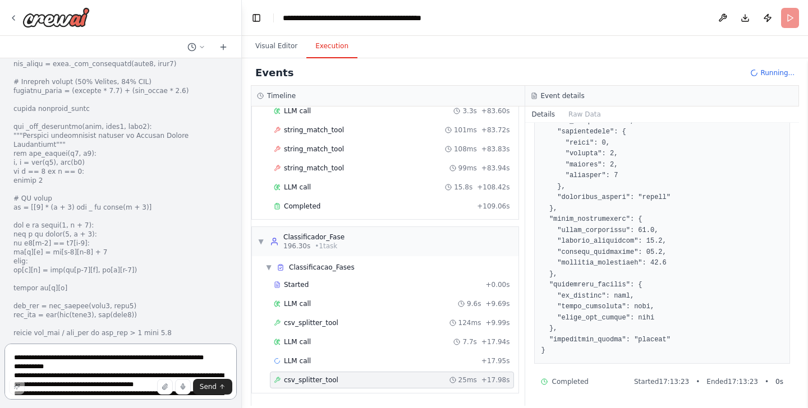
scroll to position [47912, 0]
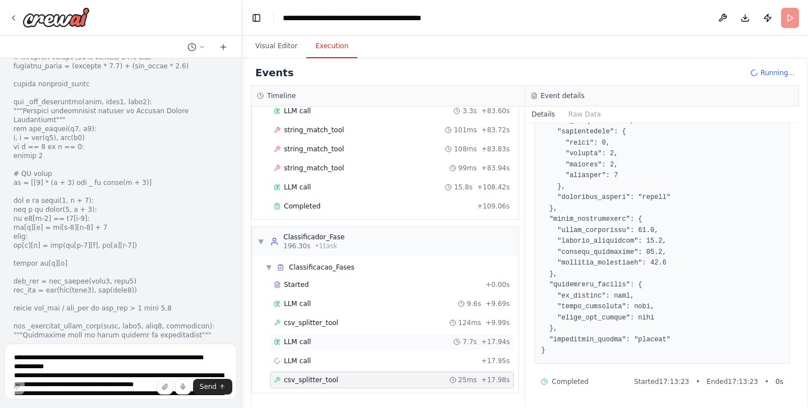
click at [321, 344] on div "LLM call 7.7s + 17.94s" at bounding box center [392, 342] width 236 height 9
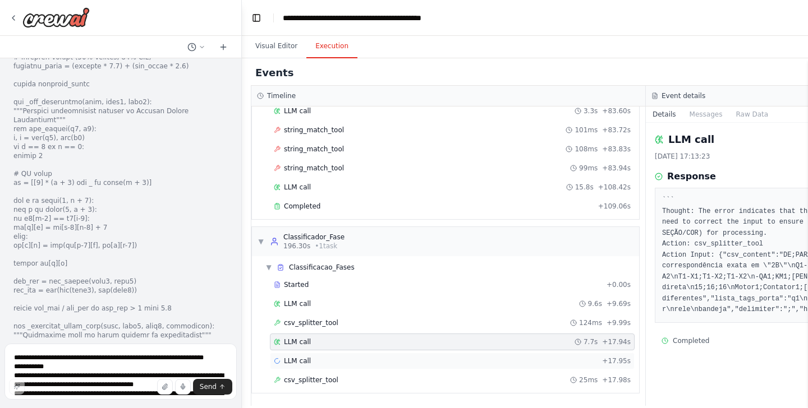
click at [322, 360] on div "LLM call + 17.95s" at bounding box center [452, 361] width 357 height 9
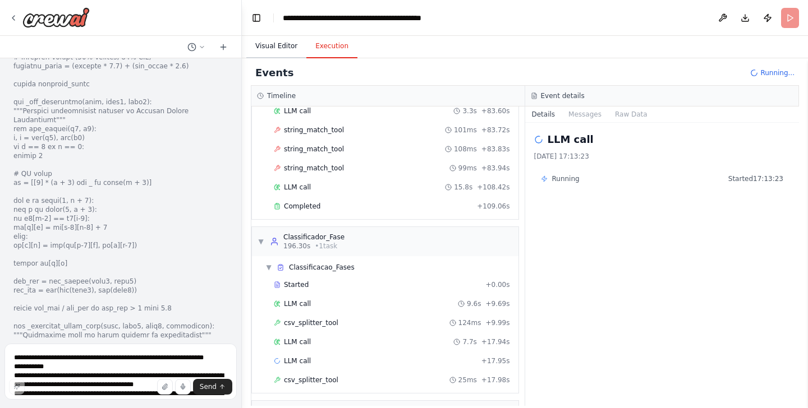
click at [273, 43] on button "Visual Editor" at bounding box center [276, 47] width 60 height 24
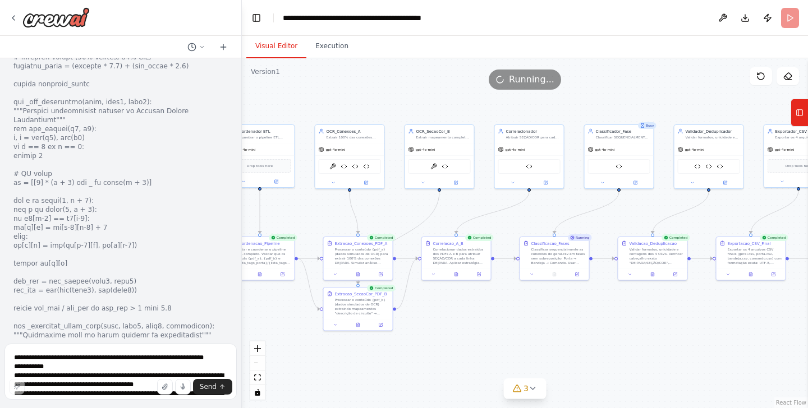
drag, startPoint x: 678, startPoint y: 340, endPoint x: 473, endPoint y: 322, distance: 205.5
click at [473, 322] on div ".deletable-edge-delete-btn { width: 20px; height: 20px; border: 0px solid #ffff…" at bounding box center [525, 233] width 566 height 350
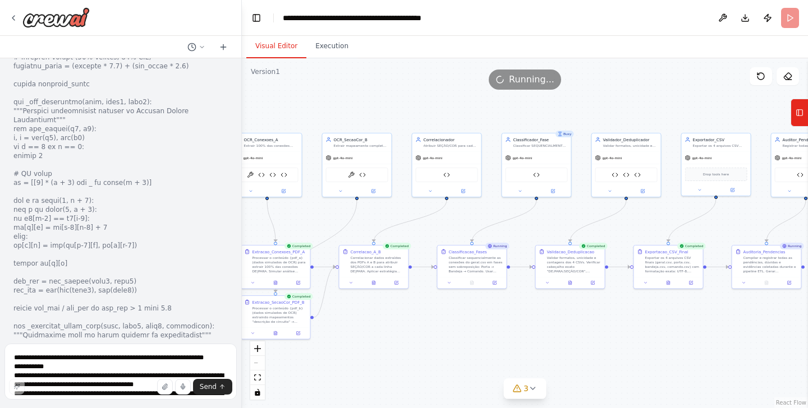
drag, startPoint x: 616, startPoint y: 332, endPoint x: 537, endPoint y: 342, distance: 79.7
click at [537, 342] on div ".deletable-edge-delete-btn { width: 20px; height: 20px; border: 0px solid #ffff…" at bounding box center [525, 233] width 566 height 350
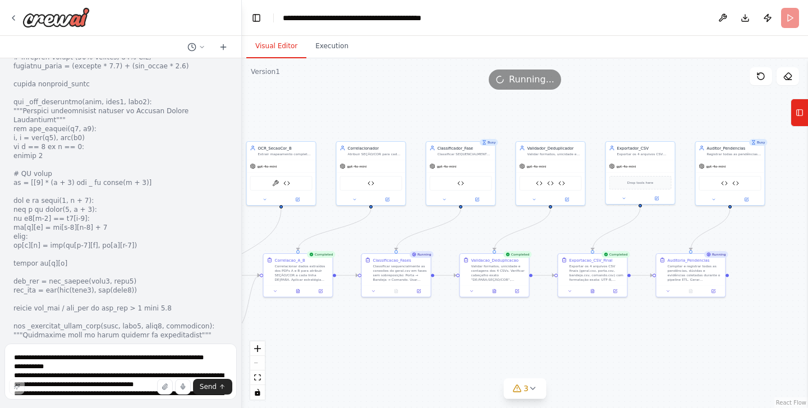
drag, startPoint x: 536, startPoint y: 329, endPoint x: 460, endPoint y: 336, distance: 76.1
click at [460, 337] on div ".deletable-edge-delete-btn { width: 20px; height: 20px; border: 0px solid #ffff…" at bounding box center [525, 233] width 566 height 350
click at [531, 386] on icon at bounding box center [532, 388] width 9 height 9
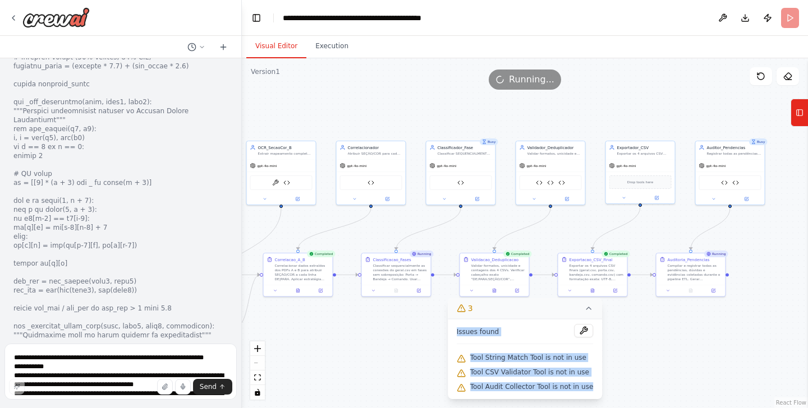
drag, startPoint x: 589, startPoint y: 388, endPoint x: 459, endPoint y: 332, distance: 141.0
click at [459, 332] on div "Issues found Tool String Match Tool is not in use Tool CSV Validator Tool is no…" at bounding box center [525, 359] width 155 height 80
copy div "Issues found Tool String Match Tool is not in use Tool CSV Validator Tool is no…"
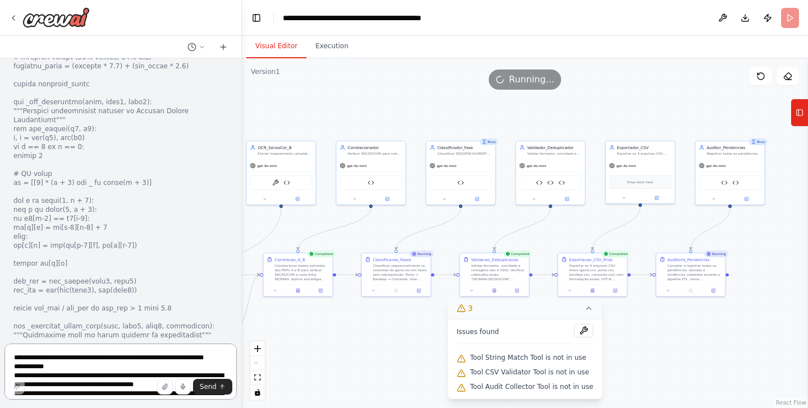
click at [137, 354] on textarea "**********" at bounding box center [120, 372] width 232 height 56
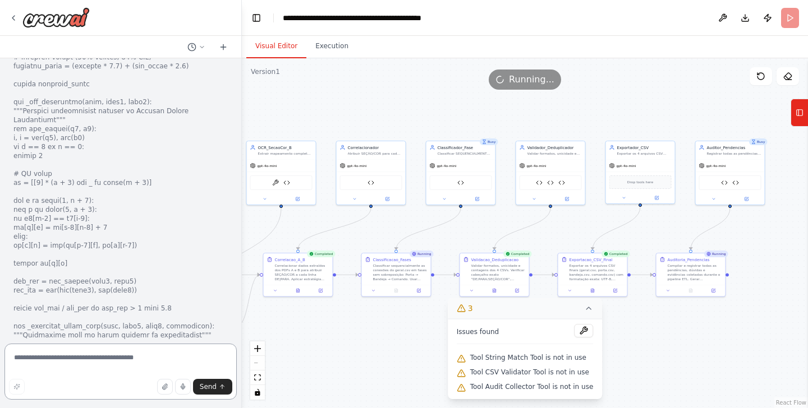
paste textarea "**********"
type textarea "**********"
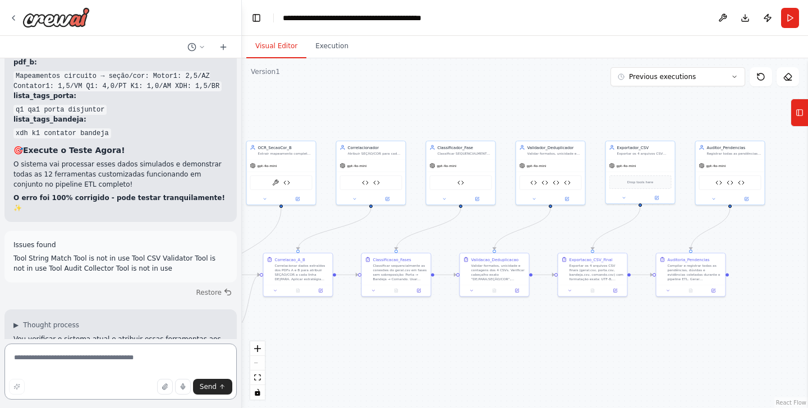
scroll to position [48812, 0]
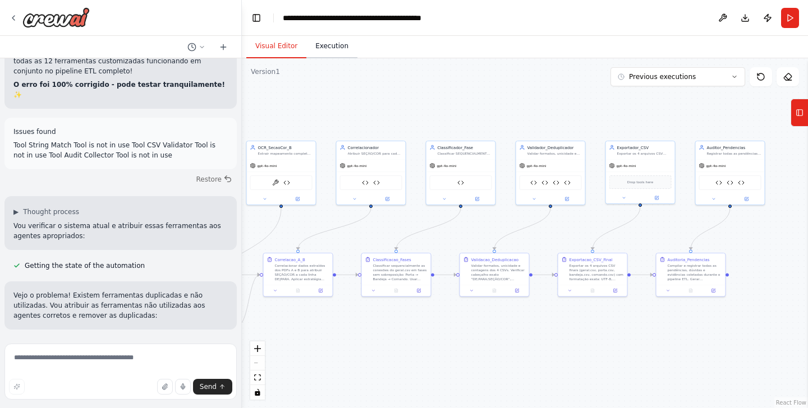
click at [341, 47] on button "Execution" at bounding box center [331, 47] width 51 height 24
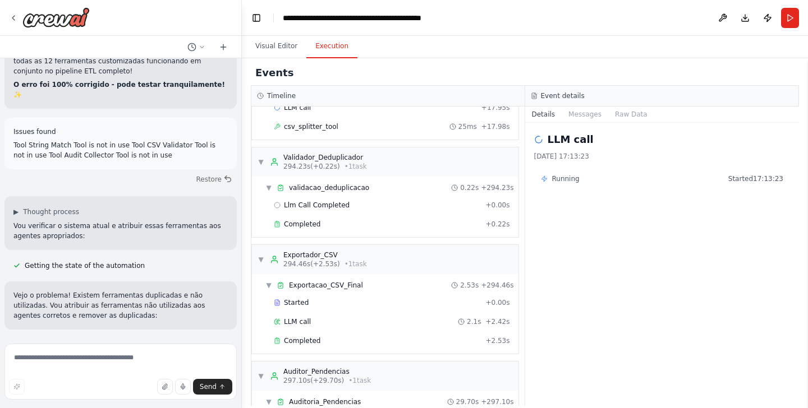
scroll to position [2666, 0]
click at [377, 222] on div "Completed" at bounding box center [377, 223] width 207 height 9
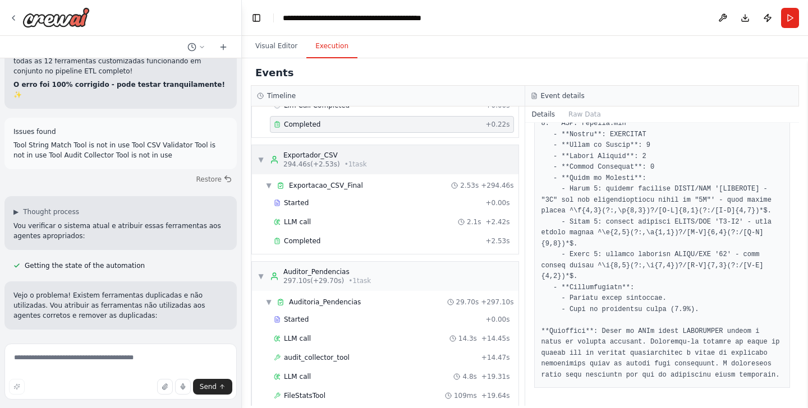
scroll to position [2819, 0]
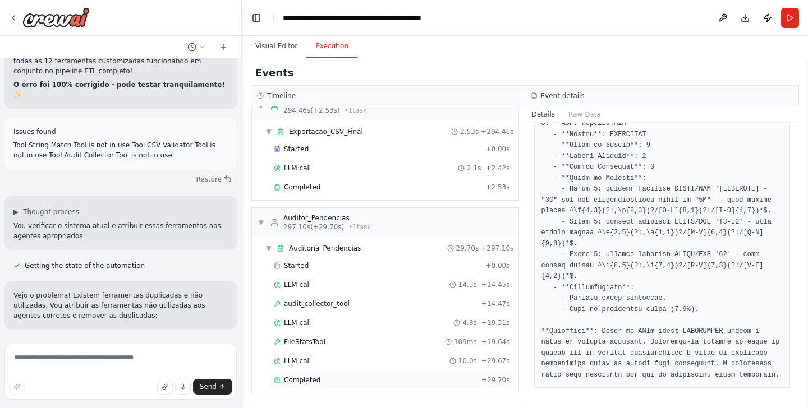
click at [332, 377] on div "Completed" at bounding box center [375, 380] width 203 height 9
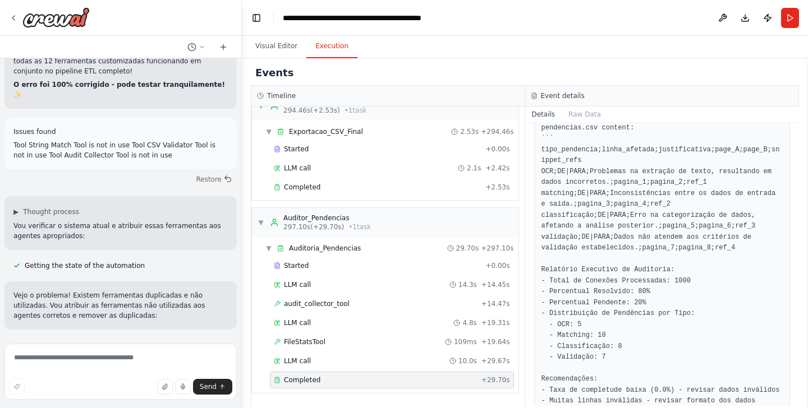
scroll to position [247, 0]
